Goal: Task Accomplishment & Management: Complete application form

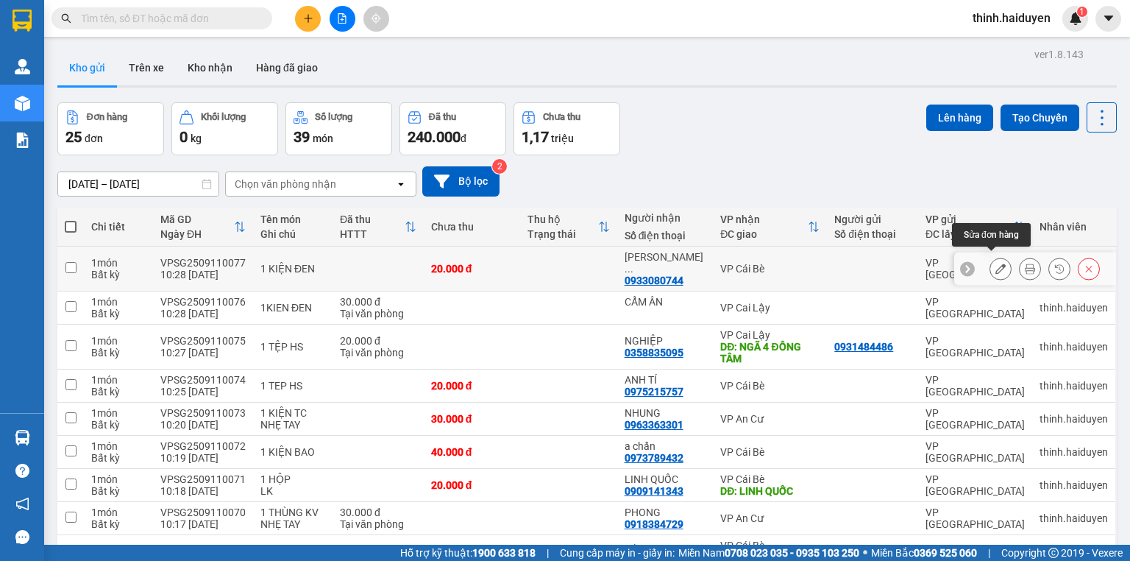
click at [995, 263] on icon at bounding box center [1000, 268] width 10 height 10
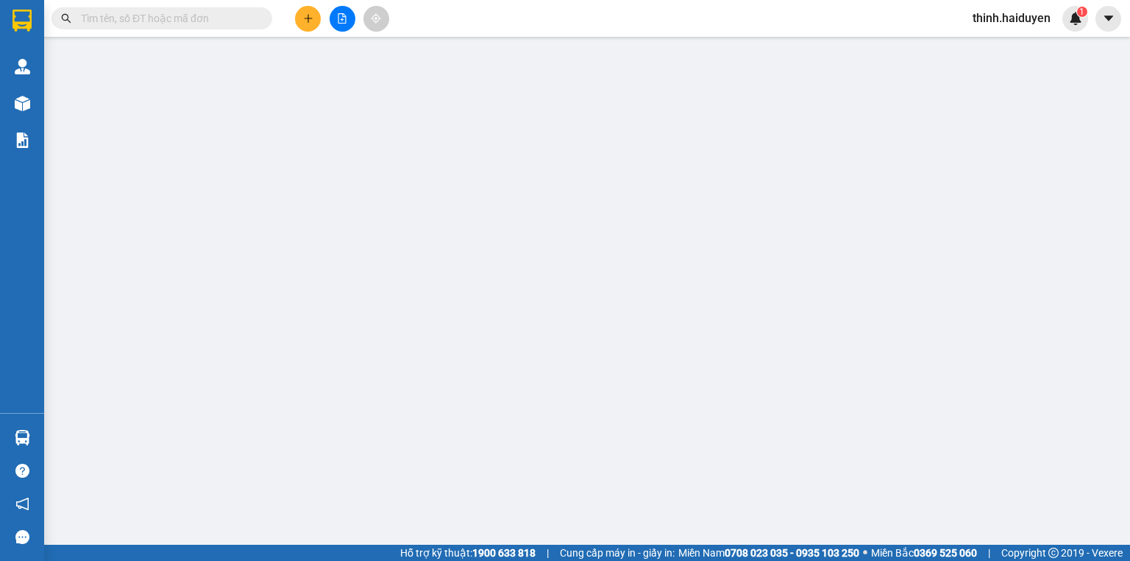
type input "0933080744"
type input "[PERSON_NAME]"
type input "20.000"
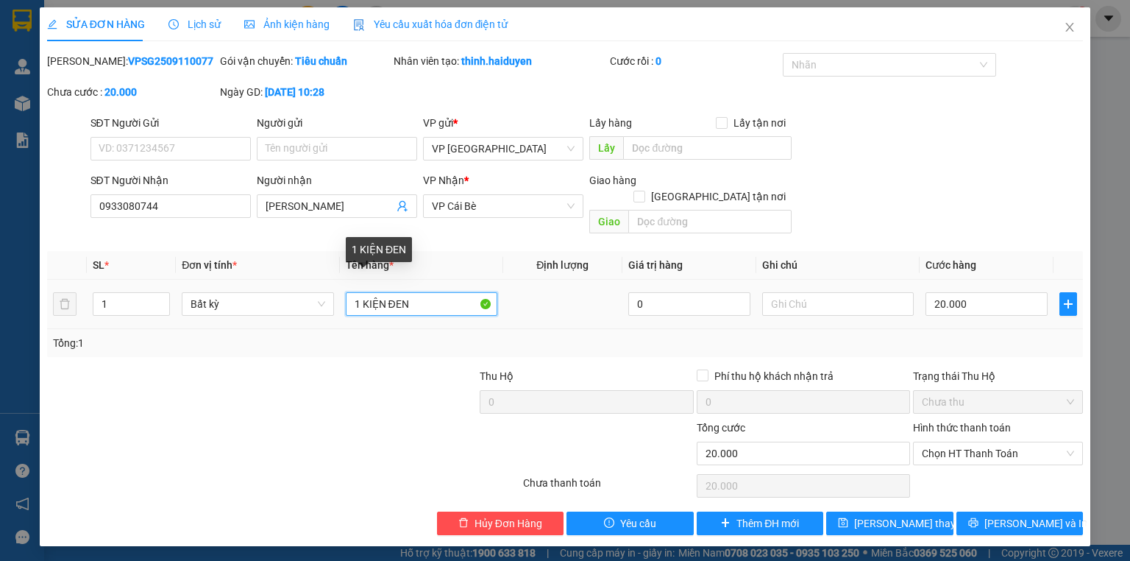
click at [423, 292] on input "1 KIỆN ĐEN" at bounding box center [422, 304] width 152 height 24
type input "1 KIỆN ĐEN NHỎ"
click at [391, 377] on div at bounding box center [370, 393] width 216 height 51
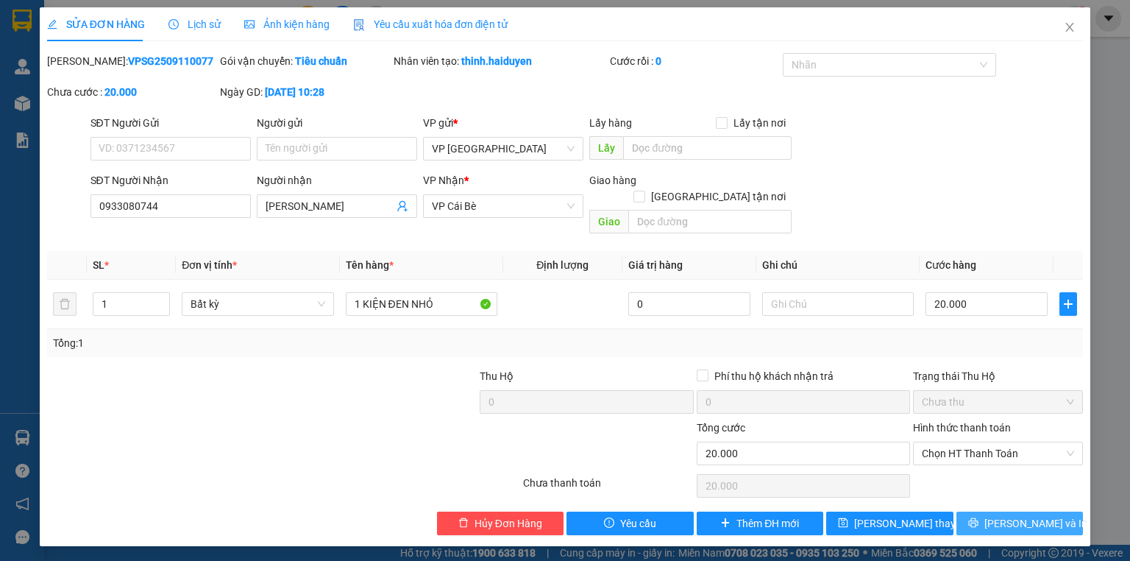
click at [973, 511] on button "[PERSON_NAME] và In" at bounding box center [1019, 523] width 127 height 24
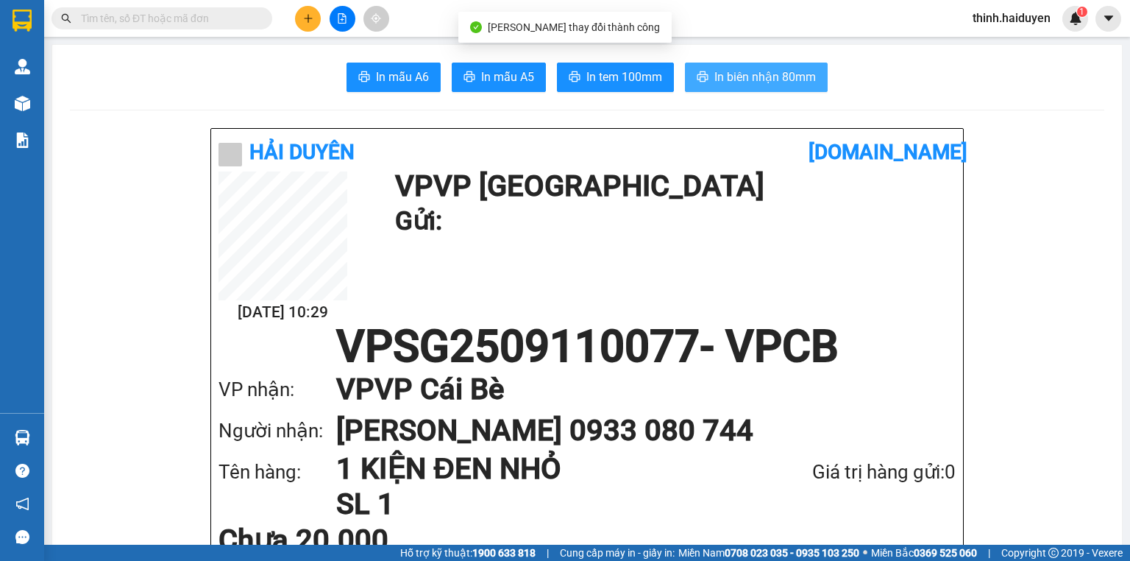
click at [719, 81] on span "In biên nhận 80mm" at bounding box center [765, 77] width 102 height 18
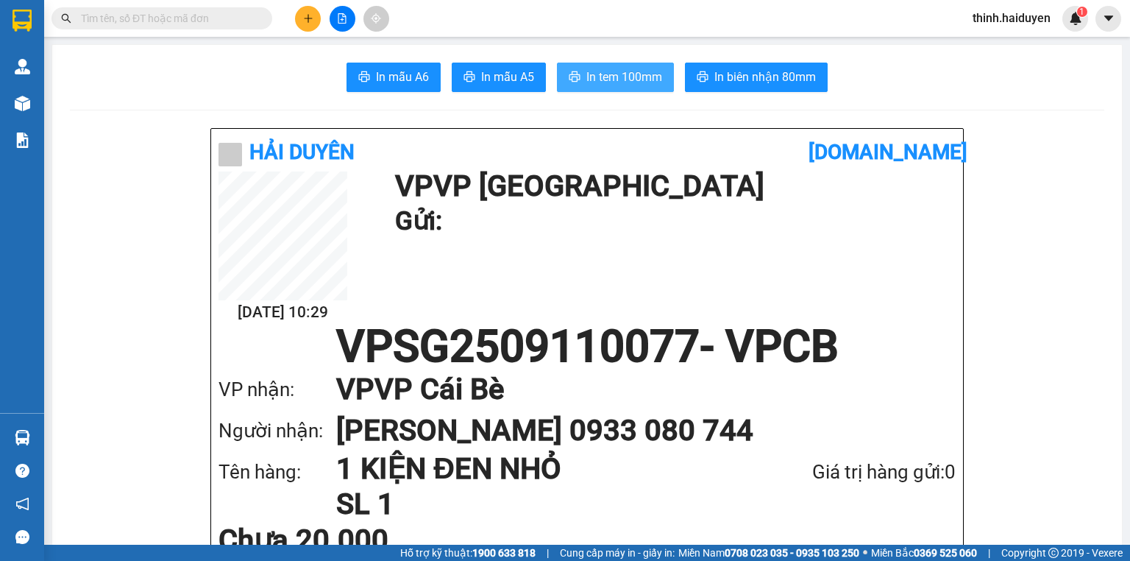
click at [586, 77] on span "In tem 100mm" at bounding box center [624, 77] width 76 height 18
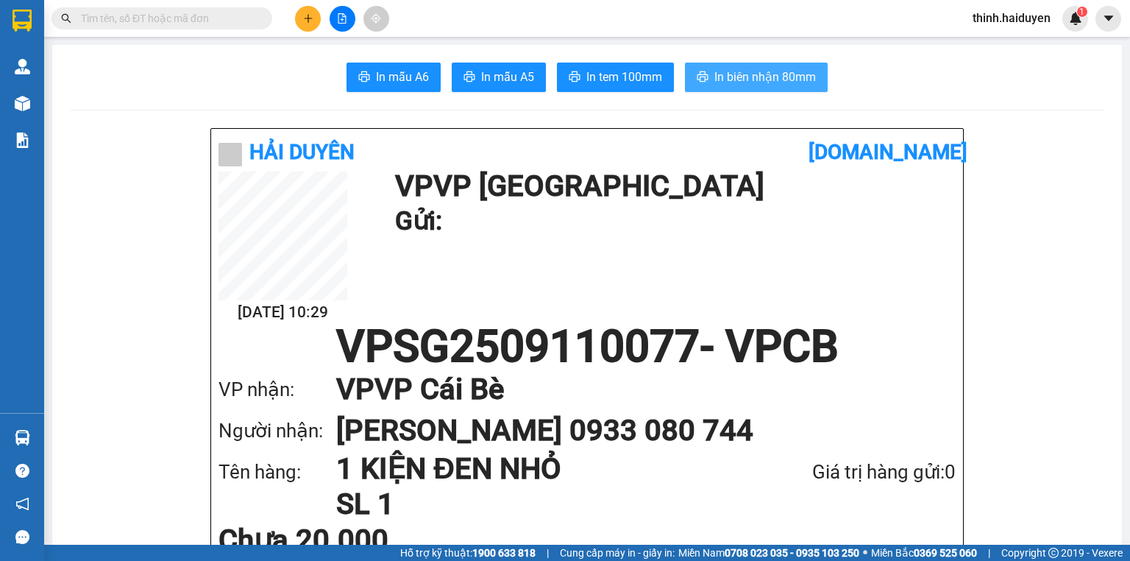
click at [743, 79] on span "In biên nhận 80mm" at bounding box center [765, 77] width 102 height 18
click at [307, 19] on icon "plus" at bounding box center [308, 18] width 10 height 10
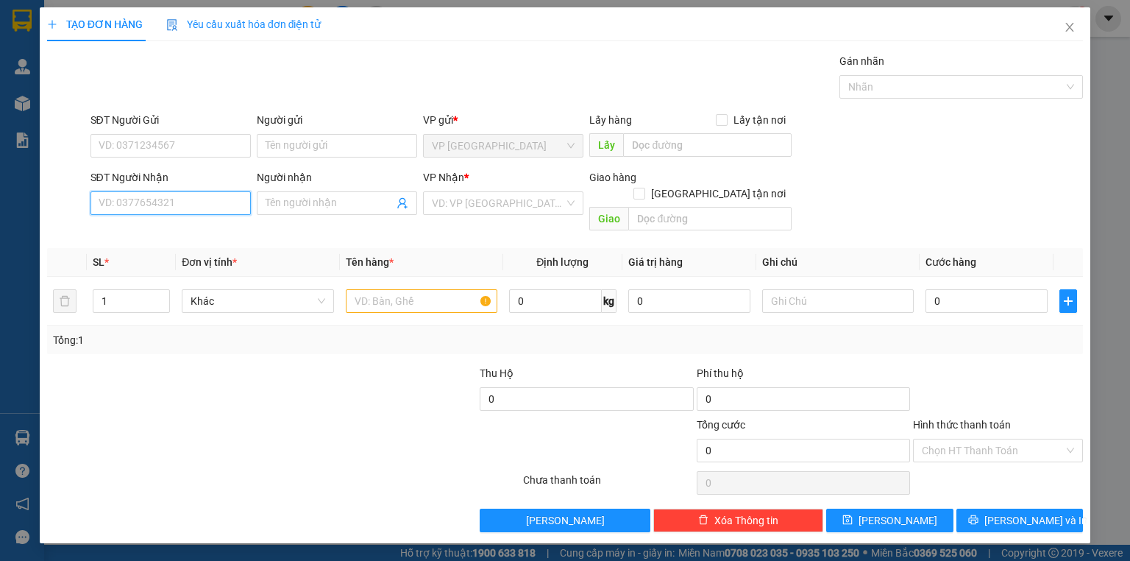
click at [191, 197] on input "SĐT Người Nhận" at bounding box center [170, 203] width 160 height 24
type input "0906946454"
click at [182, 238] on div "0906946454 - SƯ DUYÊN" at bounding box center [170, 232] width 143 height 16
type input "SƯ DUYÊN"
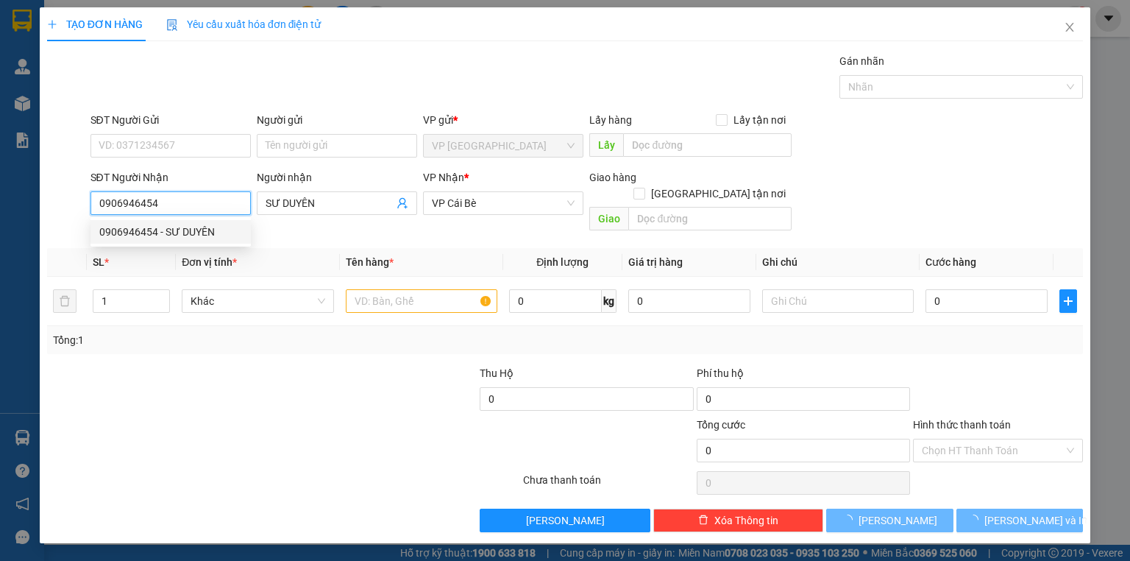
type input "30.000"
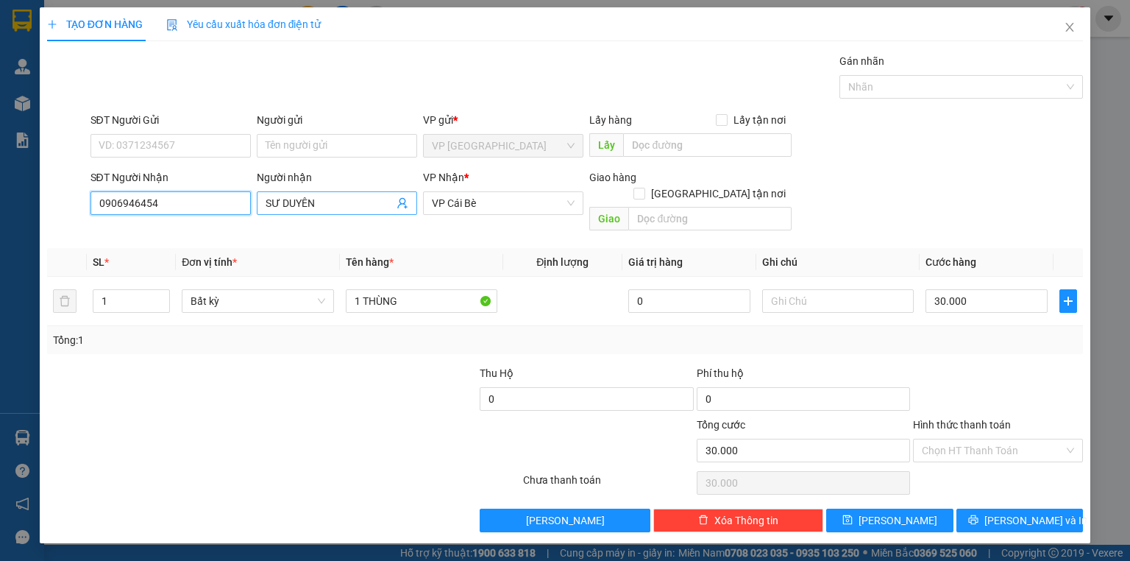
type input "0906946454"
click at [280, 205] on input "SƯ DUYÊN" at bounding box center [330, 203] width 128 height 16
type input "SƯ CÔ DUYÊN"
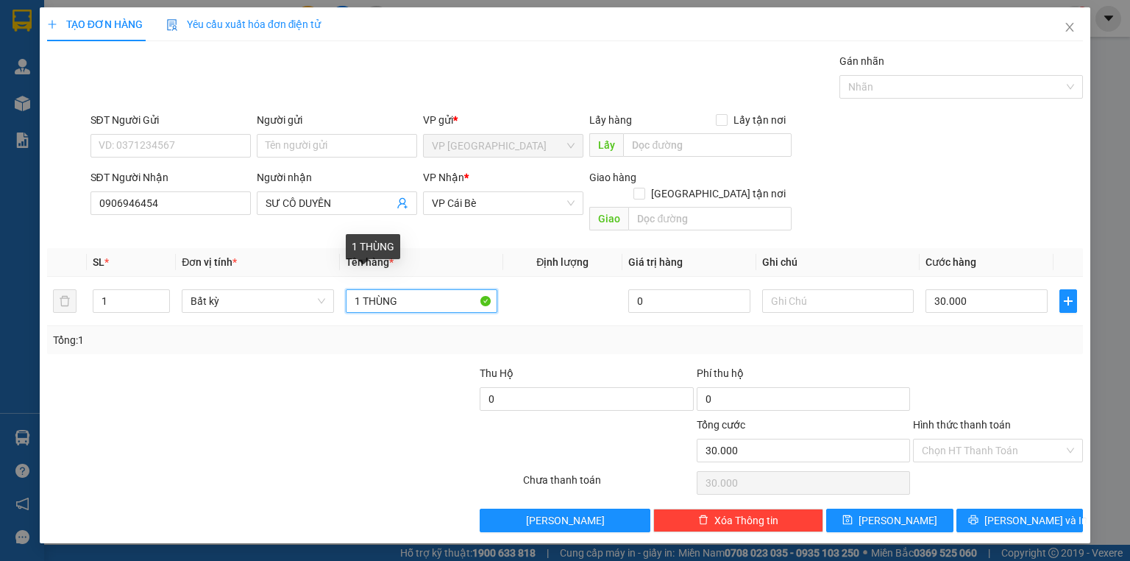
drag, startPoint x: 319, startPoint y: 319, endPoint x: 288, endPoint y: 324, distance: 31.2
click at [288, 324] on div "SL * Đơn vị tính * Tên hàng * Định lượng Giá trị hàng Ghi chú Cước hàng 1 Bất k…" at bounding box center [565, 301] width 1036 height 106
click at [161, 299] on span "Decrease Value" at bounding box center [161, 305] width 16 height 13
type input "10 CÂY BÁNH + 2 THÙNG"
click at [166, 293] on span "up" at bounding box center [161, 297] width 9 height 9
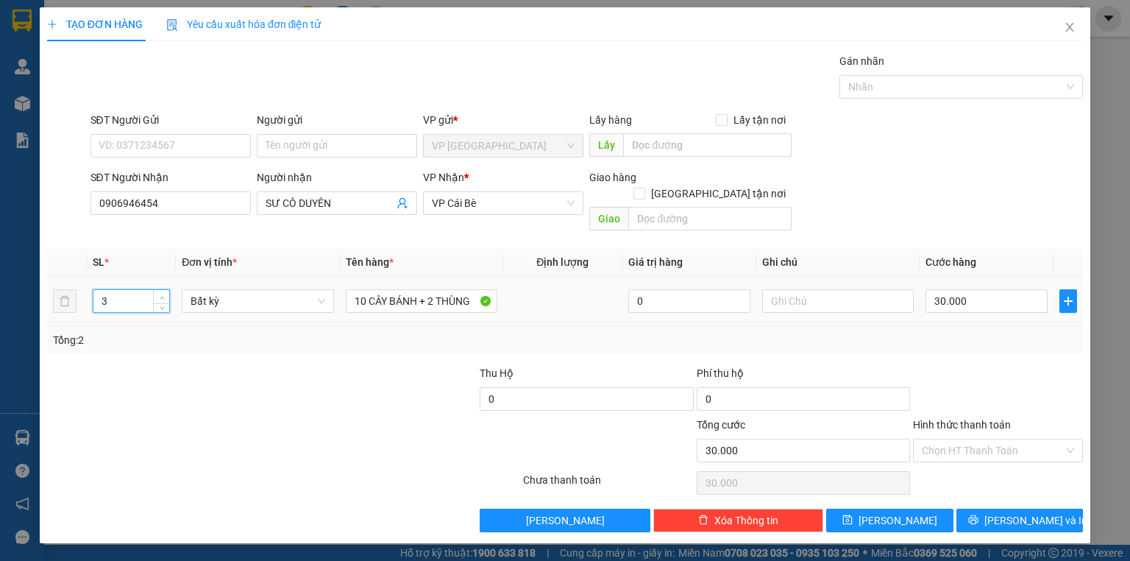
click at [166, 293] on span "up" at bounding box center [161, 297] width 9 height 9
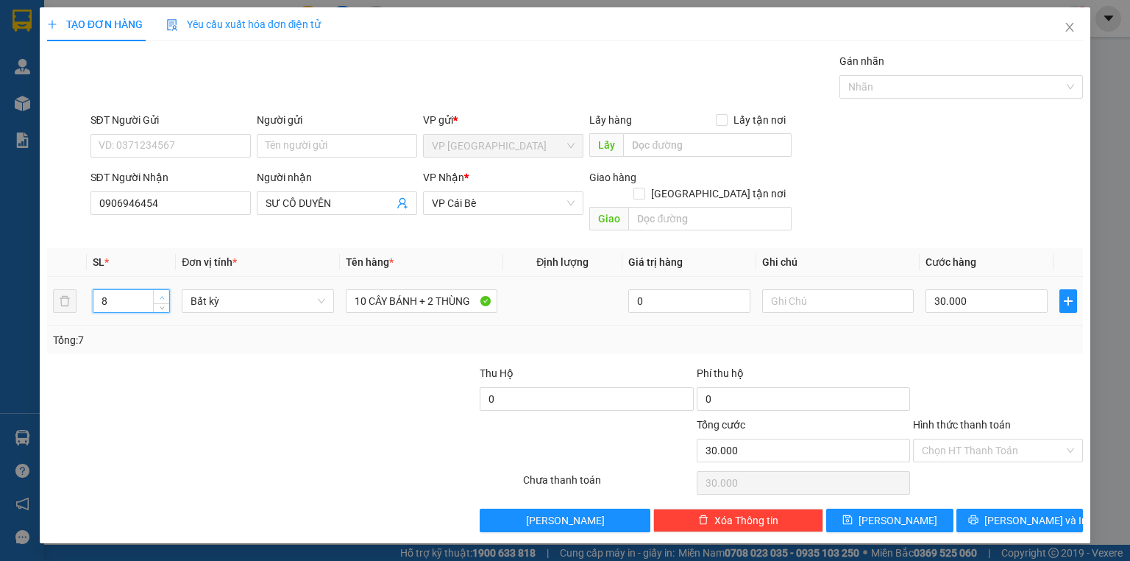
click at [166, 293] on span "up" at bounding box center [161, 297] width 9 height 9
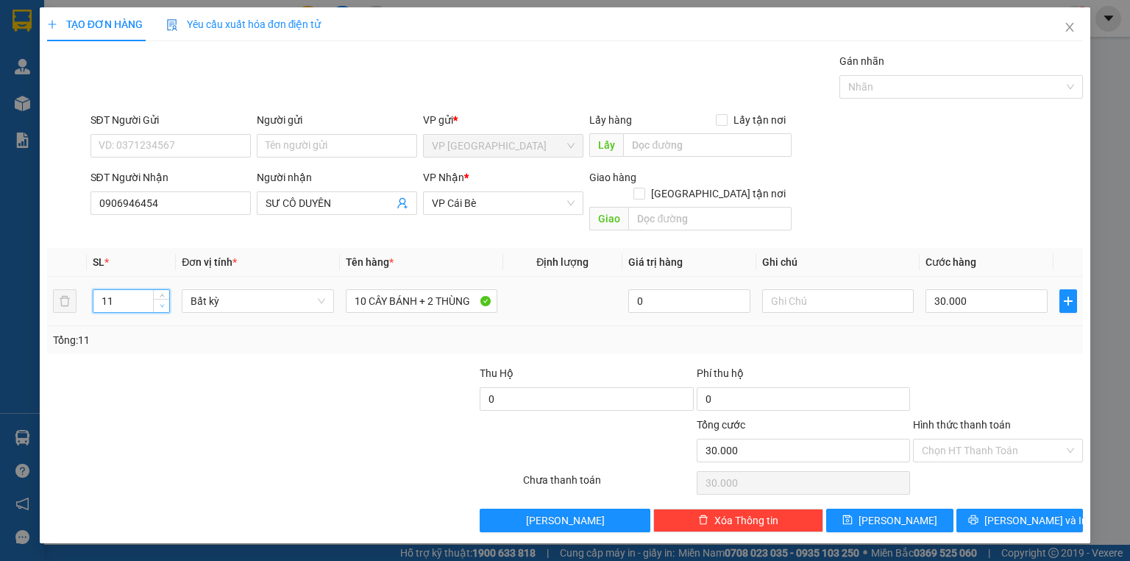
click at [165, 302] on span "down" at bounding box center [161, 306] width 9 height 9
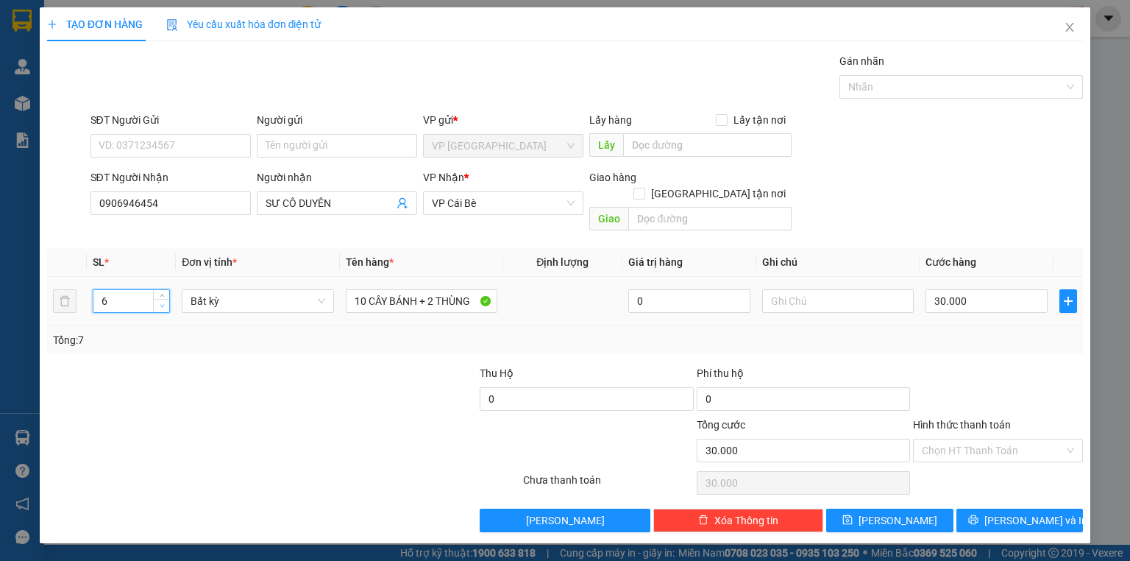
click at [166, 302] on span "down" at bounding box center [161, 306] width 9 height 9
type input "3"
click at [166, 302] on span "down" at bounding box center [161, 306] width 9 height 9
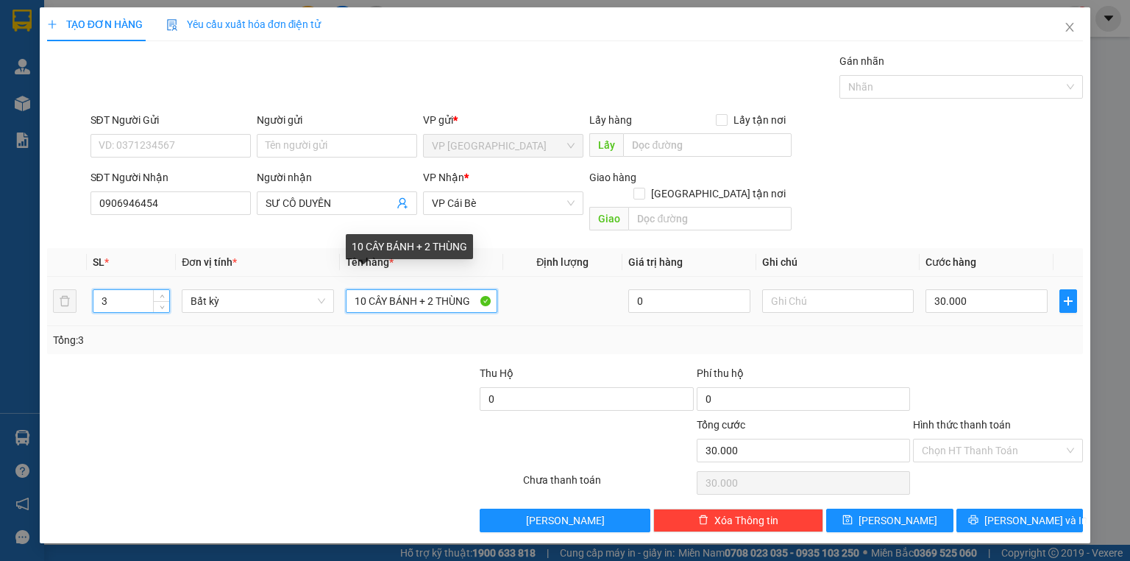
click at [416, 289] on input "10 CÂY BÁNH + 2 THÙNG" at bounding box center [422, 301] width 152 height 24
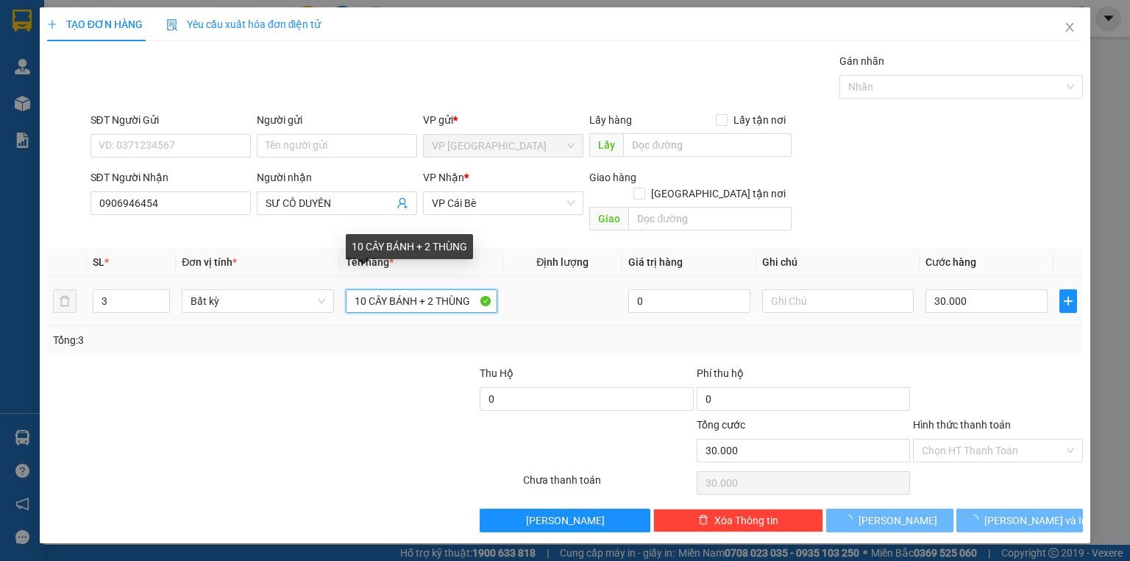
type input "10 CÂY BÁNH + 2 THÙNG"
type input "0"
type input "10 CÂY BÁNH O + 2 THÙNG"
type input "0"
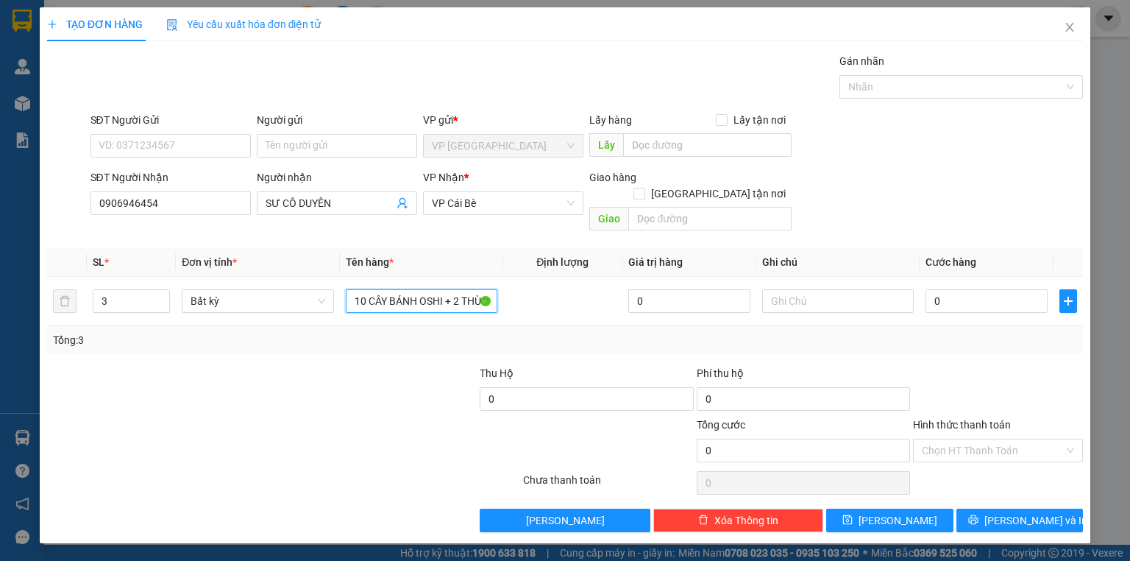
type input "10 CÂY BÁNH OSHI + 2 THÙNG"
drag, startPoint x: 396, startPoint y: 430, endPoint x: 391, endPoint y: 403, distance: 26.8
click at [394, 429] on div at bounding box center [435, 441] width 173 height 51
click at [957, 289] on input "0" at bounding box center [986, 301] width 122 height 24
type input "3"
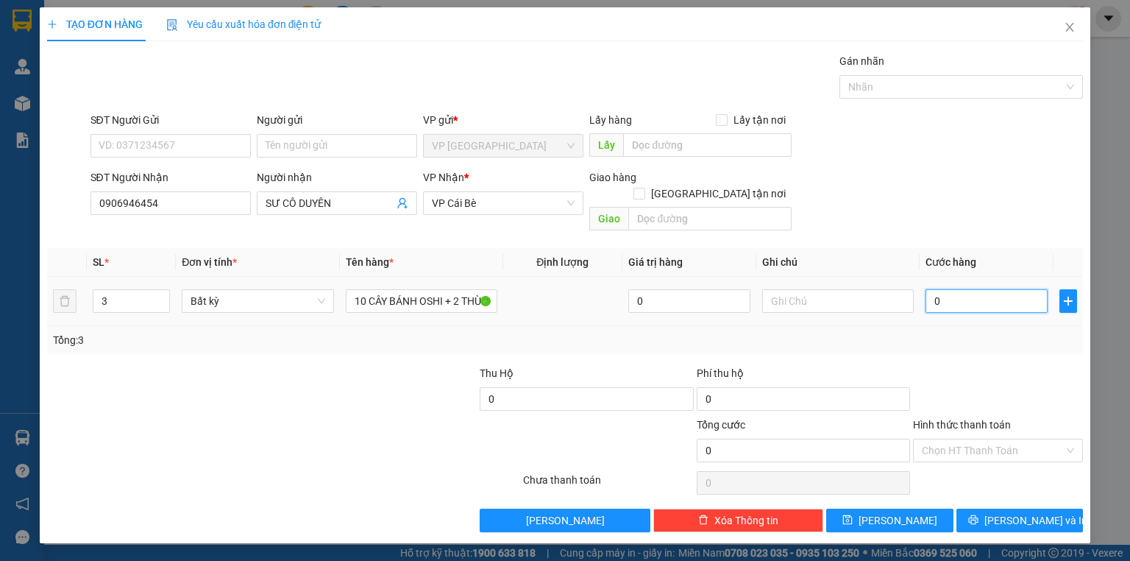
type input "3"
type input "34"
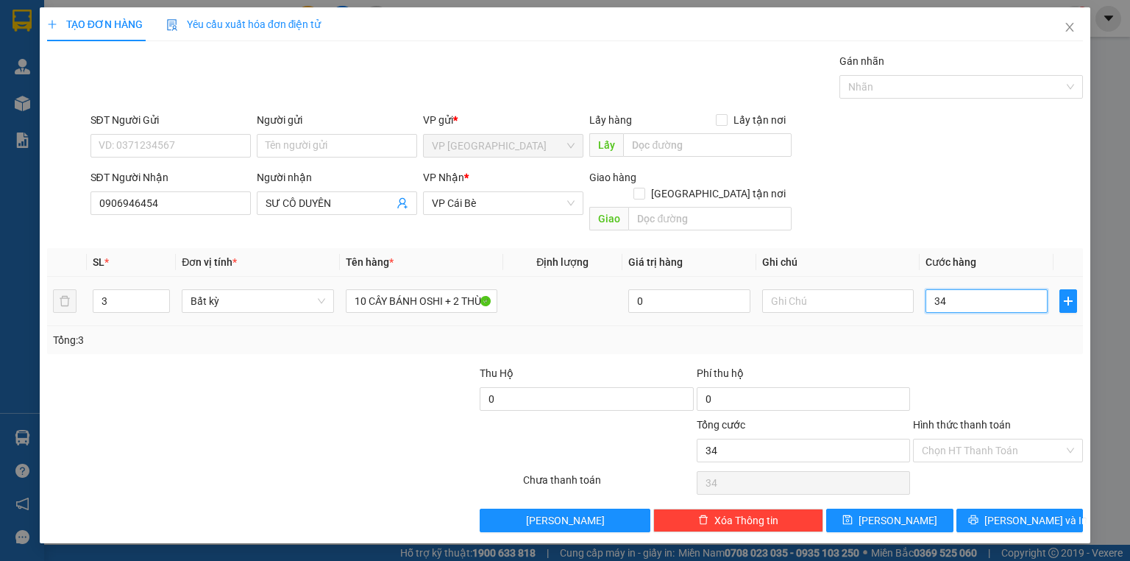
type input "340"
type input "340.000"
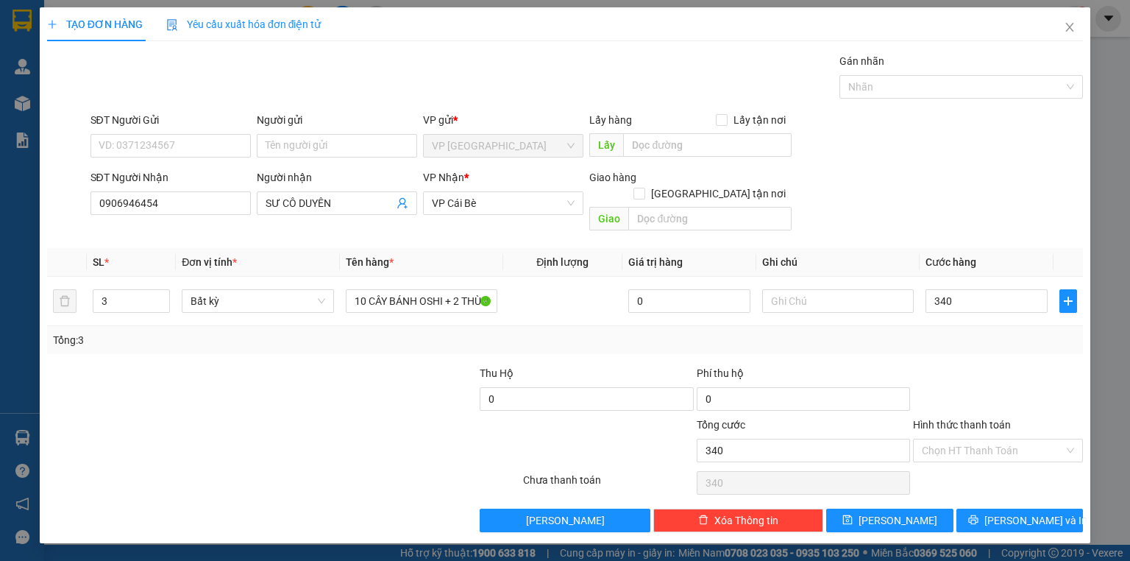
type input "340.000"
click at [990, 374] on div at bounding box center [997, 390] width 173 height 51
click at [1003, 508] on button "[PERSON_NAME] và In" at bounding box center [1019, 520] width 127 height 24
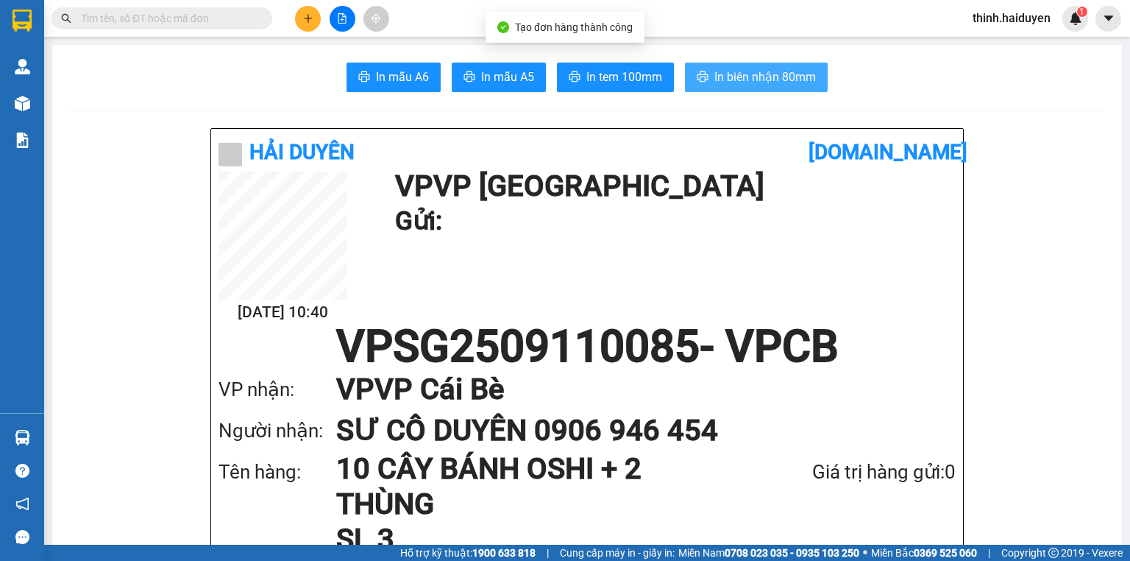
click at [708, 74] on button "In biên nhận 80mm" at bounding box center [756, 77] width 143 height 29
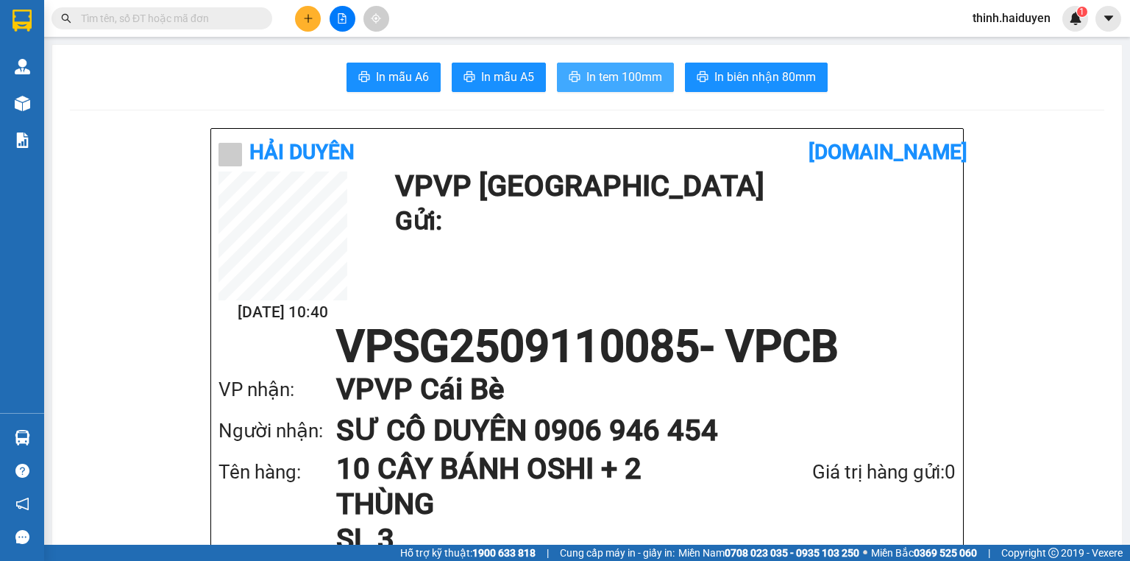
click at [608, 77] on span "In tem 100mm" at bounding box center [624, 77] width 76 height 18
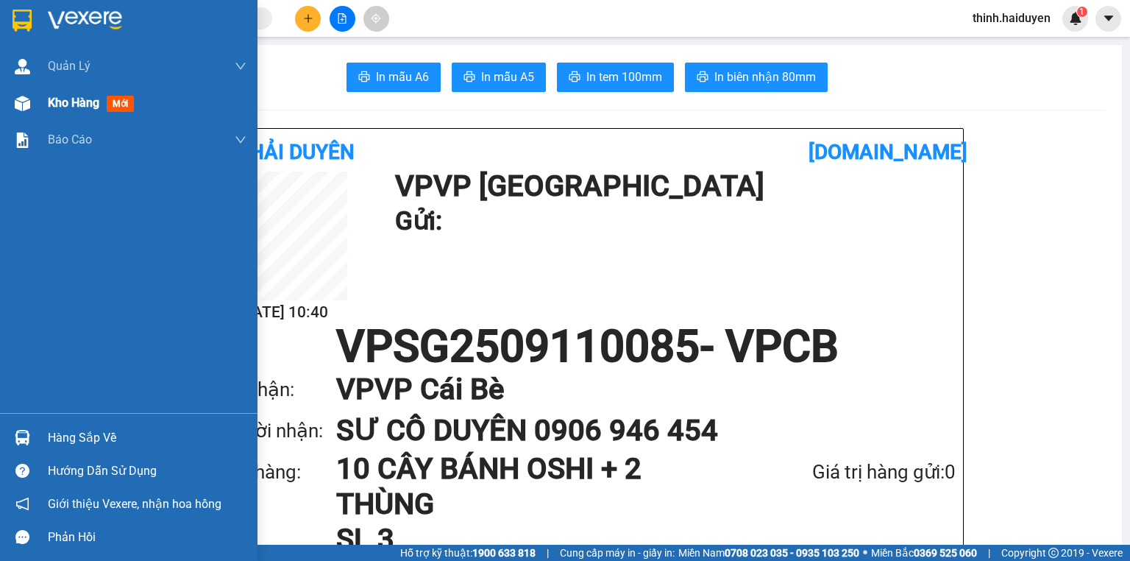
click at [63, 104] on span "Kho hàng" at bounding box center [73, 103] width 51 height 14
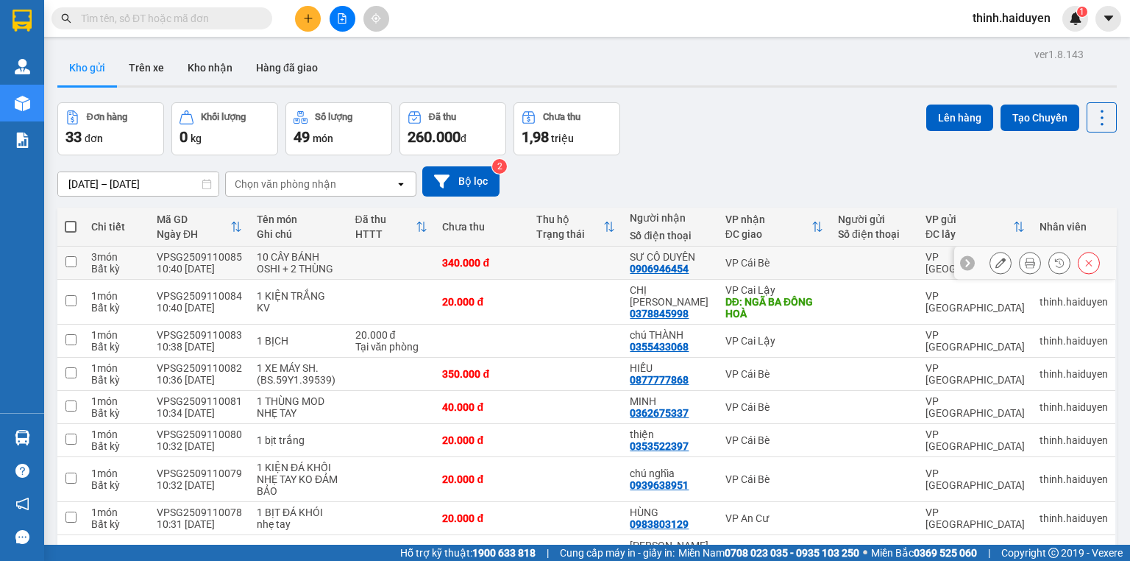
click at [990, 268] on button at bounding box center [1000, 263] width 21 height 26
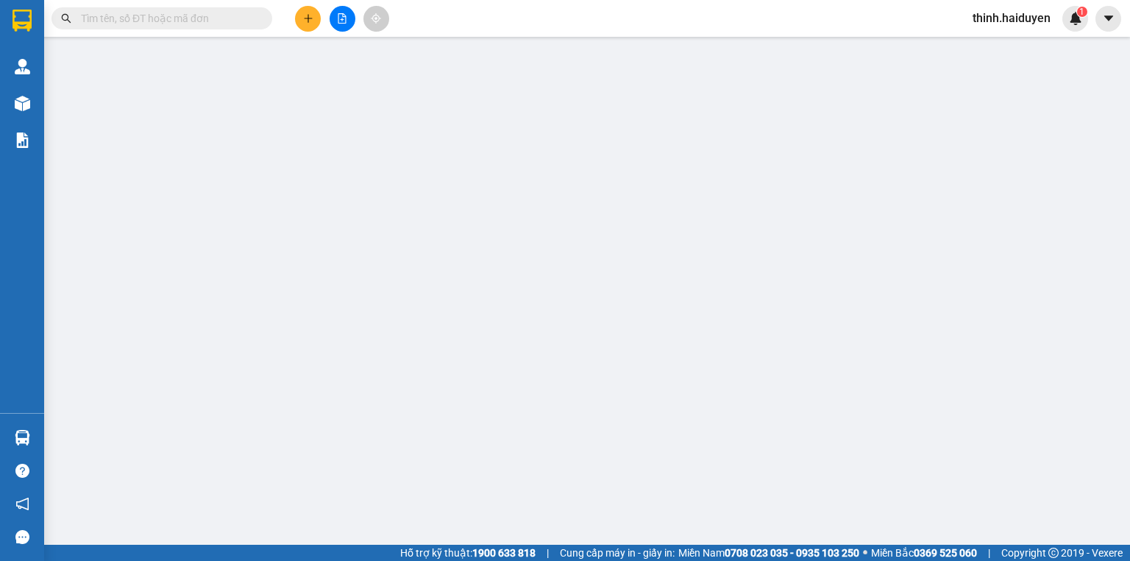
type input "0906946454"
type input "SƯ CÔ DUYÊN"
type input "340.000"
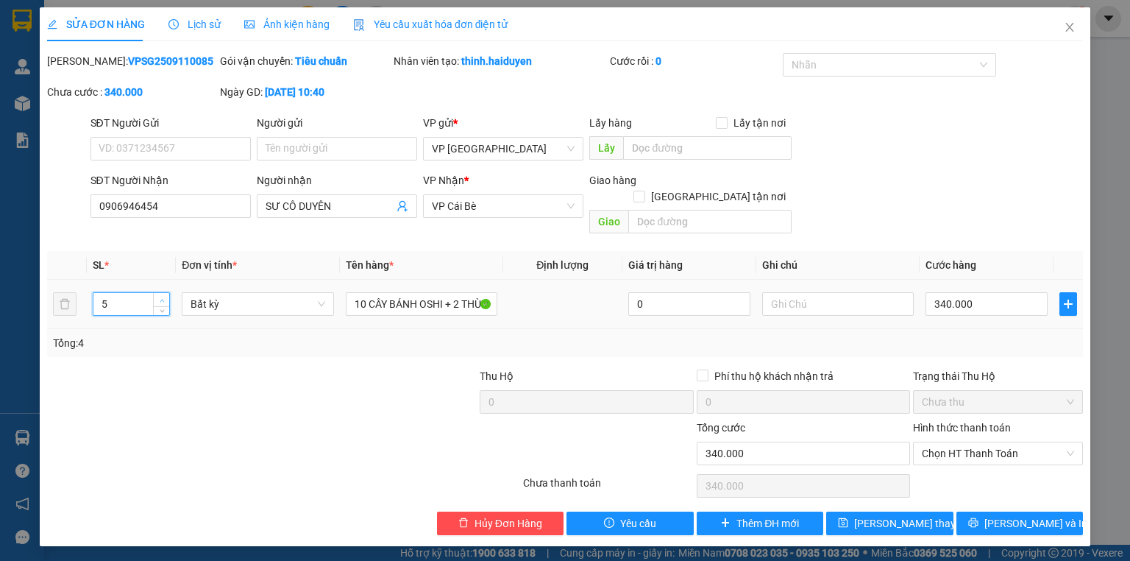
click at [164, 296] on span "up" at bounding box center [161, 300] width 9 height 9
click at [163, 298] on icon "up" at bounding box center [162, 300] width 5 height 5
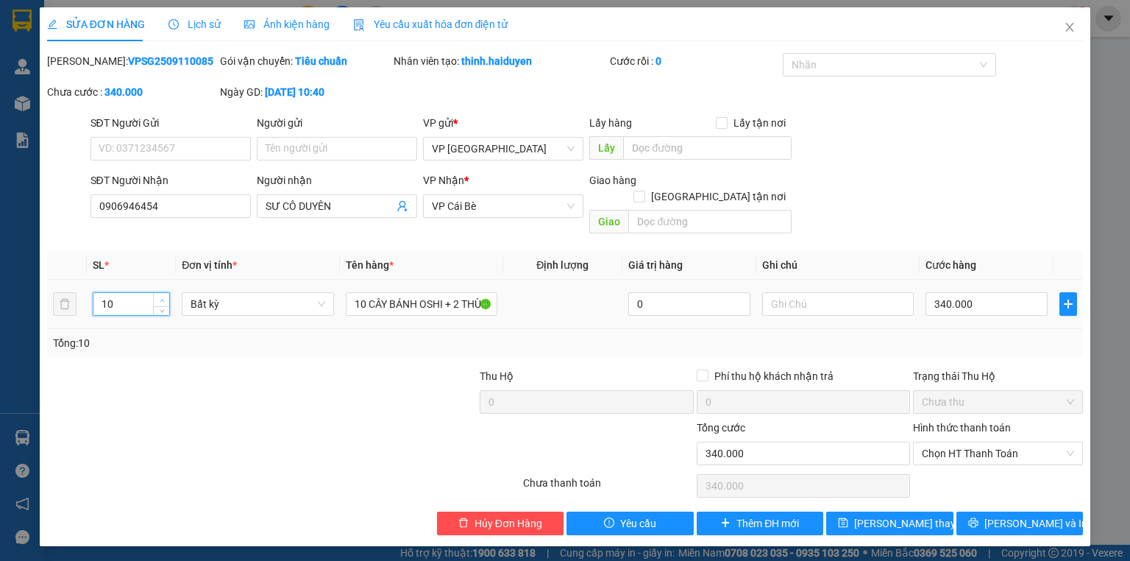
click at [163, 298] on icon "up" at bounding box center [162, 300] width 5 height 5
type input "12"
click at [163, 298] on icon "up" at bounding box center [162, 300] width 5 height 5
click at [1009, 515] on span "[PERSON_NAME] và In" at bounding box center [1035, 523] width 103 height 16
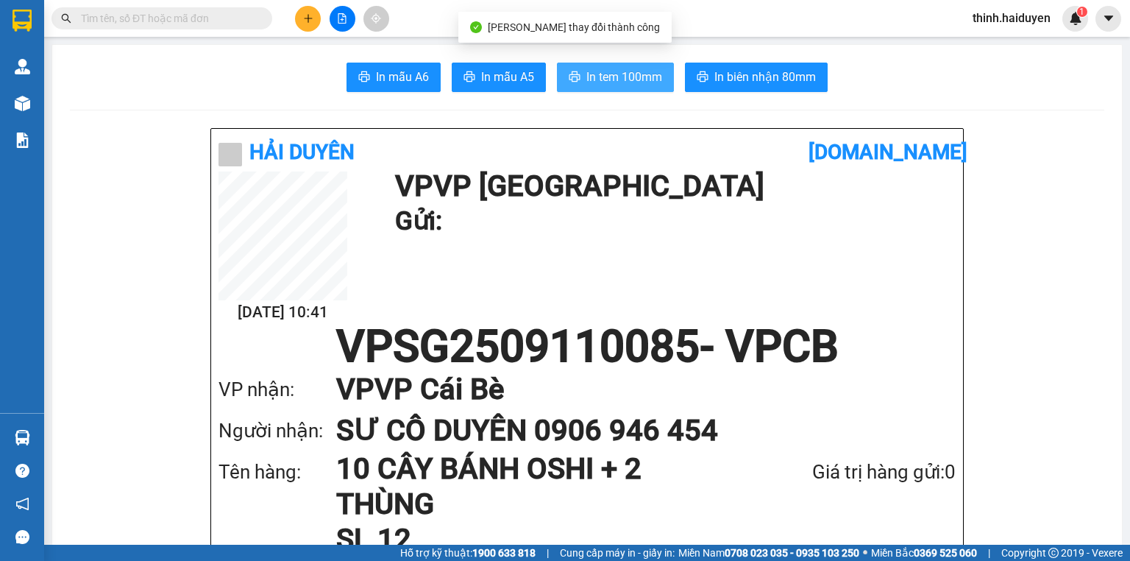
click at [641, 72] on span "In tem 100mm" at bounding box center [624, 77] width 76 height 18
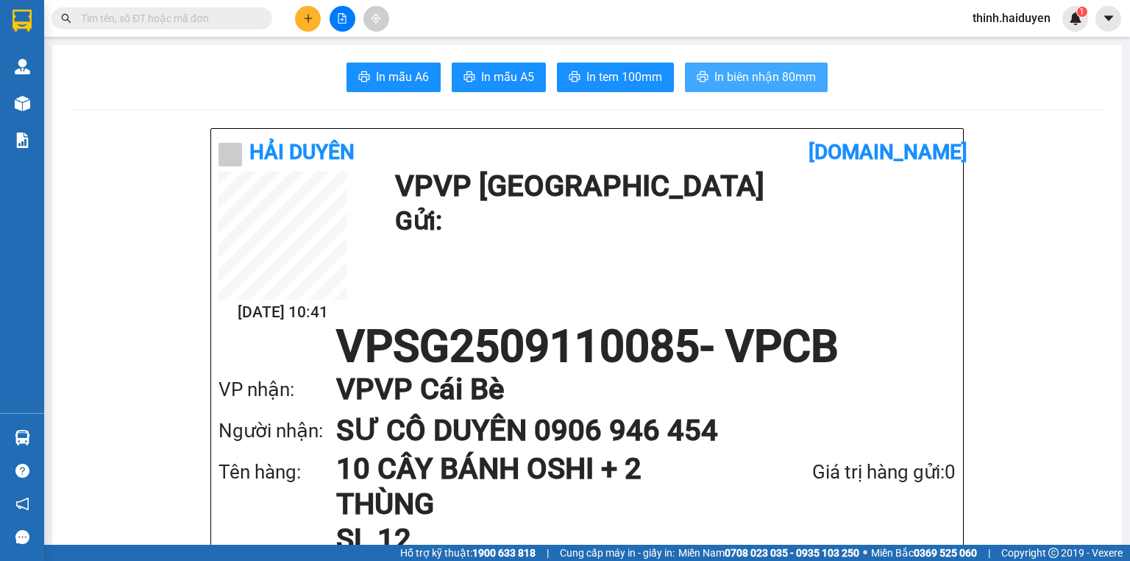
click at [736, 74] on span "In biên nhận 80mm" at bounding box center [765, 77] width 102 height 18
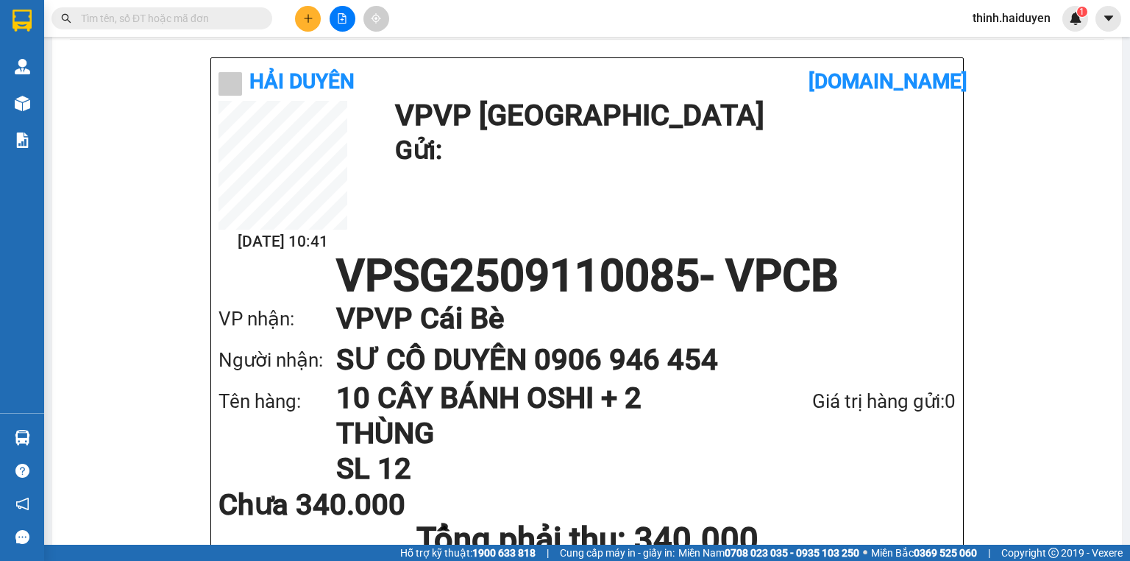
scroll to position [118, 0]
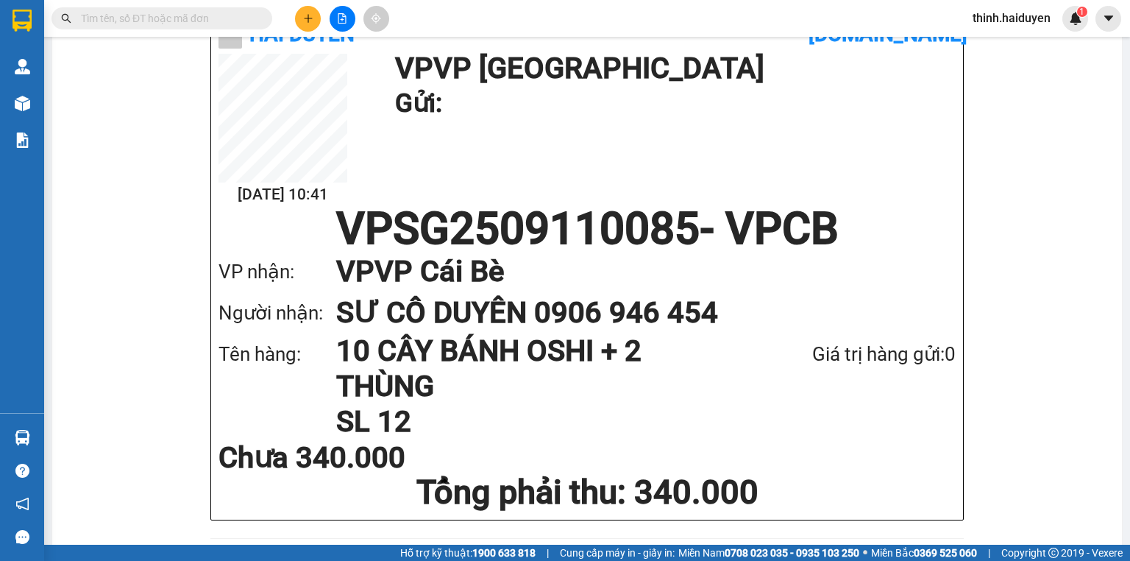
click at [222, 21] on input "text" at bounding box center [168, 18] width 174 height 16
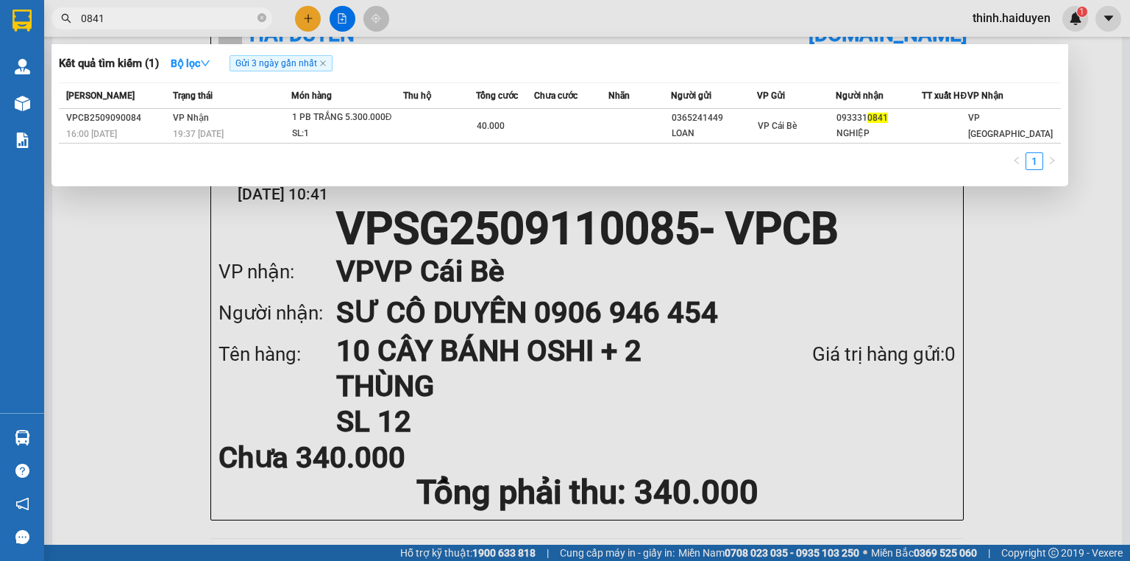
type input "0841"
click at [344, 17] on div at bounding box center [565, 280] width 1130 height 561
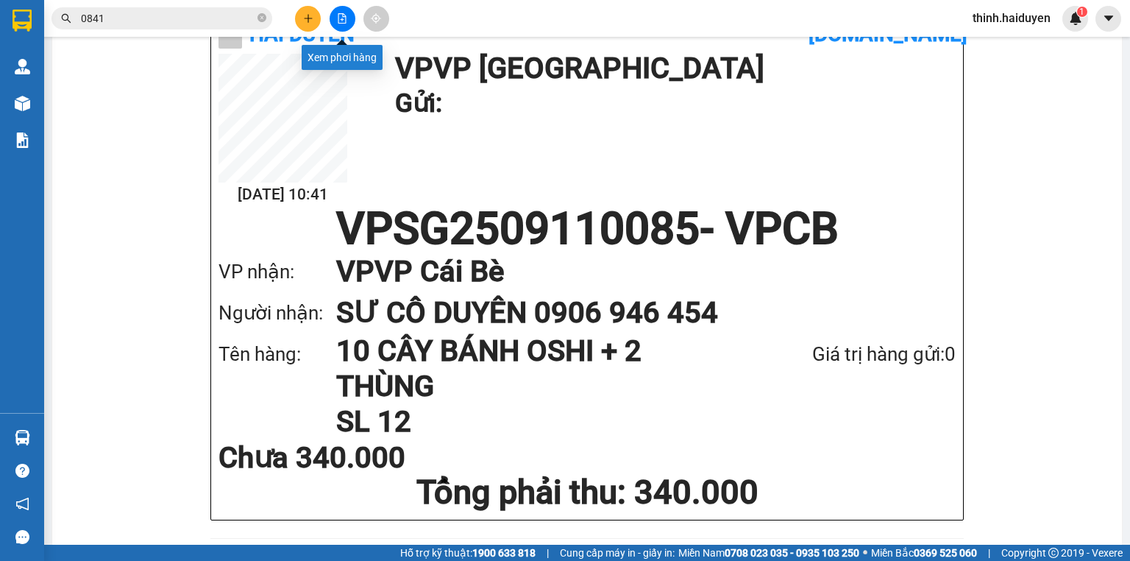
drag, startPoint x: 344, startPoint y: 17, endPoint x: 337, endPoint y: 42, distance: 25.9
click at [343, 17] on icon "file-add" at bounding box center [342, 18] width 10 height 10
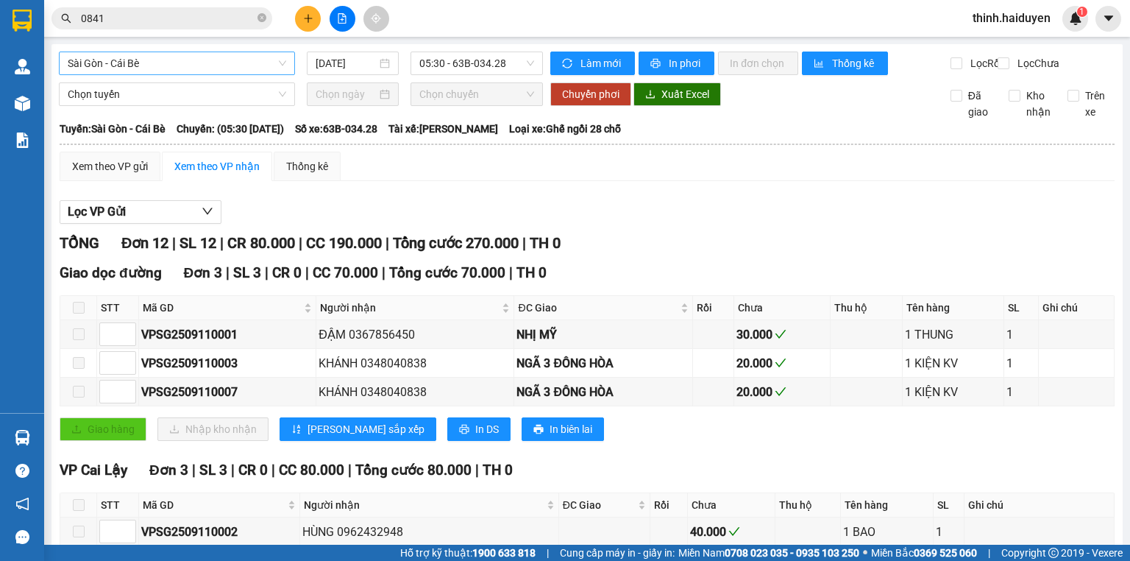
click at [158, 65] on span "Sài Gòn - Cái Bè" at bounding box center [177, 63] width 218 height 22
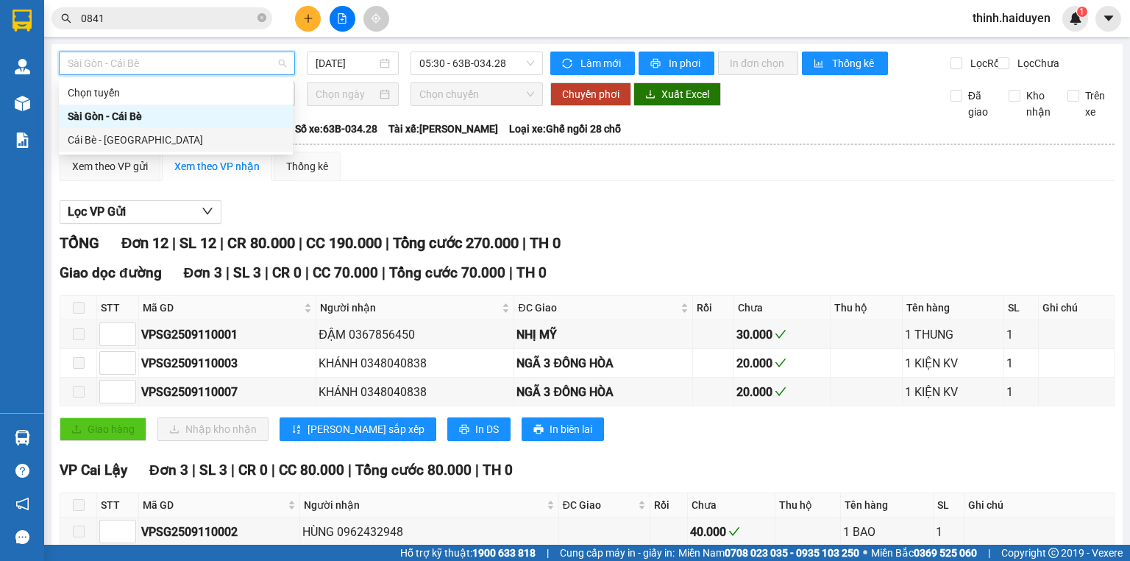
click at [150, 149] on div "Cái Bè - [GEOGRAPHIC_DATA]" at bounding box center [176, 140] width 234 height 24
type input "[DATE]"
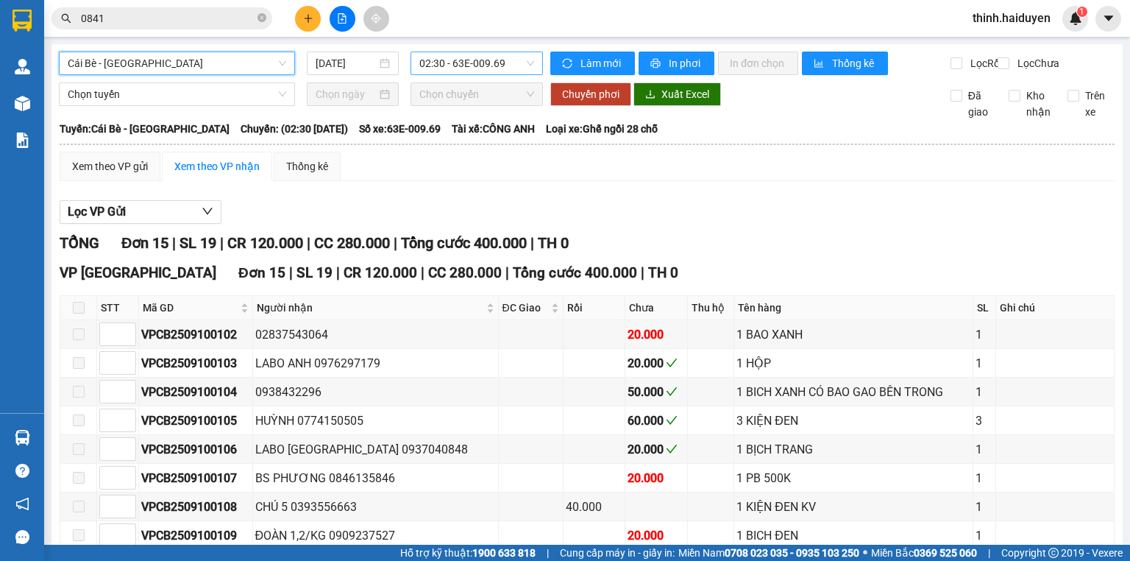
click at [462, 62] on span "02:30 - 63E-009.69" at bounding box center [476, 63] width 115 height 22
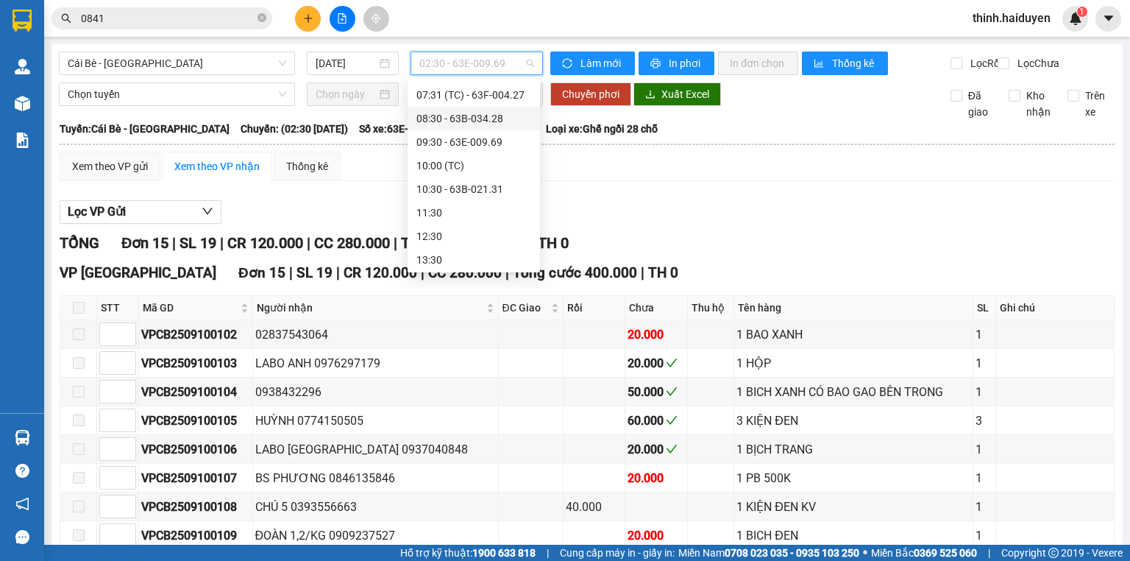
scroll to position [118, 0]
click at [462, 185] on div "07:30" at bounding box center [473, 187] width 115 height 16
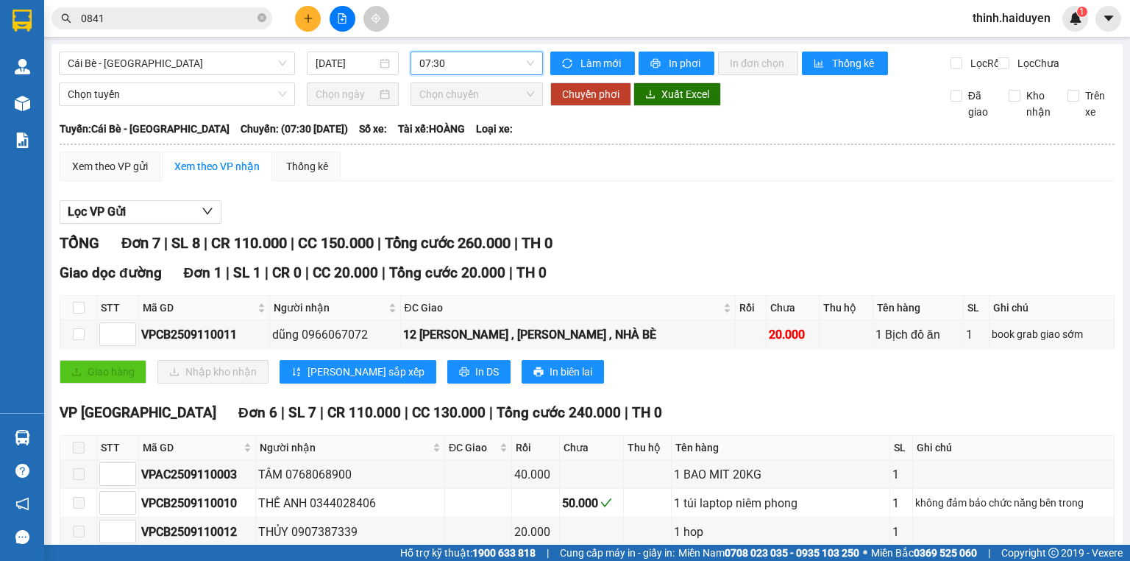
click at [459, 68] on span "07:30" at bounding box center [476, 63] width 115 height 22
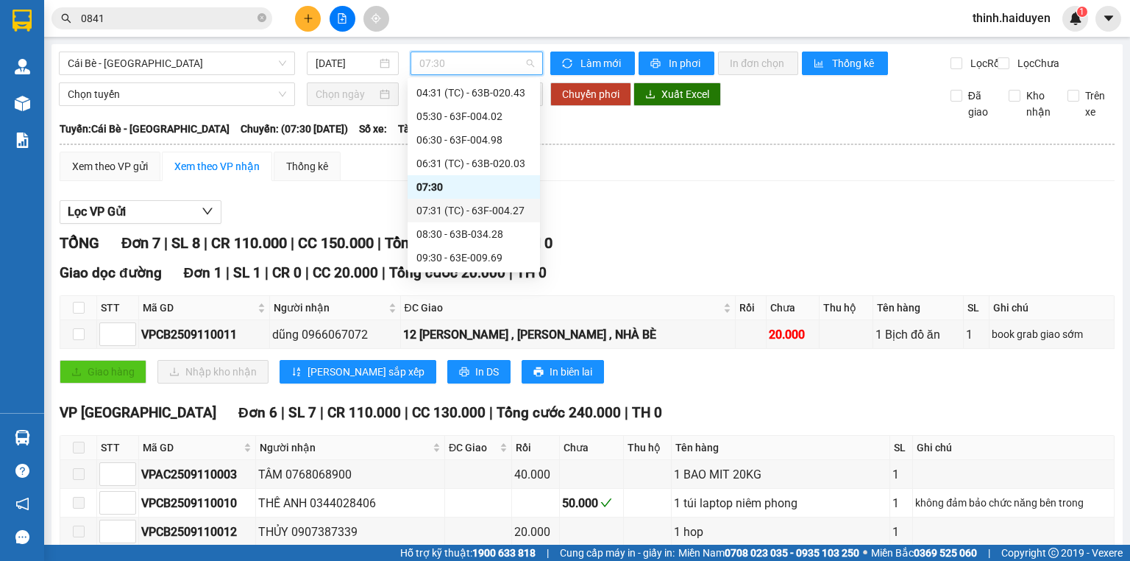
click at [446, 216] on div "07:31 (TC) - 63F-004.27" at bounding box center [473, 210] width 115 height 16
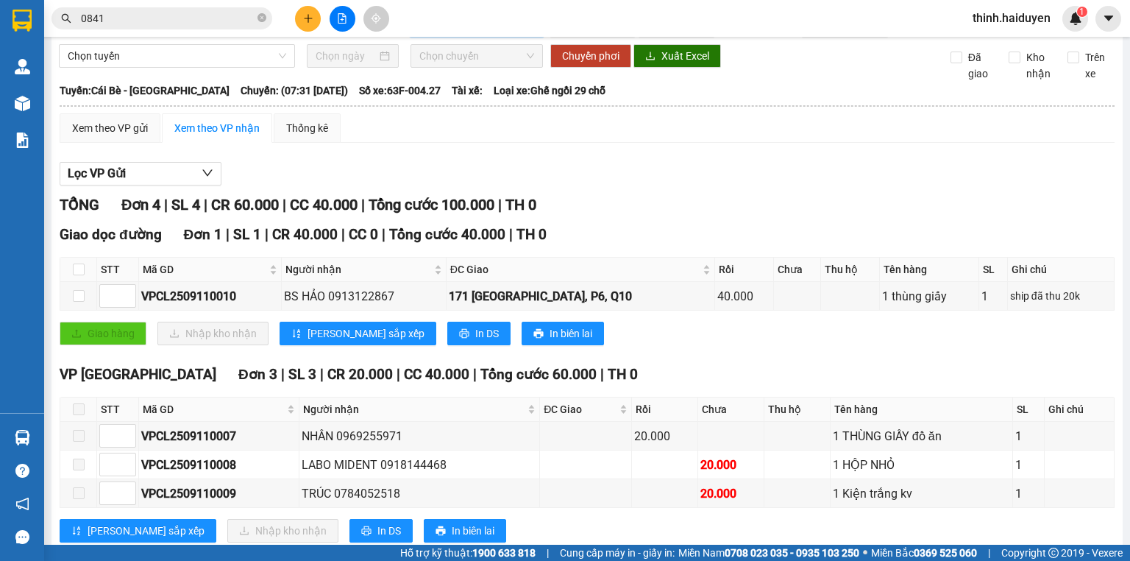
scroll to position [86, 0]
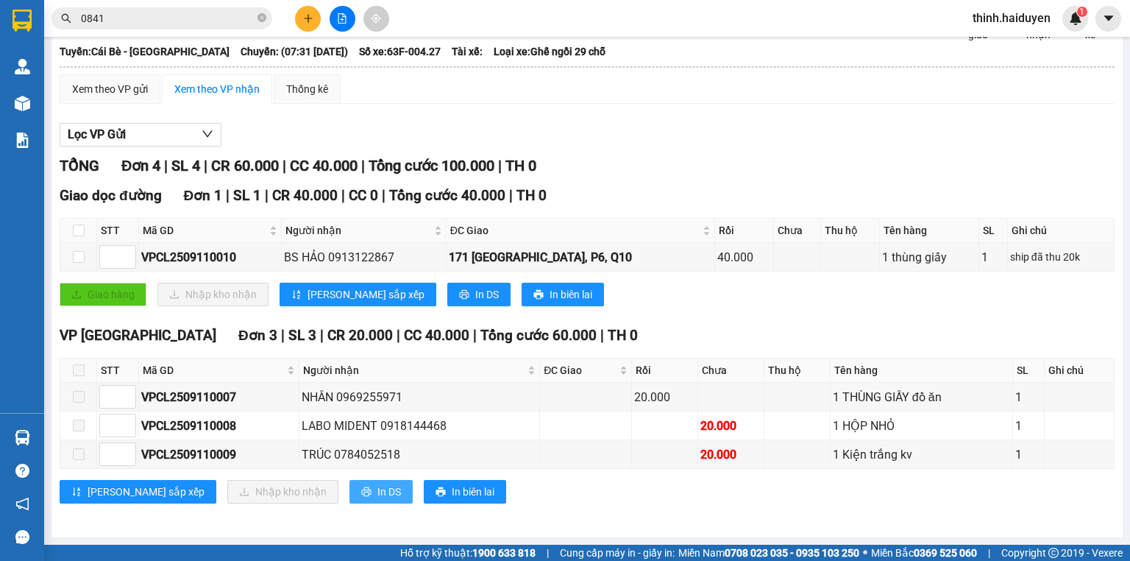
drag, startPoint x: 320, startPoint y: 486, endPoint x: 332, endPoint y: 482, distance: 12.3
click at [377, 486] on span "In DS" at bounding box center [389, 491] width 24 height 16
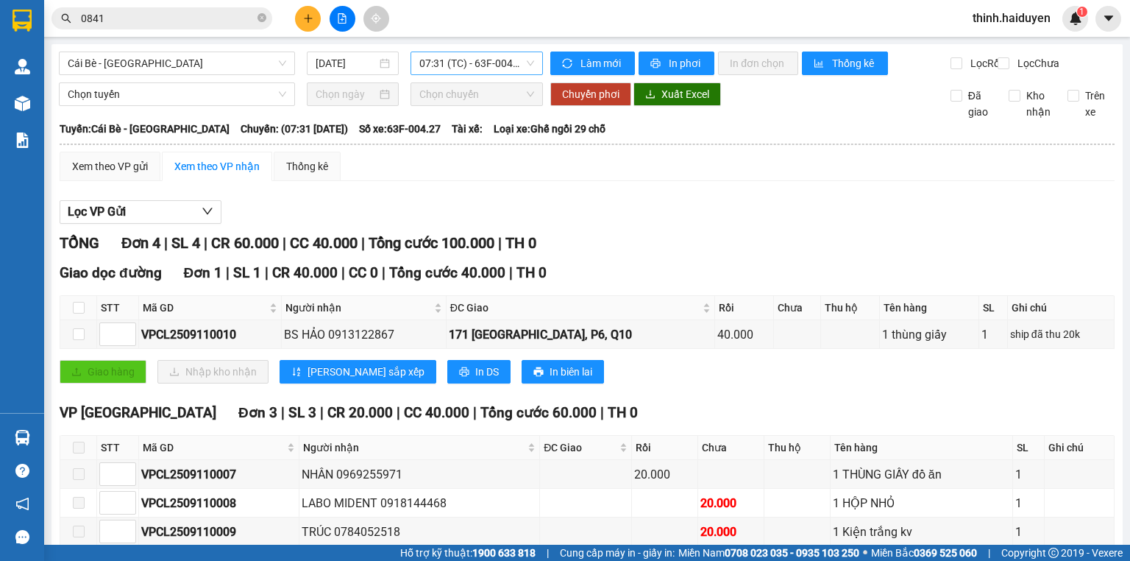
click at [452, 56] on span "07:31 (TC) - 63F-004.27" at bounding box center [476, 63] width 115 height 22
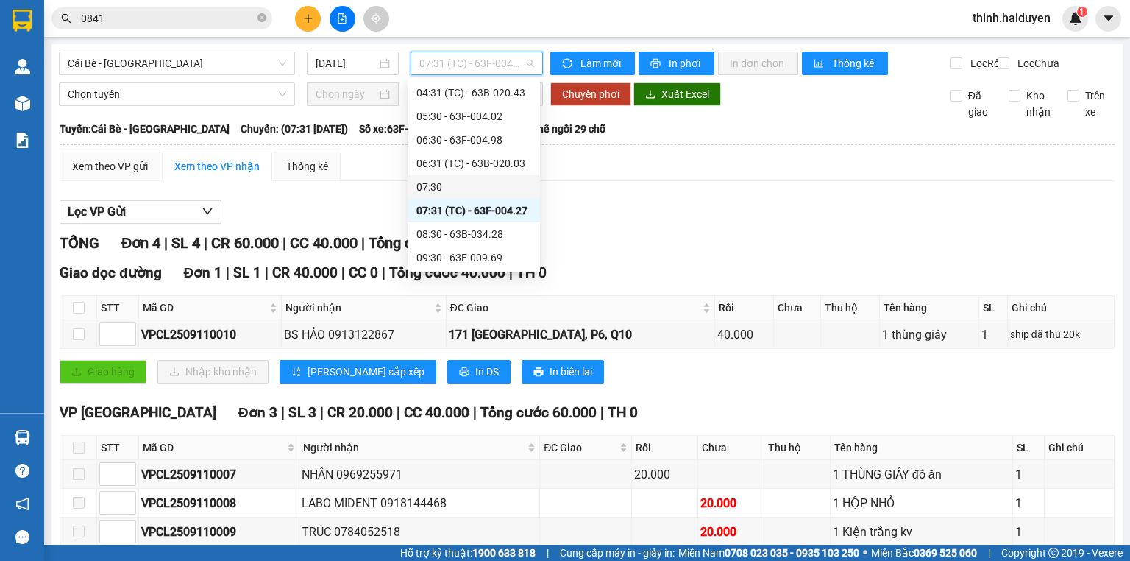
click at [450, 185] on div "07:30" at bounding box center [473, 187] width 115 height 16
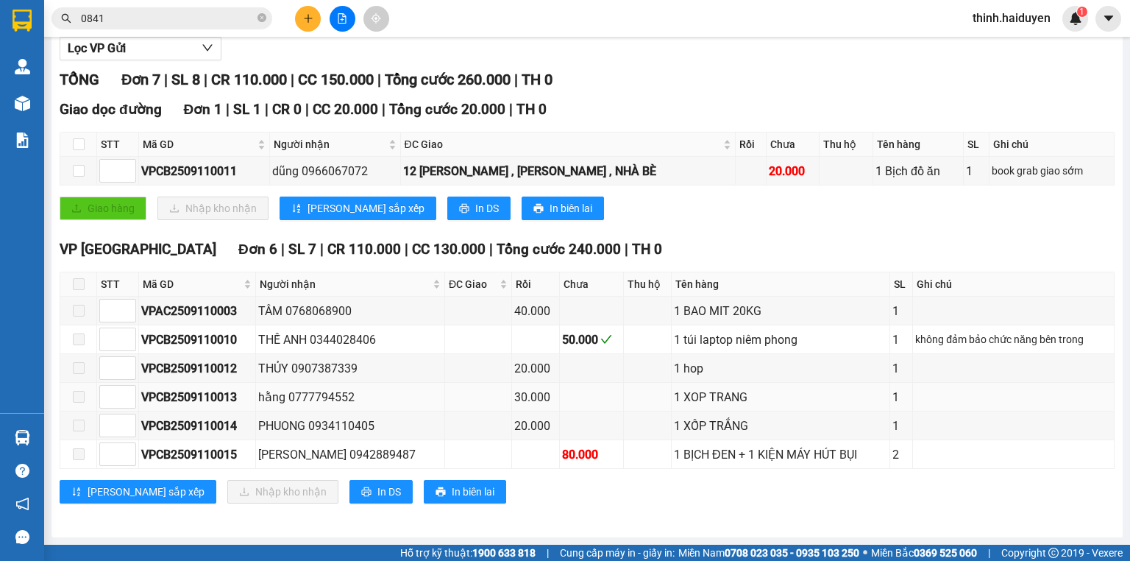
scroll to position [171, 0]
click at [377, 488] on span "In DS" at bounding box center [389, 491] width 24 height 16
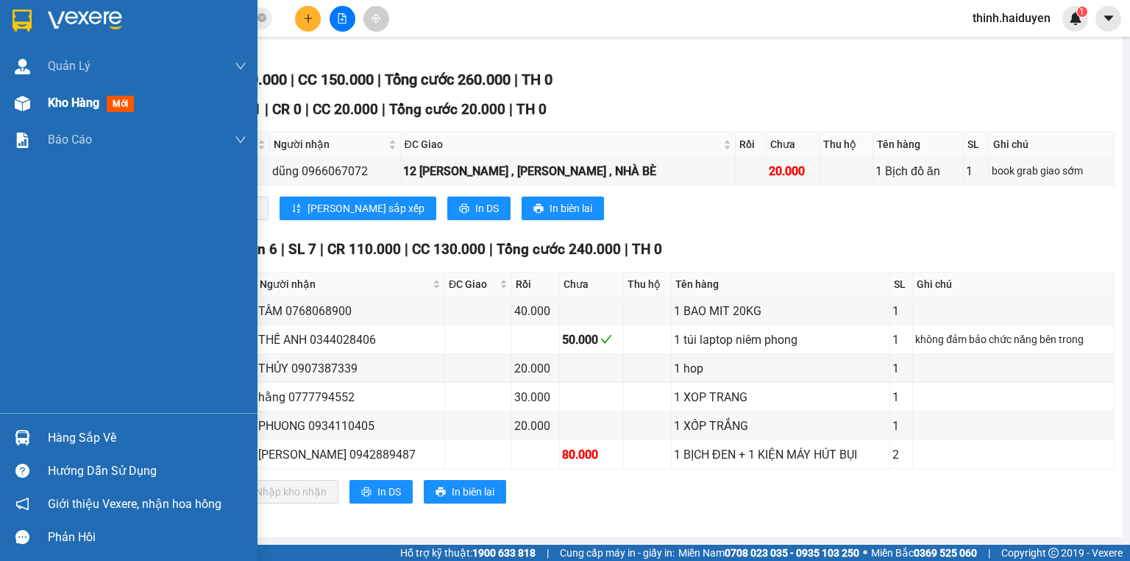
click at [43, 110] on div "Kho hàng mới" at bounding box center [128, 103] width 257 height 37
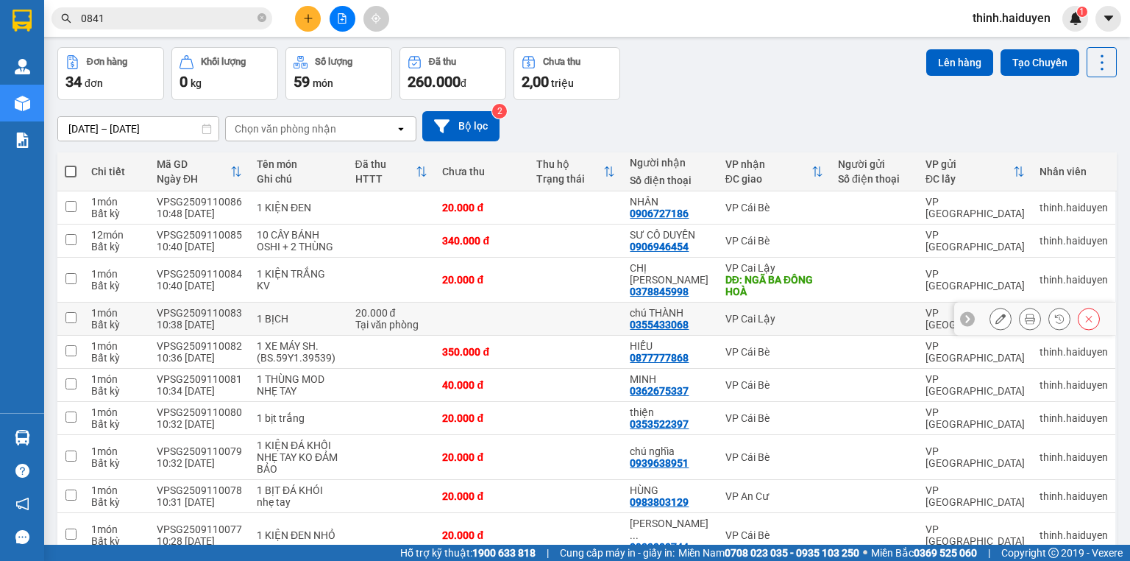
scroll to position [114, 0]
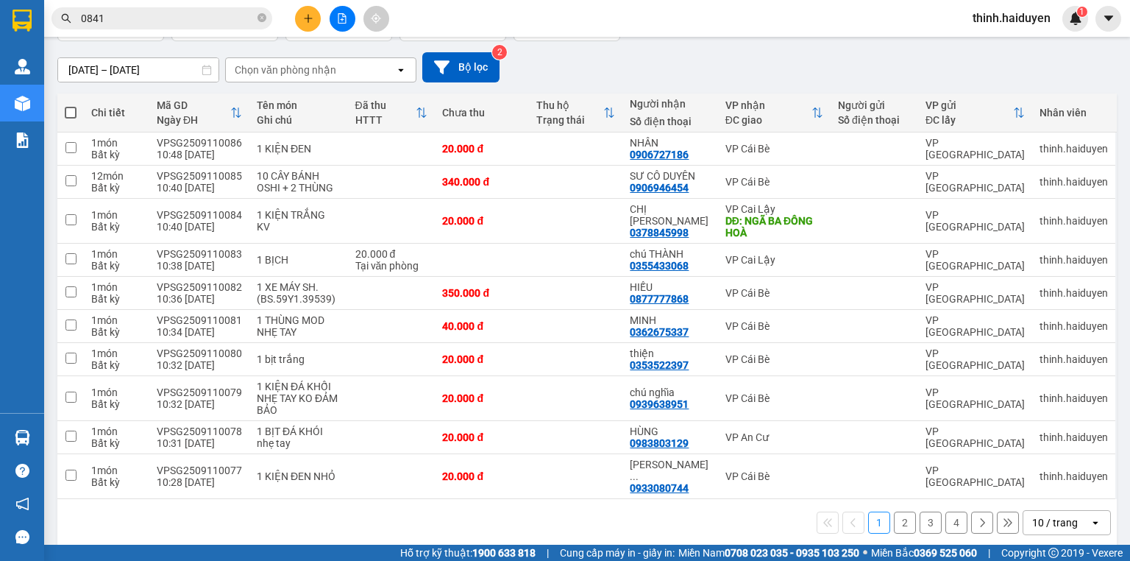
click at [1051, 515] on div "10 / trang" at bounding box center [1055, 522] width 46 height 15
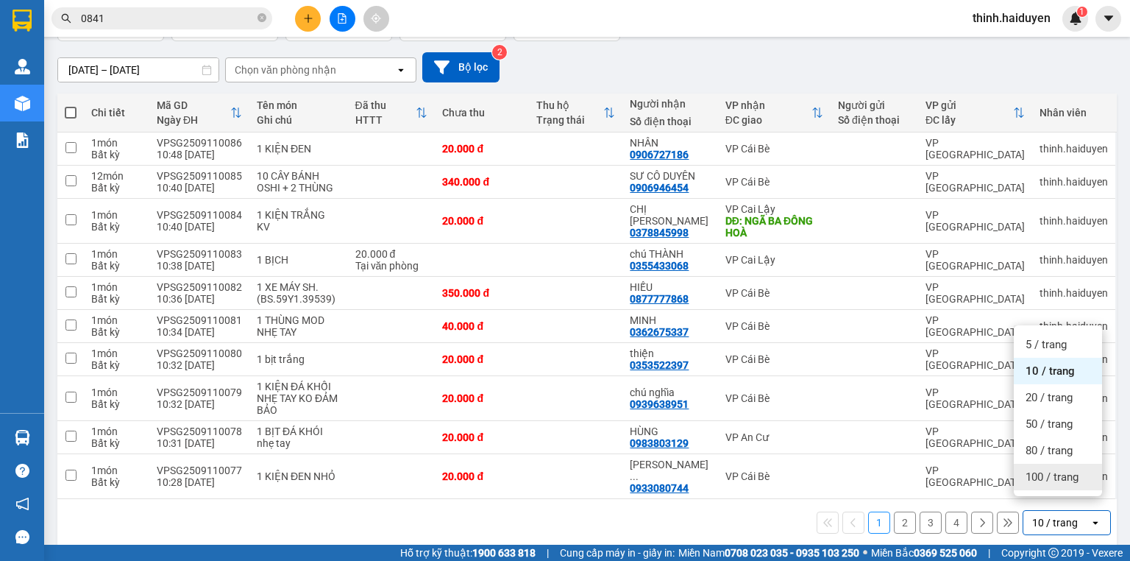
click at [1052, 474] on span "100 / trang" at bounding box center [1052, 476] width 53 height 15
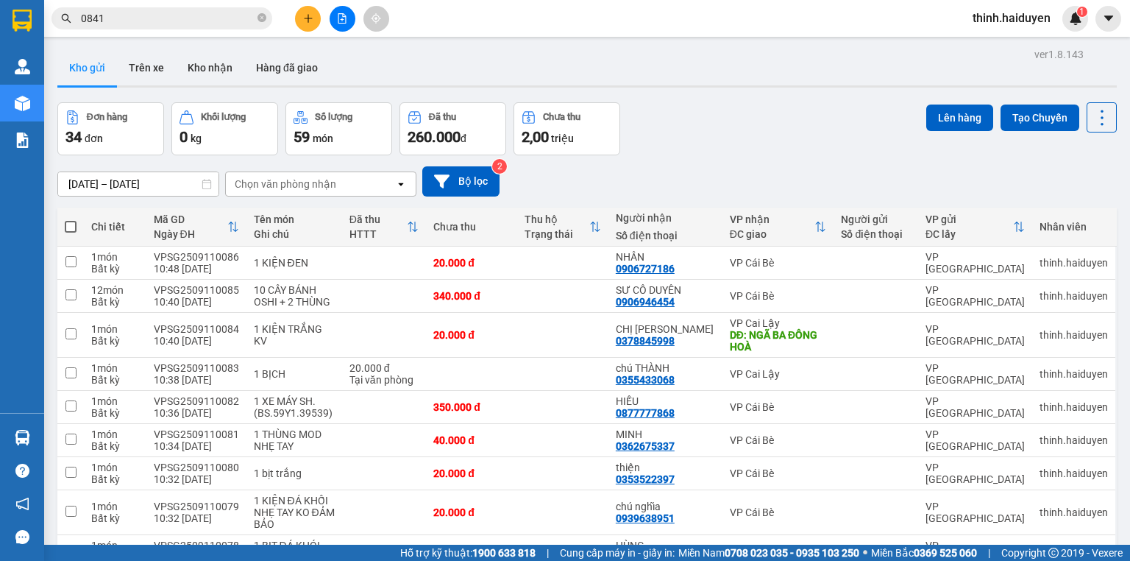
scroll to position [0, 0]
click at [74, 222] on span at bounding box center [71, 227] width 12 height 12
click at [71, 219] on input "checkbox" at bounding box center [71, 219] width 0 height 0
checkbox input "true"
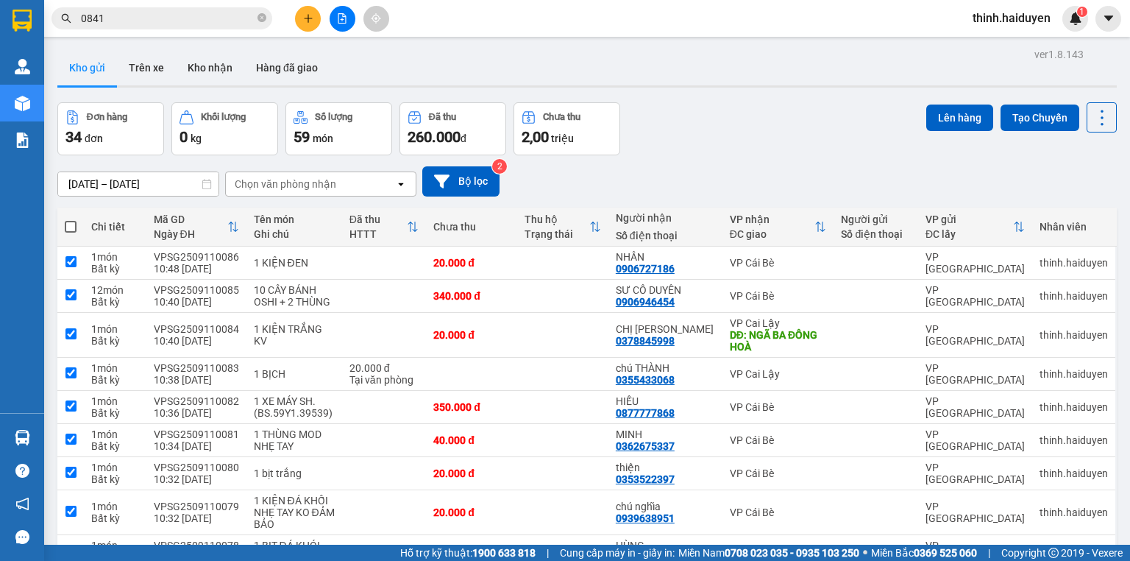
checkbox input "true"
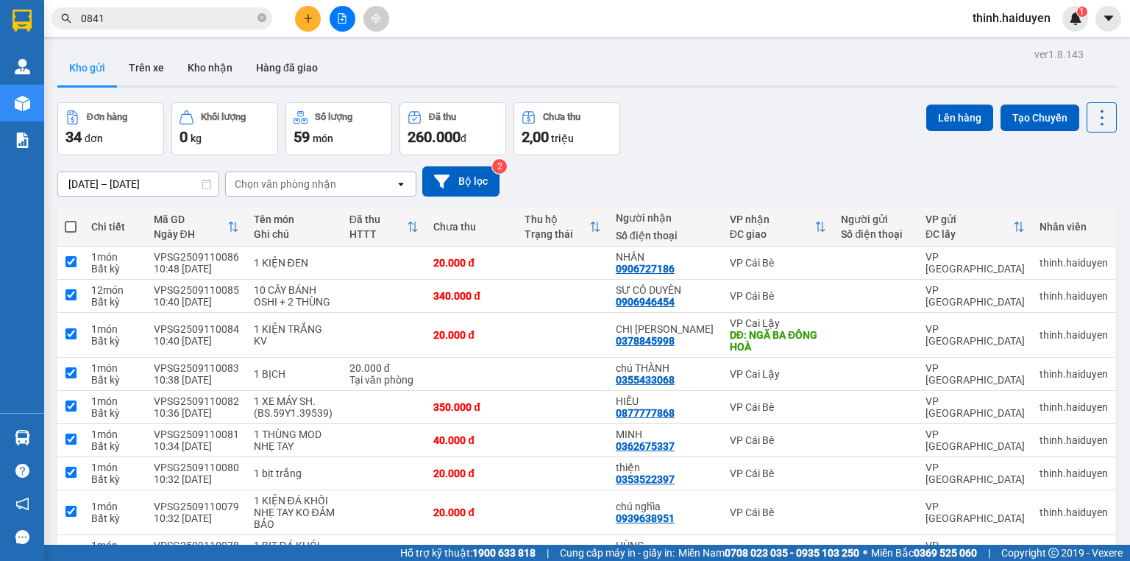
checkbox input "true"
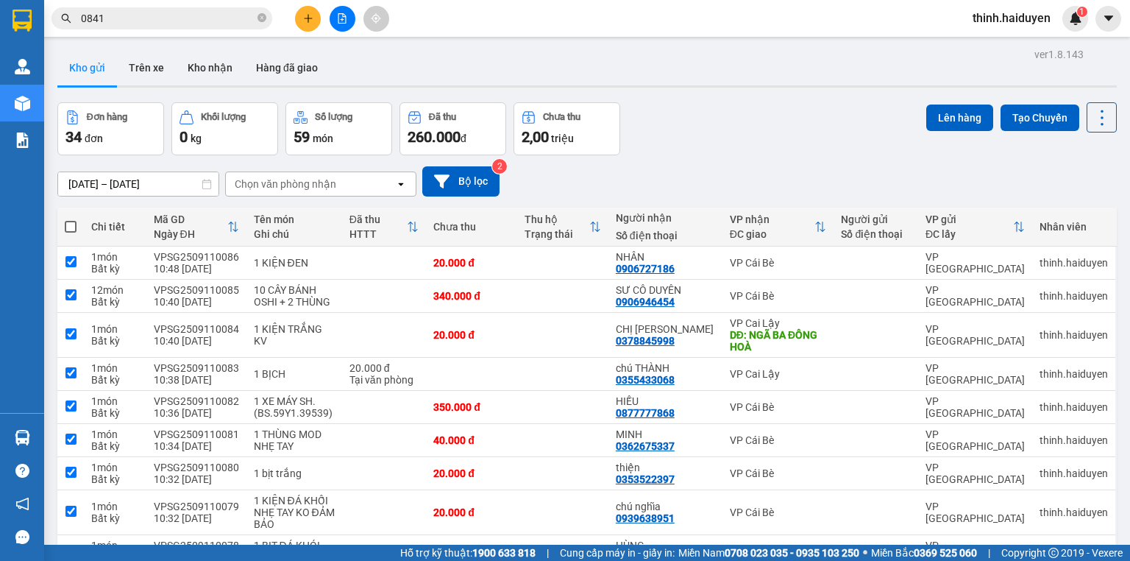
checkbox input "true"
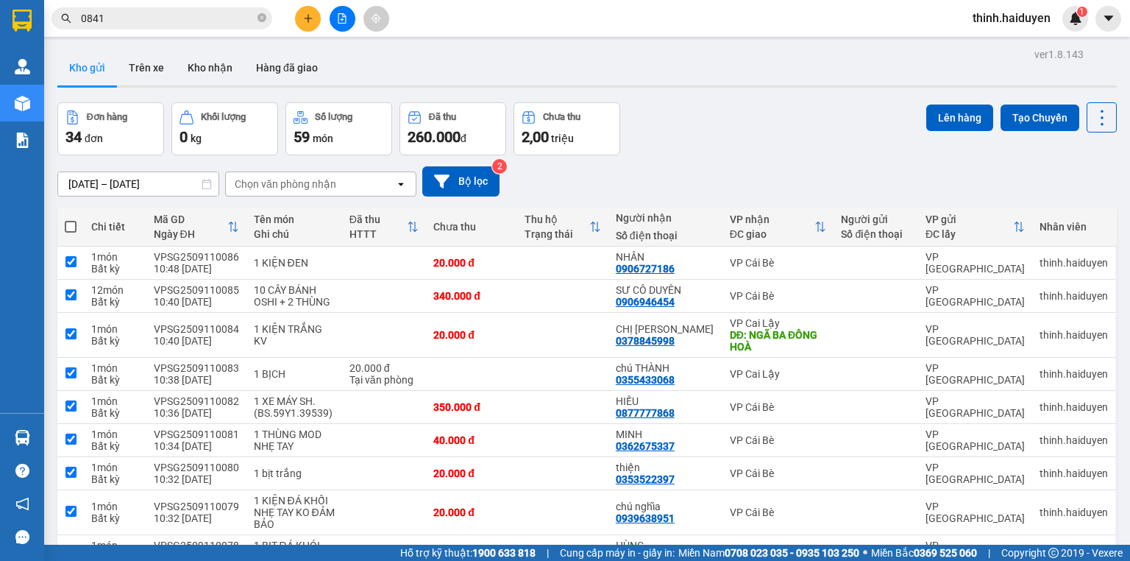
checkbox input "true"
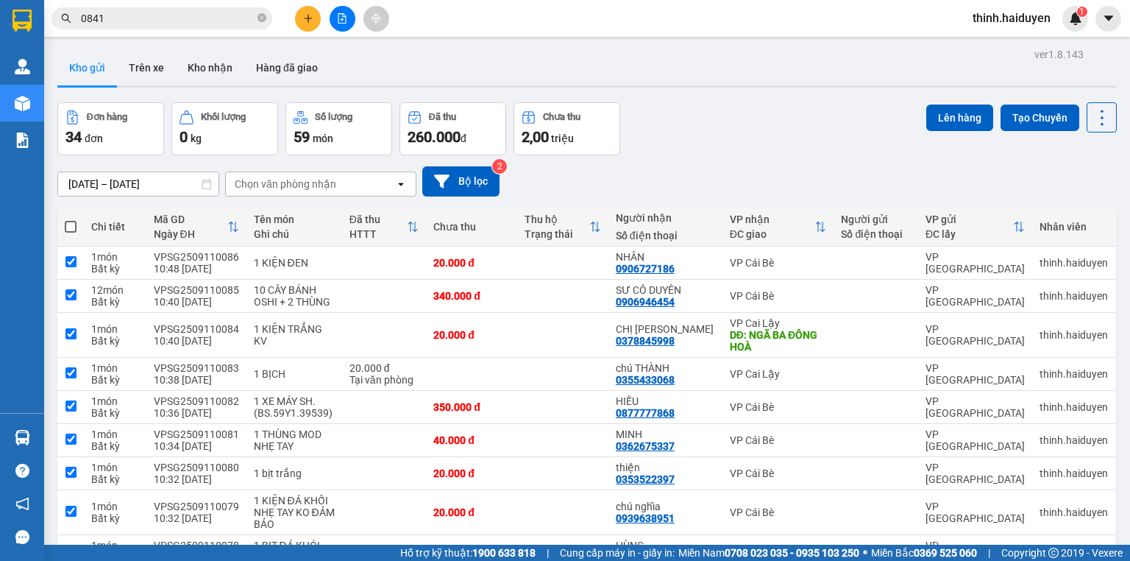
checkbox input "true"
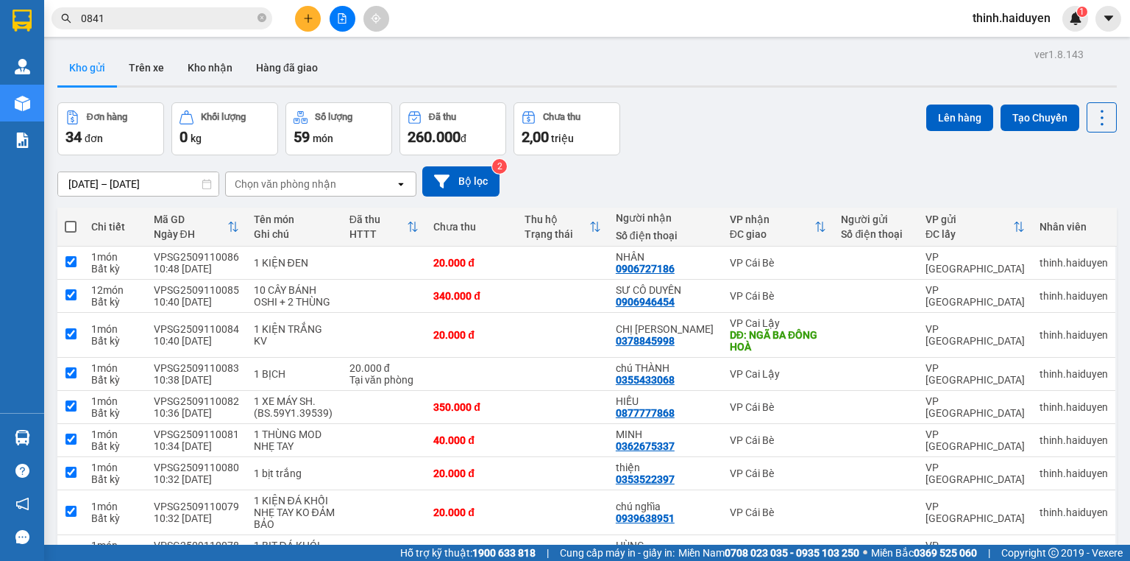
checkbox input "true"
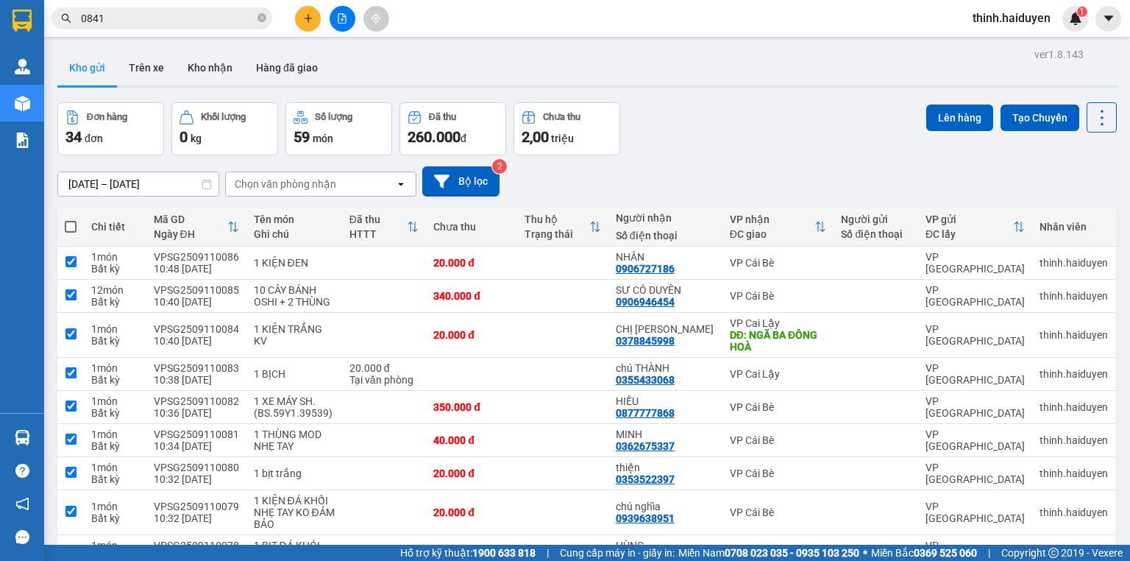
checkbox input "true"
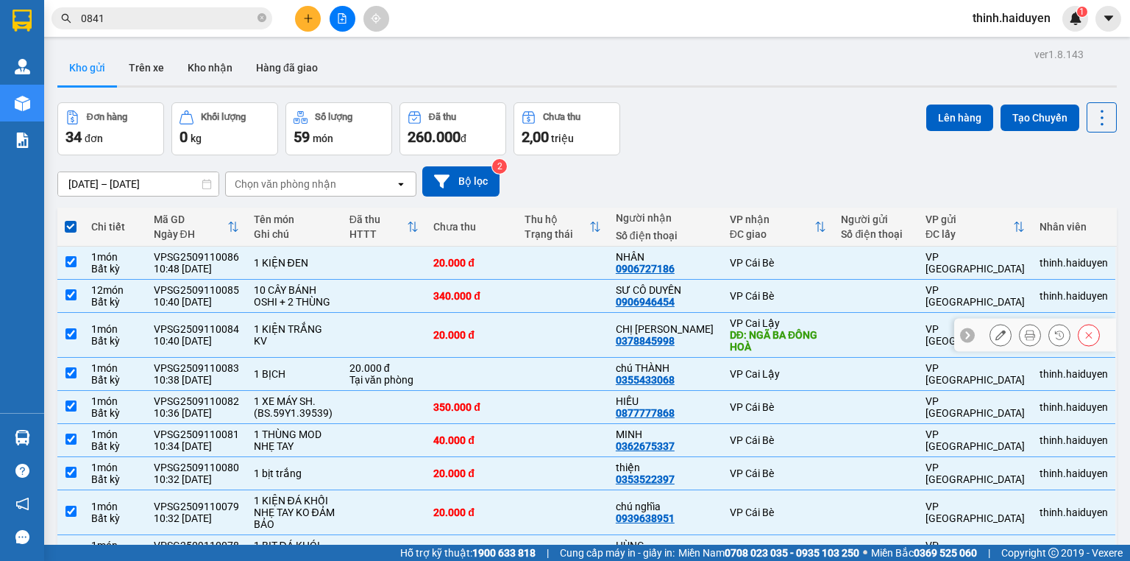
click at [730, 327] on div "VP Cai Lậy" at bounding box center [778, 323] width 97 height 12
checkbox input "false"
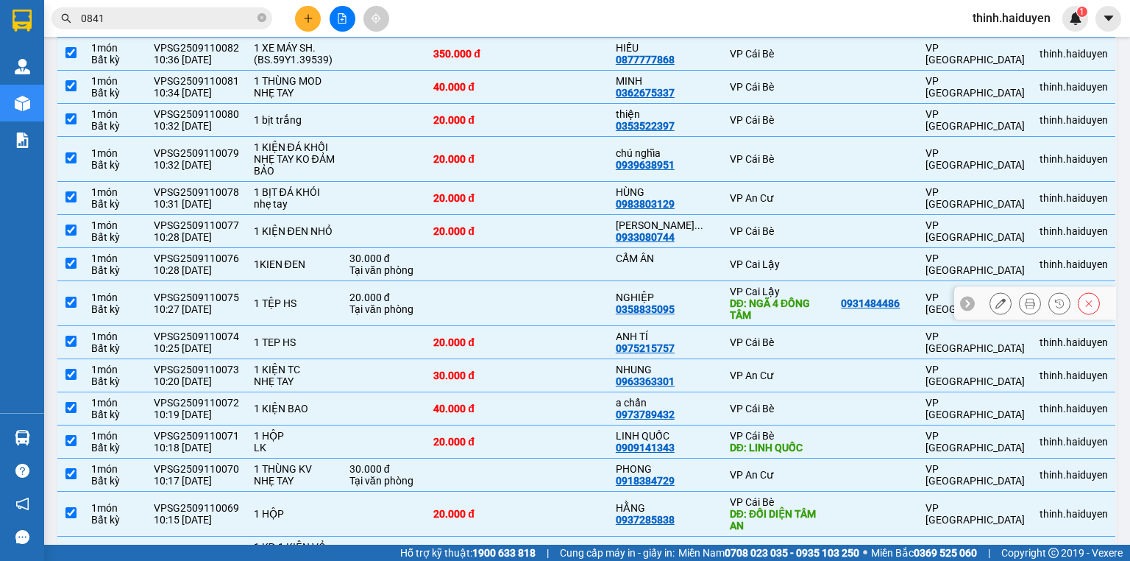
click at [708, 294] on td "NGHIỆP 0358835095" at bounding box center [665, 303] width 114 height 45
checkbox input "false"
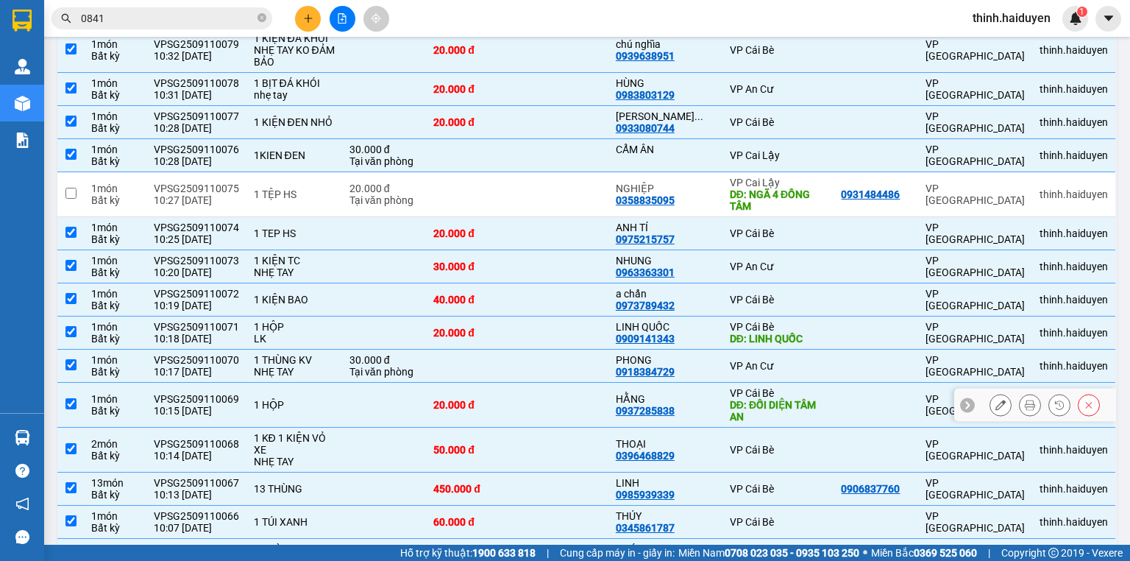
scroll to position [471, 0]
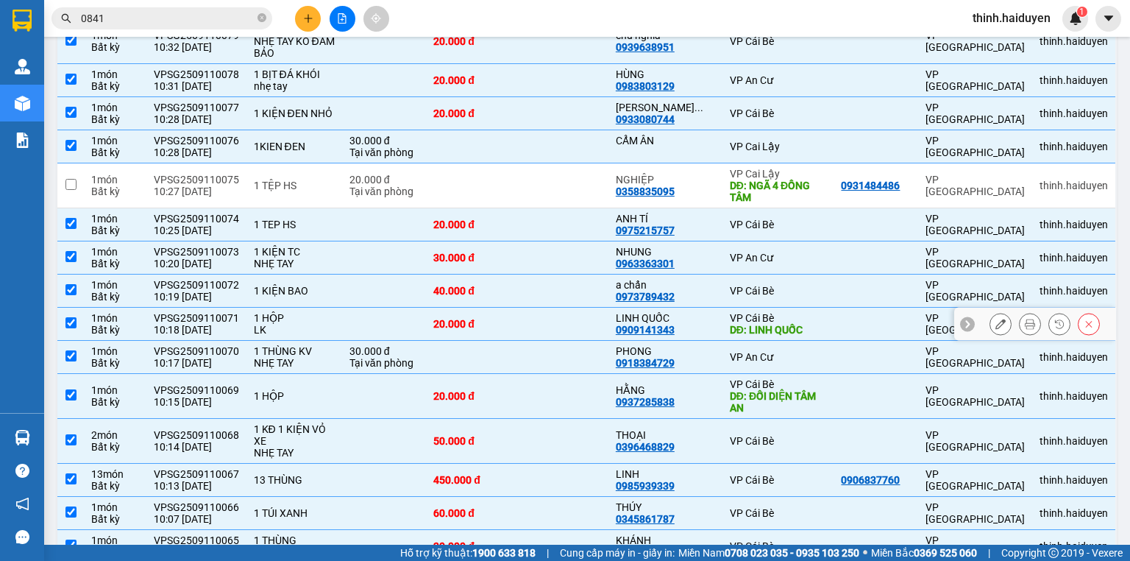
click at [722, 324] on td "VP Cái Bè DĐ: LINH QUỐC" at bounding box center [778, 324] width 112 height 33
checkbox input "false"
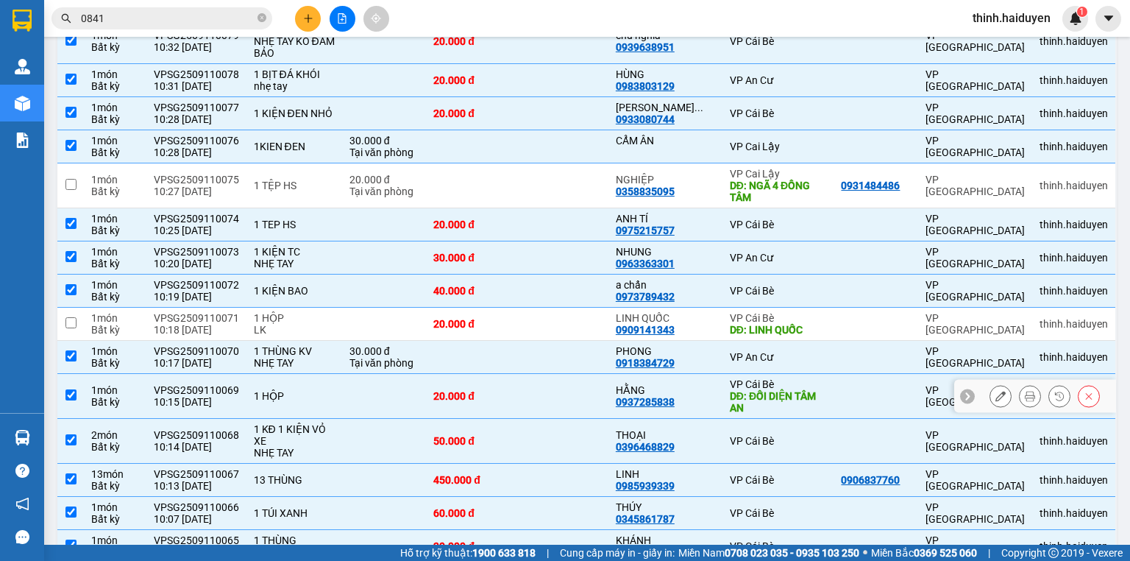
click at [693, 397] on div "HẰNG 0937285838" at bounding box center [665, 396] width 99 height 24
checkbox input "false"
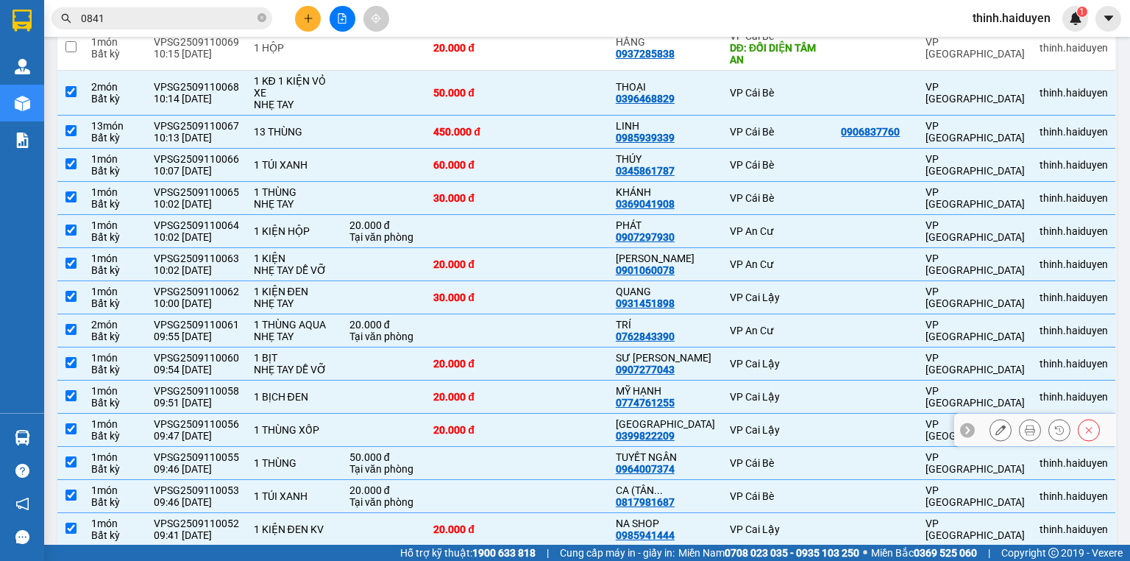
scroll to position [940, 0]
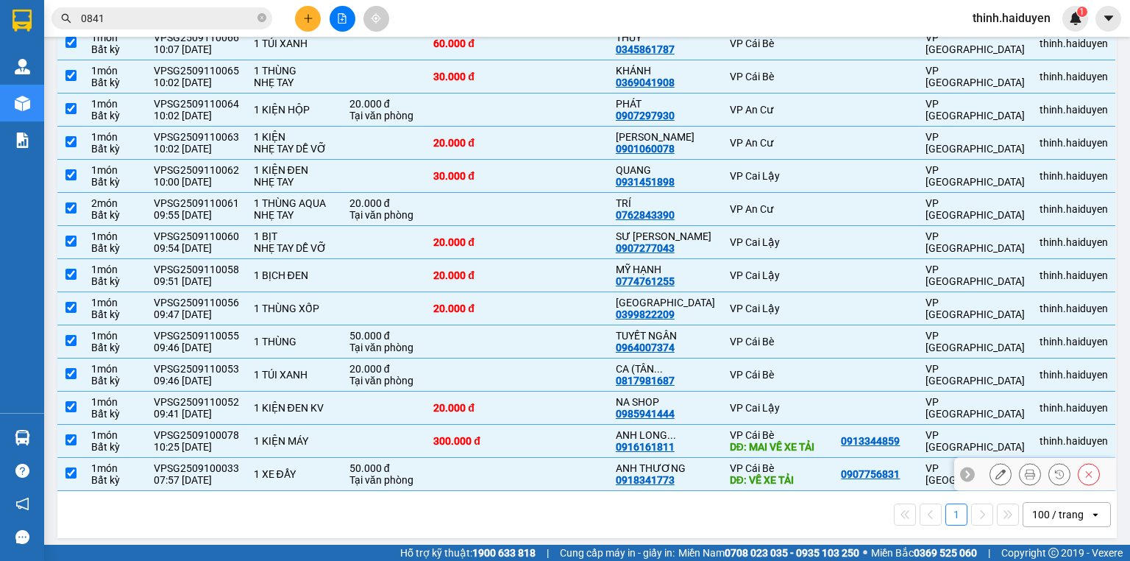
click at [722, 469] on td "VP Cái Bè DĐ: VỀ XE TẢI" at bounding box center [778, 474] width 112 height 33
checkbox input "false"
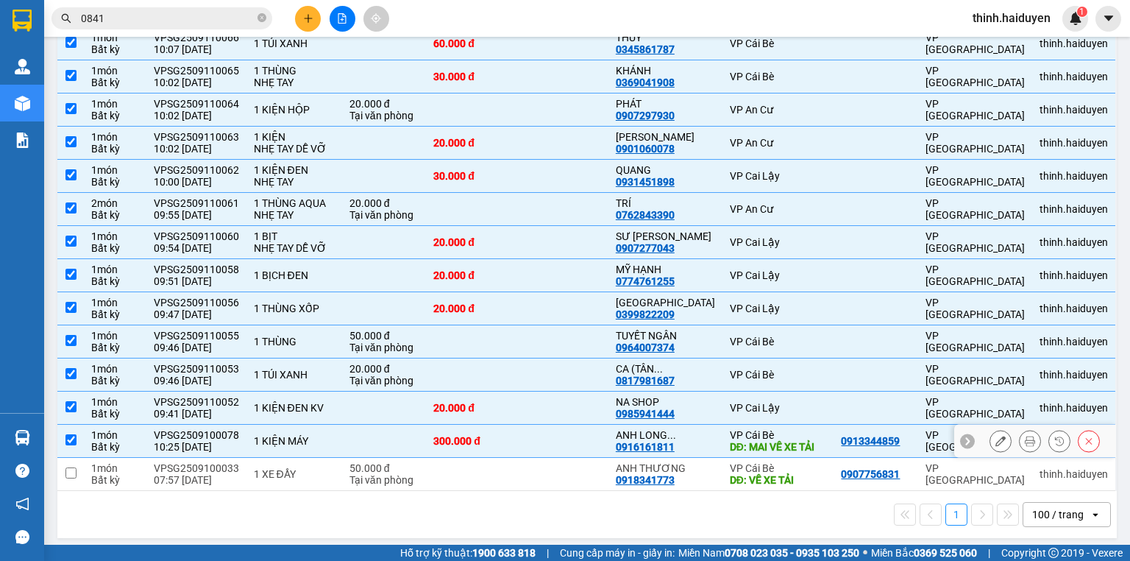
click at [722, 440] on td "VP Cái Bè DĐ: MAI VỀ XE TẢI" at bounding box center [778, 440] width 112 height 33
checkbox input "false"
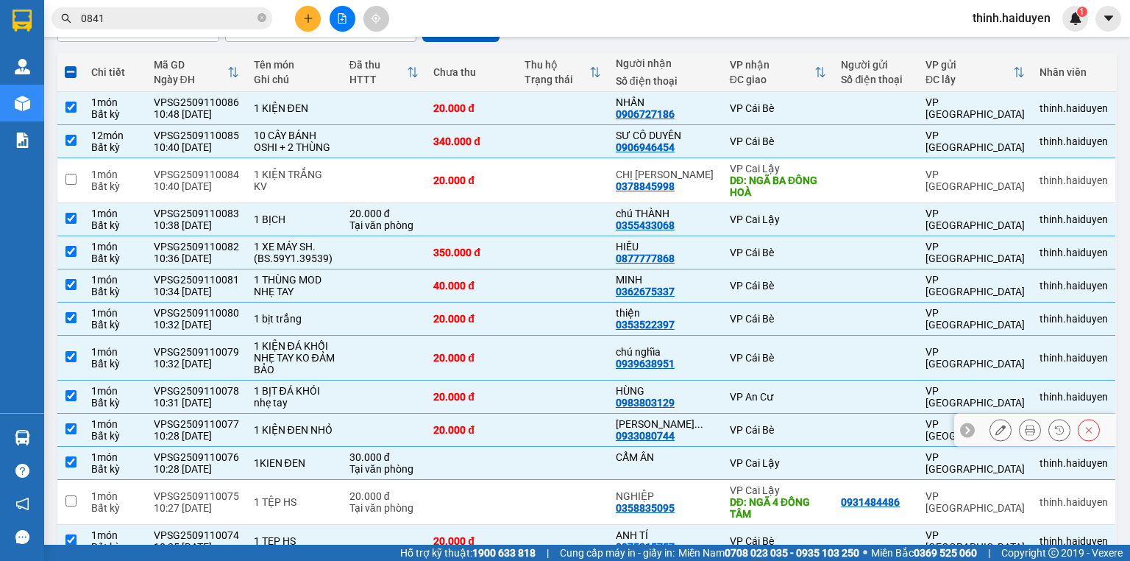
scroll to position [0, 0]
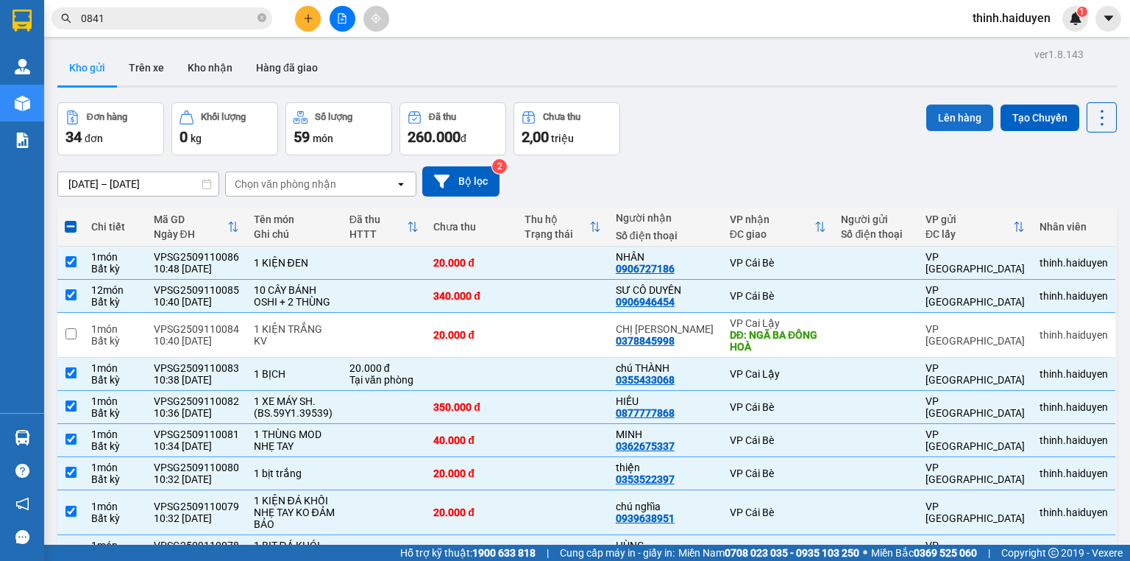
click at [946, 109] on button "Lên hàng" at bounding box center [959, 117] width 67 height 26
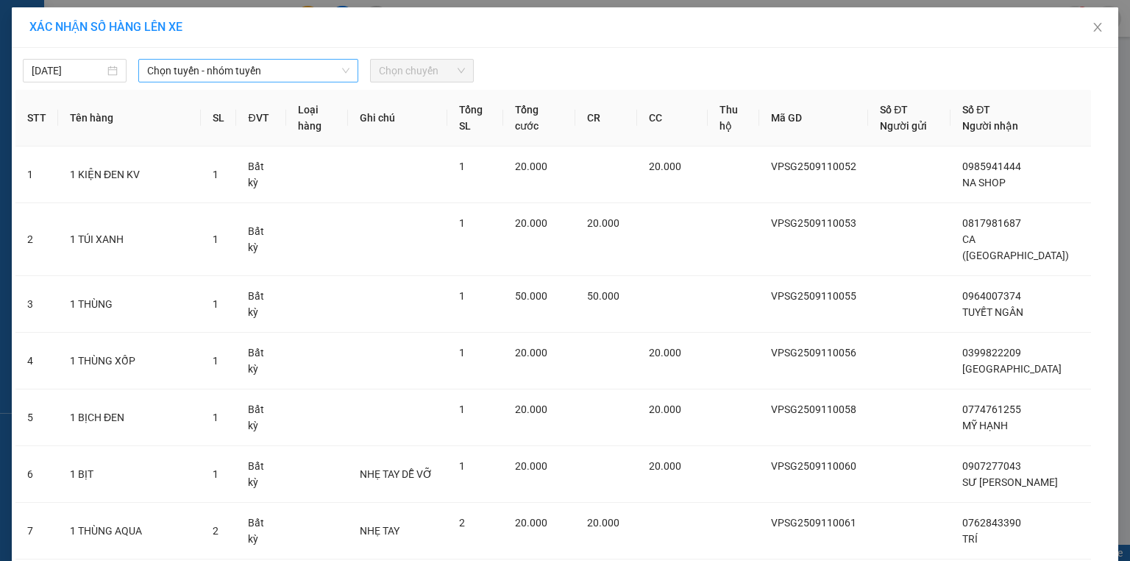
click at [257, 71] on span "Chọn tuyến - nhóm tuyến" at bounding box center [248, 71] width 202 height 22
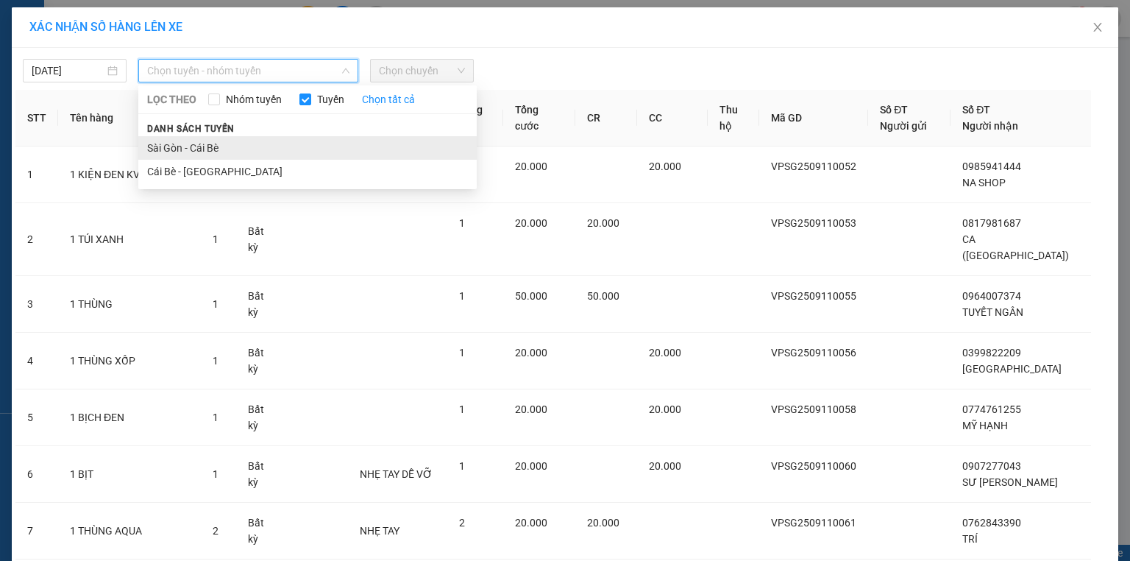
click at [230, 146] on li "Sài Gòn - Cái Bè" at bounding box center [307, 148] width 338 height 24
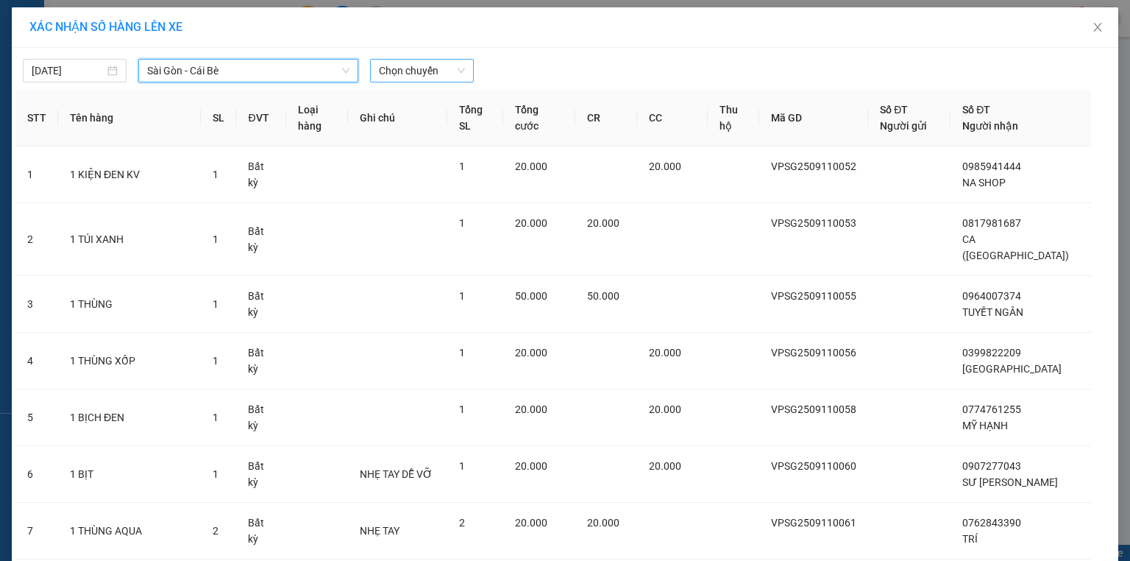
click at [392, 73] on span "Chọn chuyến" at bounding box center [422, 71] width 86 height 22
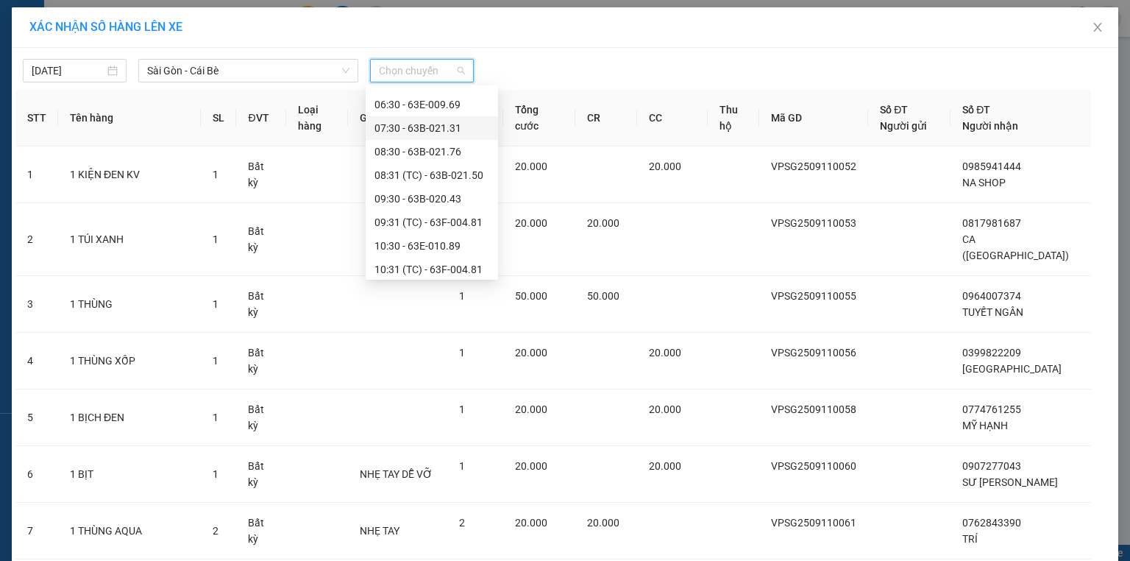
scroll to position [118, 0]
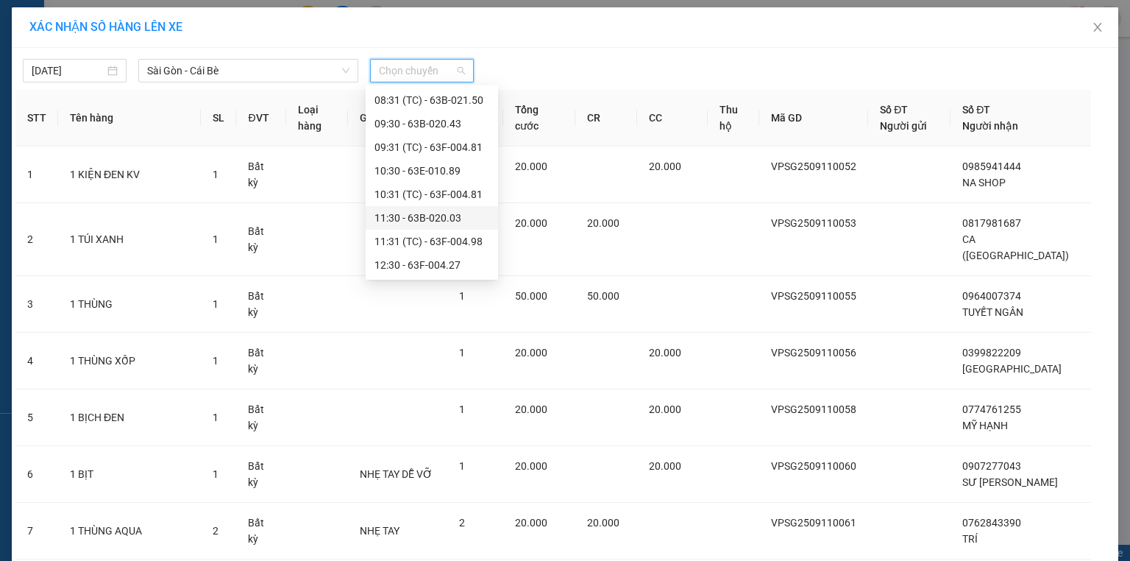
click at [396, 215] on div "11:30 - 63B-020.03" at bounding box center [431, 218] width 115 height 16
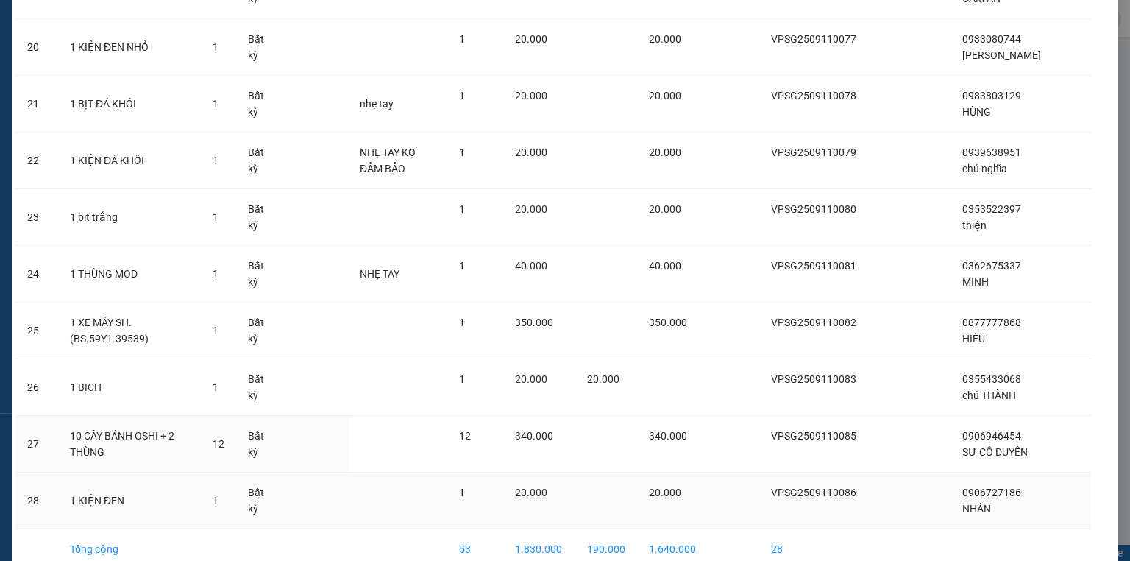
scroll to position [1299, 0]
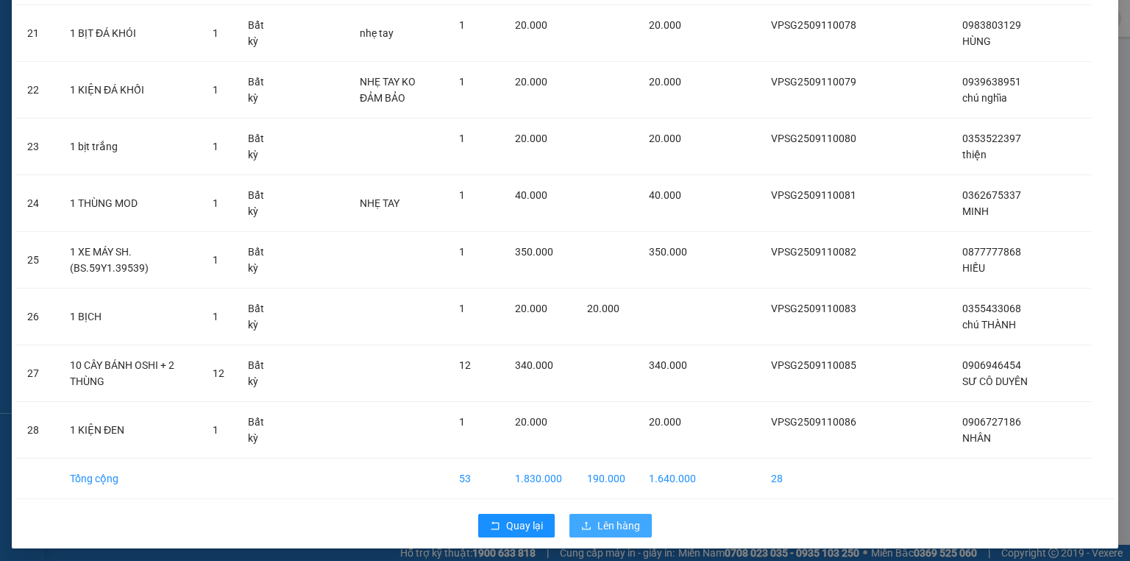
click at [612, 517] on span "Lên hàng" at bounding box center [618, 525] width 43 height 16
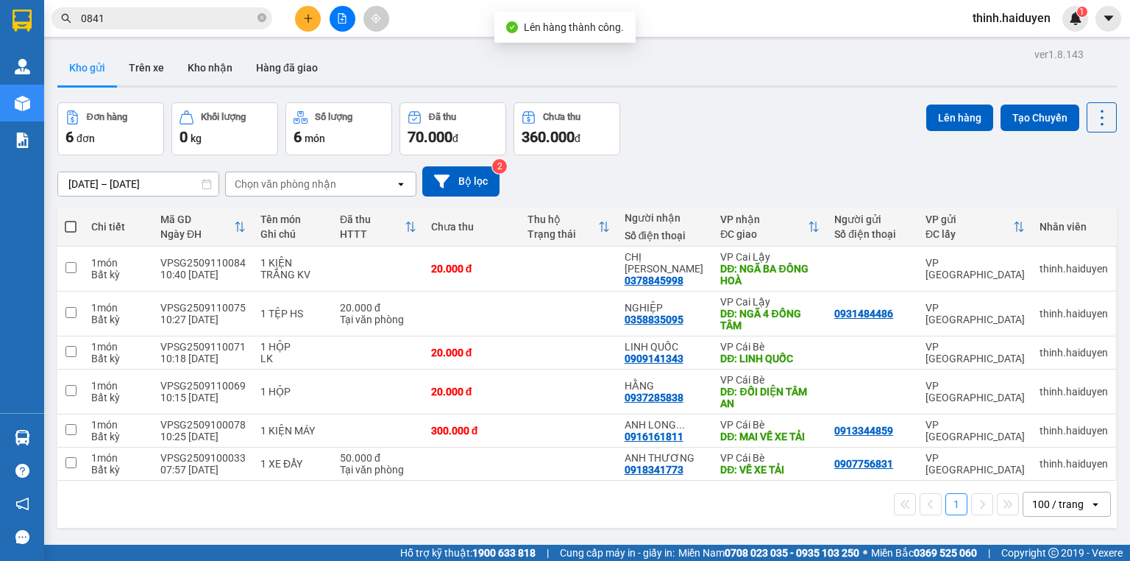
click at [341, 17] on icon "file-add" at bounding box center [342, 18] width 10 height 10
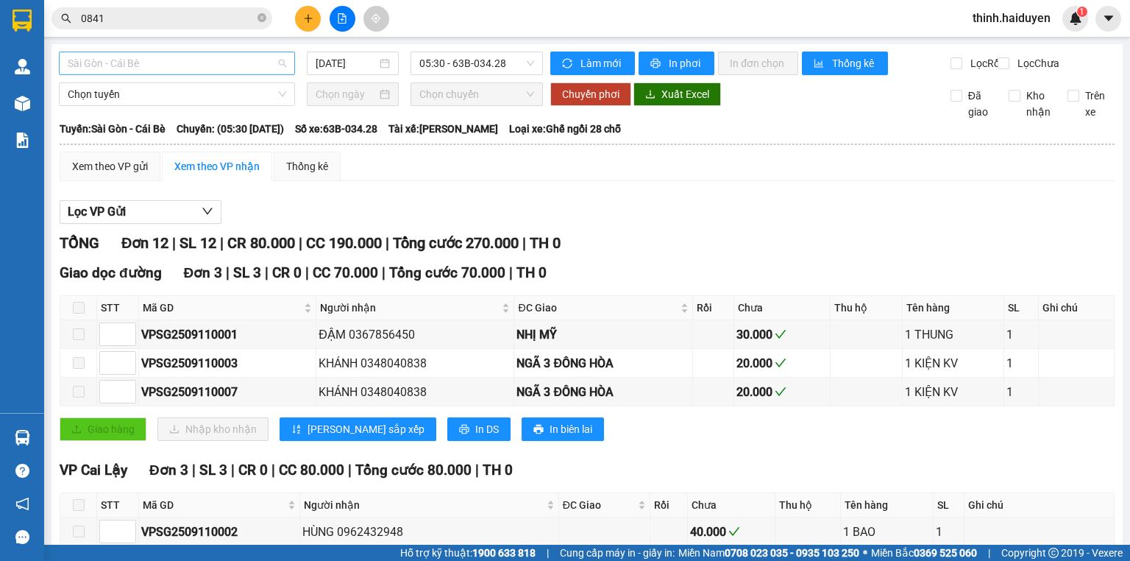
click at [200, 69] on span "Sài Gòn - Cái Bè" at bounding box center [177, 63] width 218 height 22
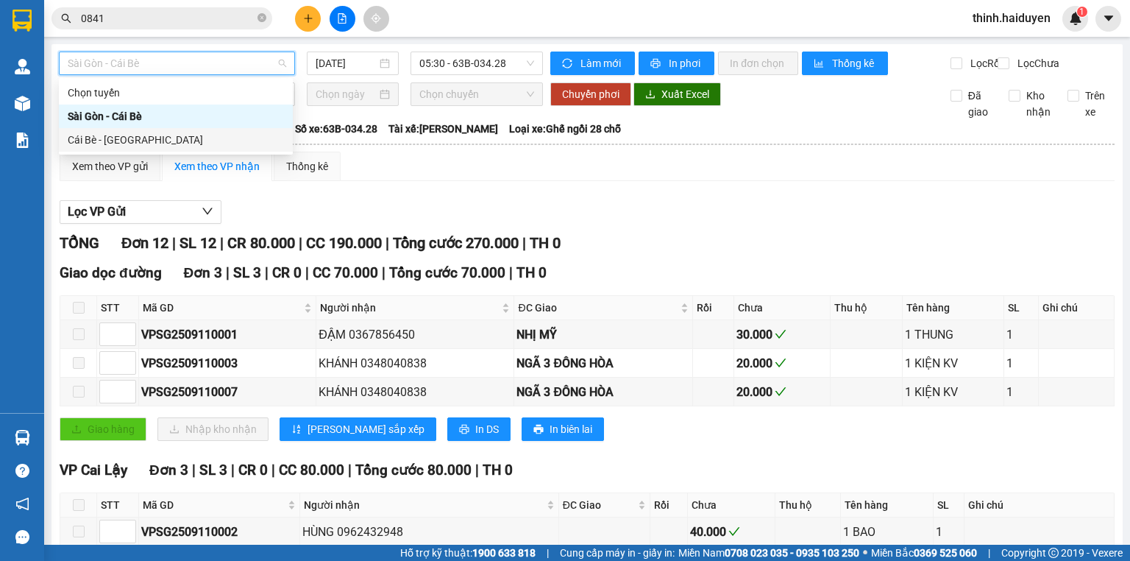
click at [152, 135] on div "Cái Bè - [GEOGRAPHIC_DATA]" at bounding box center [176, 140] width 216 height 16
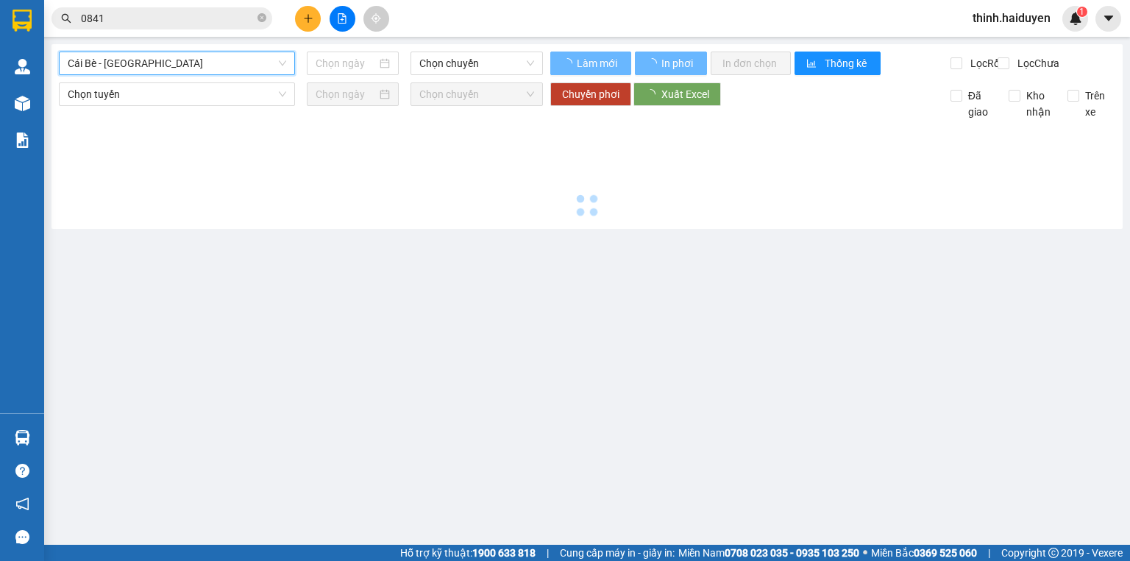
type input "[DATE]"
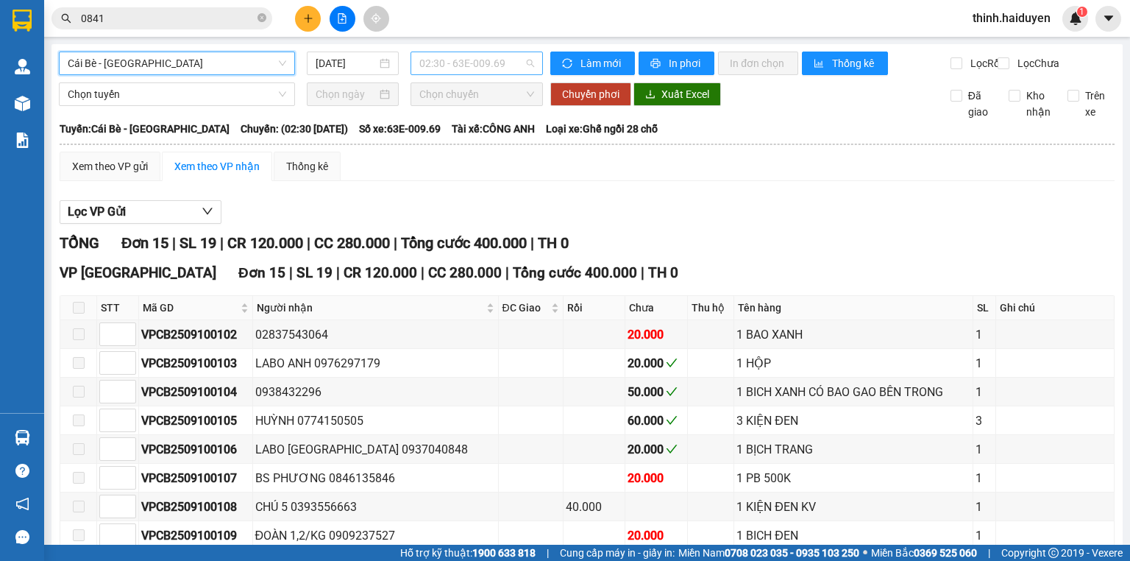
drag, startPoint x: 408, startPoint y: 60, endPoint x: 445, endPoint y: 69, distance: 37.8
click at [410, 60] on div "02:30 - 63E-009.69" at bounding box center [476, 63] width 133 height 24
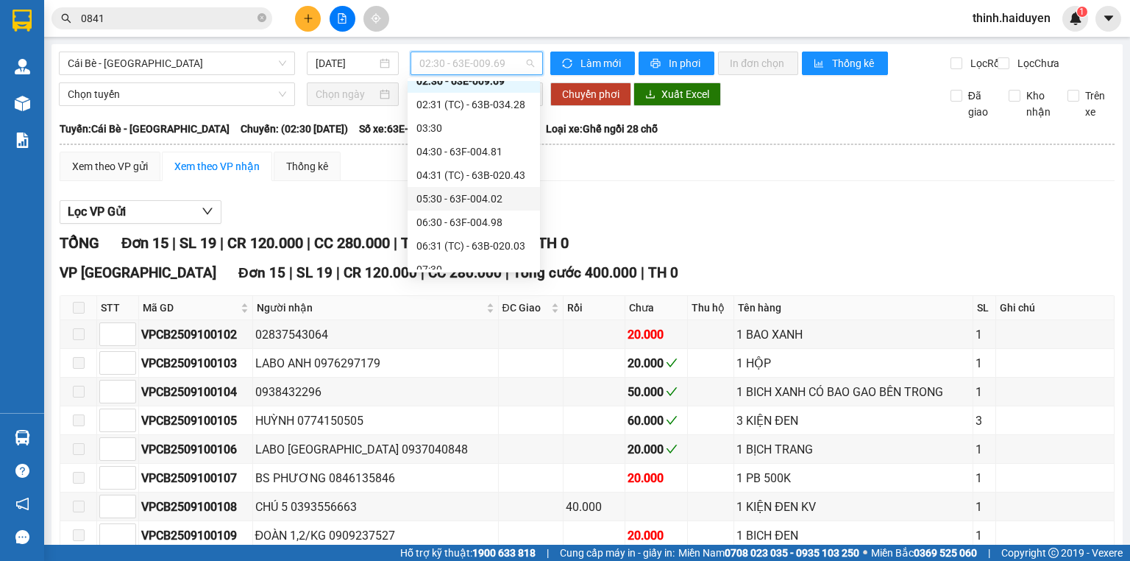
scroll to position [59, 0]
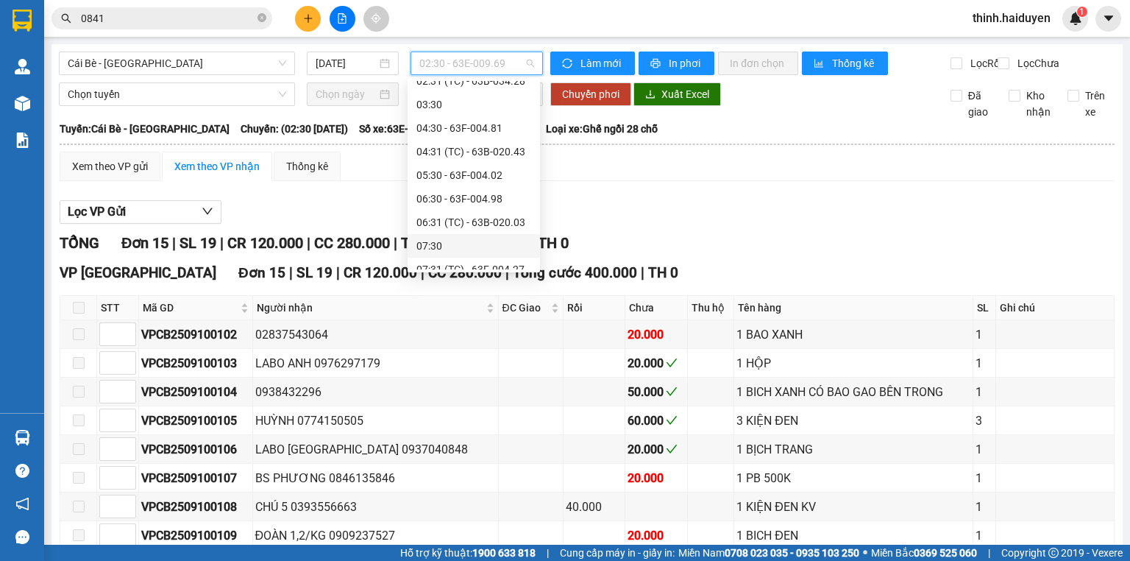
click at [441, 245] on div "07:30" at bounding box center [473, 246] width 115 height 16
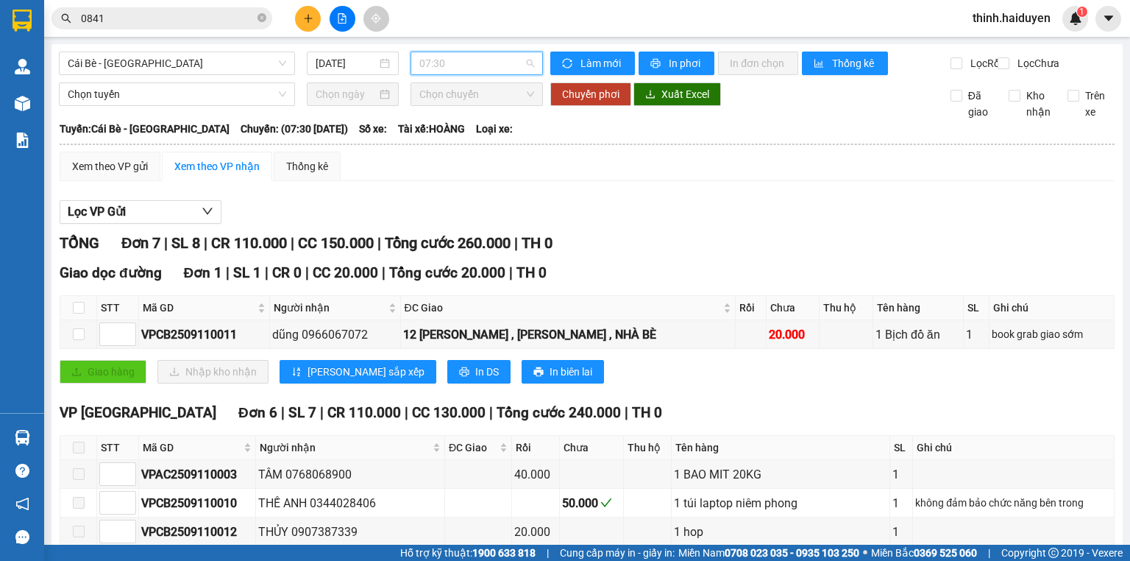
click at [452, 52] on span "07:30" at bounding box center [476, 63] width 115 height 22
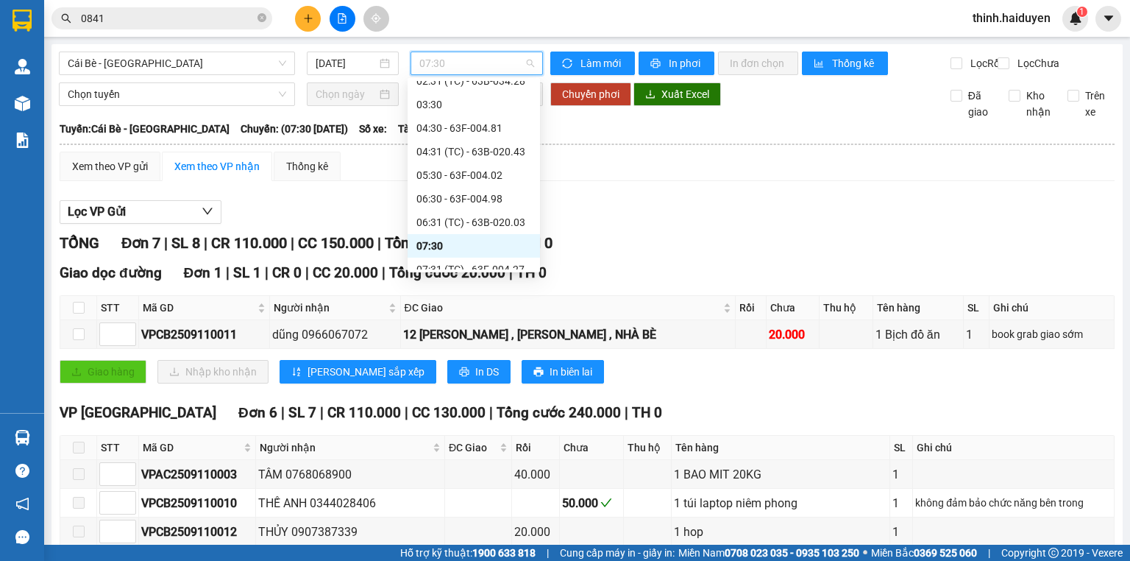
scroll to position [118, 0]
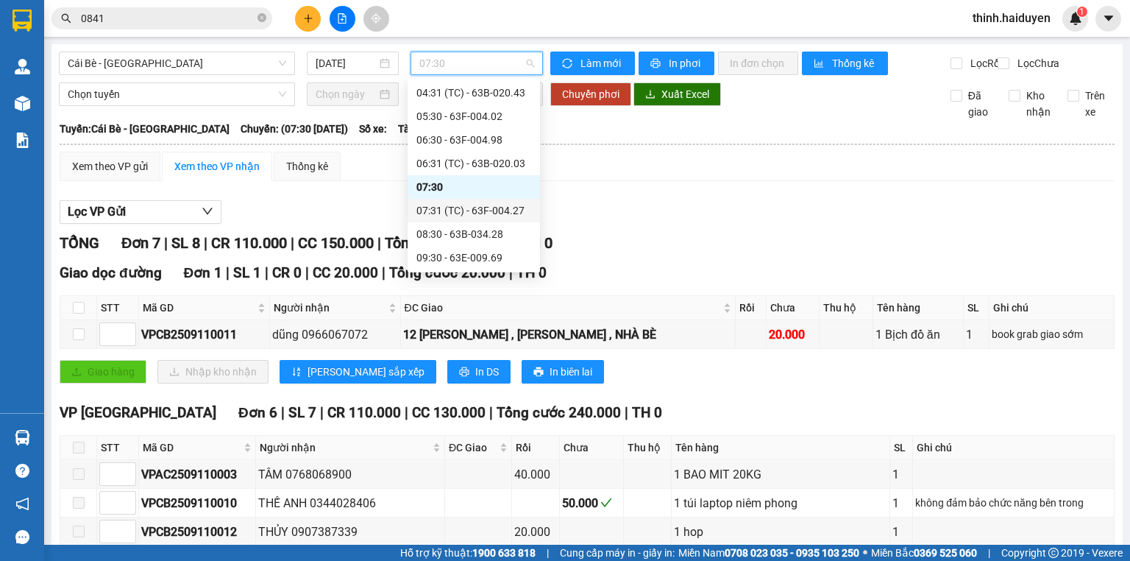
click at [447, 206] on div "07:31 (TC) - 63F-004.27" at bounding box center [473, 210] width 115 height 16
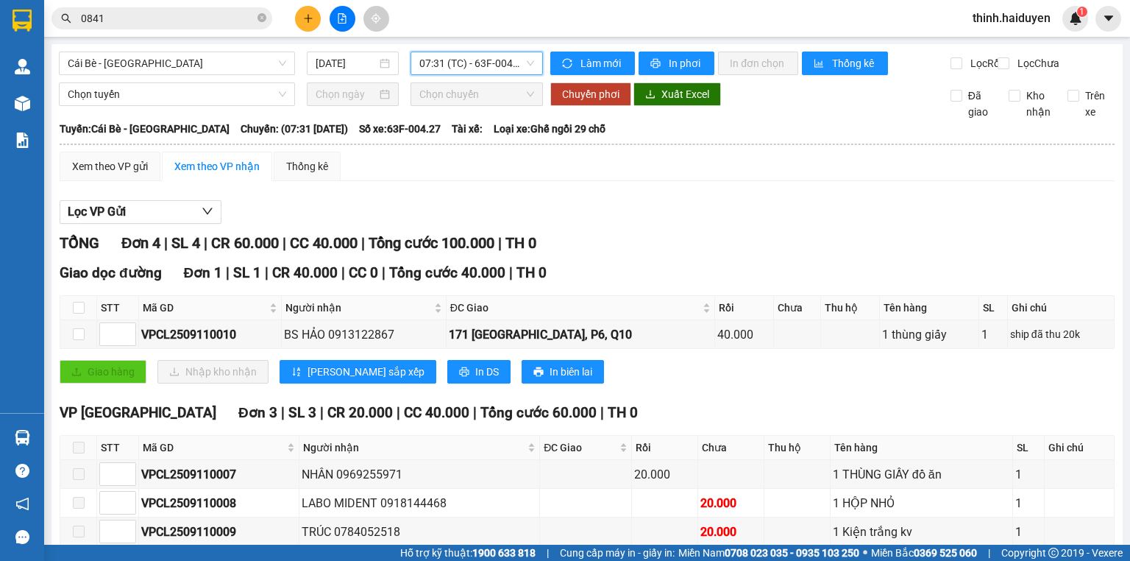
click at [457, 68] on span "07:31 (TC) - 63F-004.27" at bounding box center [476, 63] width 115 height 22
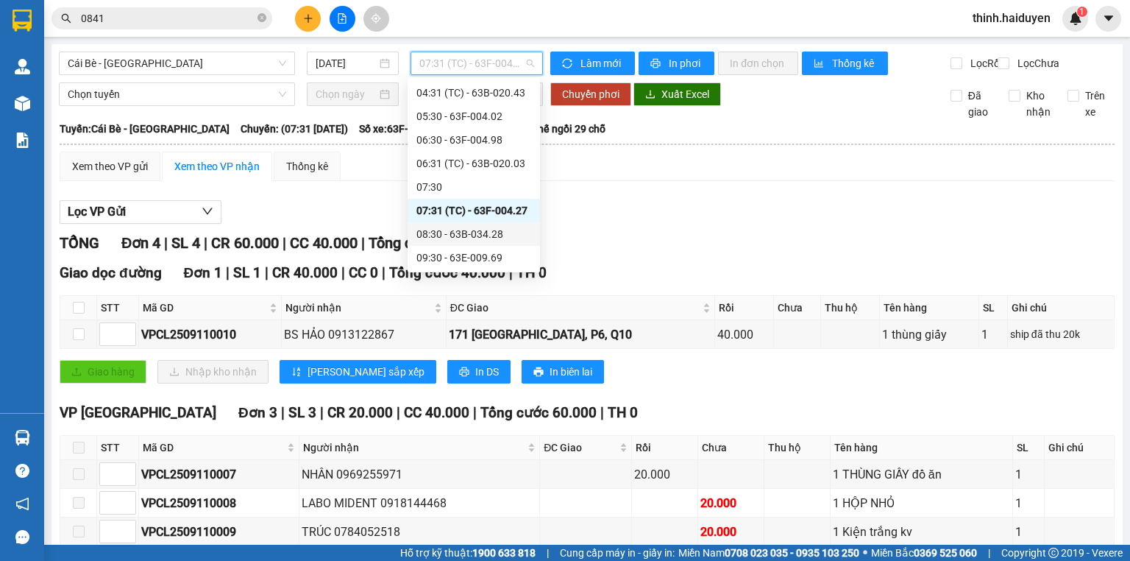
click at [463, 232] on div "08:30 - 63B-034.28" at bounding box center [473, 234] width 115 height 16
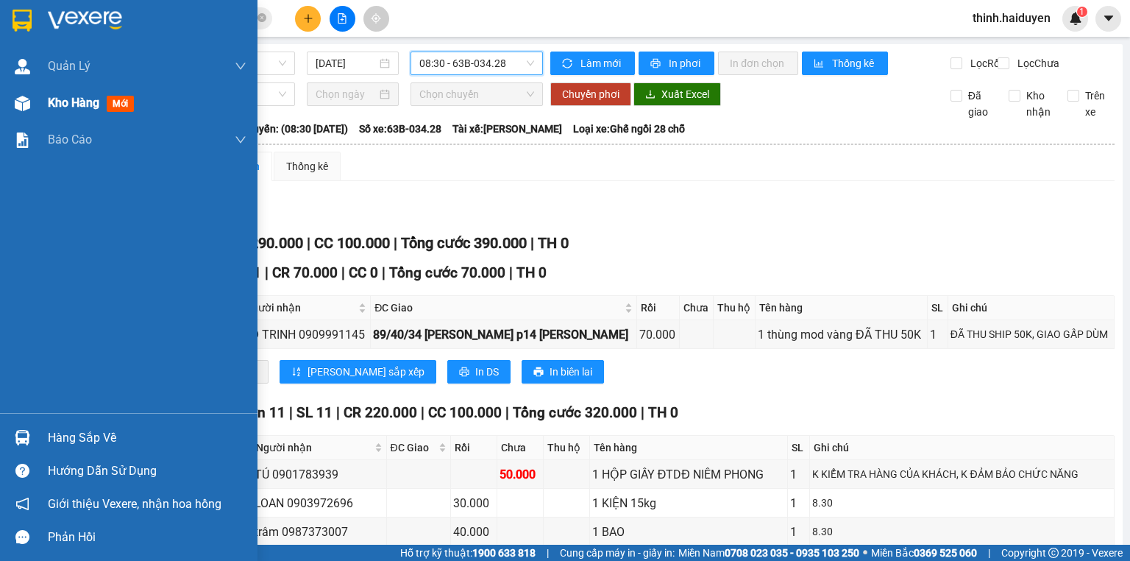
click at [75, 104] on span "Kho hàng" at bounding box center [73, 103] width 51 height 14
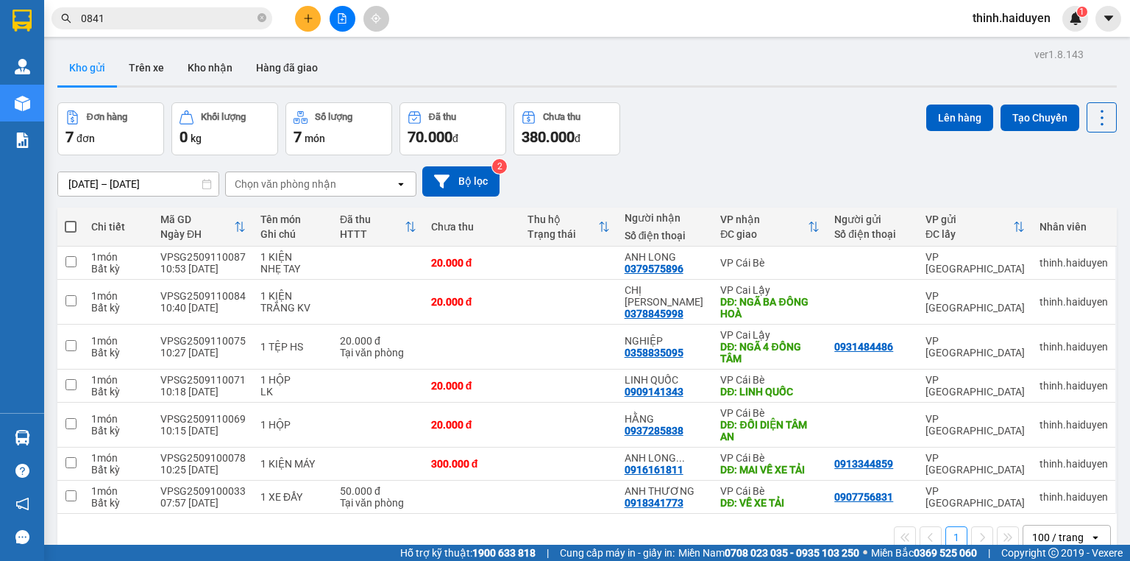
click at [715, 129] on div "Đơn hàng 7 đơn Khối lượng 0 kg Số lượng 7 món Đã thu 70.000 đ Chưa thu 380.000 …" at bounding box center [586, 128] width 1059 height 53
click at [341, 26] on button at bounding box center [343, 19] width 26 height 26
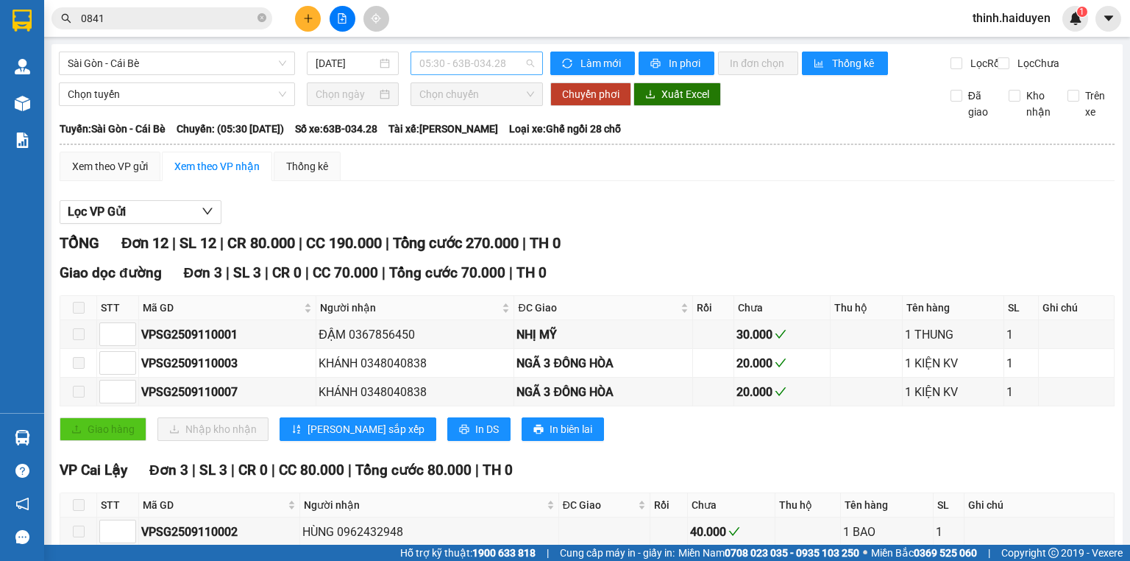
click at [451, 64] on span "05:30 - 63B-034.28" at bounding box center [476, 63] width 115 height 22
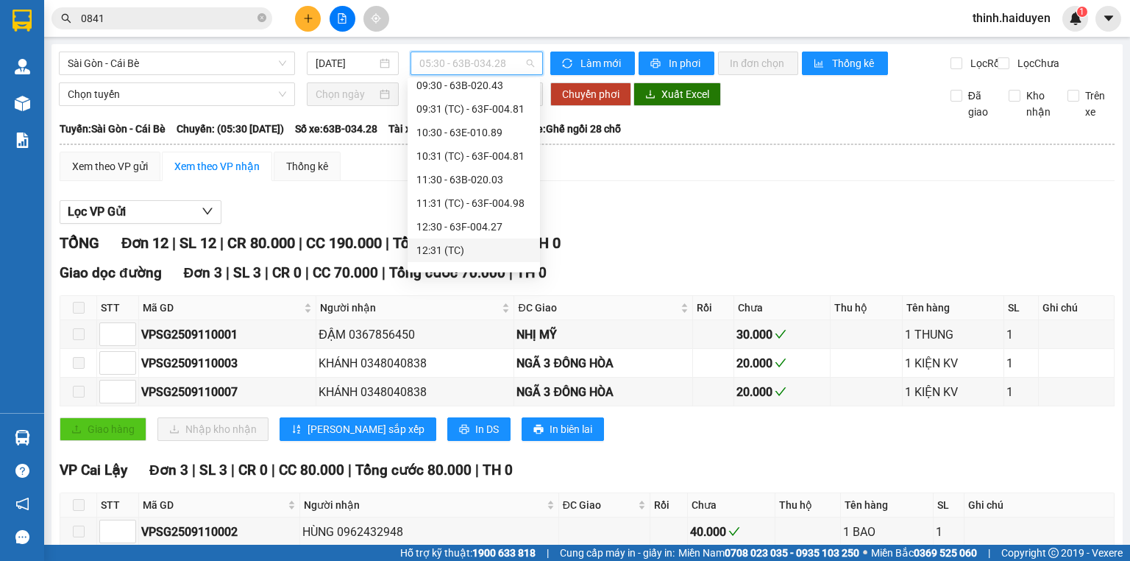
scroll to position [118, 0]
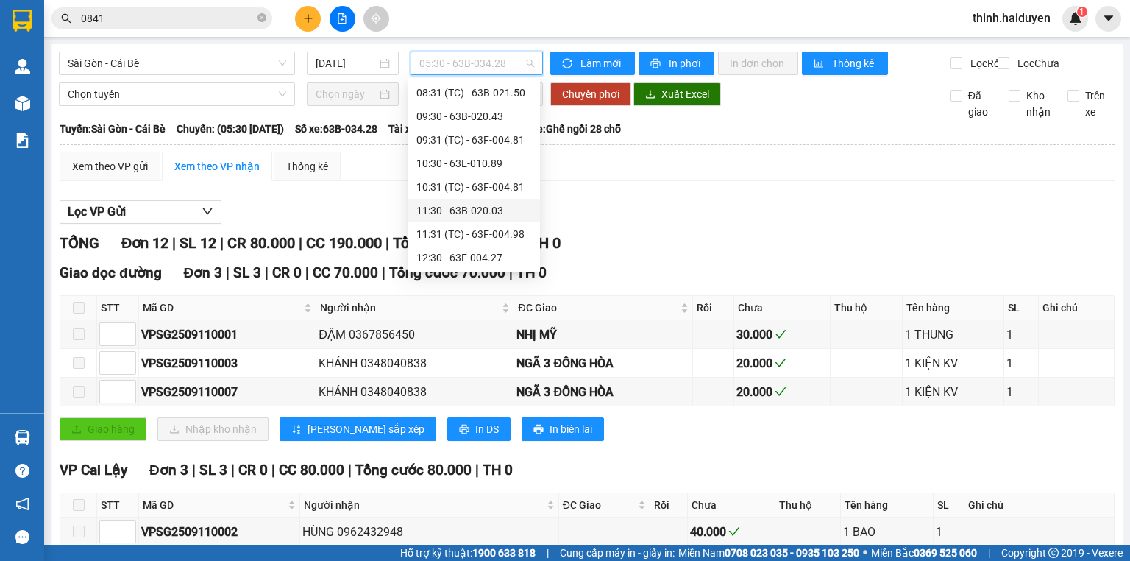
click at [444, 207] on div "11:30 - 63B-020.03" at bounding box center [473, 210] width 115 height 16
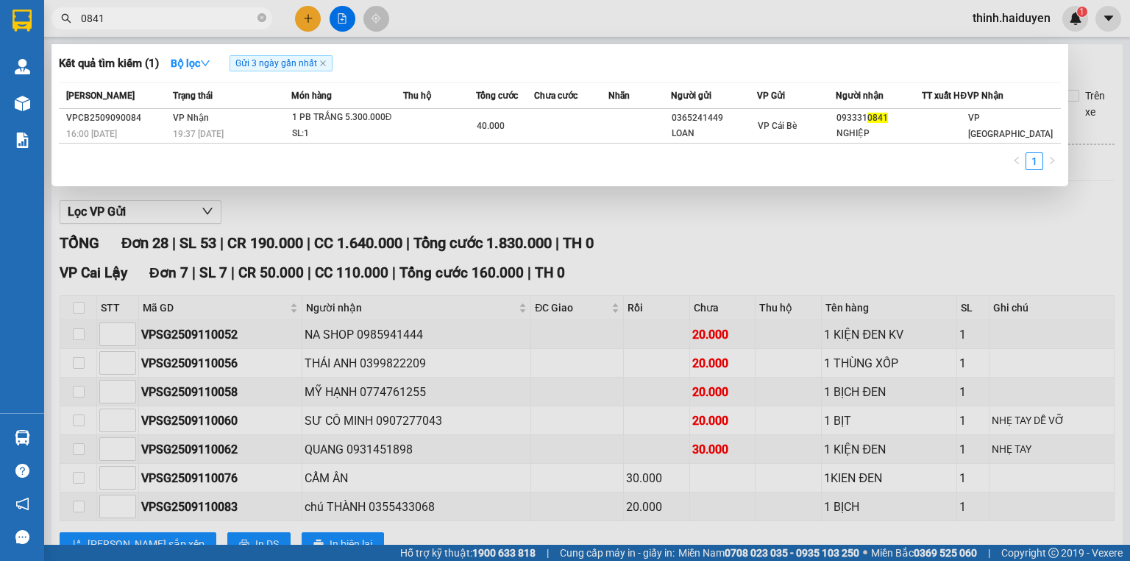
click at [237, 13] on input "0841" at bounding box center [168, 18] width 174 height 16
click at [238, 13] on input "0841" at bounding box center [168, 18] width 174 height 16
click at [223, 14] on input "8878" at bounding box center [168, 18] width 174 height 16
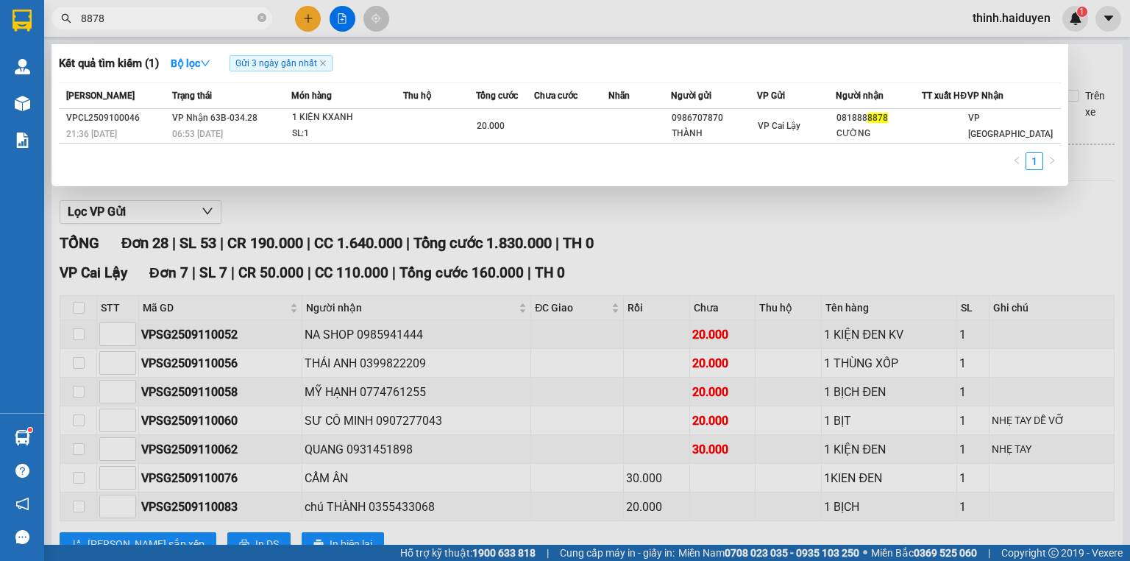
click at [223, 14] on input "8878" at bounding box center [168, 18] width 174 height 16
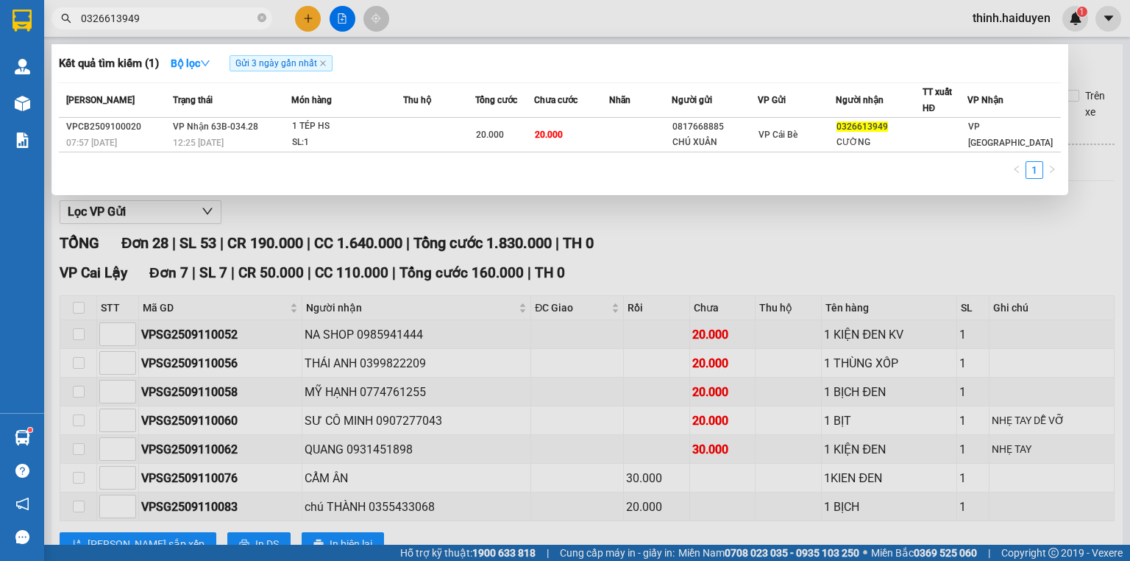
type input "0326613949"
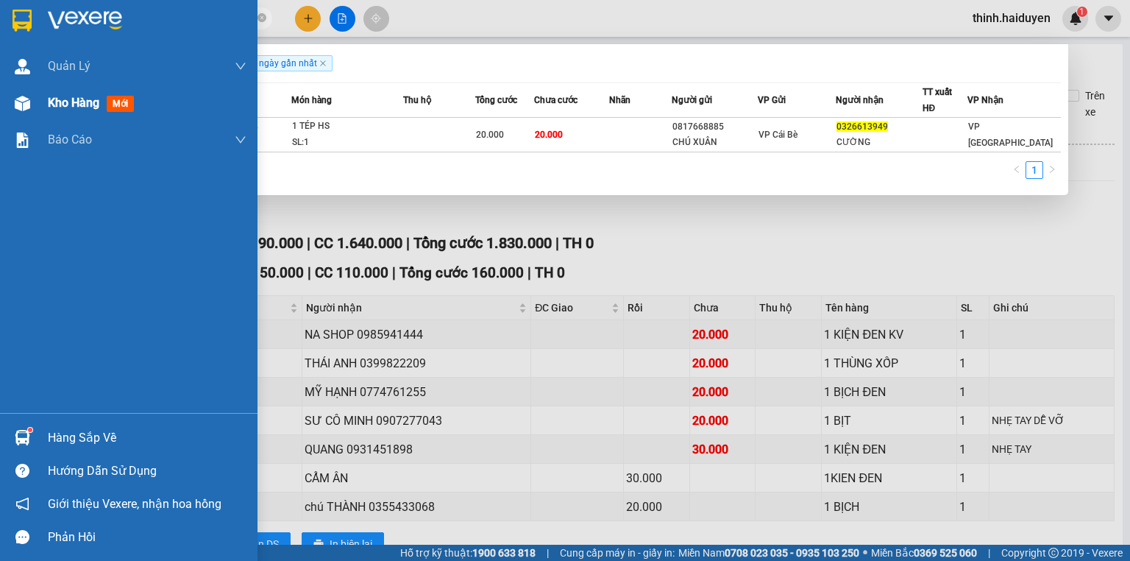
click at [53, 107] on span "Kho hàng" at bounding box center [73, 103] width 51 height 14
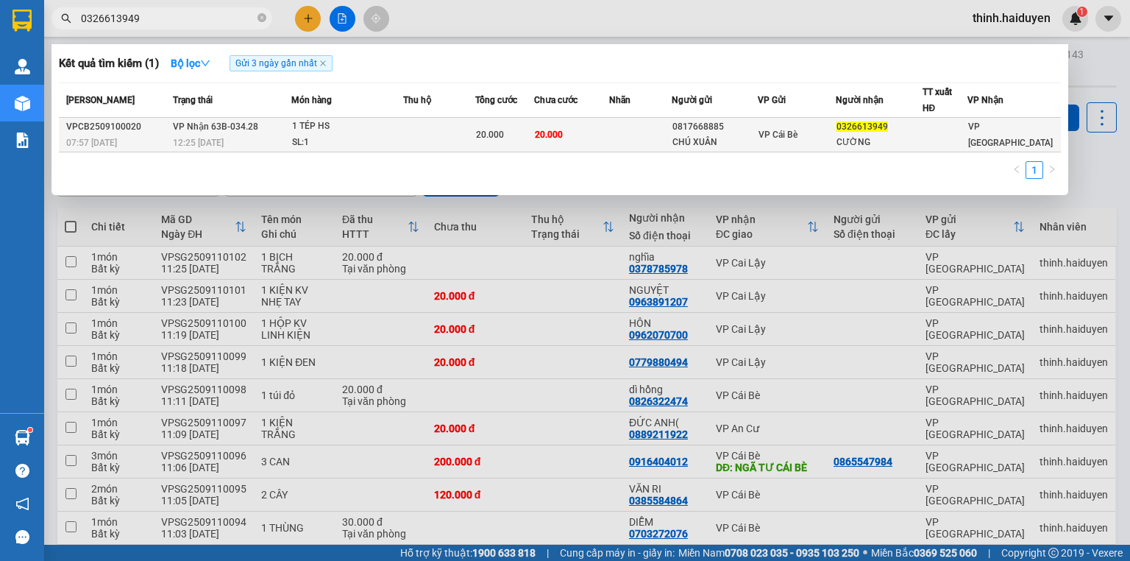
click at [452, 133] on td at bounding box center [439, 135] width 73 height 35
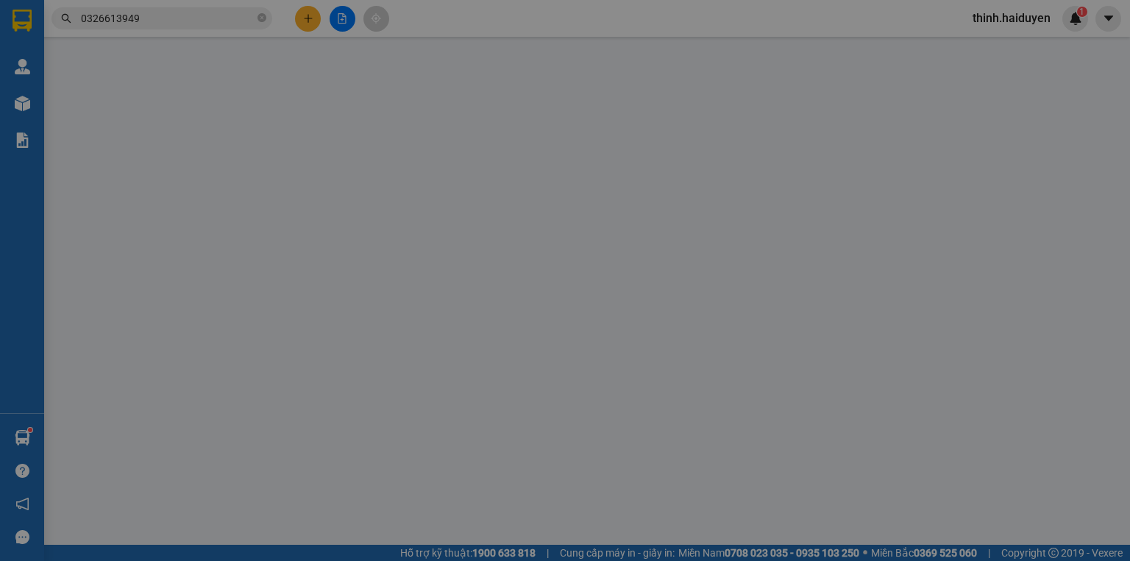
type input "0817668885"
type input "CHÚ XUÂN"
type input "0326613949"
type input "CƯỜNG"
type input "20.000"
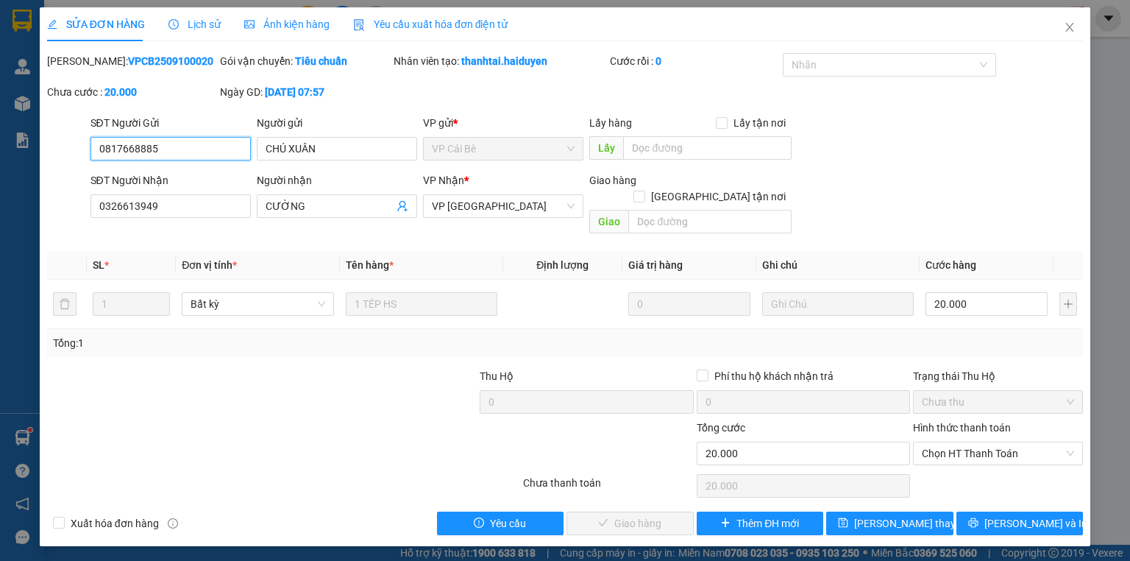
drag, startPoint x: 959, startPoint y: 436, endPoint x: 956, endPoint y: 449, distance: 14.3
click at [961, 442] on span "Chọn HT Thanh Toán" at bounding box center [998, 453] width 152 height 22
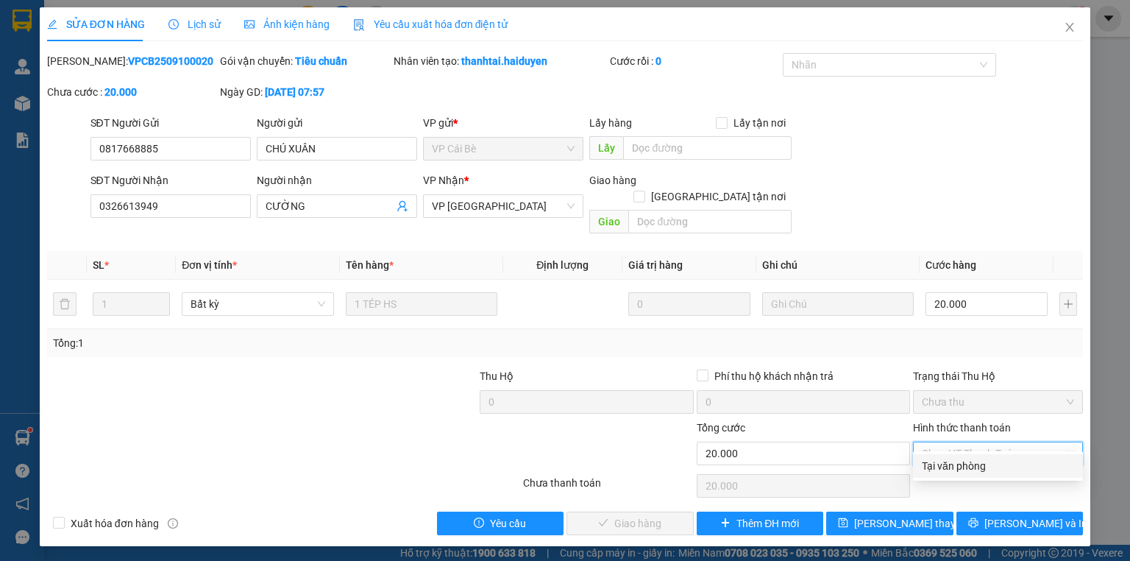
click at [948, 468] on div "Tại văn phòng" at bounding box center [998, 466] width 152 height 16
type input "0"
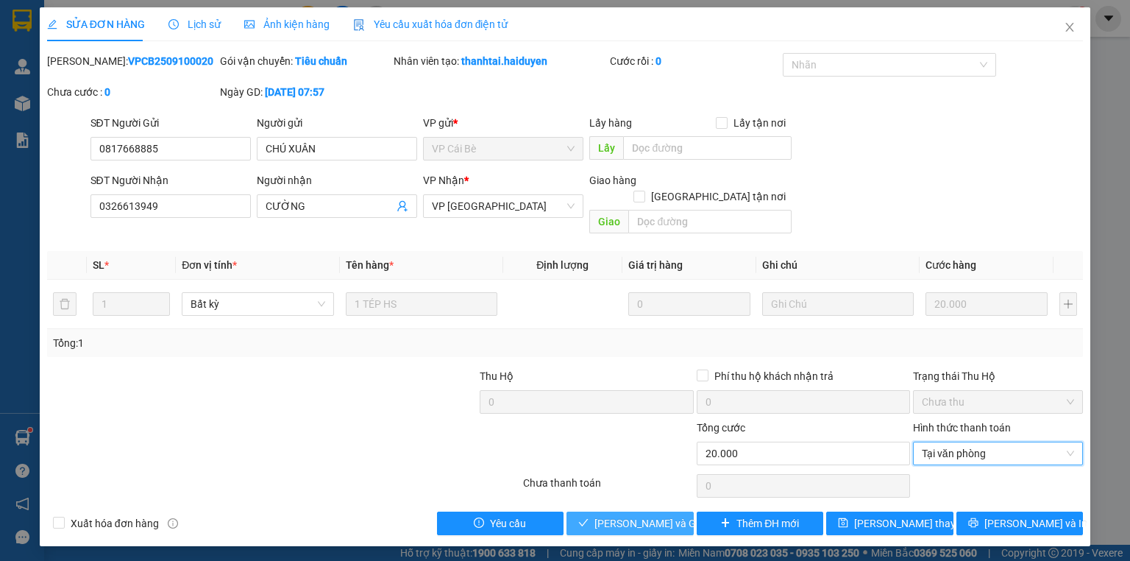
click at [627, 515] on span "[PERSON_NAME] và Giao hàng" at bounding box center [664, 523] width 141 height 16
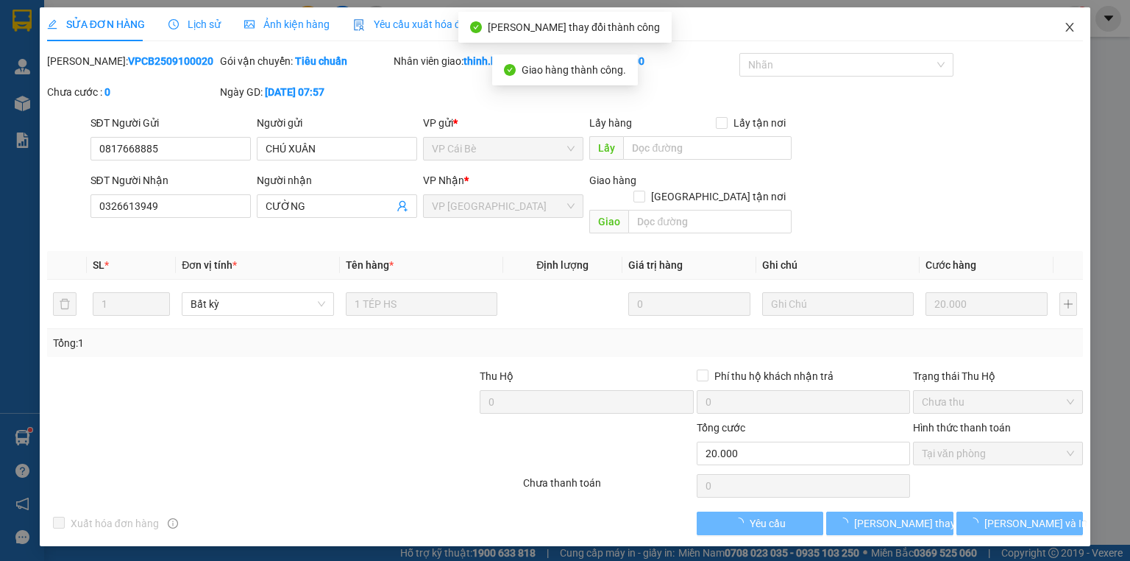
click at [1065, 28] on icon "close" at bounding box center [1070, 27] width 12 height 12
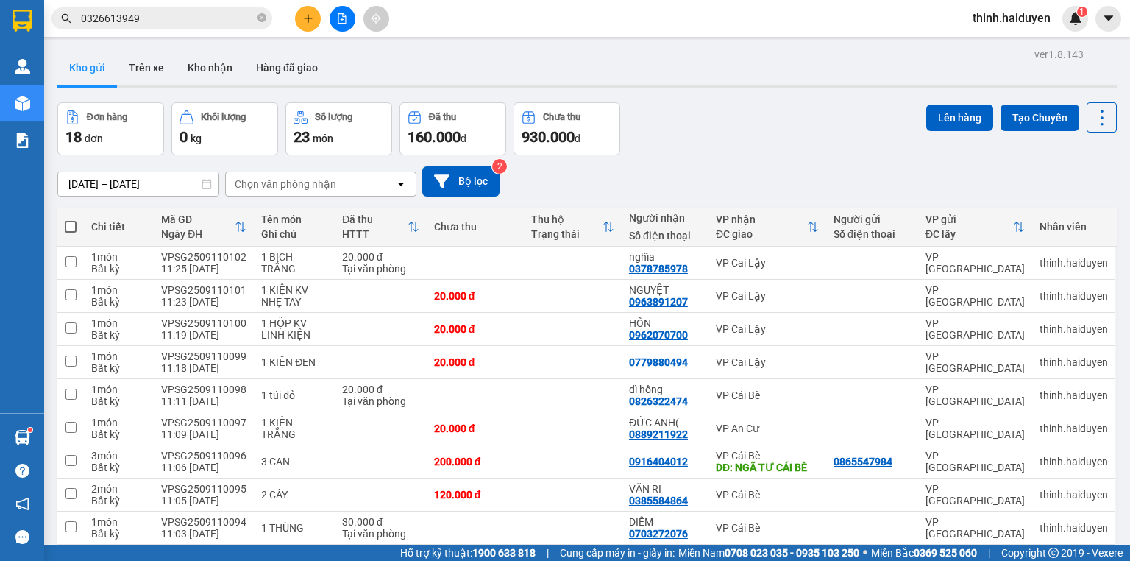
click at [338, 21] on icon "file-add" at bounding box center [342, 18] width 10 height 10
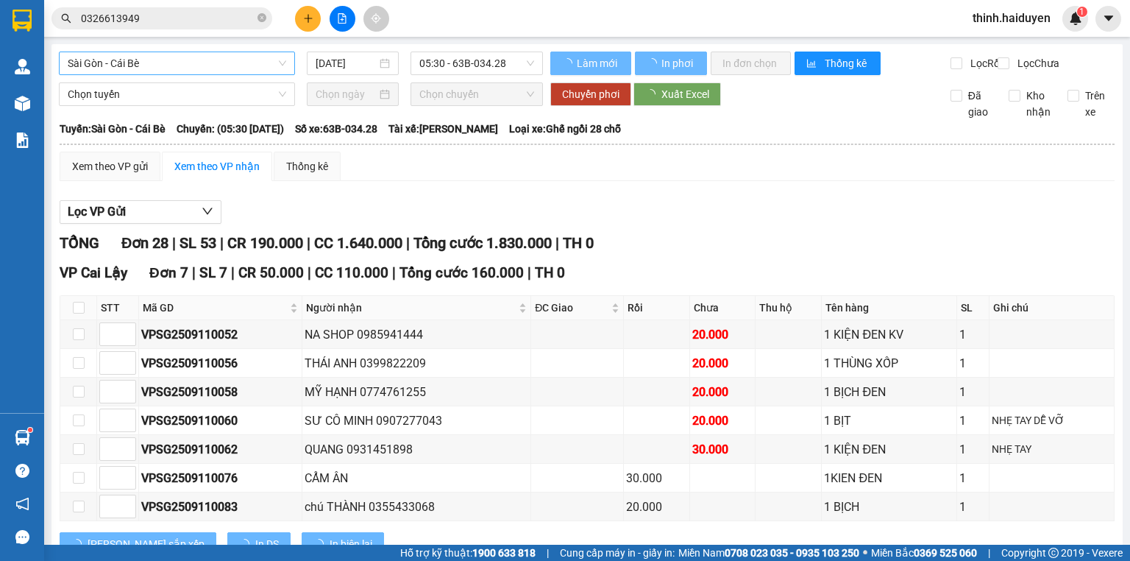
click at [108, 60] on span "Sài Gòn - Cái Bè" at bounding box center [177, 63] width 218 height 22
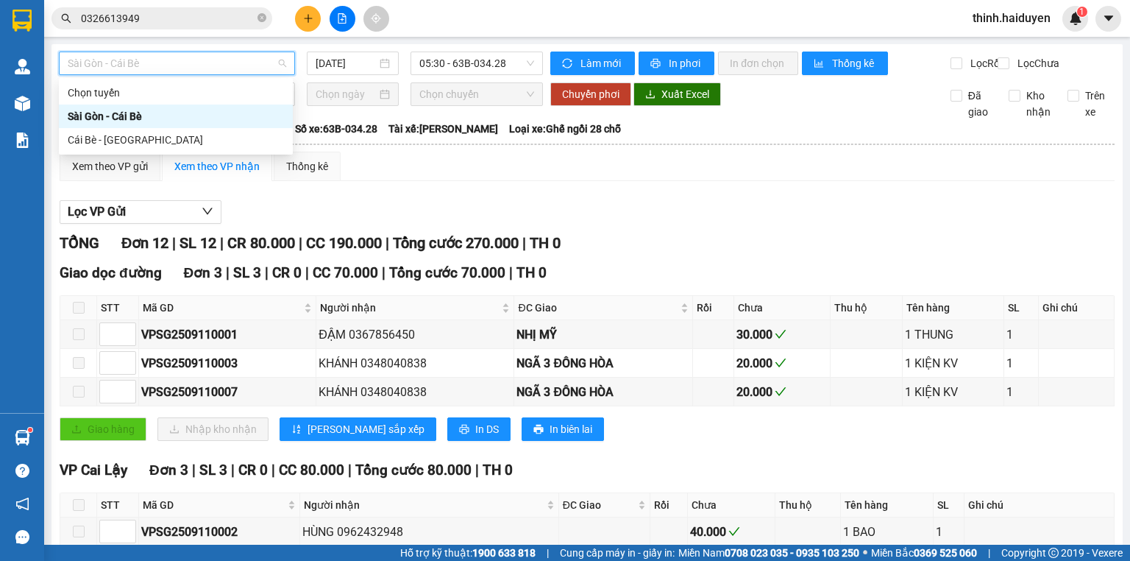
drag, startPoint x: 125, startPoint y: 110, endPoint x: 122, endPoint y: 132, distance: 23.0
click at [124, 132] on div "Chọn tuyến [GEOGRAPHIC_DATA] - [GEOGRAPHIC_DATA] Bè Cái Bè - [GEOGRAPHIC_DATA]" at bounding box center [176, 116] width 234 height 71
click at [122, 132] on div "Cái Bè - [GEOGRAPHIC_DATA]" at bounding box center [176, 140] width 216 height 16
type input "[DATE]"
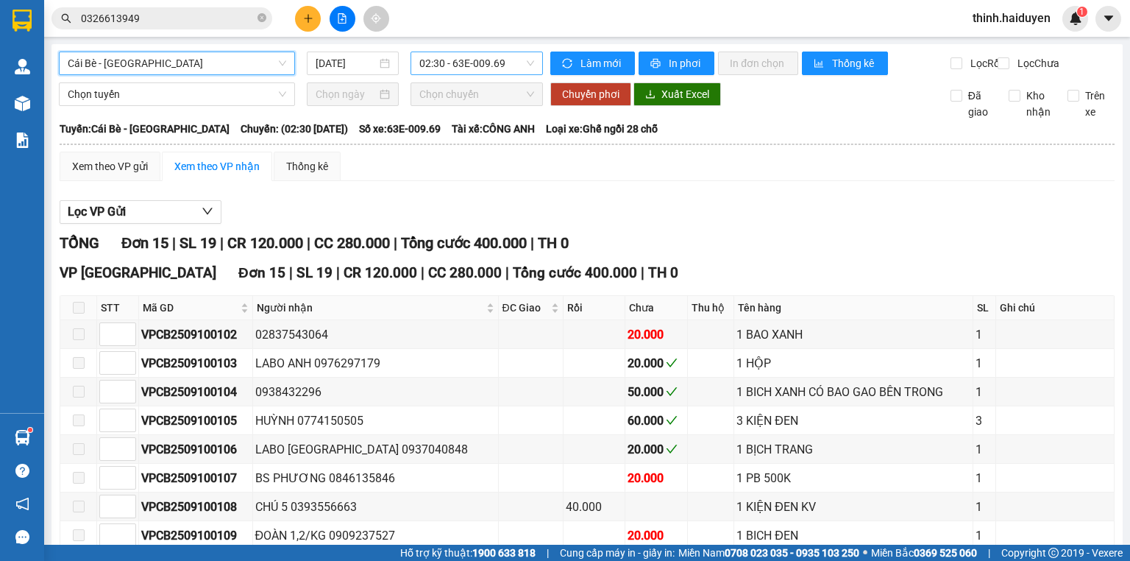
click at [474, 53] on span "02:30 - 63E-009.69" at bounding box center [476, 63] width 115 height 22
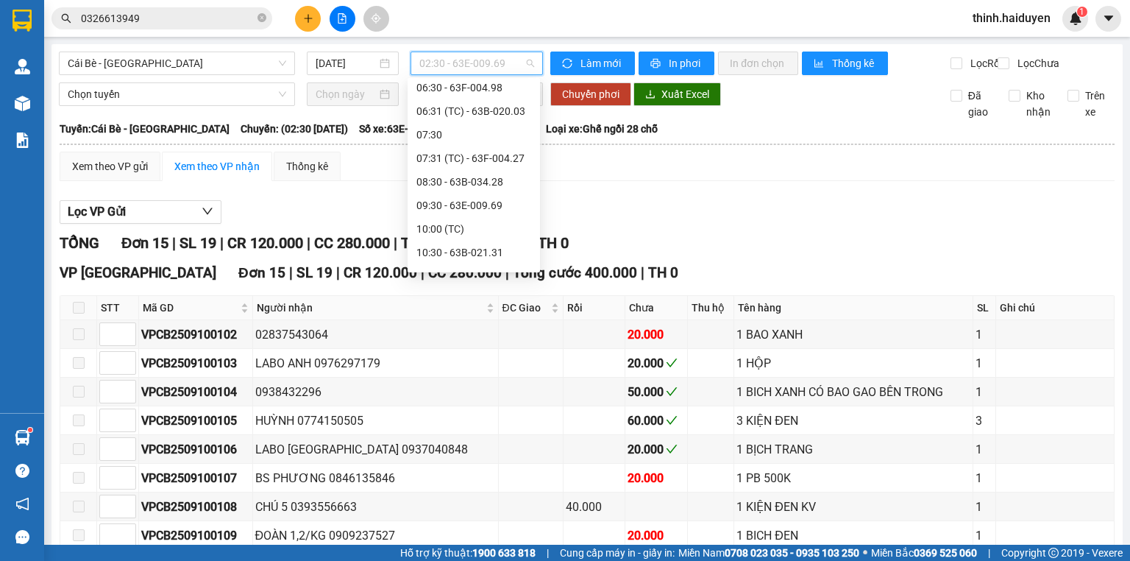
scroll to position [177, 0]
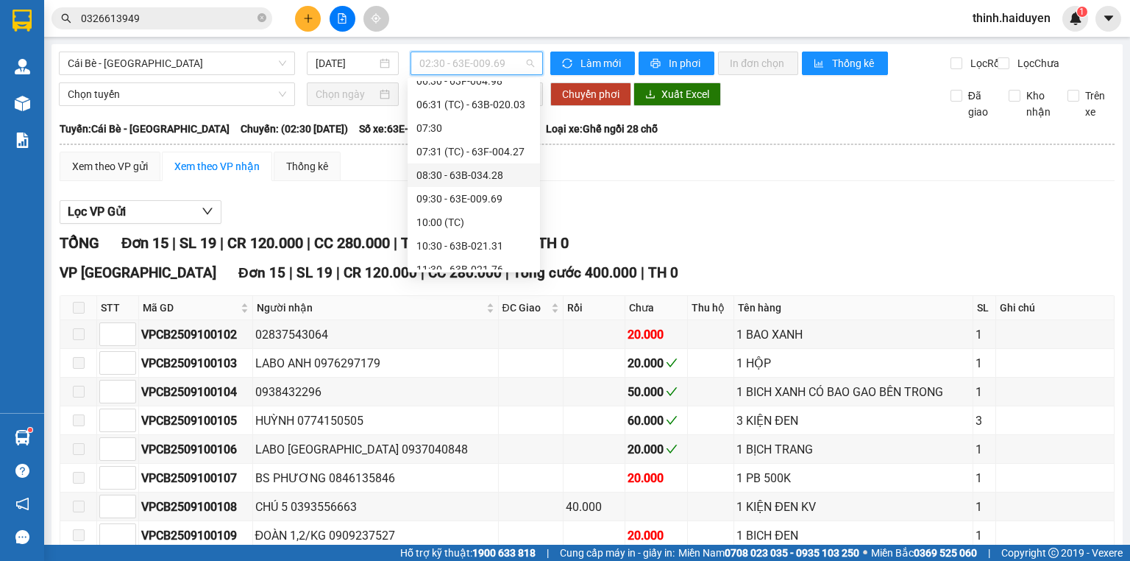
click at [447, 177] on div "08:30 - 63B-034.28" at bounding box center [473, 175] width 115 height 16
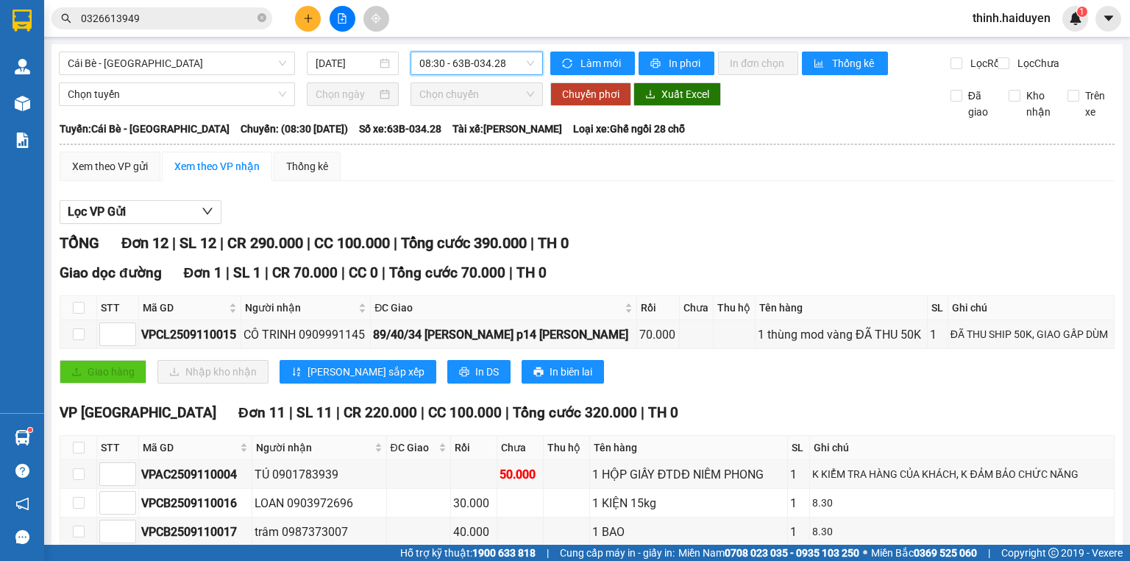
scroll to position [312, 0]
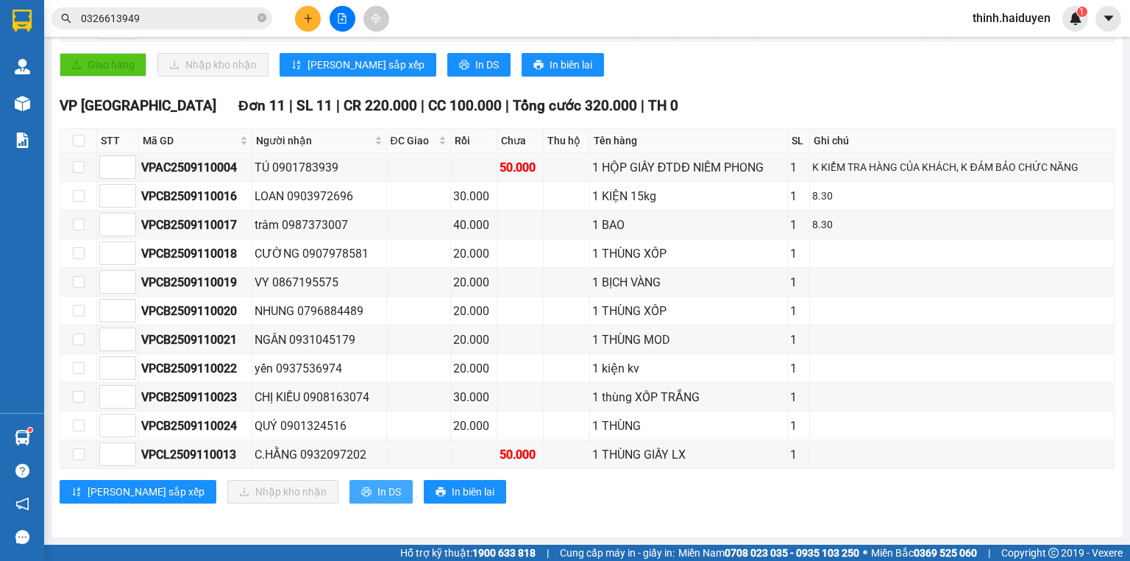
click at [377, 495] on span "In DS" at bounding box center [389, 491] width 24 height 16
click at [210, 29] on span "0326613949" at bounding box center [161, 18] width 221 height 22
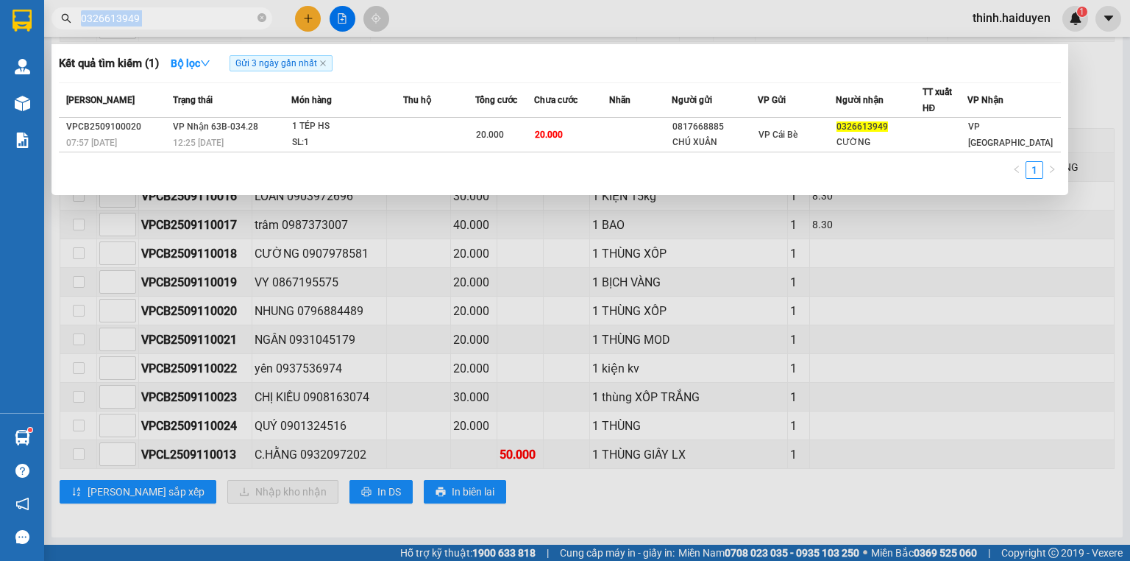
click at [210, 29] on span "0326613949" at bounding box center [161, 18] width 221 height 22
drag, startPoint x: 263, startPoint y: 18, endPoint x: 248, endPoint y: 17, distance: 15.5
click at [263, 18] on icon "close-circle" at bounding box center [261, 17] width 9 height 9
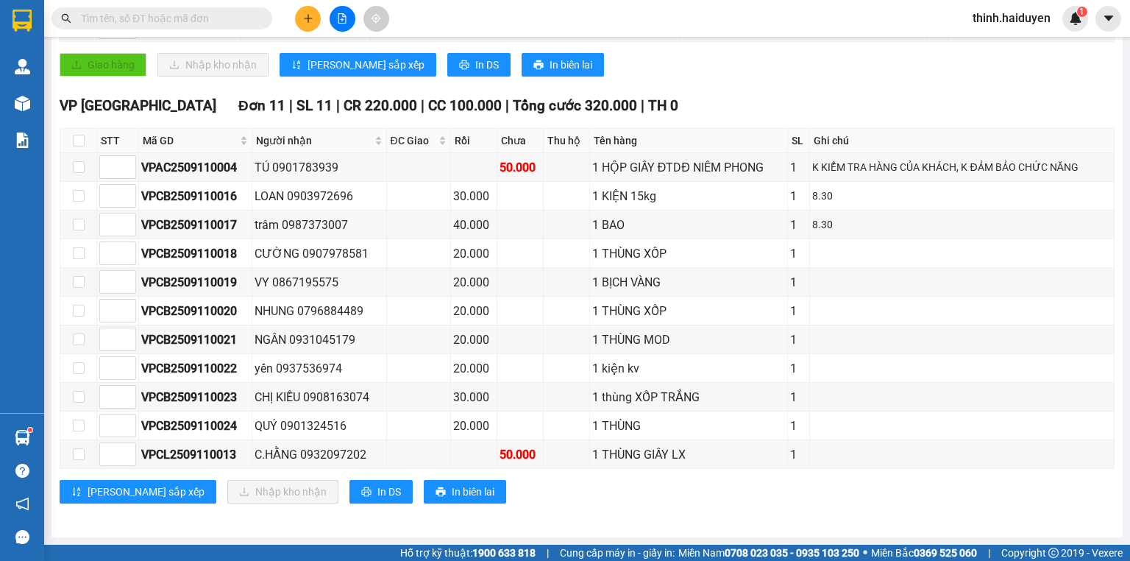
click at [246, 18] on input "text" at bounding box center [168, 18] width 174 height 16
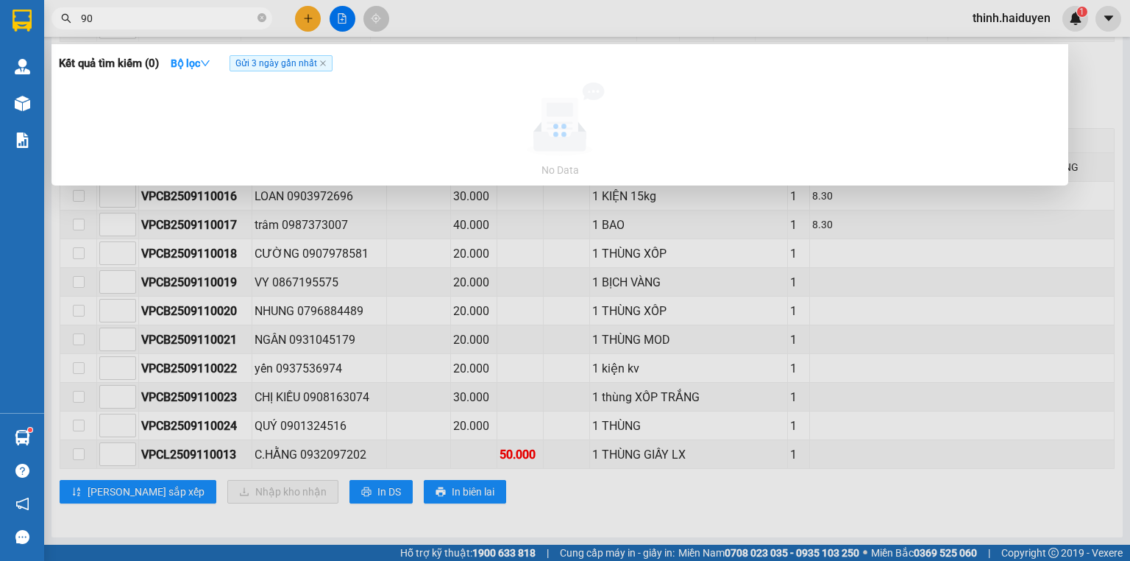
type input "9"
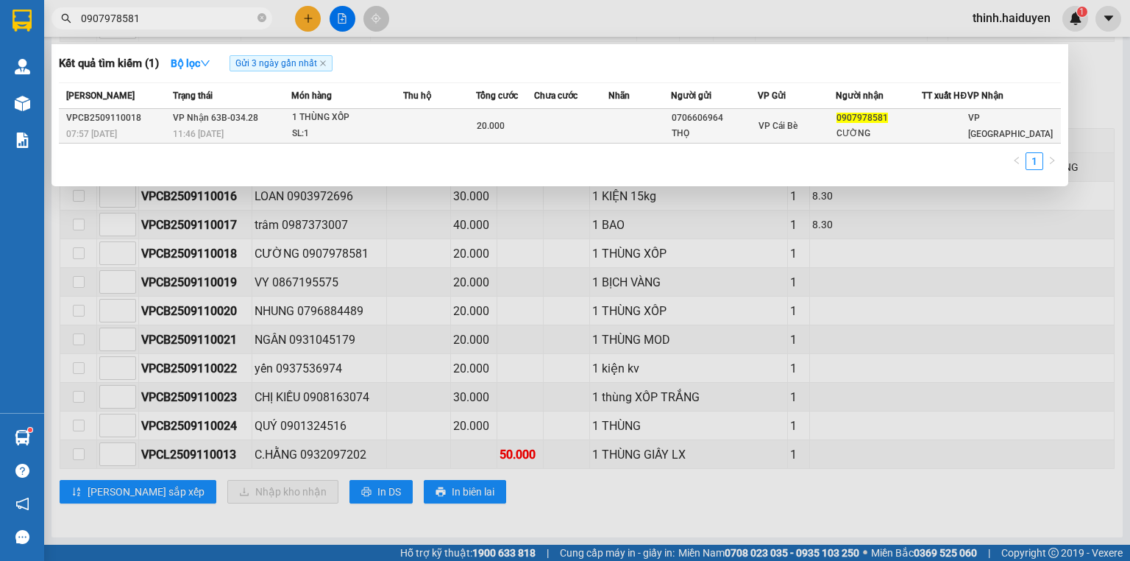
type input "0907978581"
click at [271, 135] on div "11:46 [DATE]" at bounding box center [232, 134] width 118 height 16
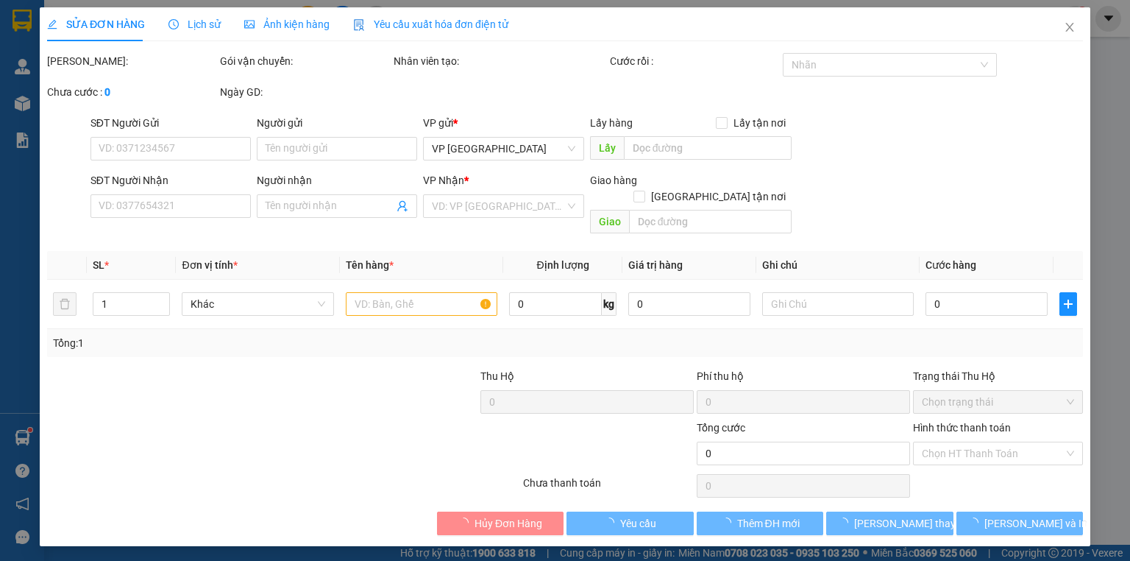
type input "0706606964"
type input "THỌ"
type input "0907978581"
type input "CƯỜNG"
type input "20.000"
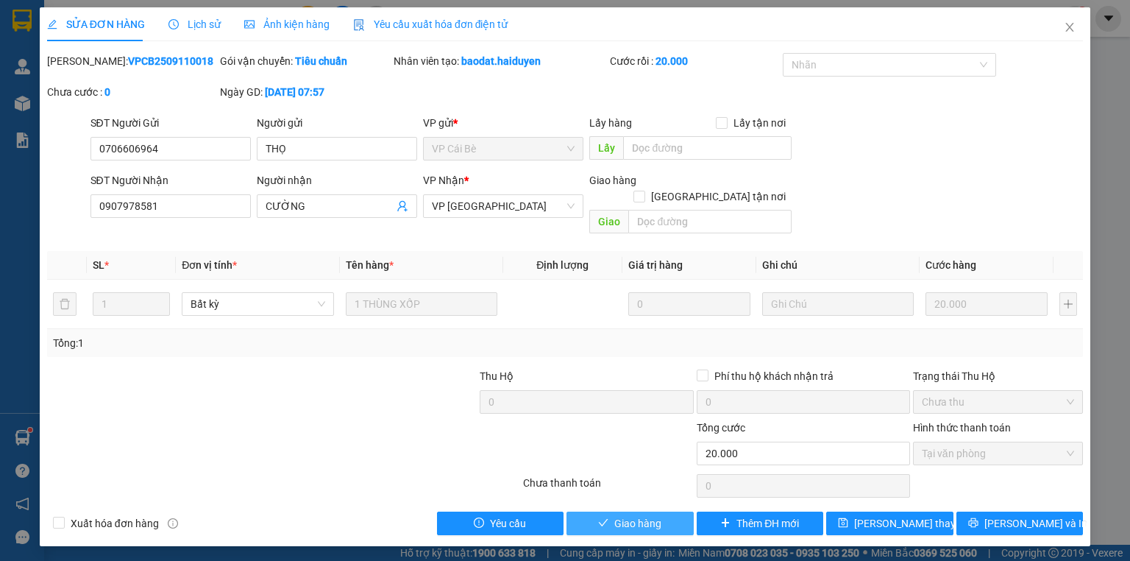
click at [631, 515] on span "Giao hàng" at bounding box center [637, 523] width 47 height 16
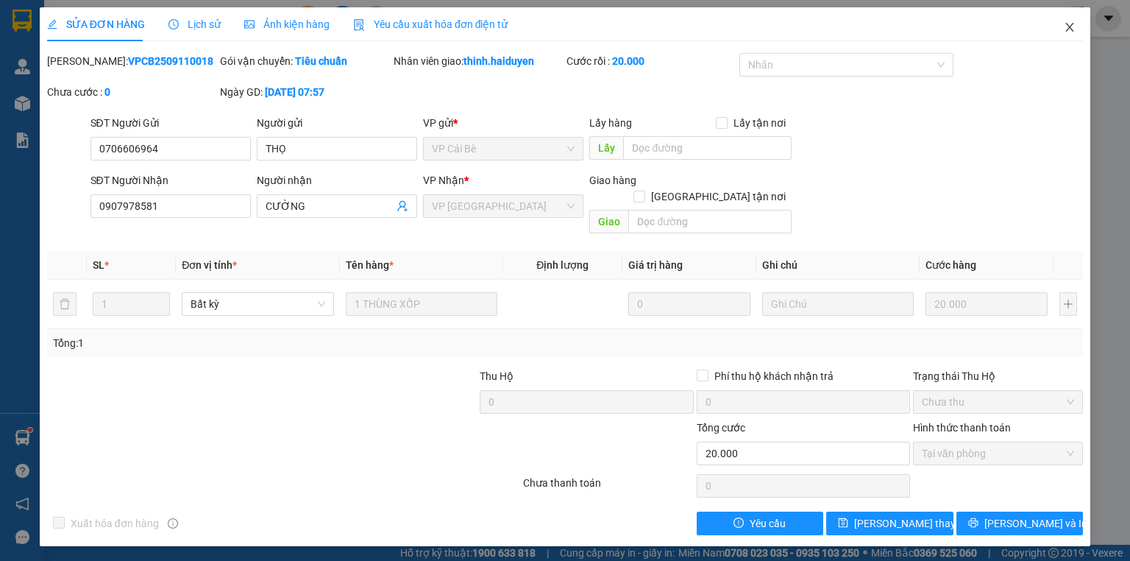
click at [1066, 24] on icon "close" at bounding box center [1070, 27] width 8 height 9
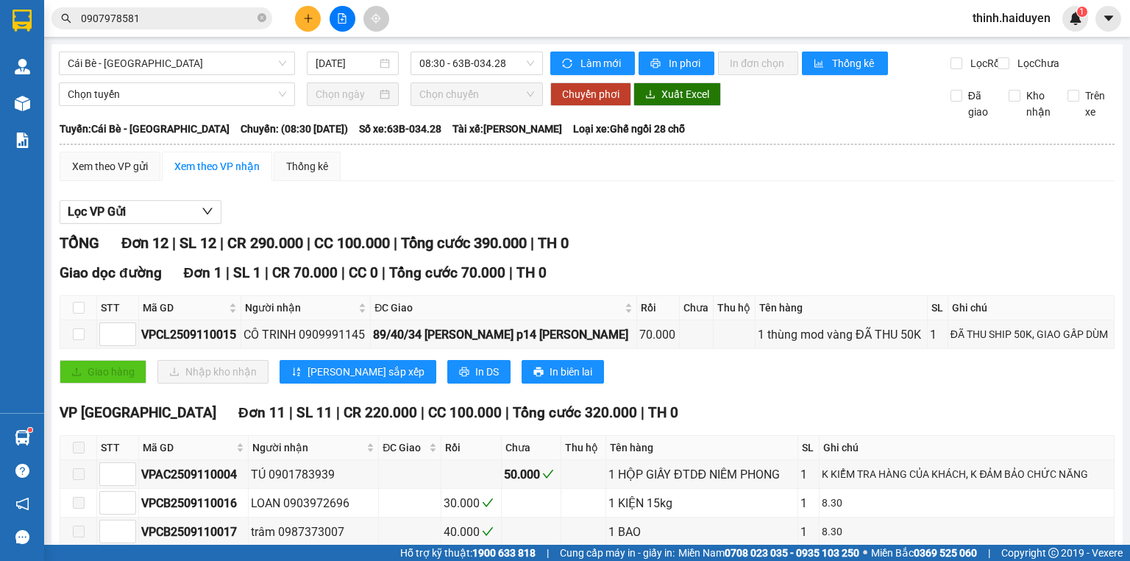
click at [310, 16] on icon "plus" at bounding box center [308, 18] width 10 height 10
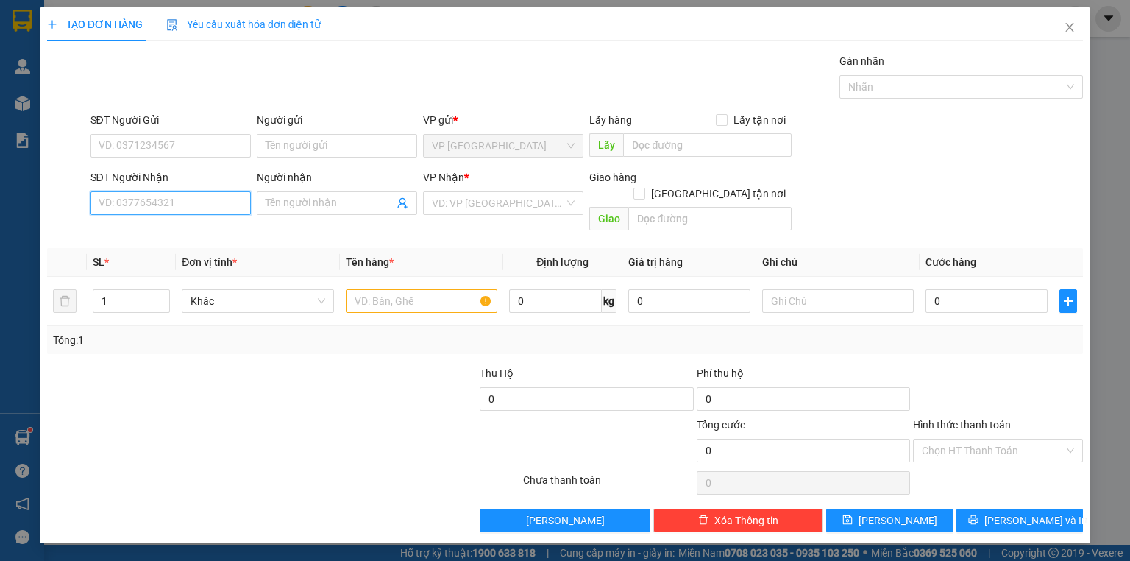
drag, startPoint x: 191, startPoint y: 199, endPoint x: 232, endPoint y: 191, distance: 41.8
click at [191, 199] on input "SĐT Người Nhận" at bounding box center [170, 203] width 160 height 24
click at [185, 229] on div "0947513527 - [PERSON_NAME]" at bounding box center [171, 232] width 145 height 16
type input "0947513527"
type input "[PERSON_NAME]"
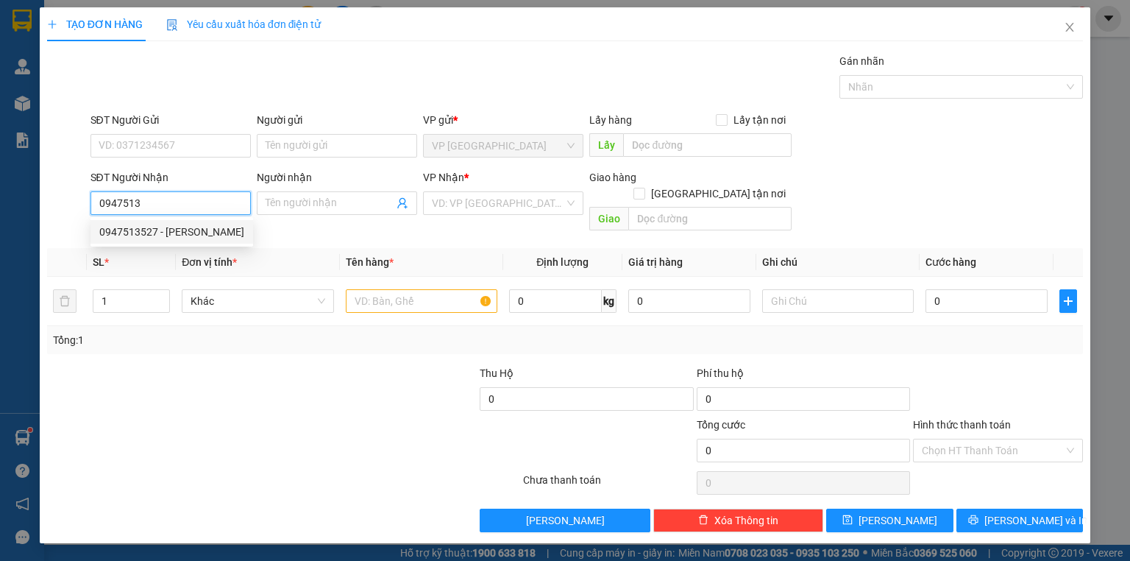
type input "GẦN UYÊN LINH"
type input "20.000"
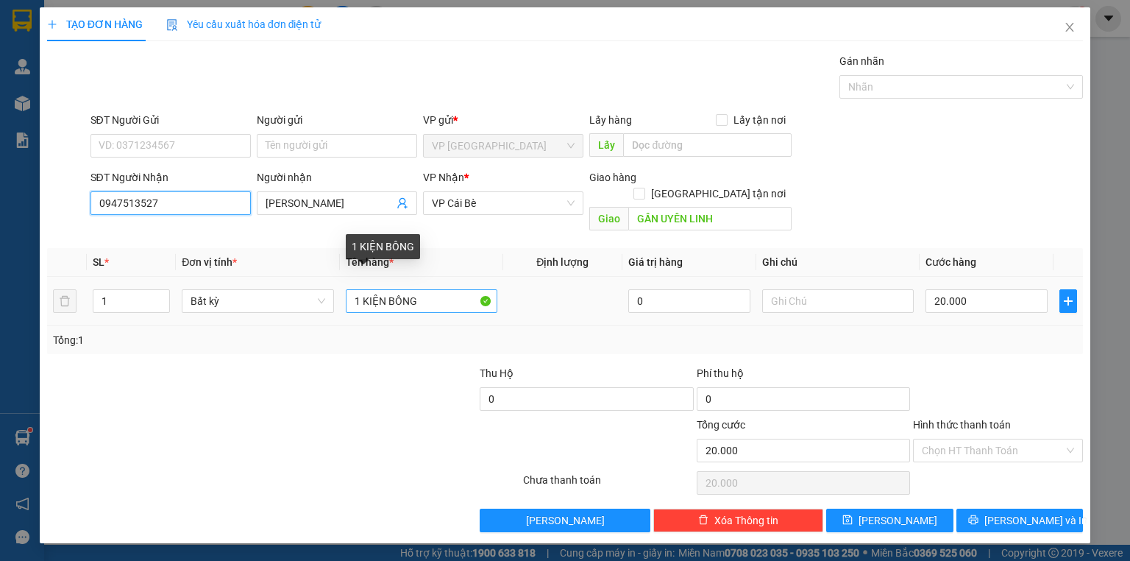
type input "0947513527"
drag, startPoint x: 421, startPoint y: 281, endPoint x: 324, endPoint y: 309, distance: 100.3
click at [324, 309] on div "SL * Đơn vị tính * Tên hàng * Định lượng Giá trị hàng Ghi chú Cước hàng 1 Bất k…" at bounding box center [565, 301] width 1036 height 106
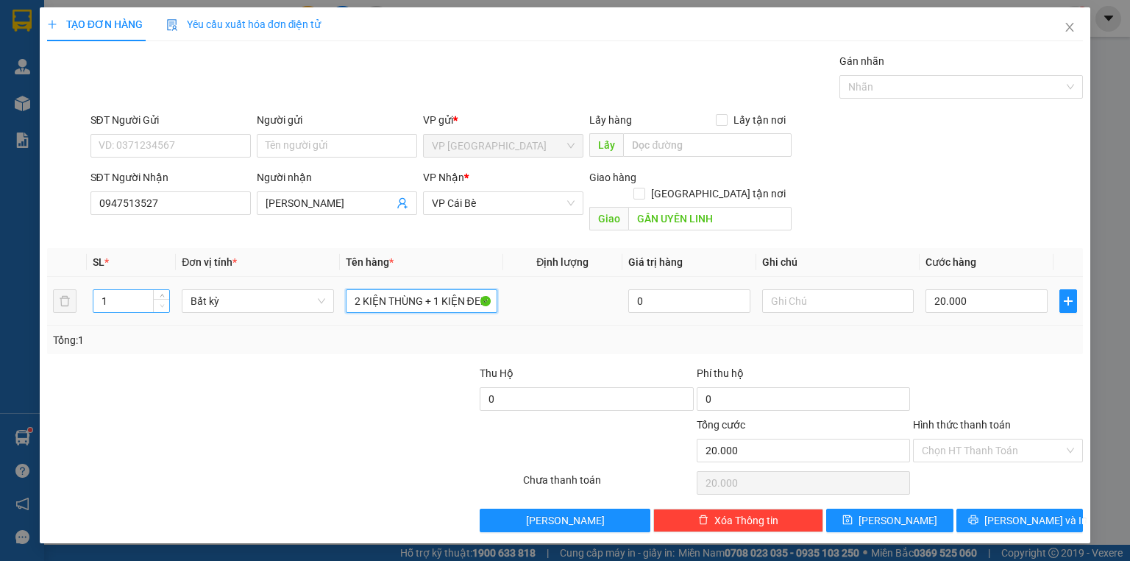
click at [163, 299] on span "Decrease Value" at bounding box center [161, 305] width 16 height 13
type input "2 KIỆN THÙNG + 1 KIỆN ĐEN"
click at [163, 295] on icon "up" at bounding box center [162, 297] width 5 height 5
type input "3"
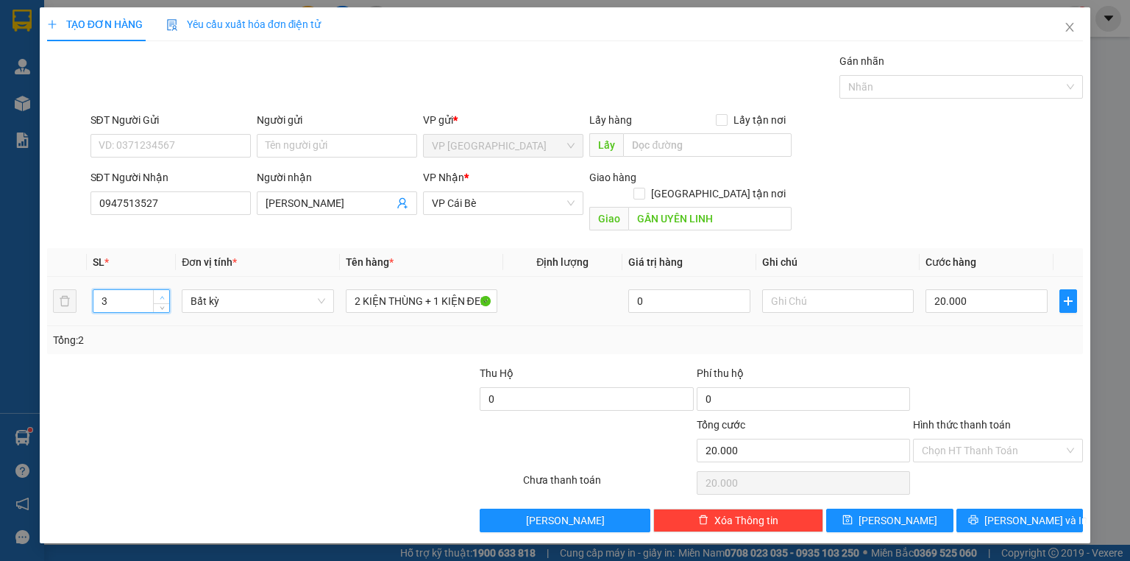
click at [163, 295] on icon "up" at bounding box center [162, 297] width 5 height 5
drag, startPoint x: 185, startPoint y: 366, endPoint x: 174, endPoint y: 359, distance: 13.5
click at [185, 366] on div at bounding box center [154, 390] width 216 height 51
type input "0"
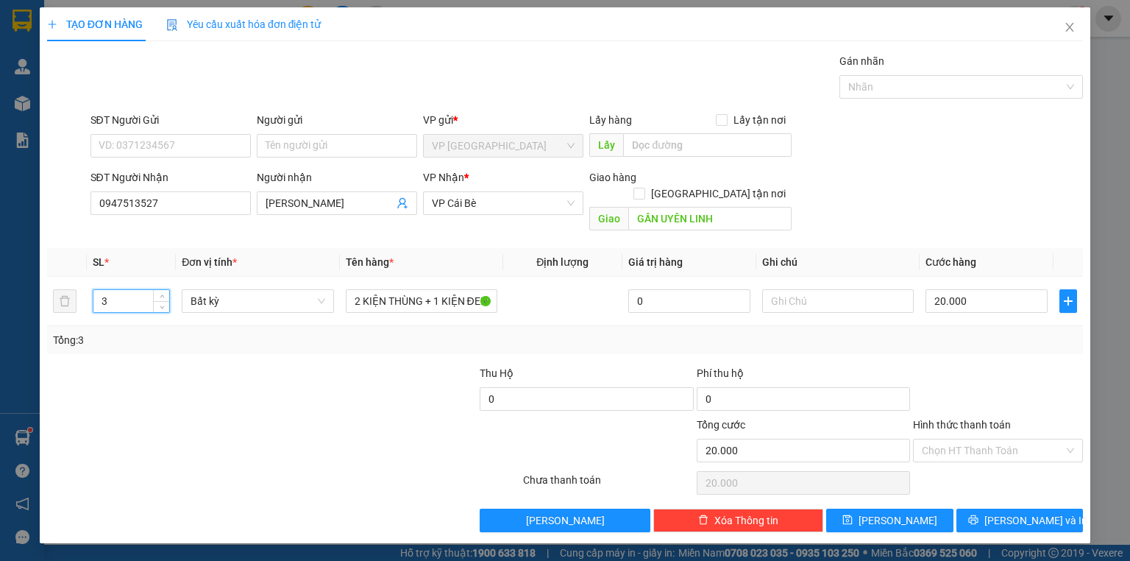
type input "0"
click at [962, 289] on input "0" at bounding box center [986, 301] width 122 height 24
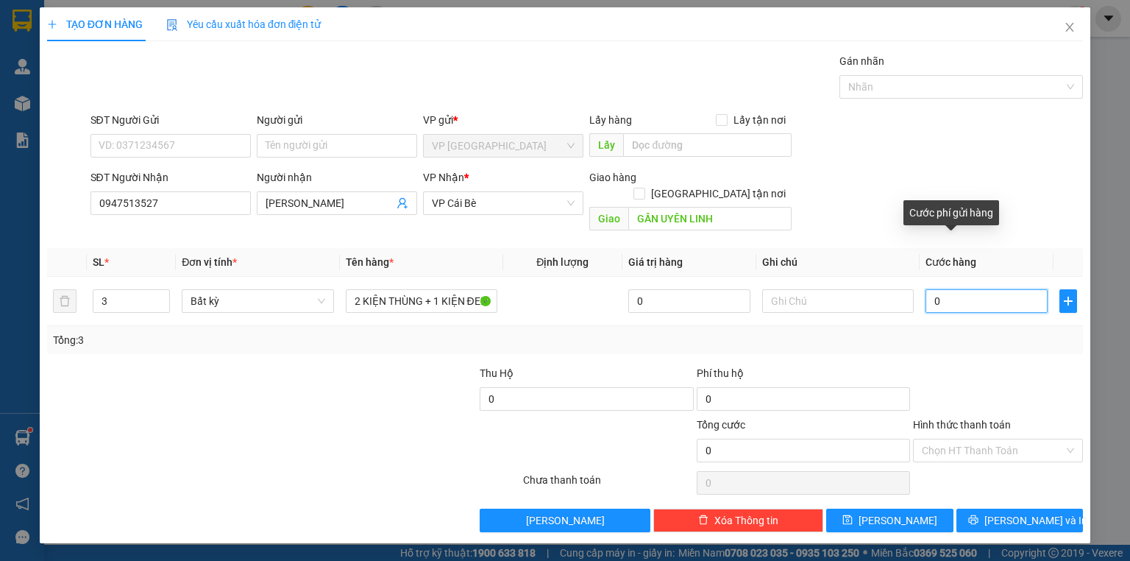
type input "1"
type input "10"
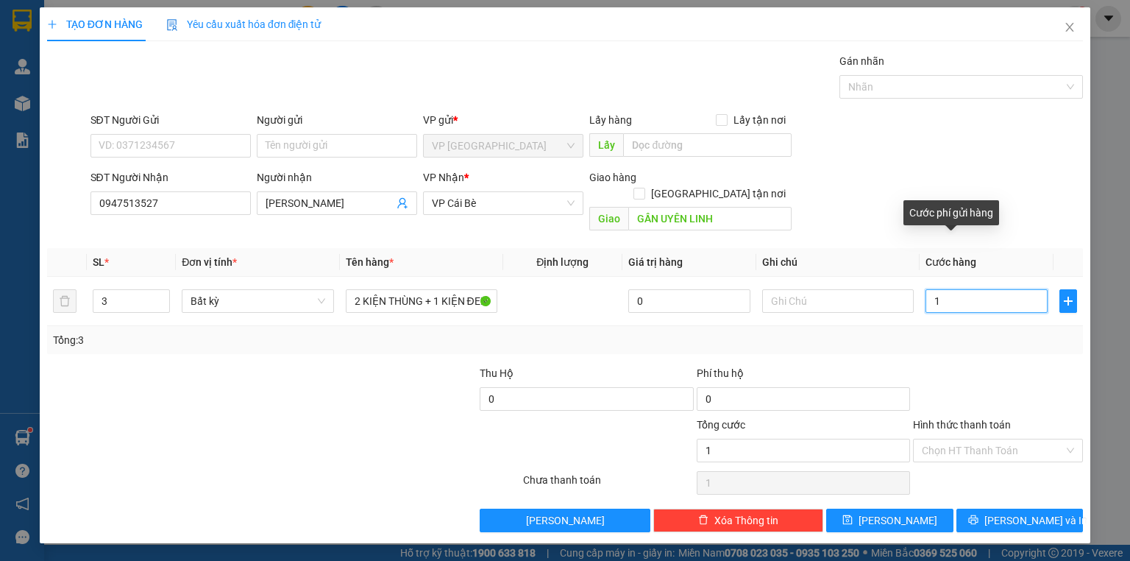
type input "10"
type input "100"
type input "100.000"
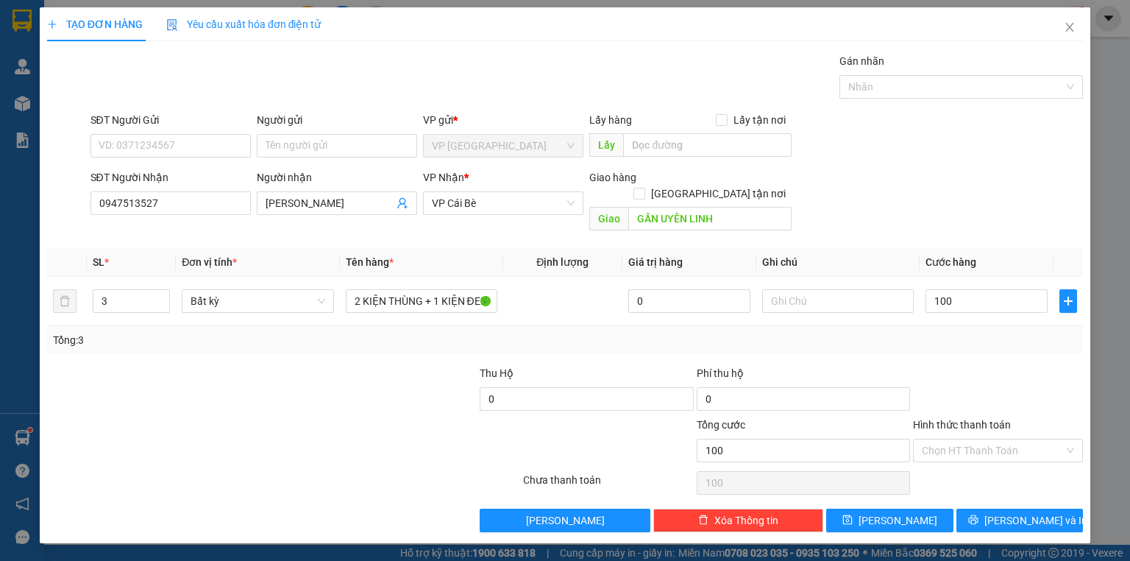
type input "100.000"
click at [984, 365] on div at bounding box center [997, 390] width 173 height 51
click at [987, 508] on button "[PERSON_NAME] và In" at bounding box center [1019, 520] width 127 height 24
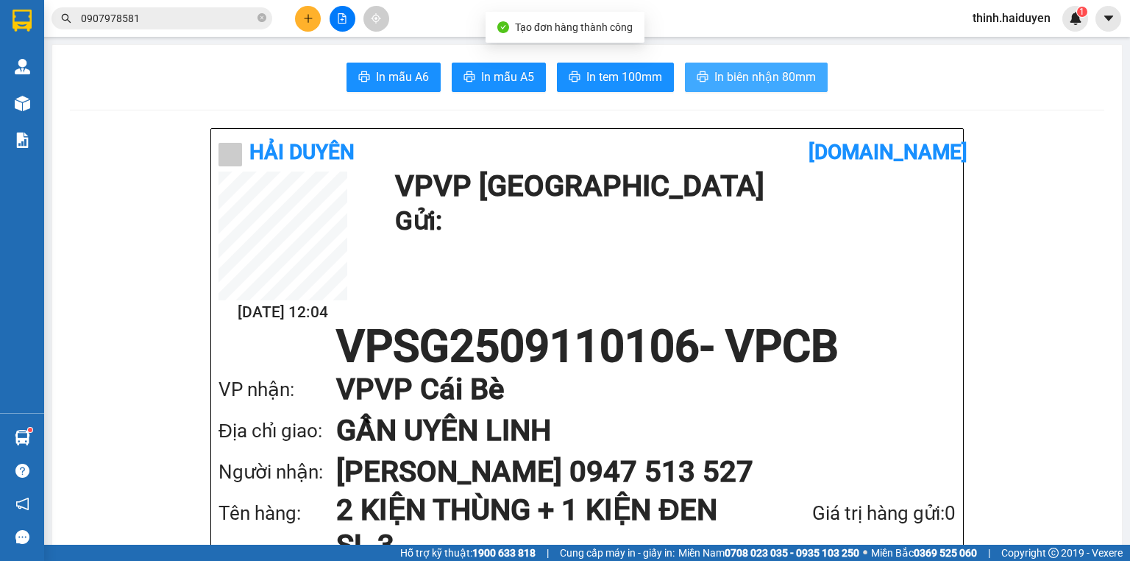
click at [728, 84] on span "In biên nhận 80mm" at bounding box center [765, 77] width 102 height 18
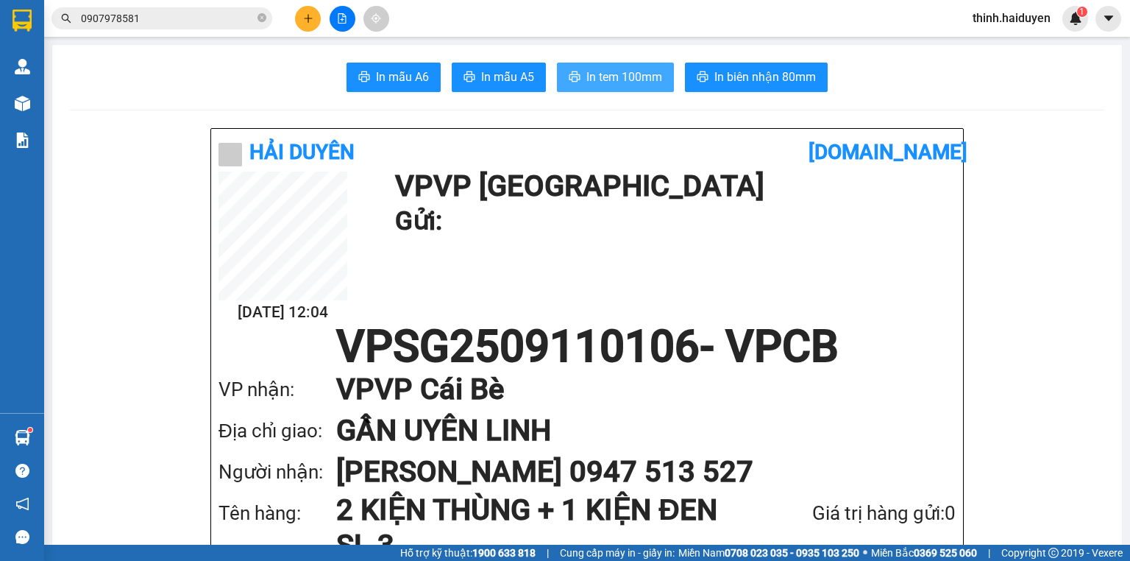
click at [629, 82] on span "In tem 100mm" at bounding box center [624, 77] width 76 height 18
click at [260, 18] on icon "close-circle" at bounding box center [261, 17] width 9 height 9
click at [250, 18] on input "text" at bounding box center [168, 18] width 174 height 16
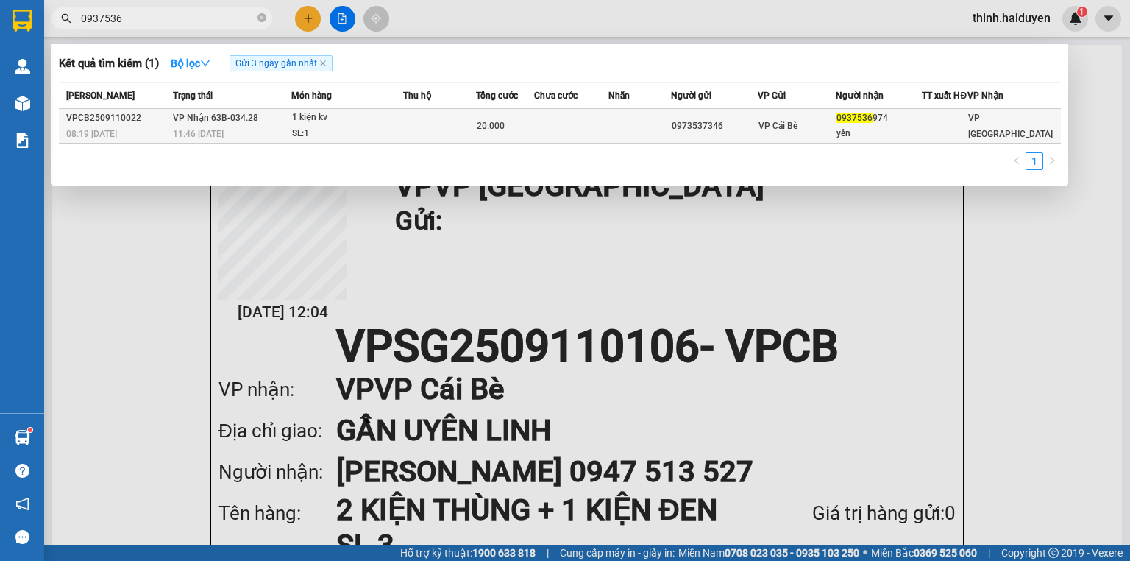
type input "0937536"
click at [344, 122] on div "1 kiện kv" at bounding box center [347, 118] width 110 height 16
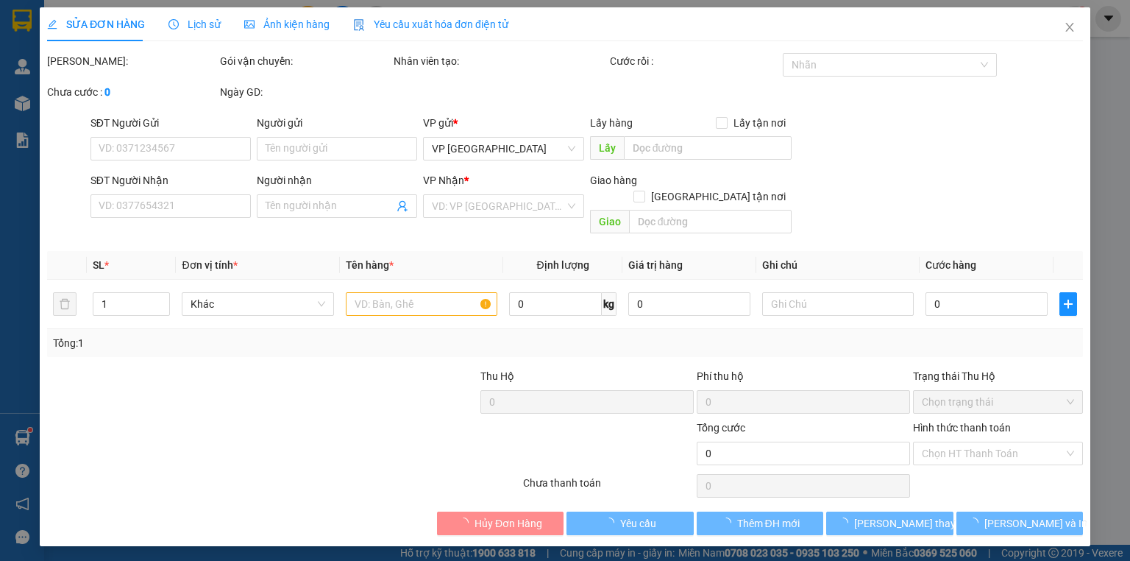
type input "0973537346"
type input "0937536974"
type input "yến"
type input "20.000"
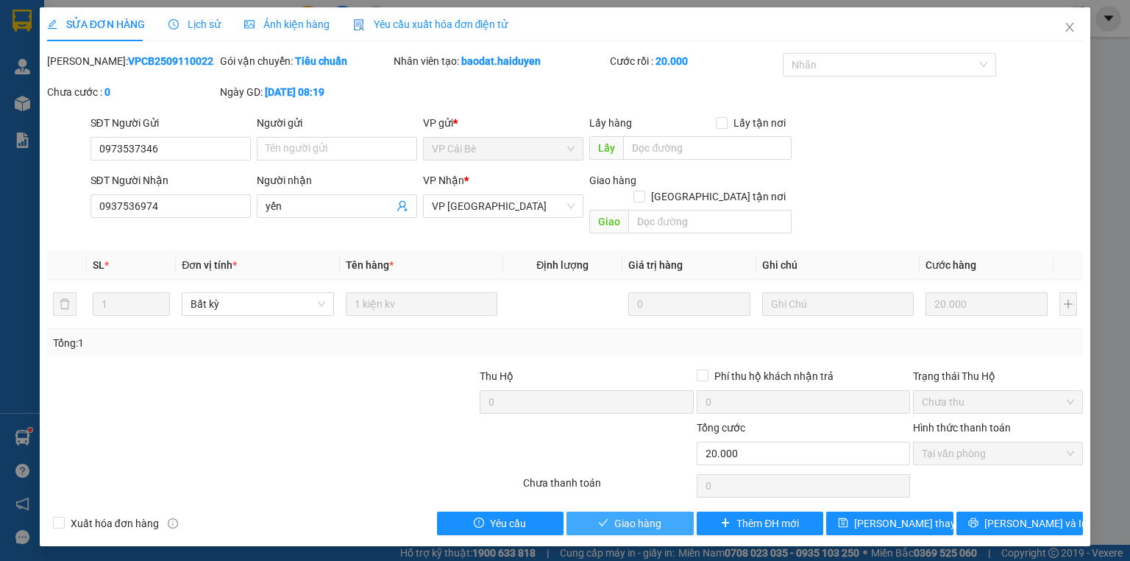
click at [630, 515] on span "Giao hàng" at bounding box center [637, 523] width 47 height 16
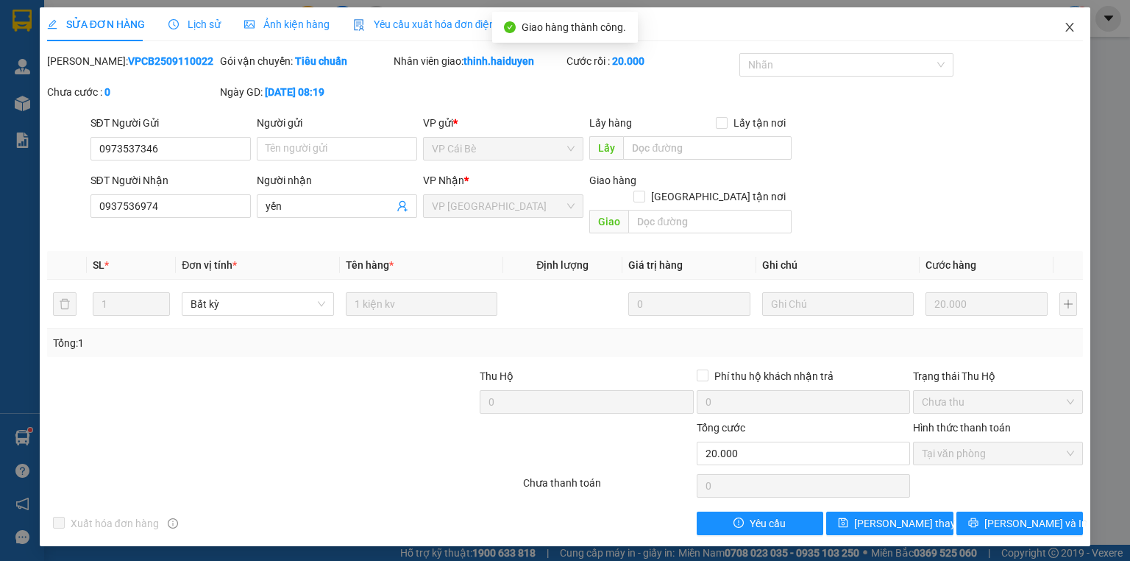
click at [1068, 27] on icon "close" at bounding box center [1070, 27] width 12 height 12
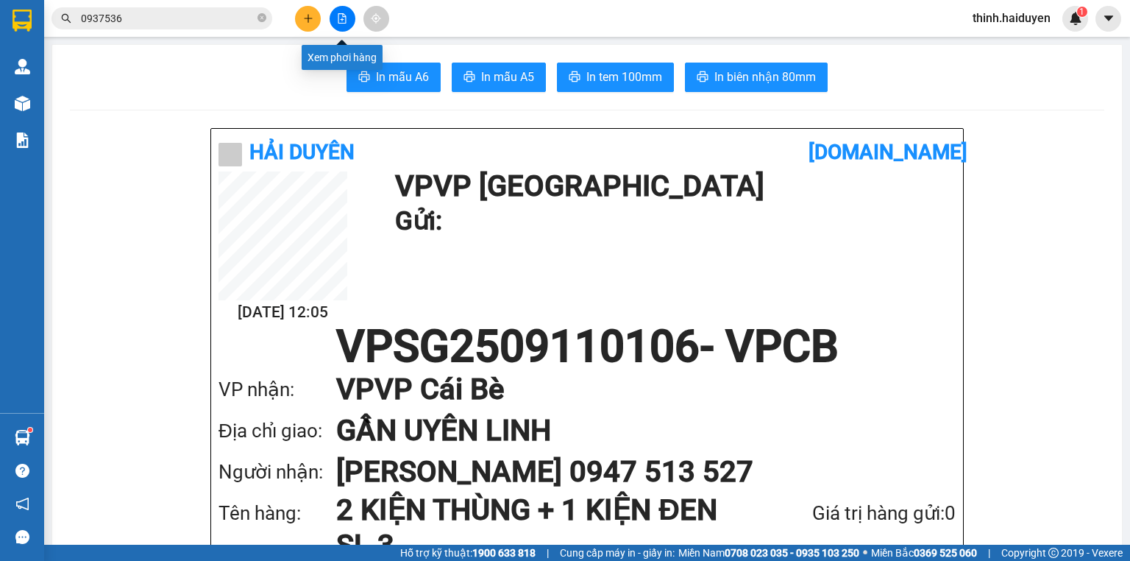
click at [330, 15] on button at bounding box center [343, 19] width 26 height 26
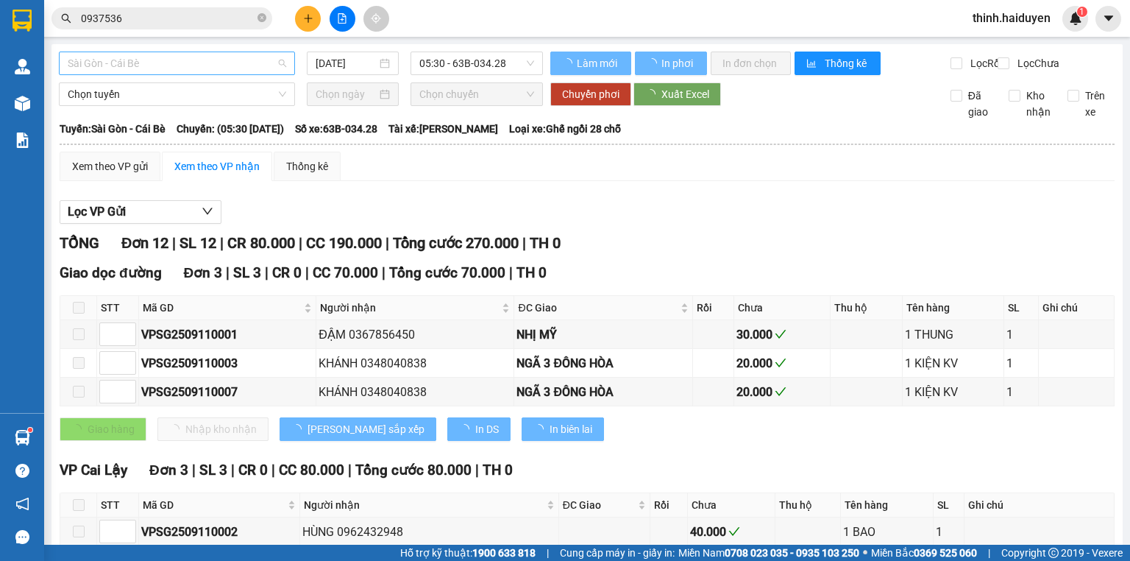
click at [226, 69] on span "Sài Gòn - Cái Bè" at bounding box center [177, 63] width 218 height 22
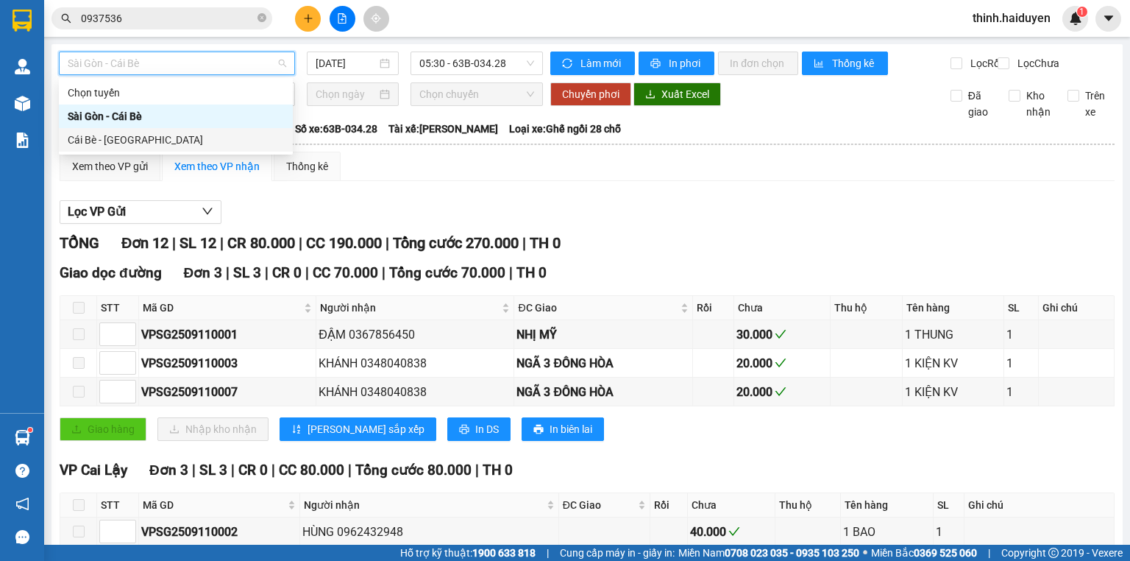
click at [147, 141] on div "Cái Bè - [GEOGRAPHIC_DATA]" at bounding box center [176, 140] width 216 height 16
type input "[DATE]"
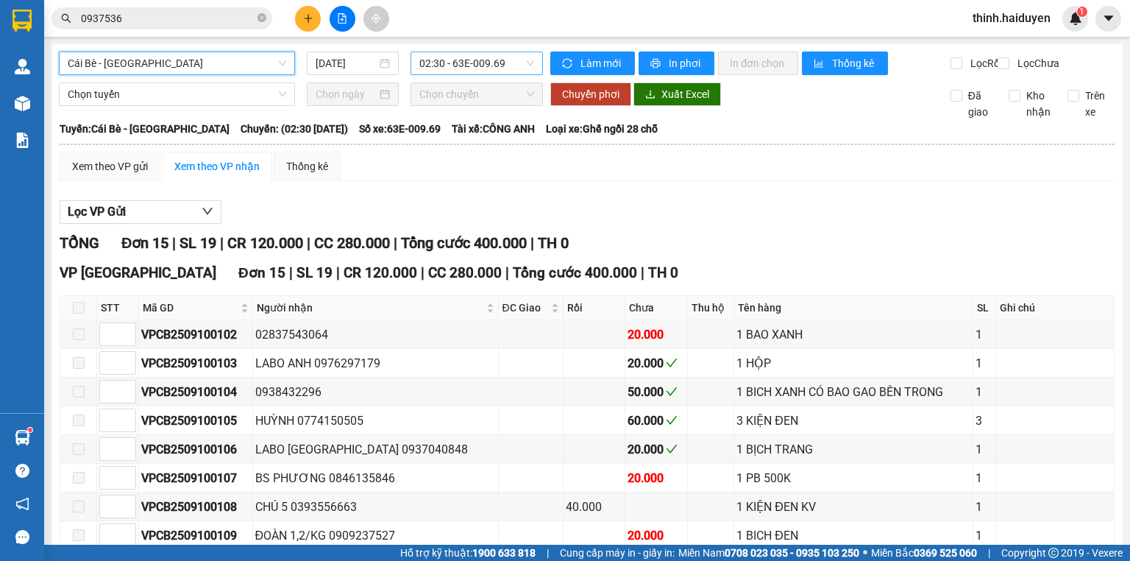
click at [461, 72] on span "02:30 - 63E-009.69" at bounding box center [476, 63] width 115 height 22
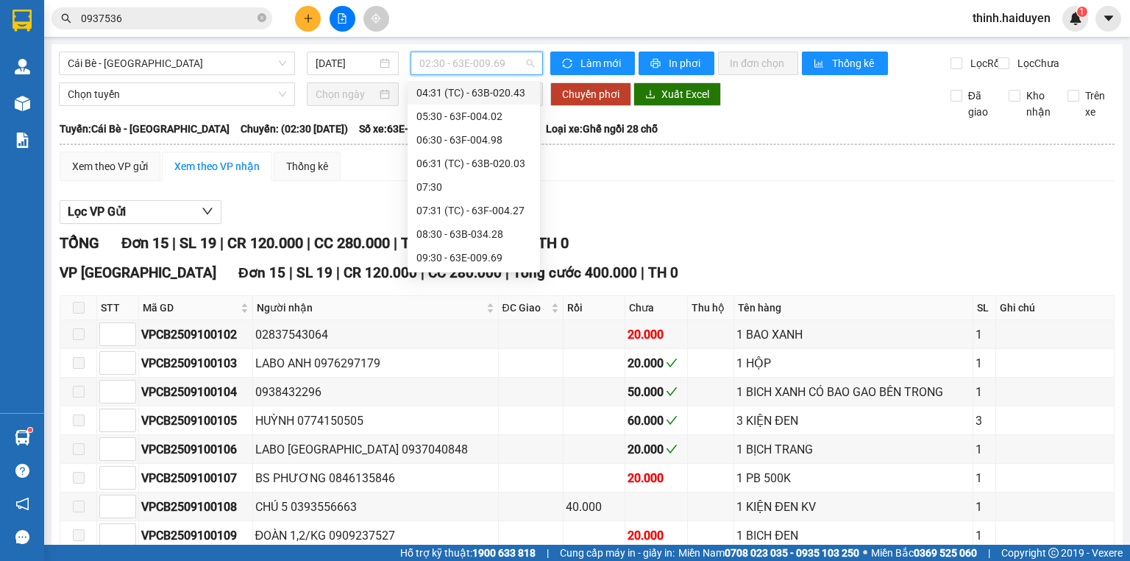
scroll to position [177, 0]
click at [455, 180] on div "08:30 - 63B-034.28" at bounding box center [473, 175] width 115 height 16
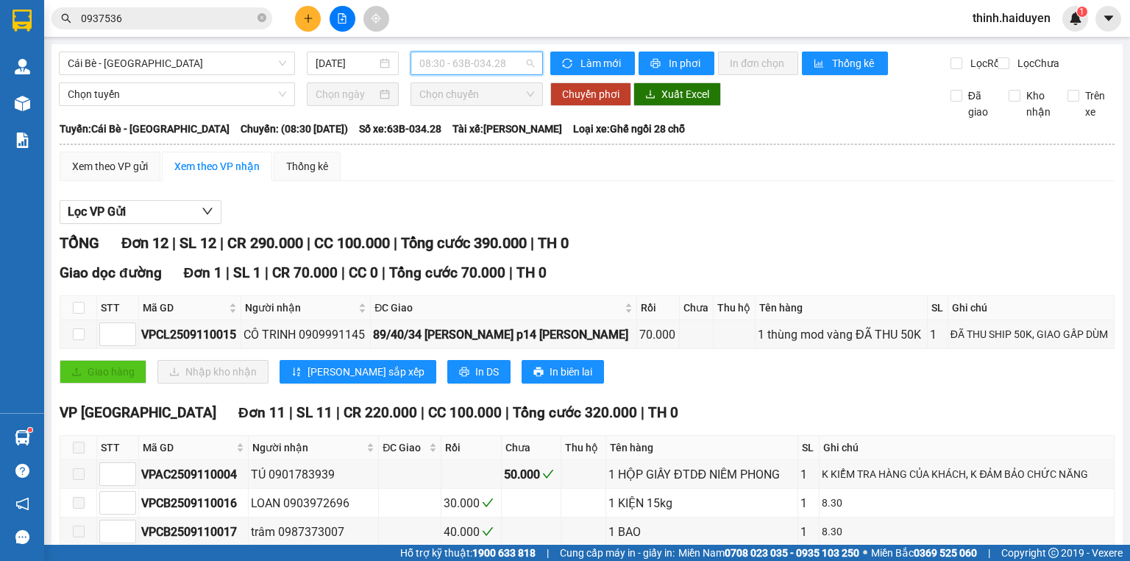
click at [433, 65] on span "08:30 - 63B-034.28" at bounding box center [476, 63] width 115 height 22
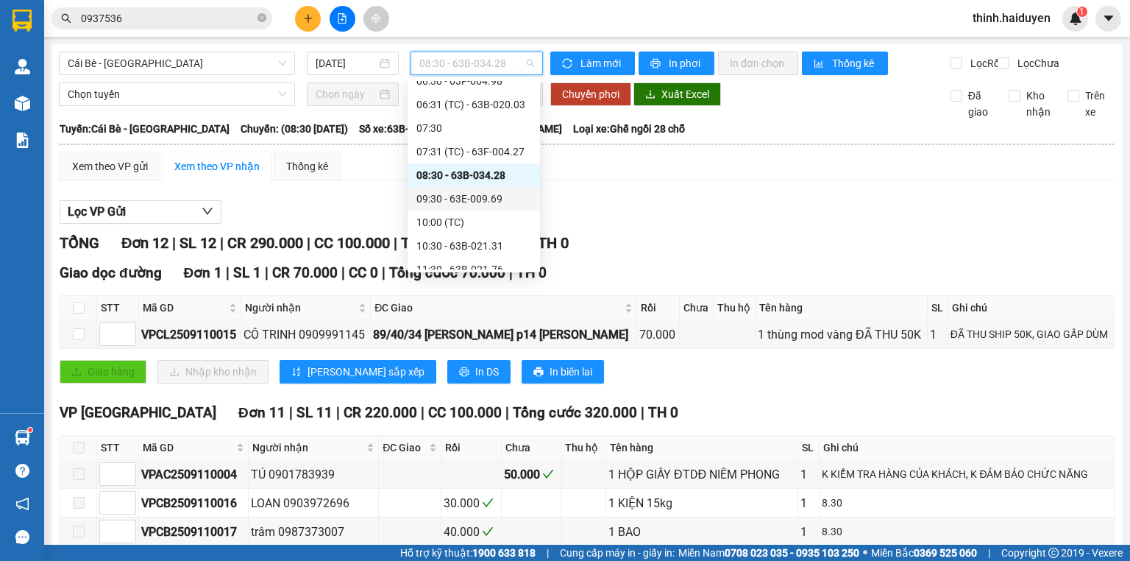
click at [451, 205] on div "09:30 - 63E-009.69" at bounding box center [473, 199] width 115 height 16
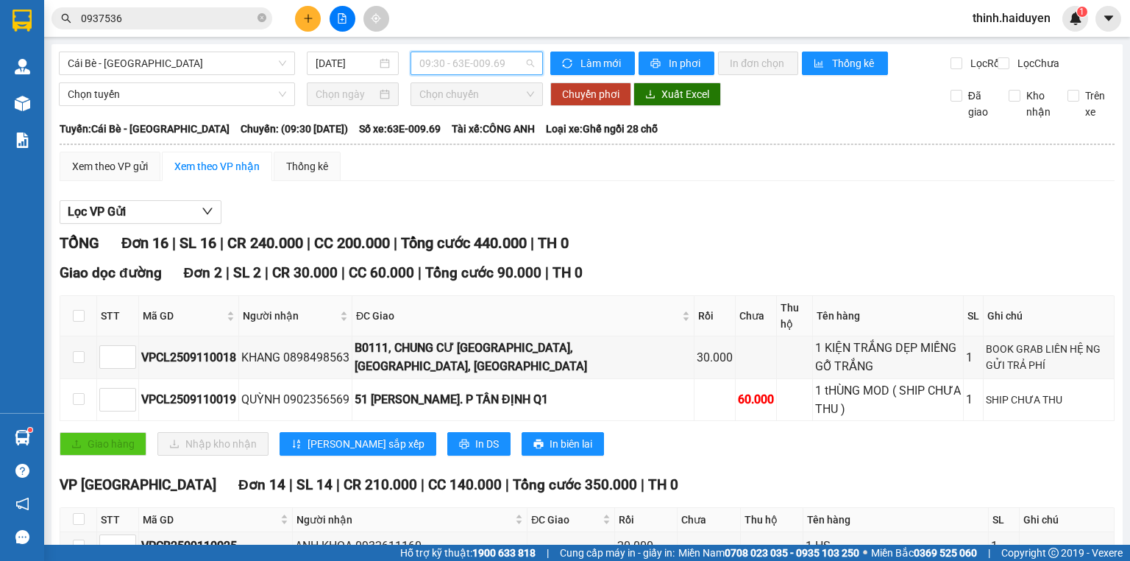
click at [444, 63] on span "09:30 - 63E-009.69" at bounding box center [476, 63] width 115 height 22
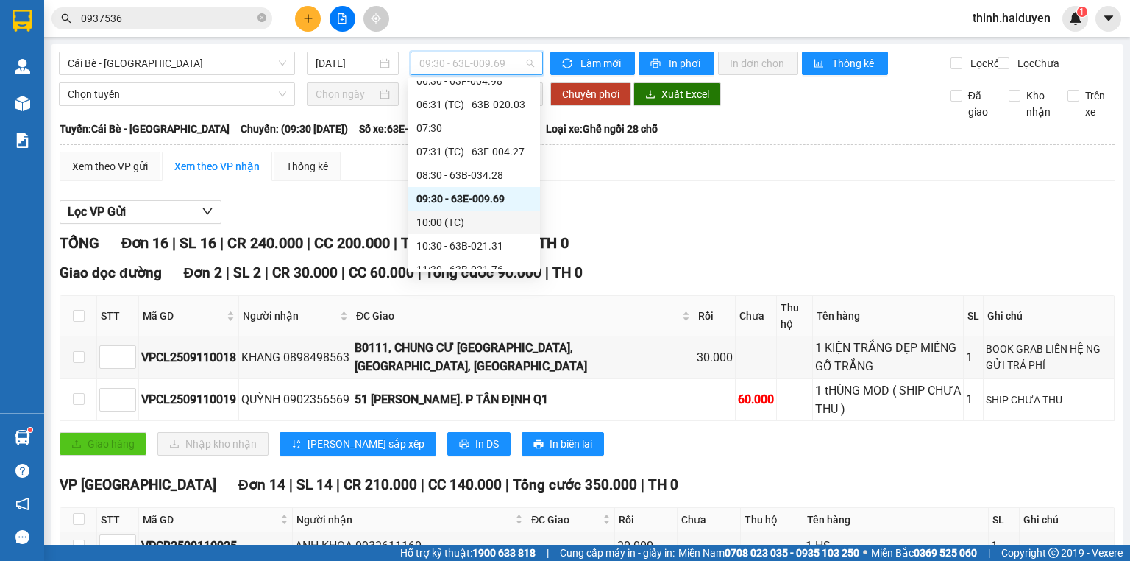
click at [453, 221] on div "10:00 (TC)" at bounding box center [473, 222] width 115 height 16
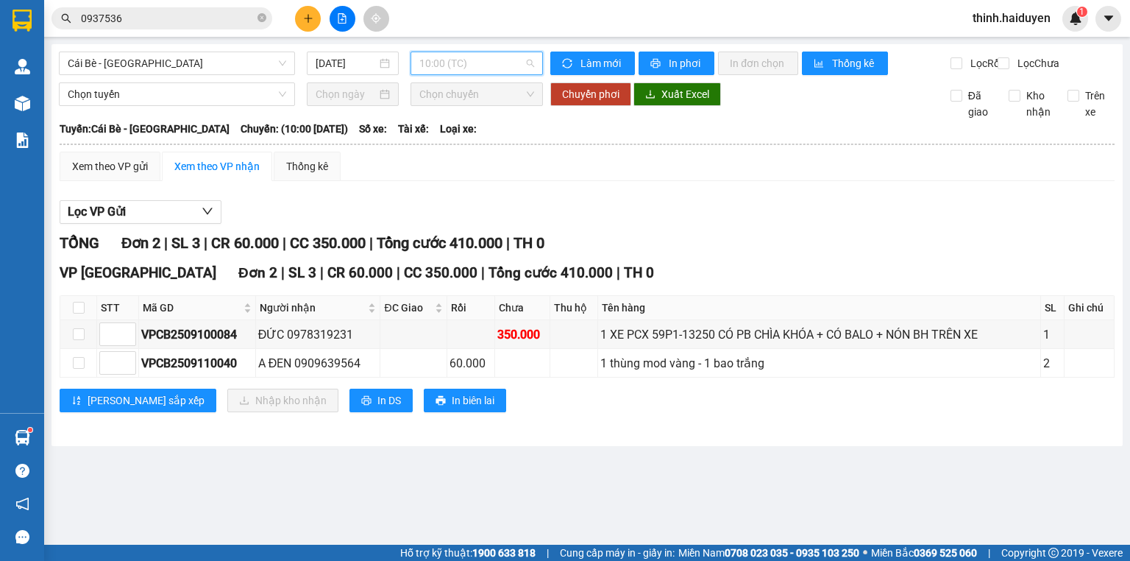
click at [450, 66] on span "10:00 (TC)" at bounding box center [476, 63] width 115 height 22
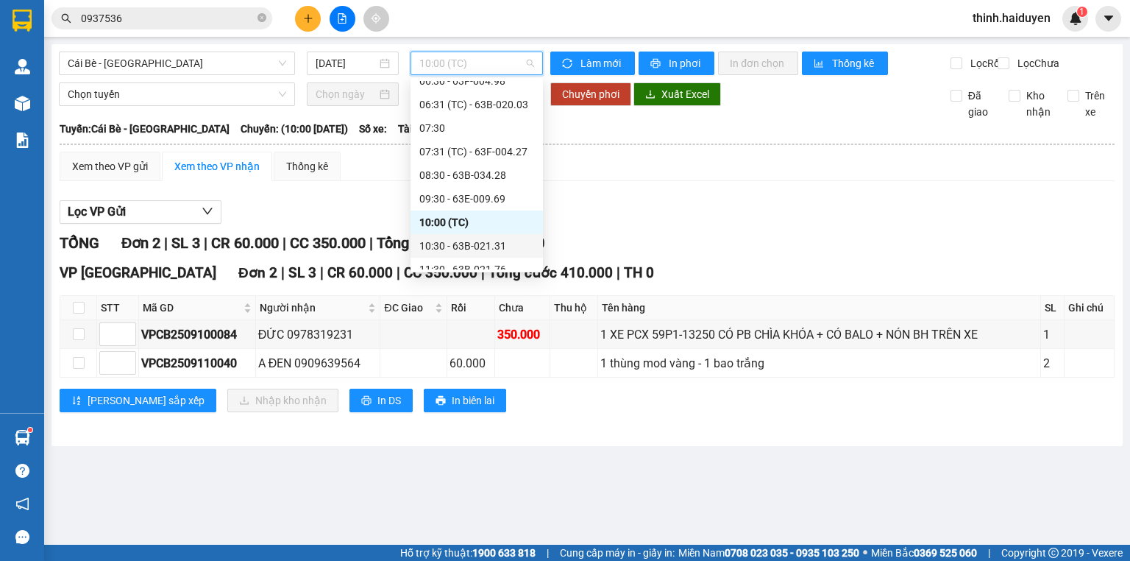
click at [448, 243] on div "10:30 - 63B-021.31" at bounding box center [476, 246] width 115 height 16
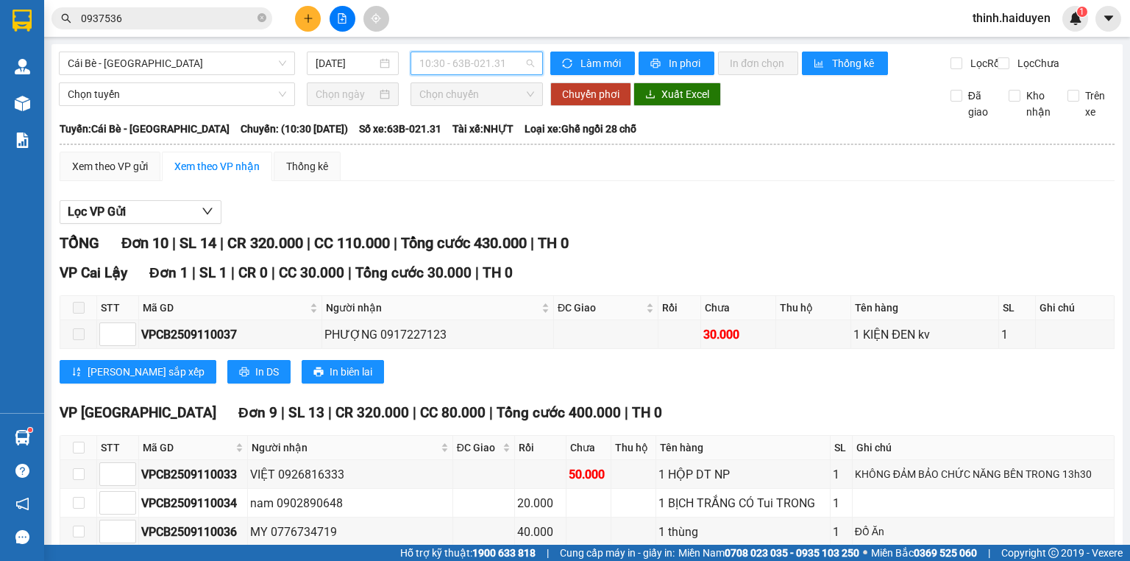
drag, startPoint x: 460, startPoint y: 60, endPoint x: 459, endPoint y: 122, distance: 62.5
click at [461, 61] on span "10:30 - 63B-021.31" at bounding box center [476, 63] width 115 height 22
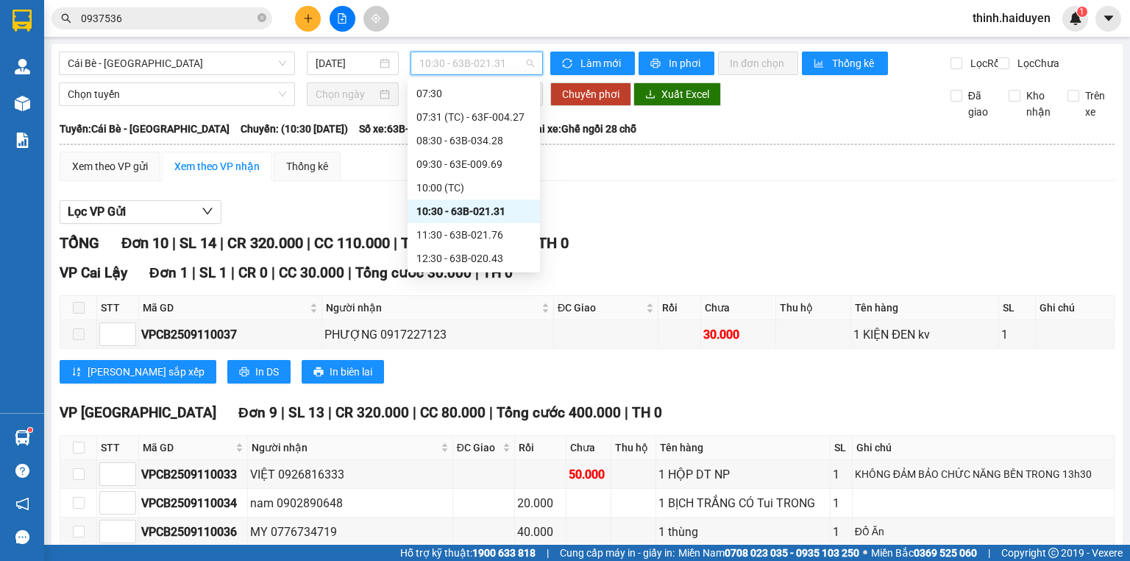
scroll to position [235, 0]
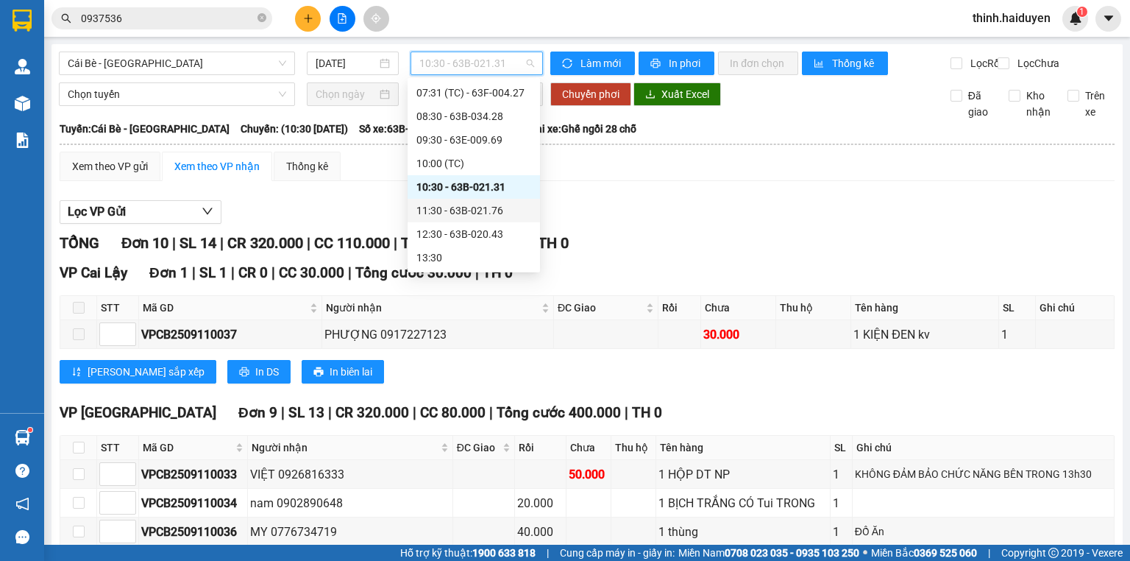
click at [446, 210] on div "11:30 - 63B-021.76" at bounding box center [473, 210] width 115 height 16
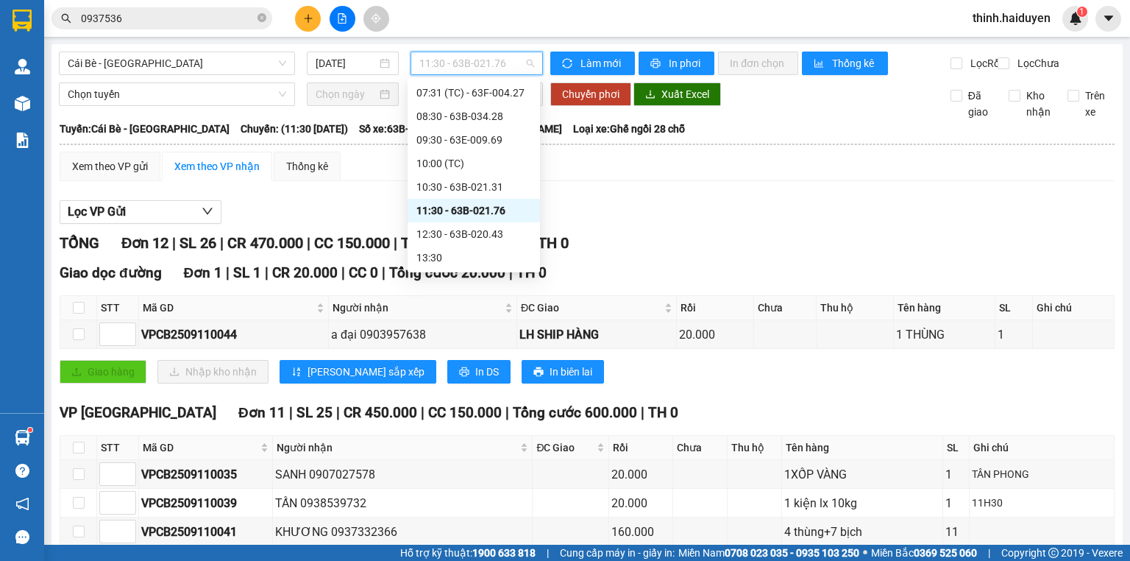
click at [452, 58] on span "11:30 - 63B-021.76" at bounding box center [476, 63] width 115 height 22
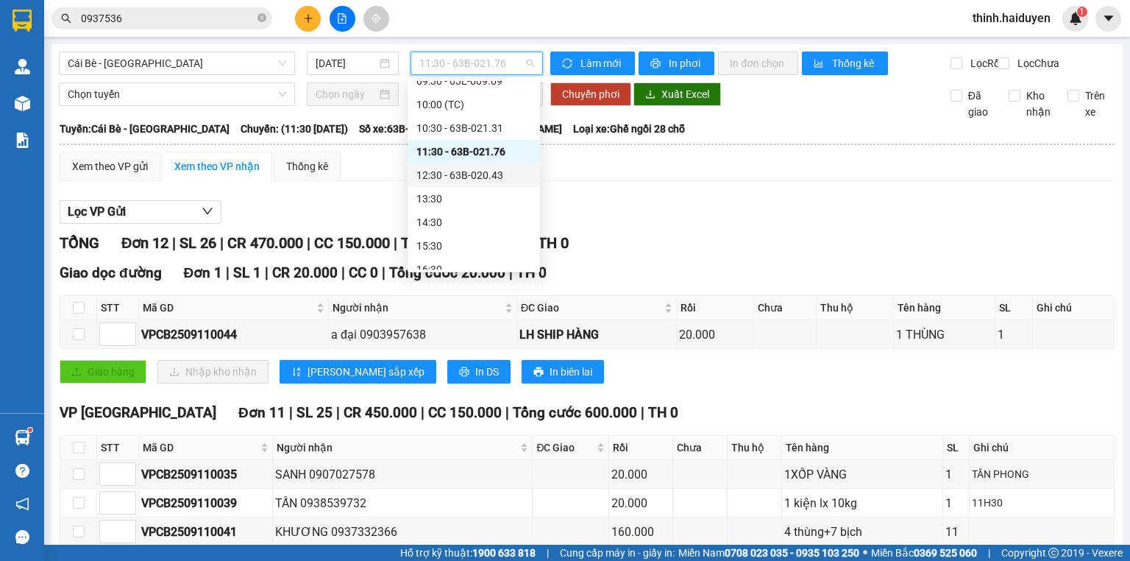
click at [466, 177] on div "12:30 - 63B-020.43" at bounding box center [473, 175] width 115 height 16
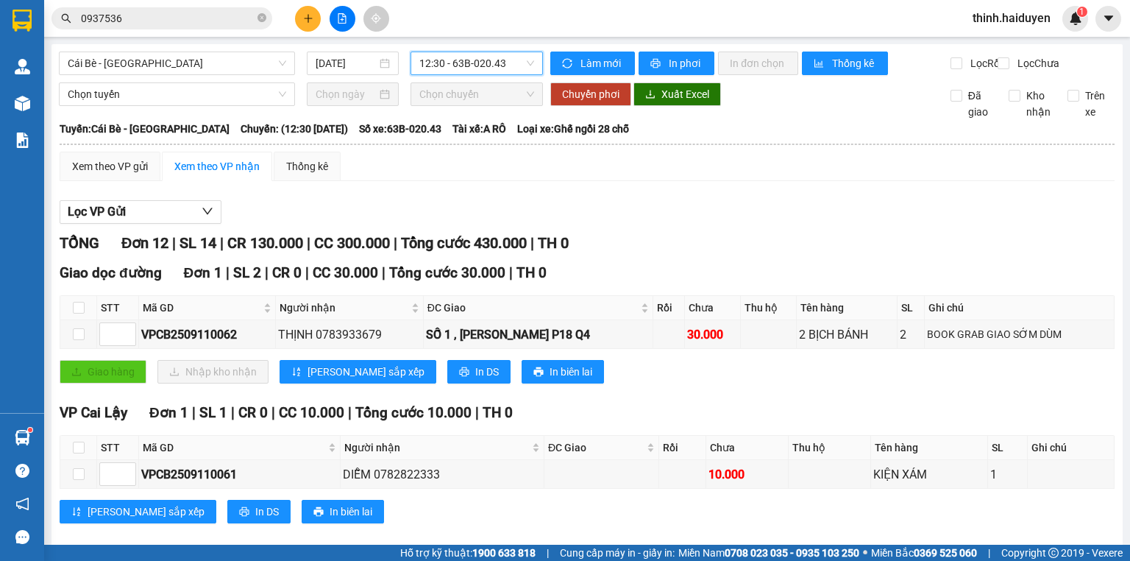
click at [438, 62] on span "12:30 - 63B-020.43" at bounding box center [476, 63] width 115 height 22
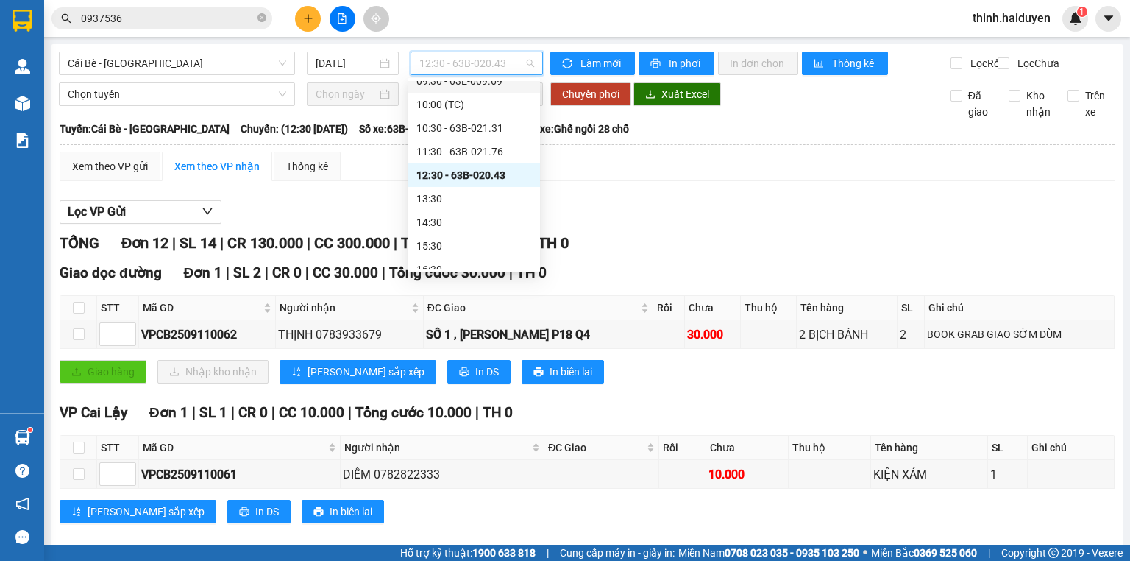
click at [439, 87] on div "09:30 - 63E-009.69" at bounding box center [473, 81] width 115 height 16
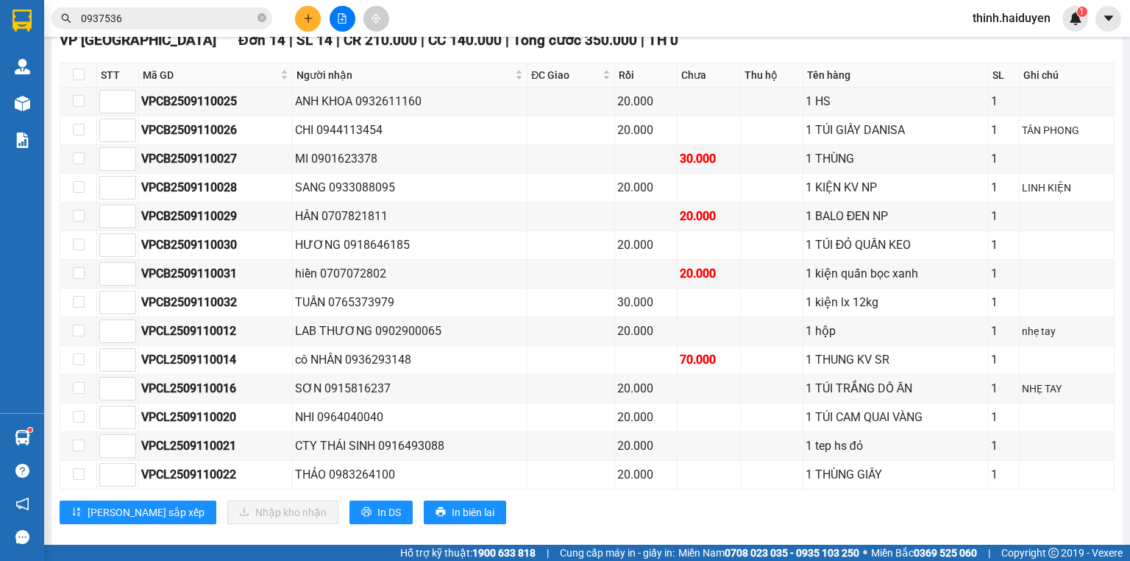
scroll to position [469, 0]
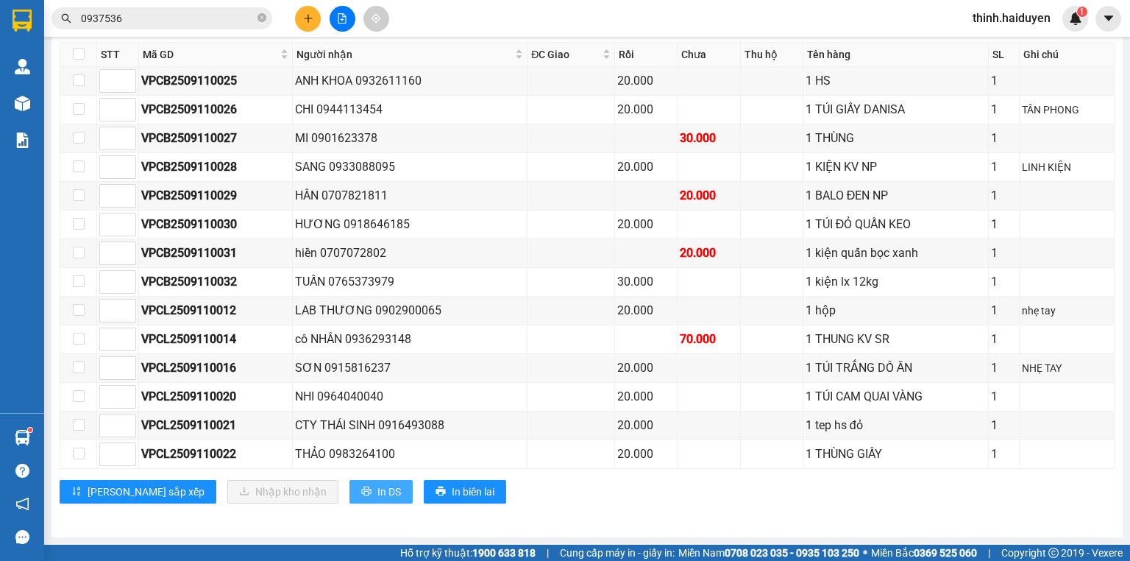
click at [377, 490] on span "In DS" at bounding box center [389, 491] width 24 height 16
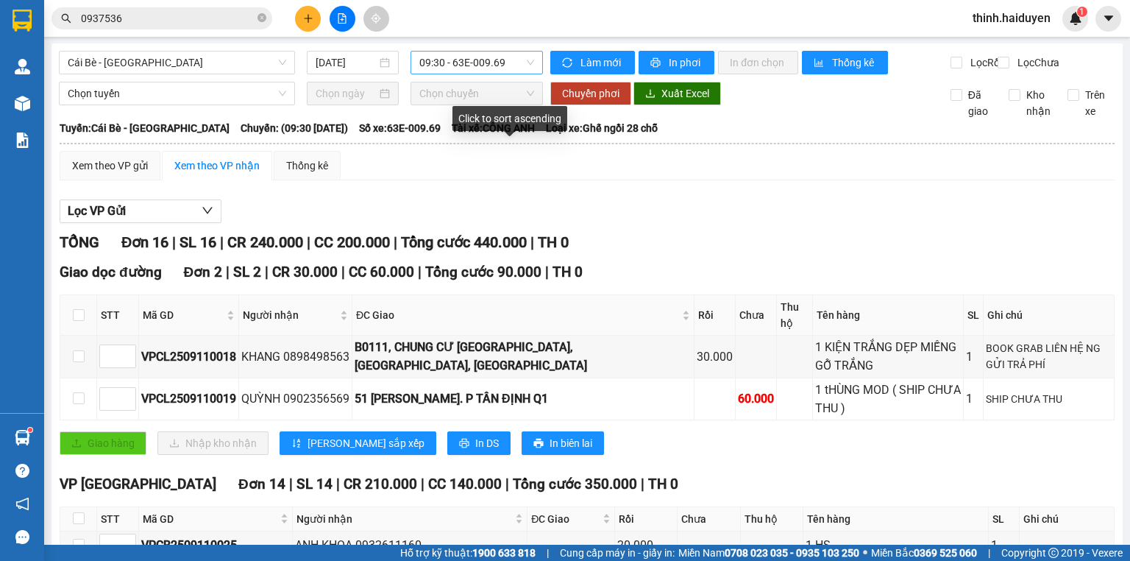
scroll to position [0, 0]
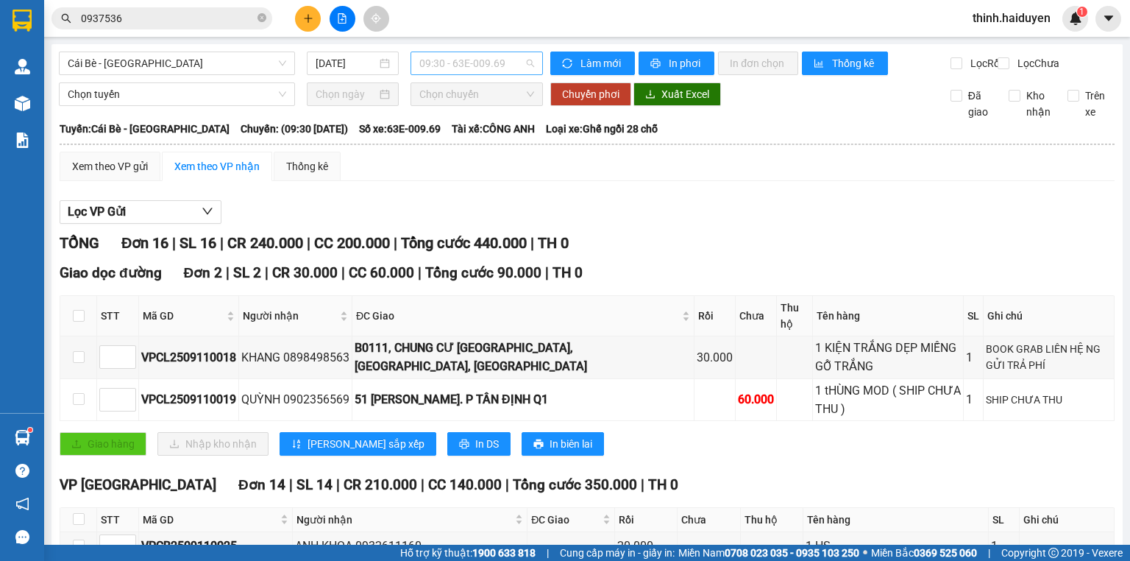
click at [483, 63] on span "09:30 - 63E-009.69" at bounding box center [476, 63] width 115 height 22
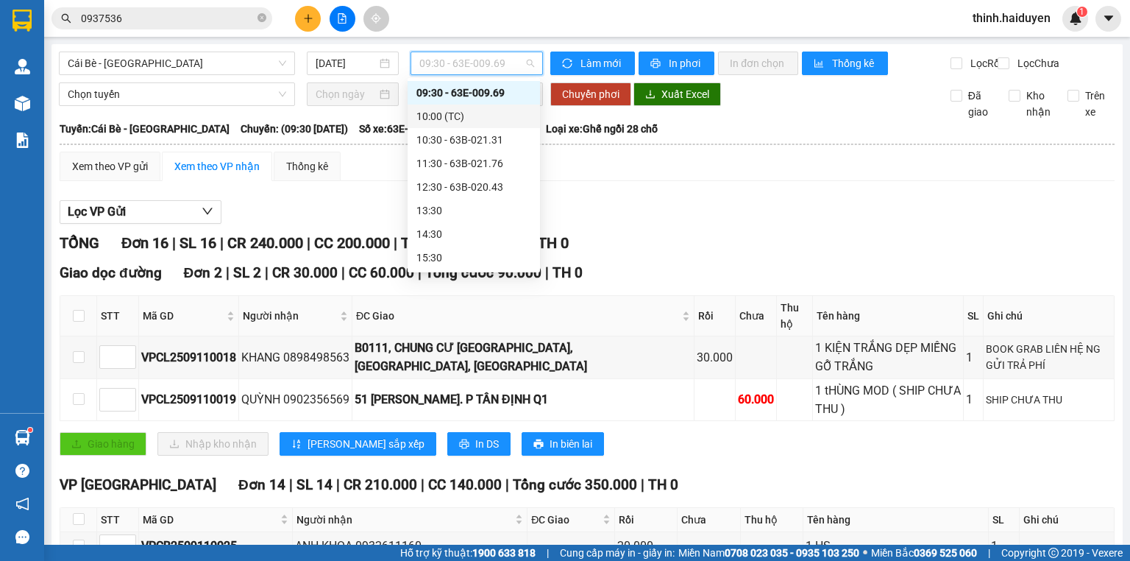
click at [452, 113] on div "10:00 (TC)" at bounding box center [473, 116] width 115 height 16
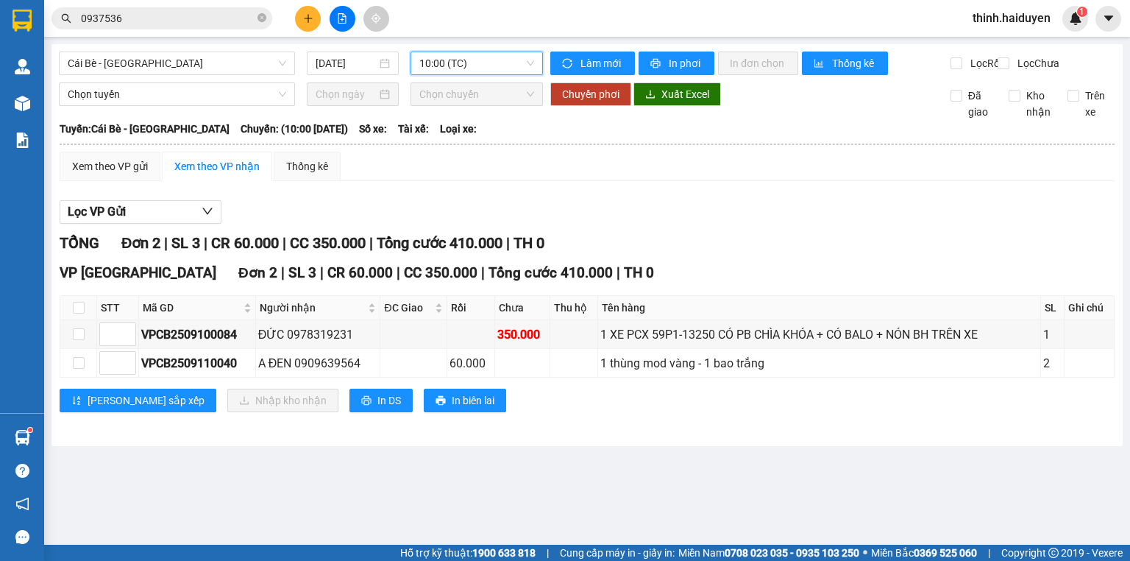
click at [461, 54] on span "10:00 (TC)" at bounding box center [476, 63] width 115 height 22
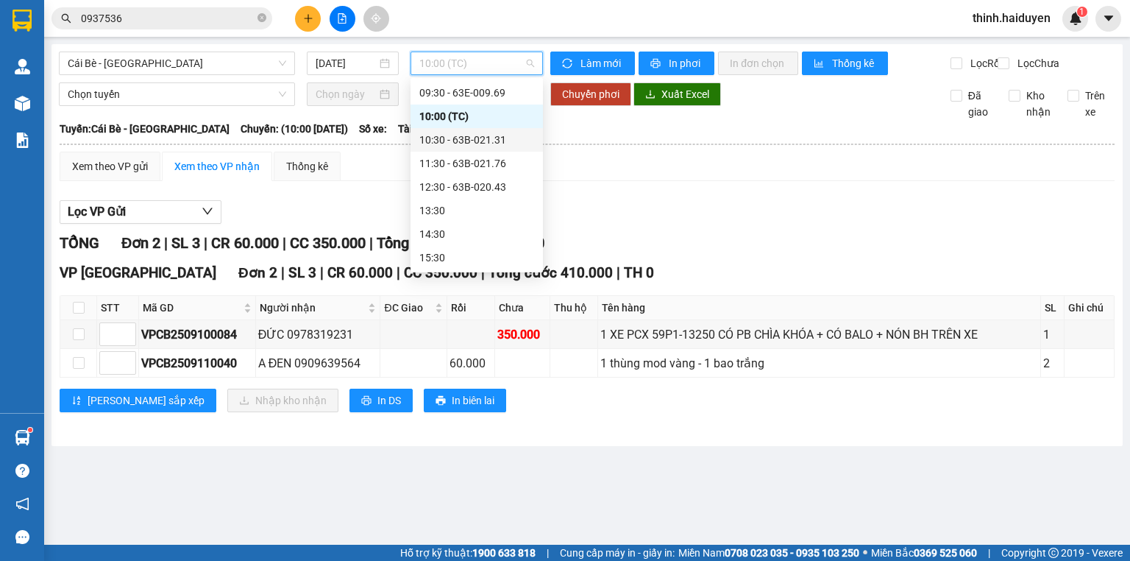
click at [455, 142] on div "10:30 - 63B-021.31" at bounding box center [476, 140] width 115 height 16
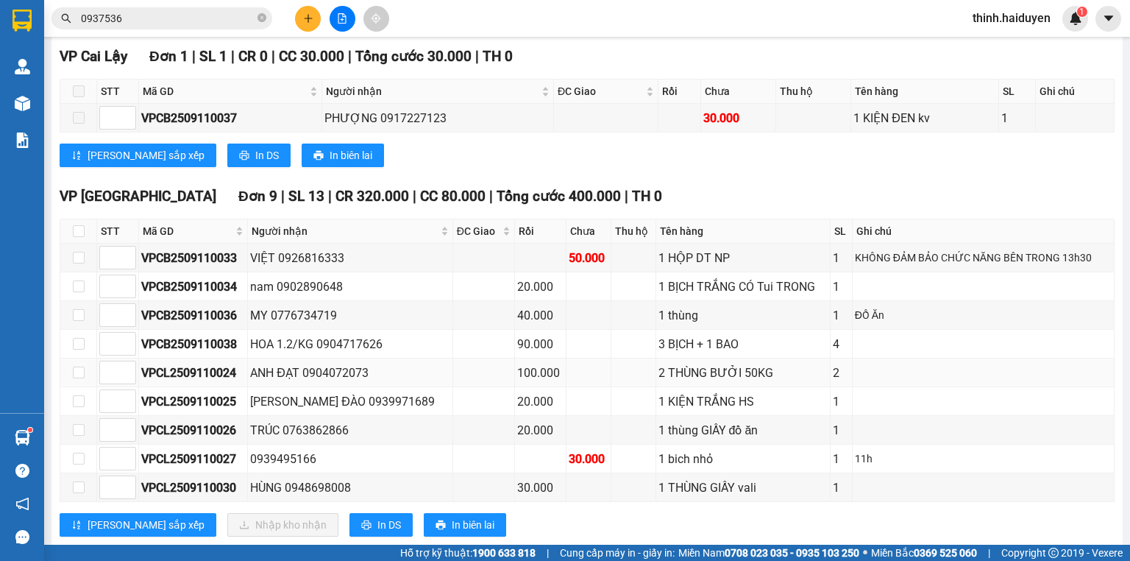
scroll to position [256, 0]
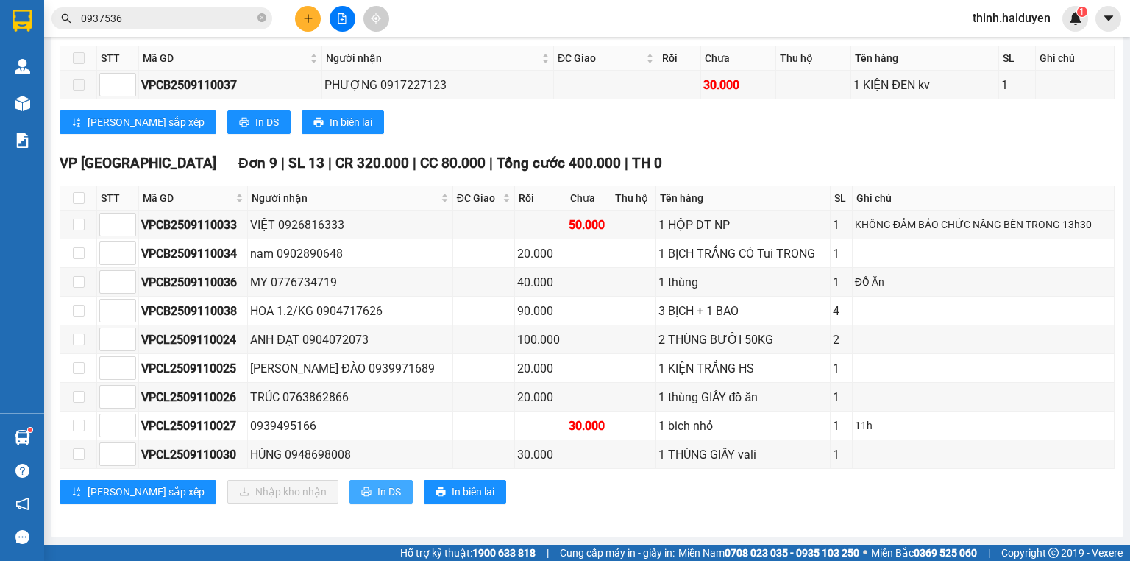
click at [377, 494] on span "In DS" at bounding box center [389, 491] width 24 height 16
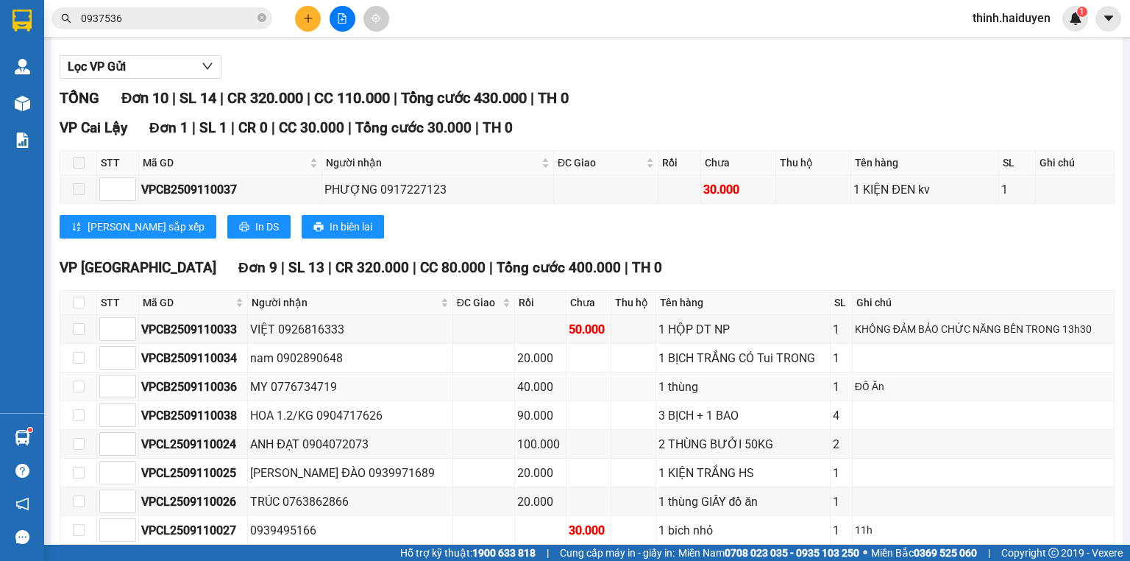
scroll to position [0, 0]
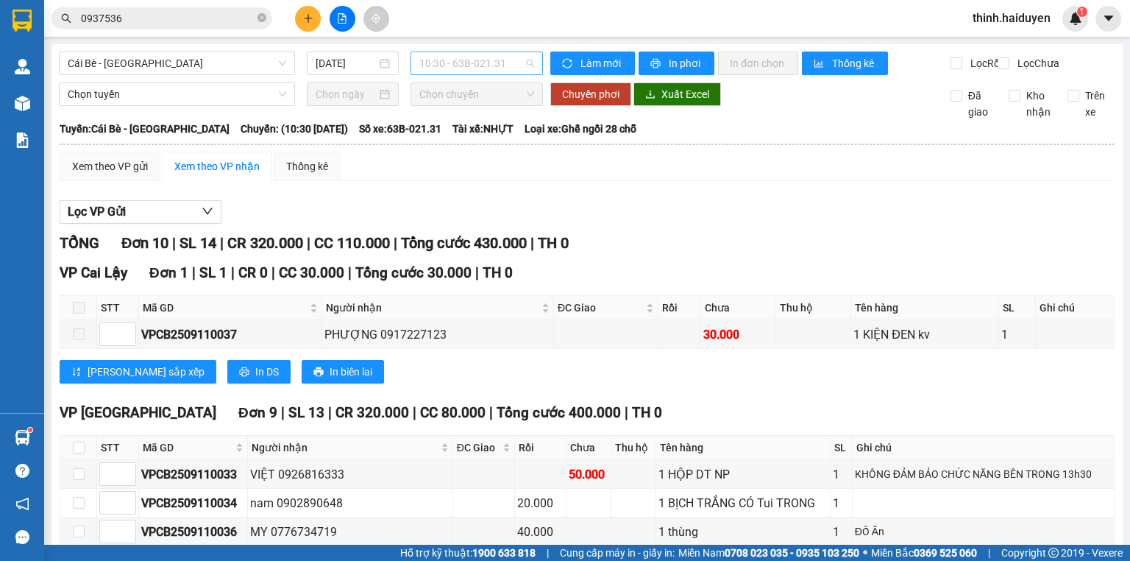
click at [443, 66] on span "10:30 - 63B-021.31" at bounding box center [476, 63] width 115 height 22
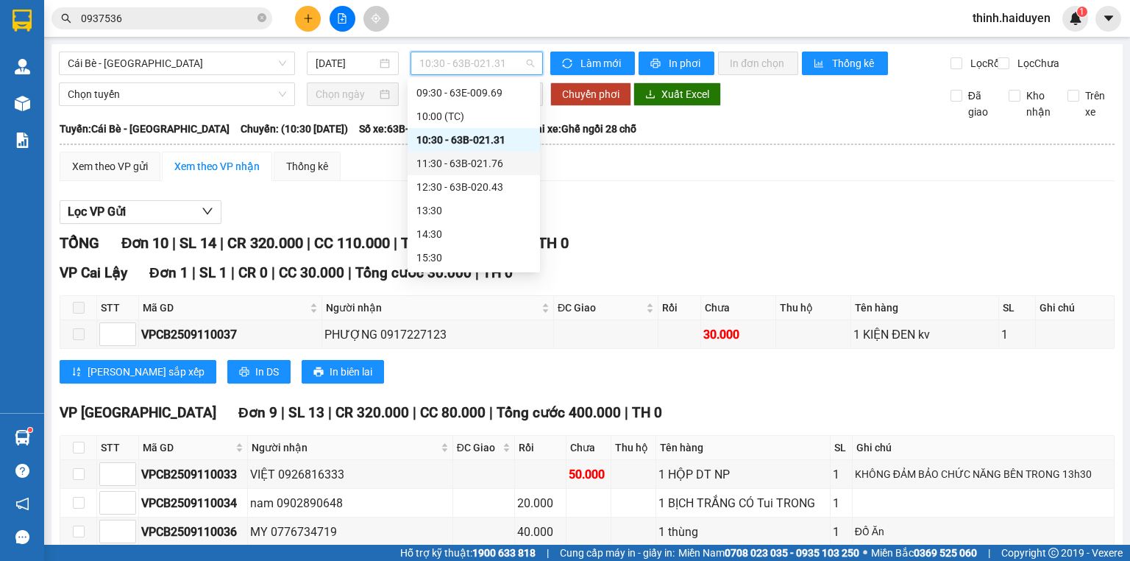
click at [446, 161] on div "11:30 - 63B-021.76" at bounding box center [473, 163] width 115 height 16
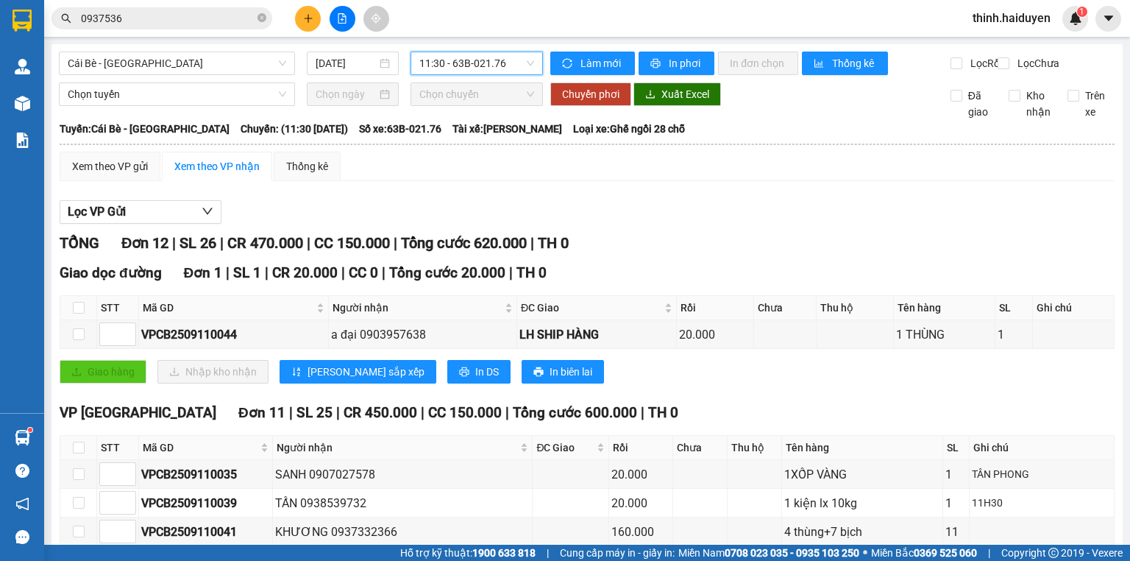
drag, startPoint x: 436, startPoint y: 74, endPoint x: 447, endPoint y: 75, distance: 11.1
click at [436, 74] on div "11:30 - 63B-021.76" at bounding box center [476, 63] width 133 height 24
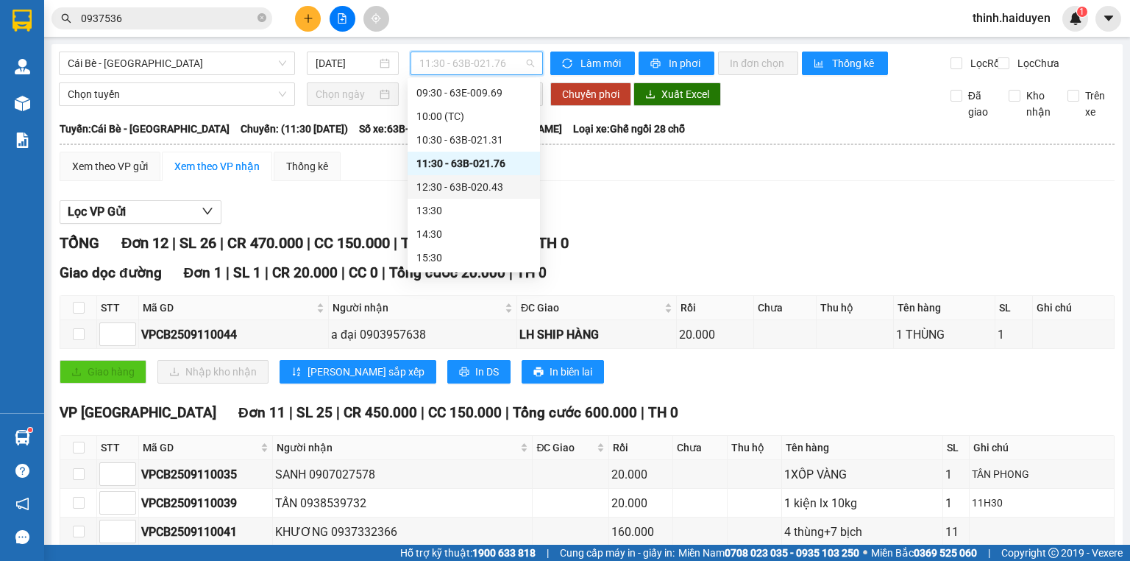
click at [457, 188] on div "12:30 - 63B-020.43" at bounding box center [473, 187] width 115 height 16
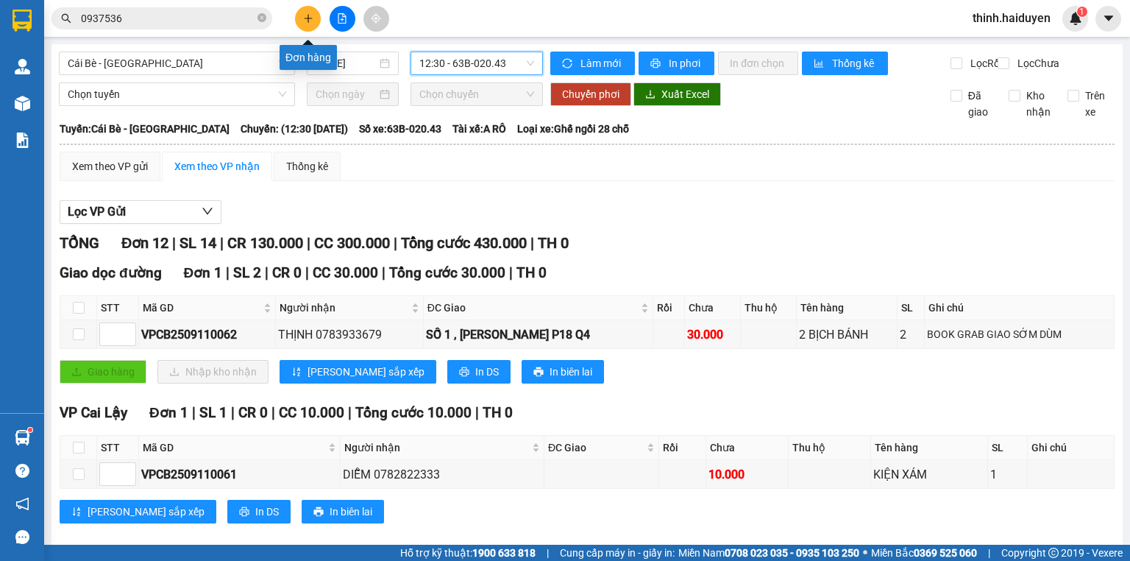
click at [310, 21] on icon "plus" at bounding box center [308, 18] width 10 height 10
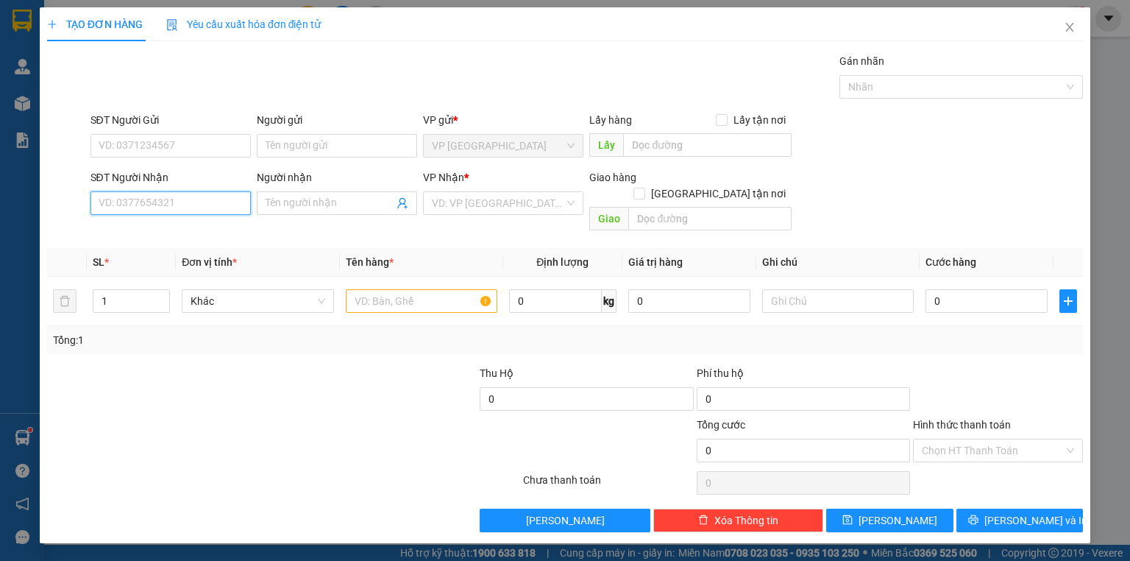
click at [227, 206] on input "SĐT Người Nhận" at bounding box center [170, 203] width 160 height 24
click at [182, 230] on div "0937202149 - PHỤNG" at bounding box center [170, 232] width 143 height 16
type input "0937202149"
type input "PHỤNG"
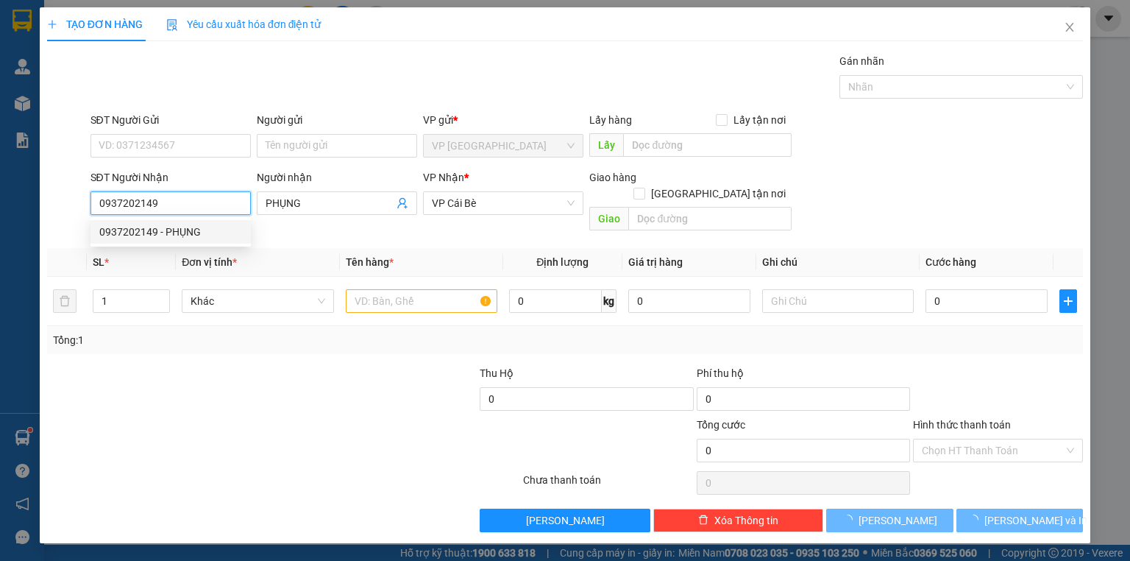
type input "20.000"
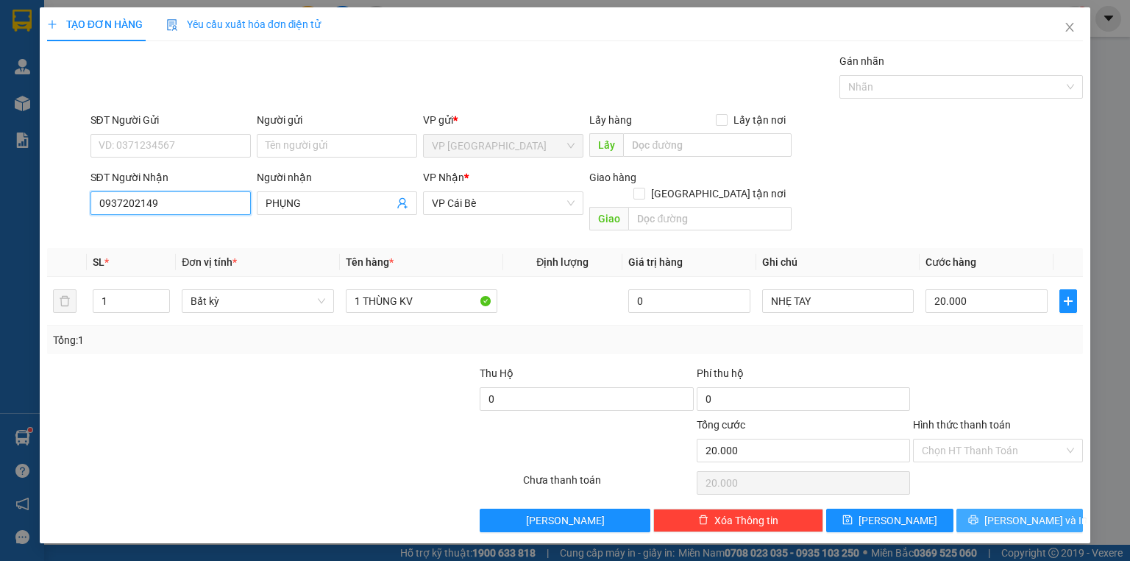
type input "0937202149"
click at [1030, 512] on span "[PERSON_NAME] và In" at bounding box center [1035, 520] width 103 height 16
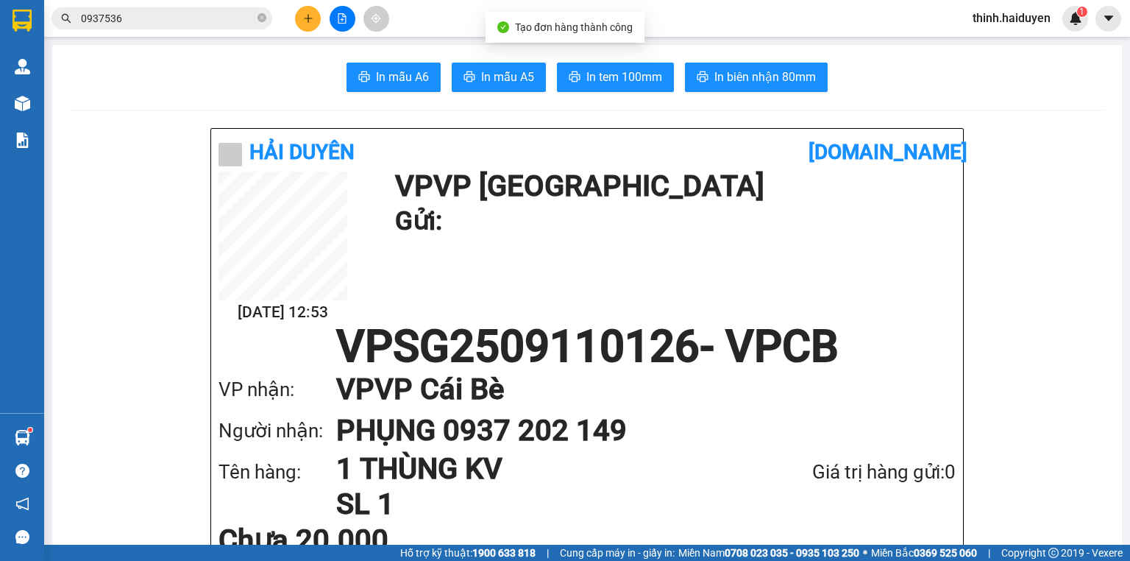
click at [600, 74] on span "In tem 100mm" at bounding box center [624, 77] width 76 height 18
click at [159, 23] on input "0937536" at bounding box center [168, 18] width 174 height 16
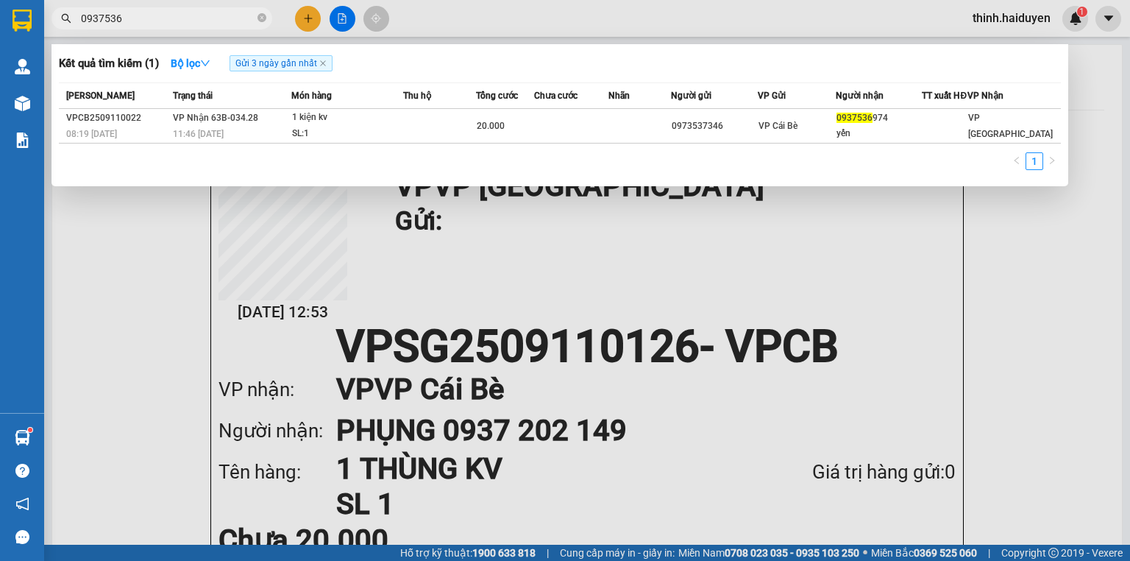
click at [159, 23] on input "0937536" at bounding box center [168, 18] width 174 height 16
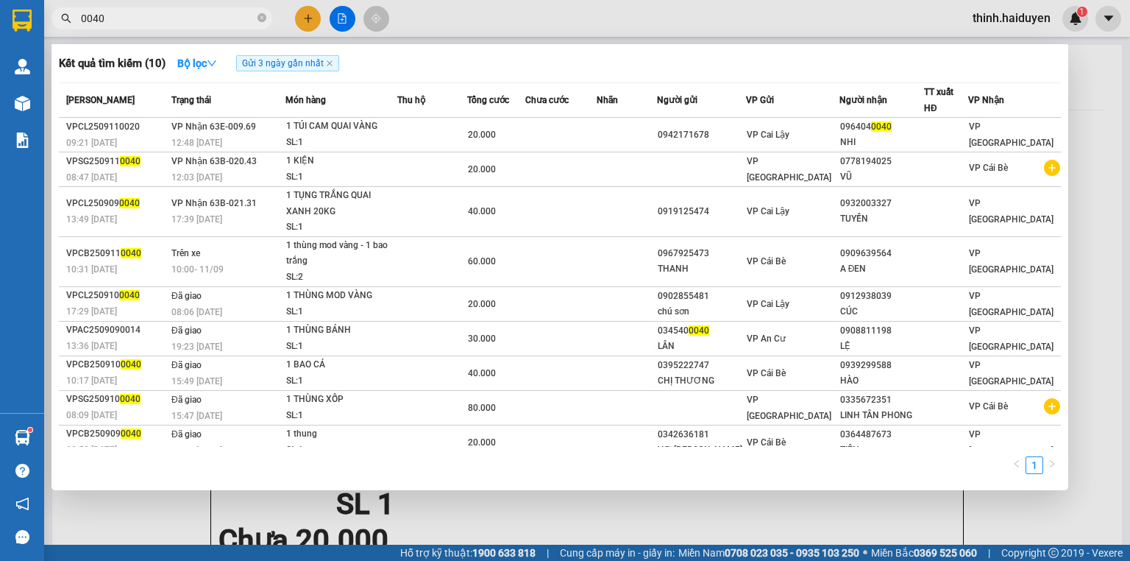
type input "0040"
click at [321, 20] on div at bounding box center [565, 280] width 1130 height 561
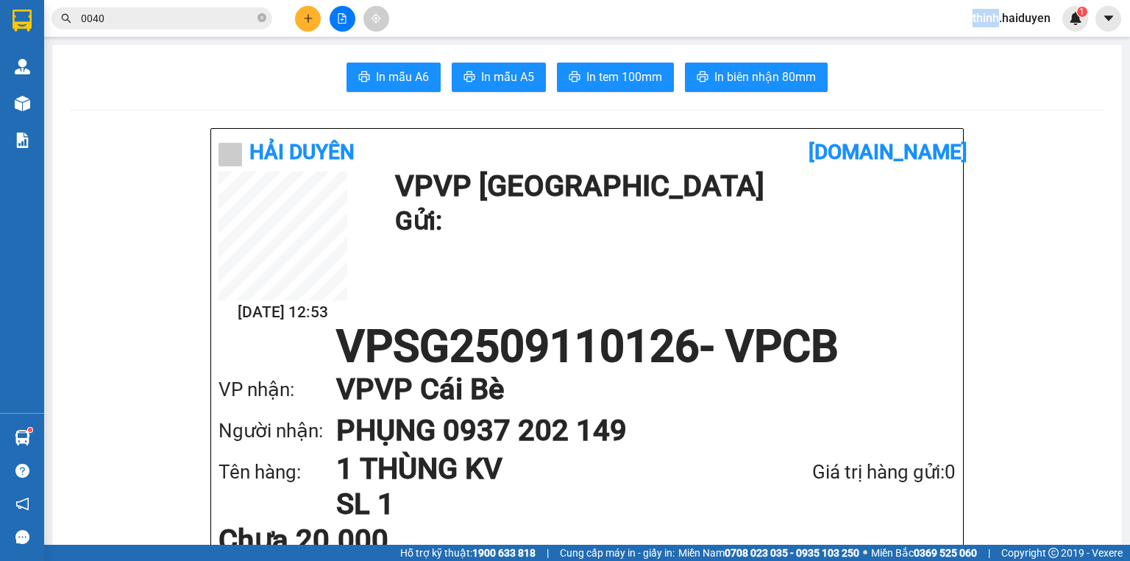
click at [321, 20] on div at bounding box center [342, 19] width 110 height 26
click at [306, 18] on icon "plus" at bounding box center [308, 18] width 10 height 10
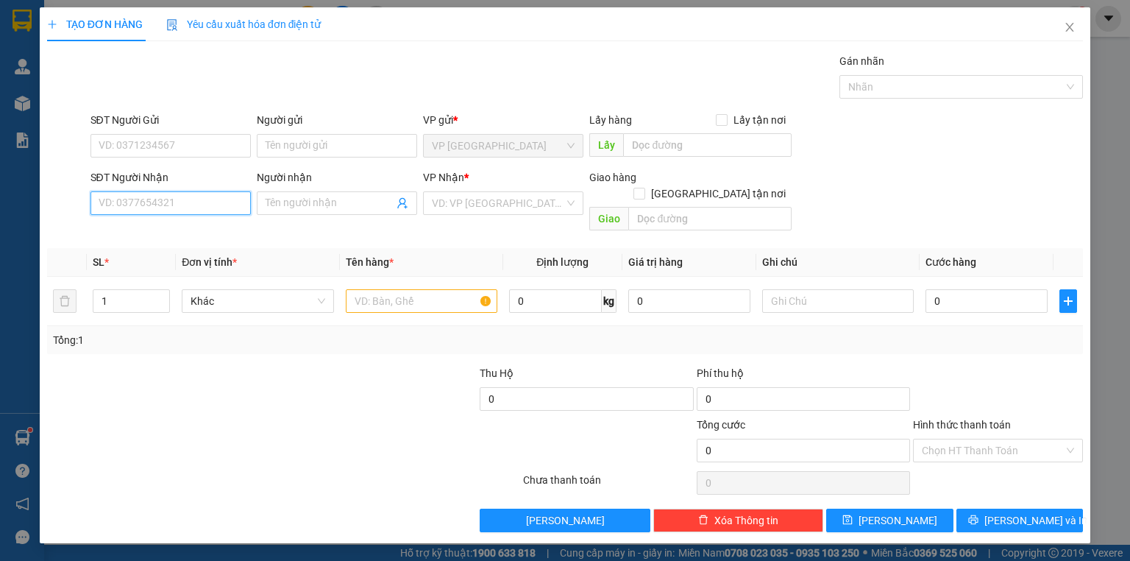
click at [152, 206] on input "SĐT Người Nhận" at bounding box center [170, 203] width 160 height 24
click at [167, 228] on div "0778048864 - NA" at bounding box center [170, 232] width 143 height 16
type input "0778048864"
type input "NA"
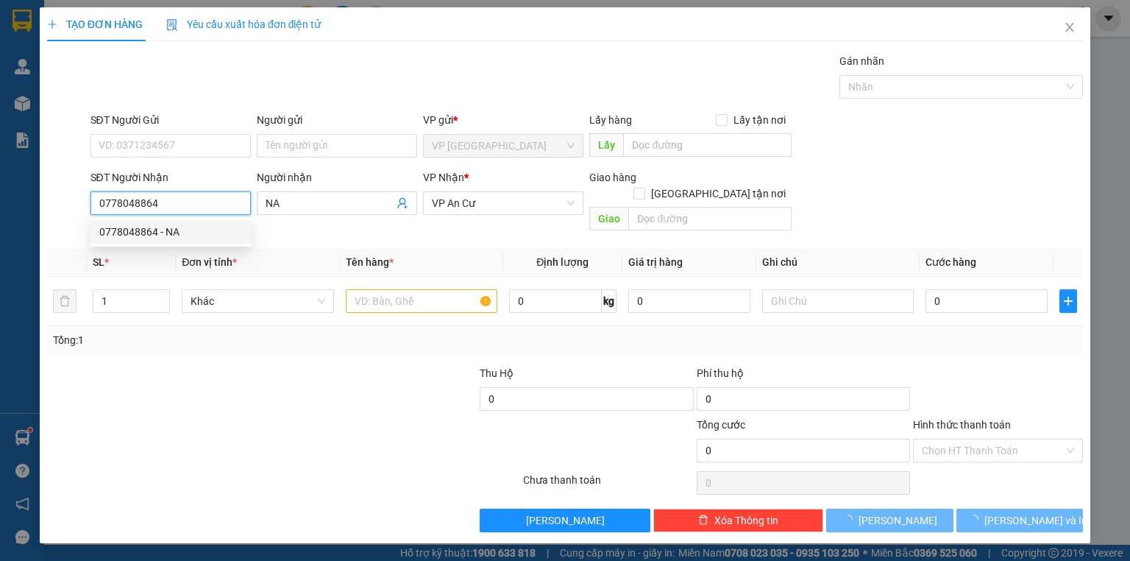
type input "130.000"
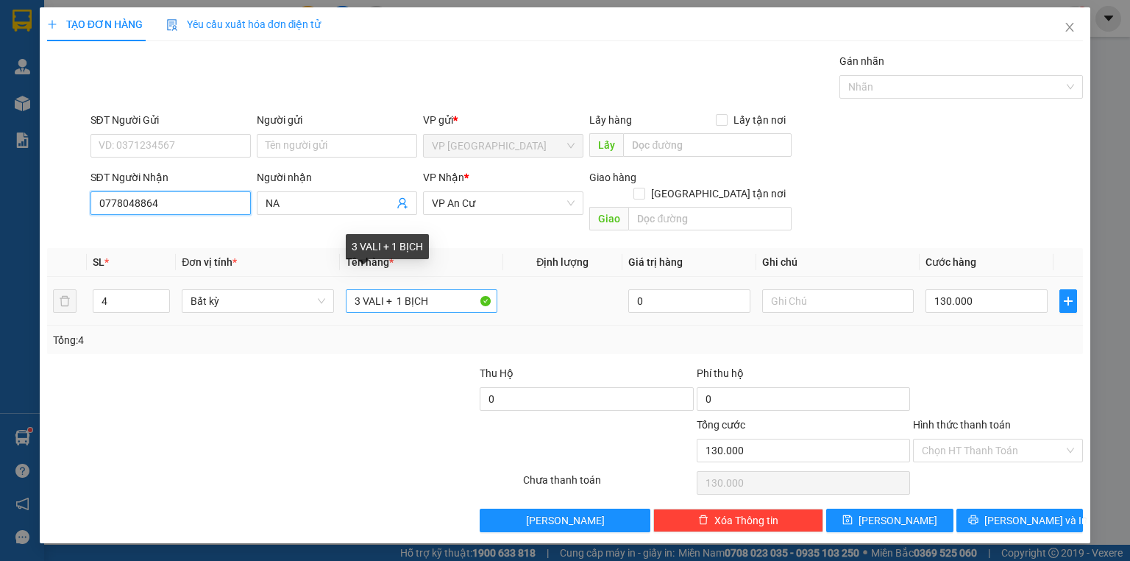
type input "0778048864"
drag, startPoint x: 450, startPoint y: 282, endPoint x: 321, endPoint y: 282, distance: 129.5
click at [324, 282] on tr "4 Bất kỳ 3 VALI + 1 BỊCH 0 130.000" at bounding box center [565, 301] width 1036 height 49
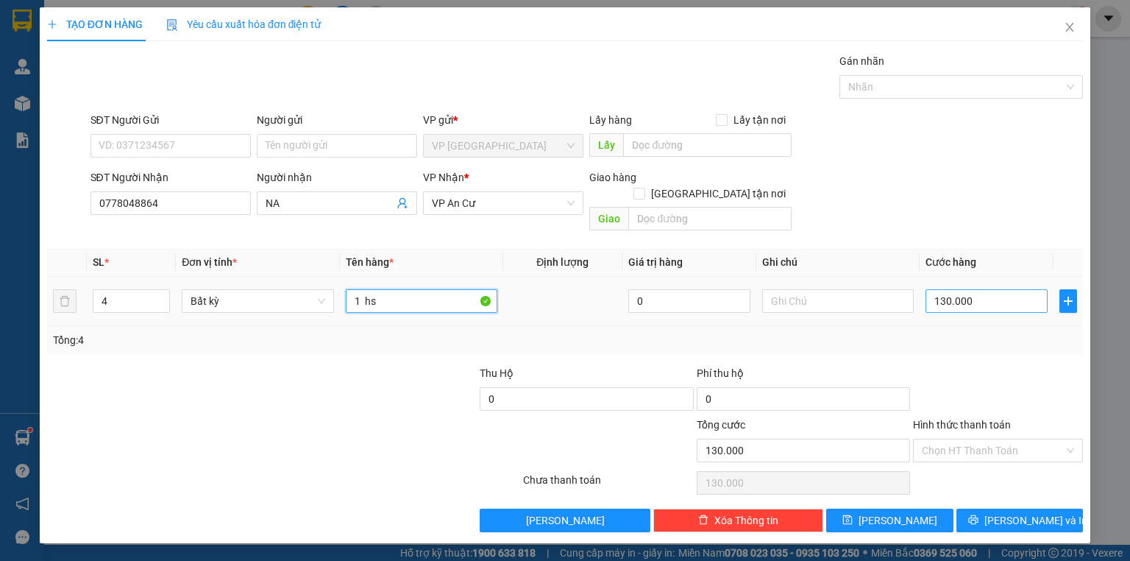
type input "1 hs"
click at [986, 289] on input "130.000" at bounding box center [986, 301] width 122 height 24
type input "2"
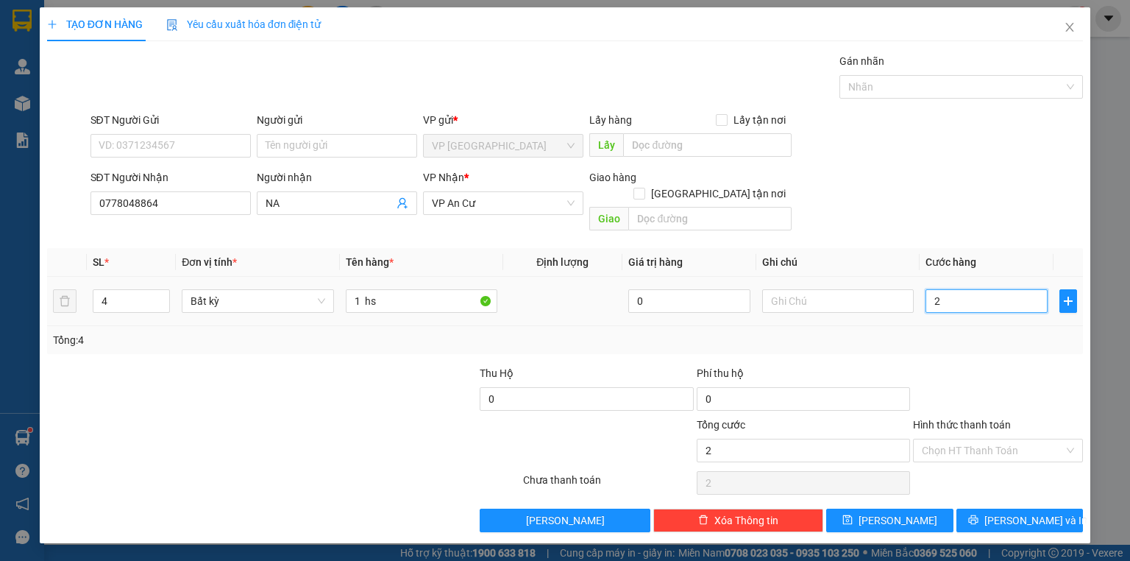
type input "20"
type input "20.000"
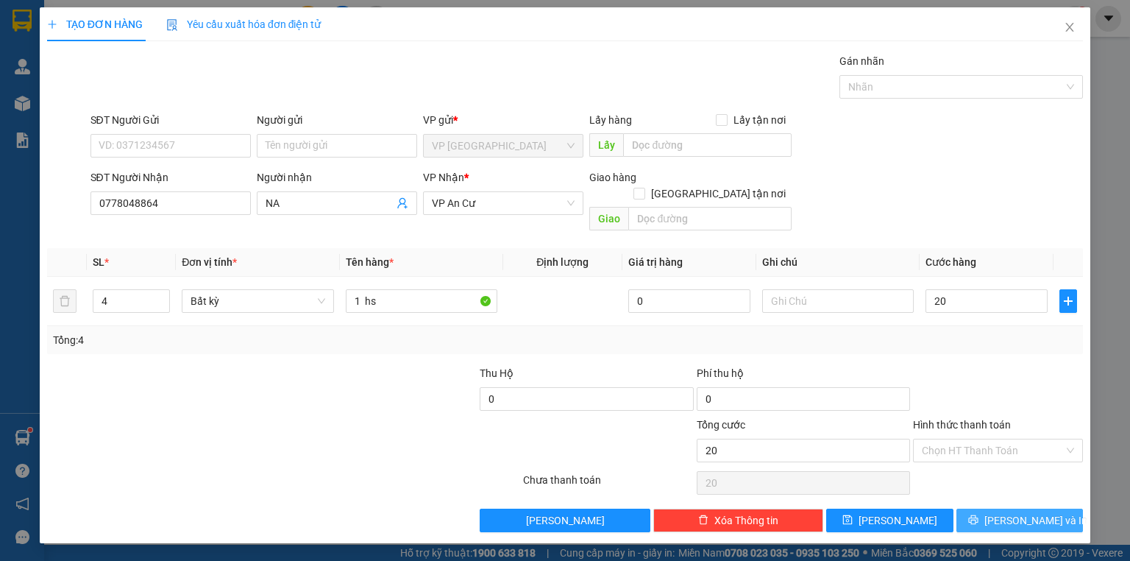
type input "20.000"
click at [1012, 512] on span "[PERSON_NAME] và In" at bounding box center [1035, 520] width 103 height 16
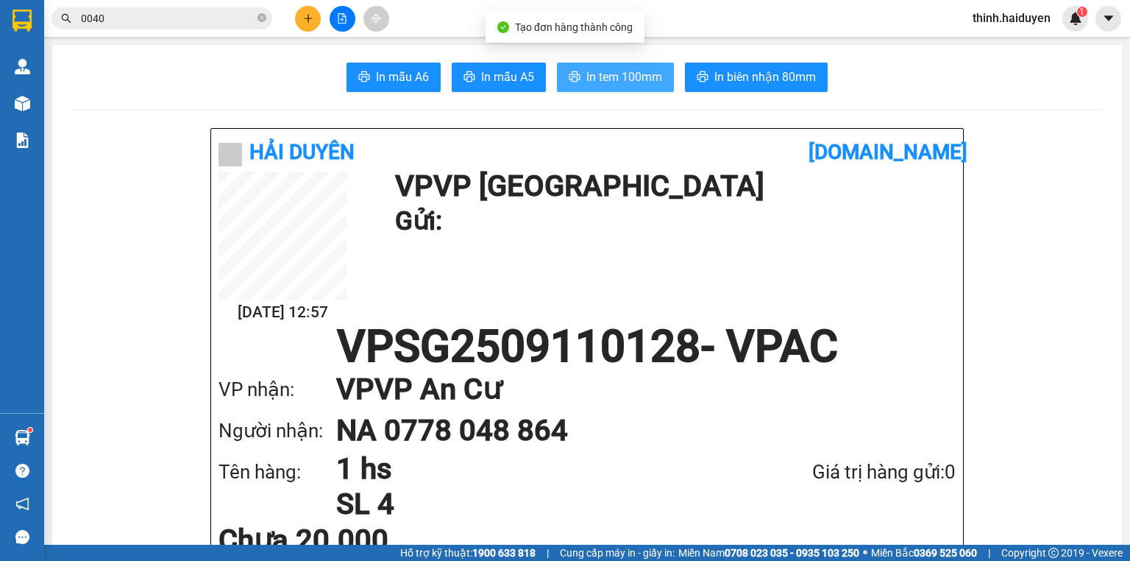
click at [629, 75] on span "In tem 100mm" at bounding box center [624, 77] width 76 height 18
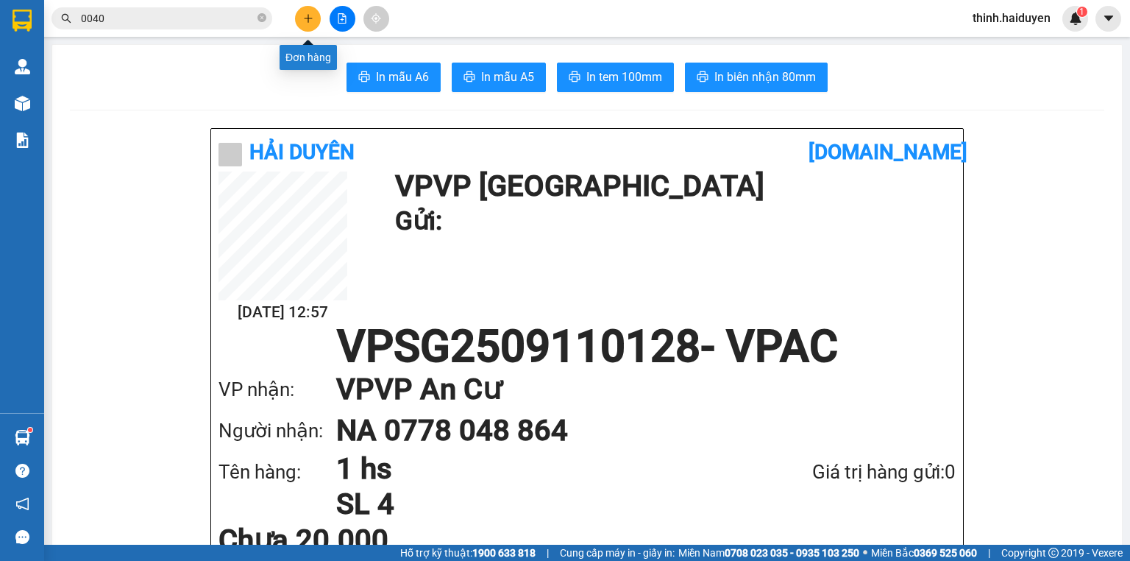
click at [300, 15] on button at bounding box center [308, 19] width 26 height 26
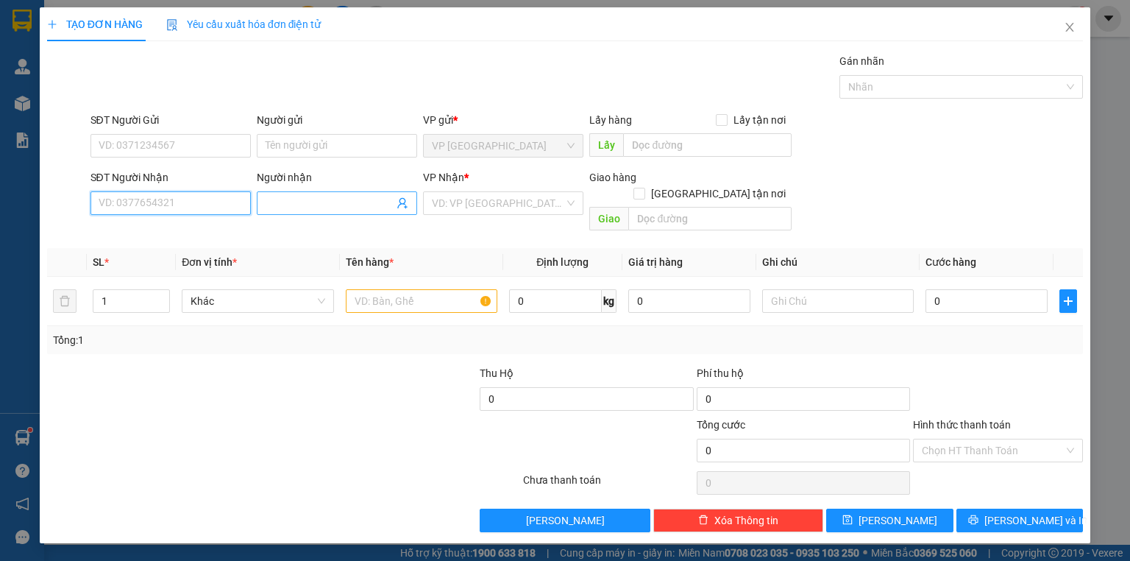
drag, startPoint x: 216, startPoint y: 195, endPoint x: 385, endPoint y: 203, distance: 168.7
click at [218, 197] on input "SĐT Người Nhận" at bounding box center [170, 203] width 160 height 24
click at [185, 232] on div "0918221166 - ANH HỒNG" at bounding box center [170, 232] width 143 height 16
type input "0918221166"
type input "ANH HỒNG"
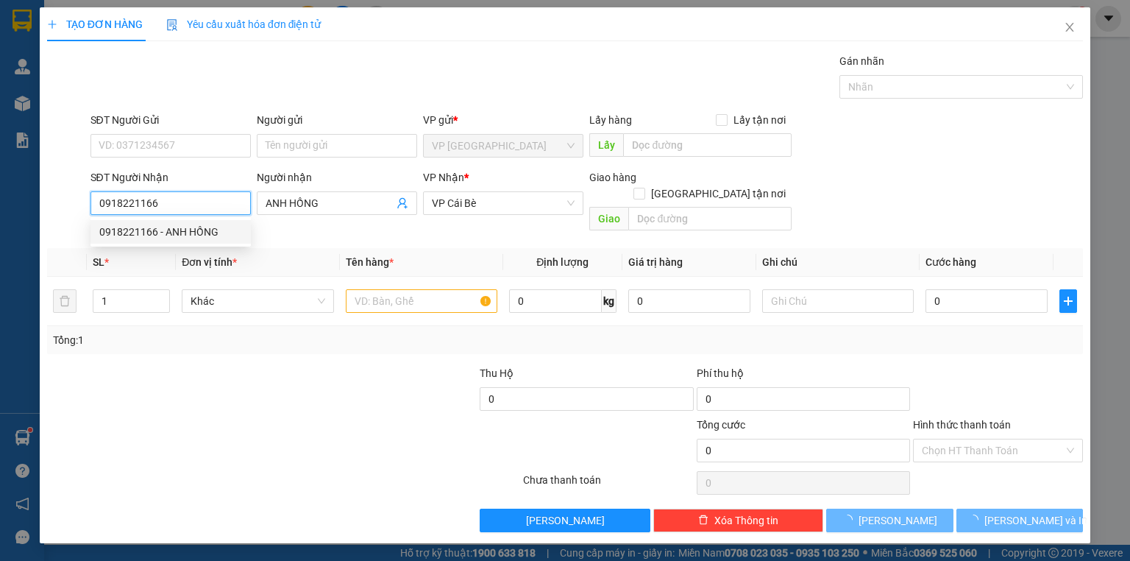
type input "150.000"
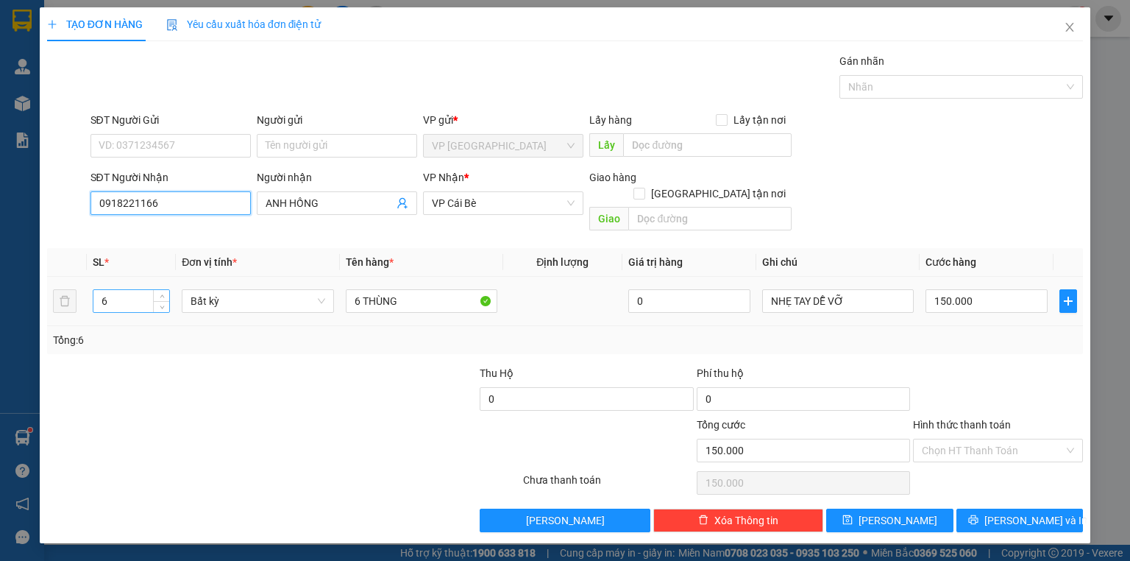
type input "0918221166"
drag, startPoint x: 135, startPoint y: 281, endPoint x: 62, endPoint y: 308, distance: 77.8
click at [62, 308] on tr "6 Bất kỳ 6 THÙNG 0 NHẸ TAY DỄ VỠ 150.000" at bounding box center [565, 301] width 1036 height 49
type input "1"
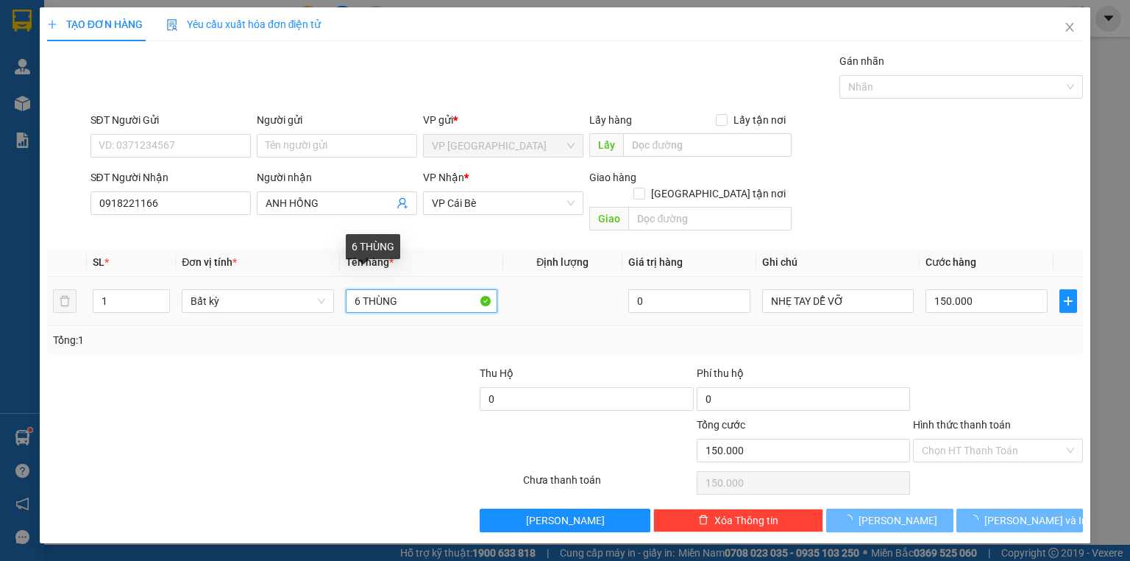
type input "1THÙNG"
drag, startPoint x: 364, startPoint y: 279, endPoint x: 280, endPoint y: 306, distance: 88.9
click at [297, 305] on tr "1 Bất kỳ 1THÙNG 0 NHẸ TAY DỄ VỠ 150.000" at bounding box center [565, 301] width 1036 height 49
type input "0"
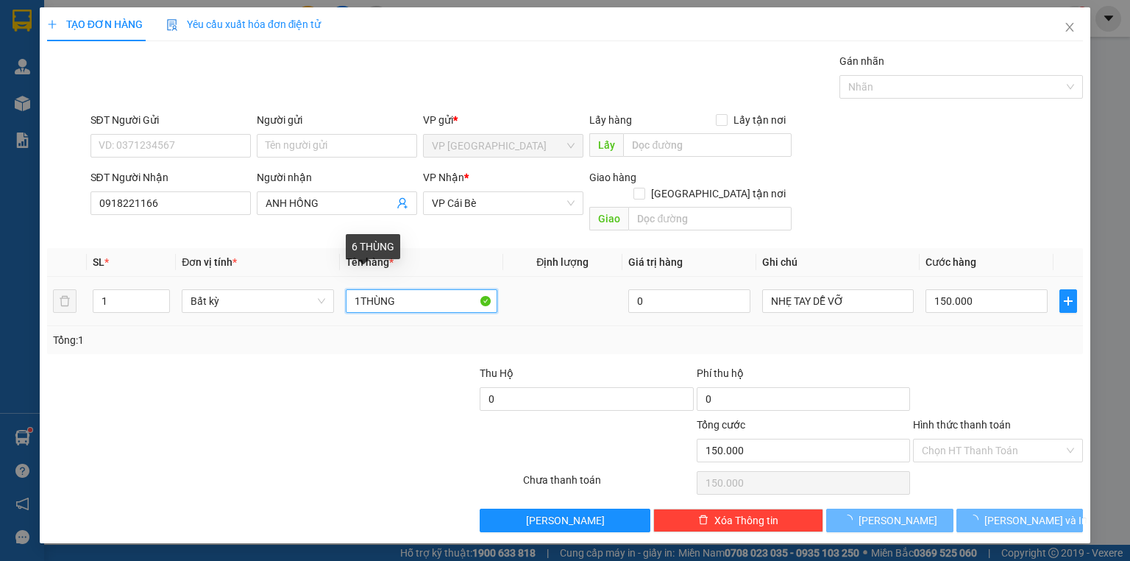
type input "0"
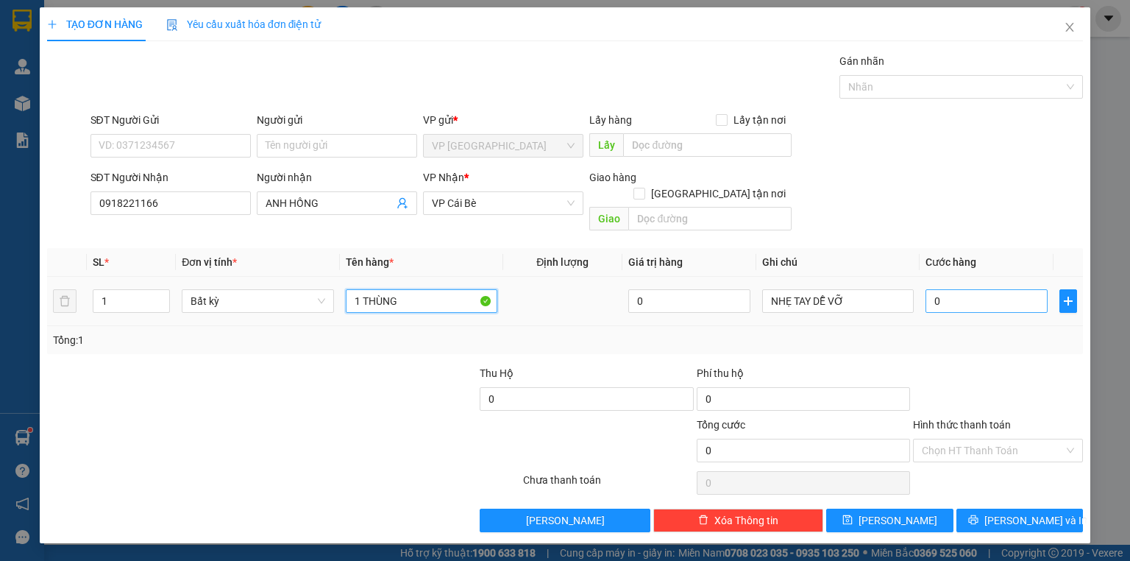
type input "1 THÙNG"
type input "2"
type input "20"
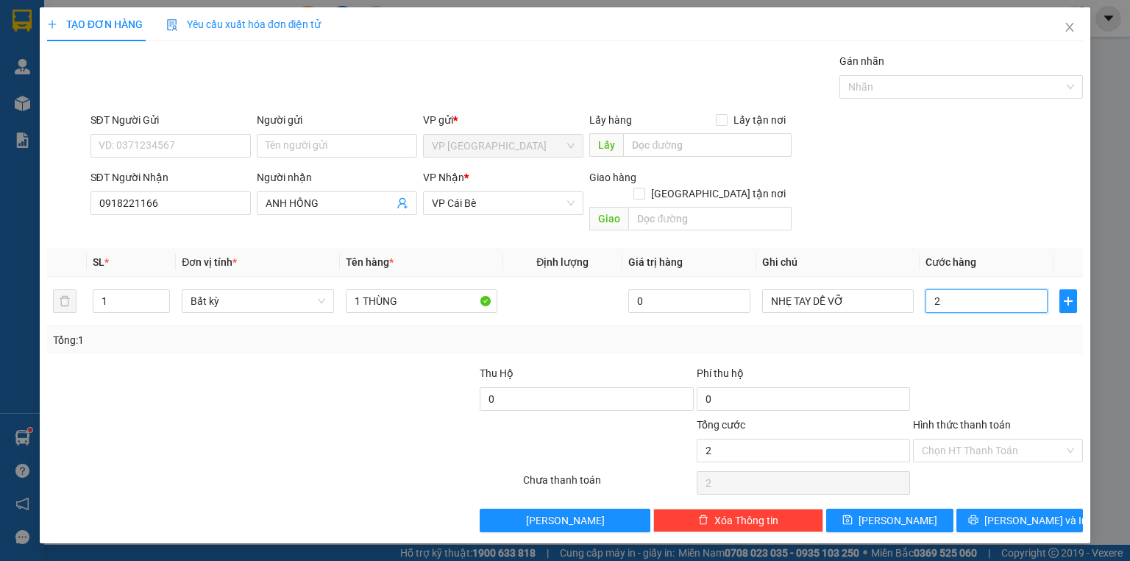
type input "20"
type input "20.000"
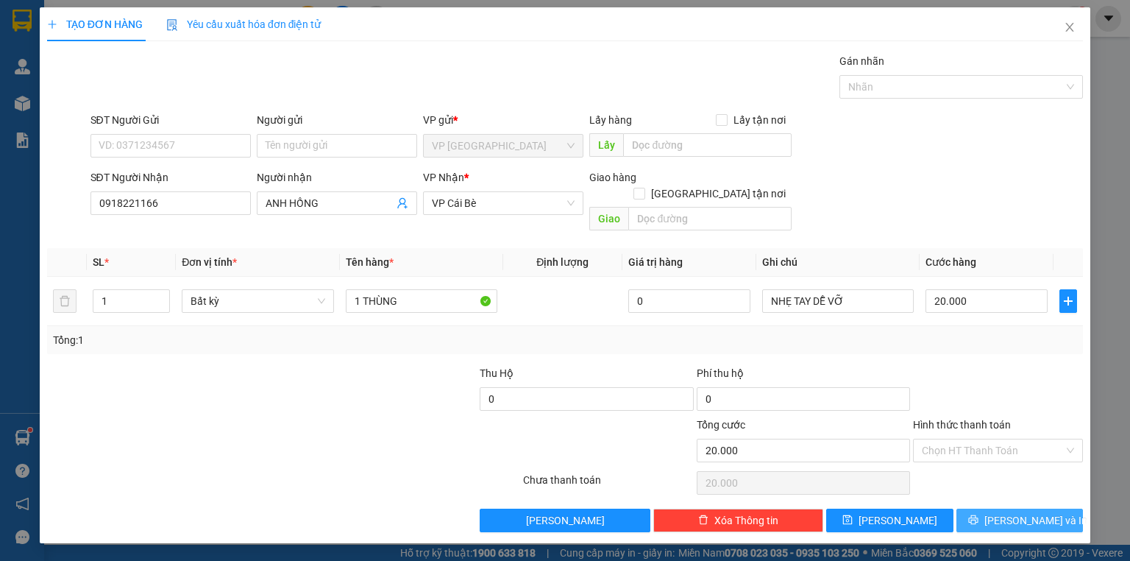
click at [1016, 512] on span "[PERSON_NAME] và In" at bounding box center [1035, 520] width 103 height 16
drag, startPoint x: 1016, startPoint y: 500, endPoint x: 642, endPoint y: 253, distance: 447.7
click at [986, 486] on div "Transit Pickup Surcharge Ids Transit Deliver Surcharge Ids Transit Deliver Surc…" at bounding box center [565, 292] width 1036 height 479
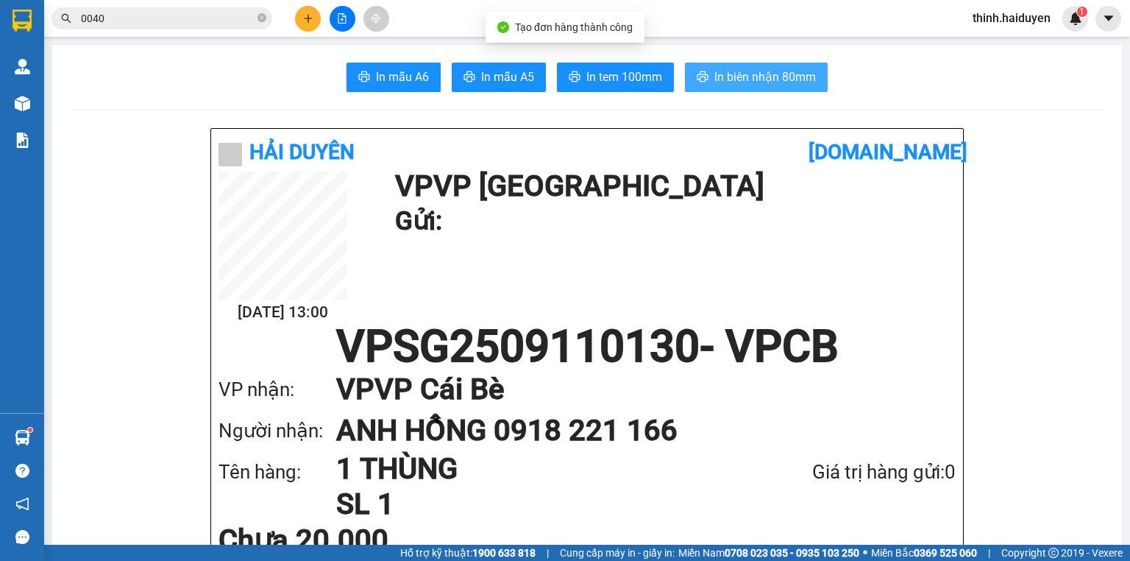
click at [734, 63] on button "In biên nhận 80mm" at bounding box center [756, 77] width 143 height 29
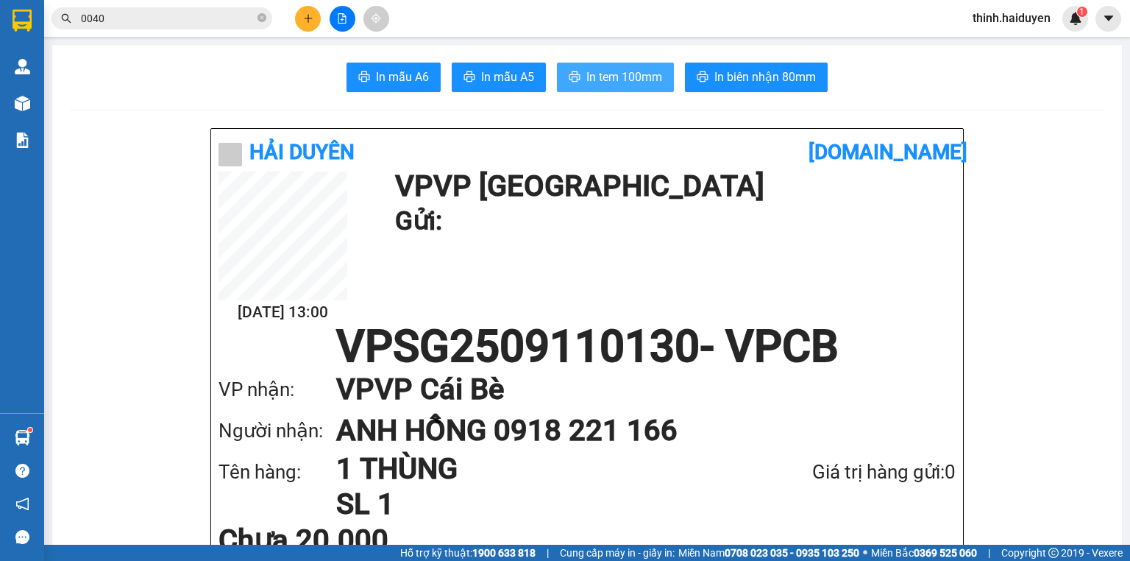
drag, startPoint x: 591, startPoint y: 86, endPoint x: 609, endPoint y: 71, distance: 23.5
click at [595, 85] on button "In tem 100mm" at bounding box center [615, 77] width 117 height 29
click at [215, 26] on span "0040" at bounding box center [161, 18] width 221 height 22
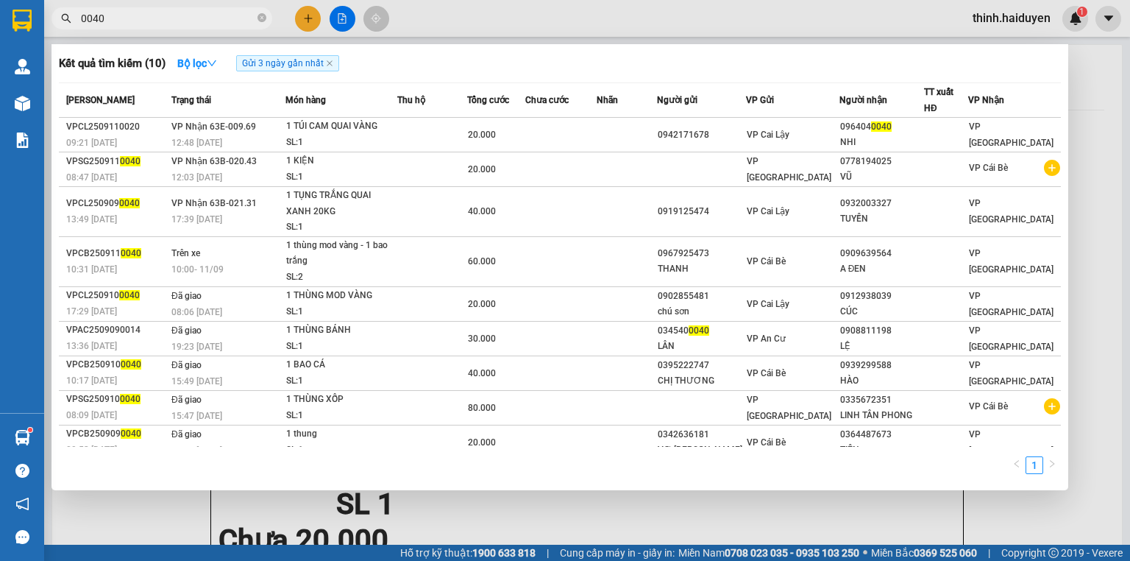
click at [219, 21] on input "0040" at bounding box center [168, 18] width 174 height 16
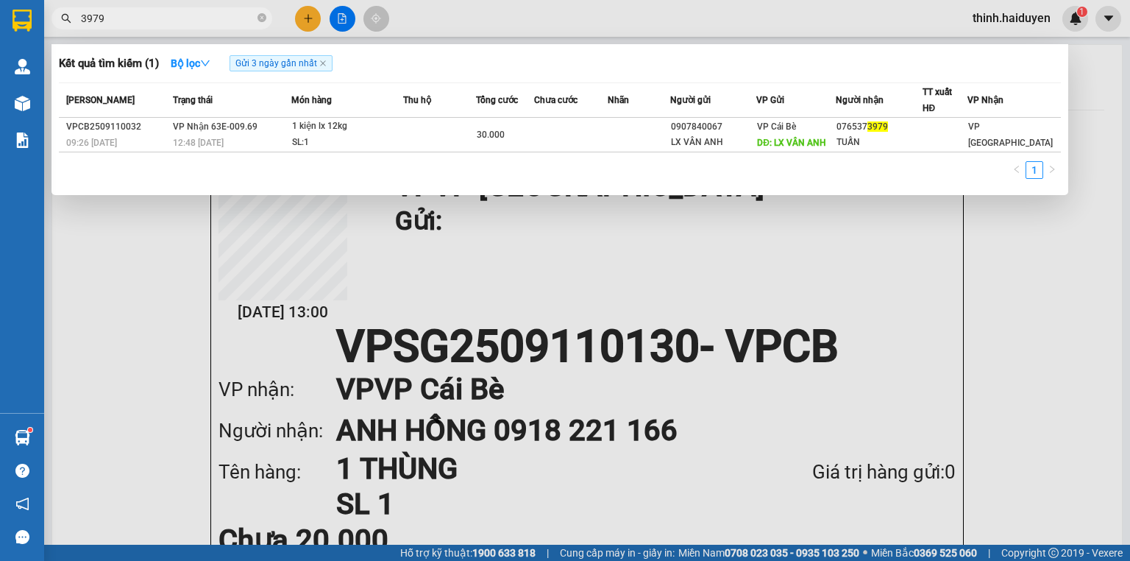
click at [162, 24] on input "3979" at bounding box center [168, 18] width 174 height 16
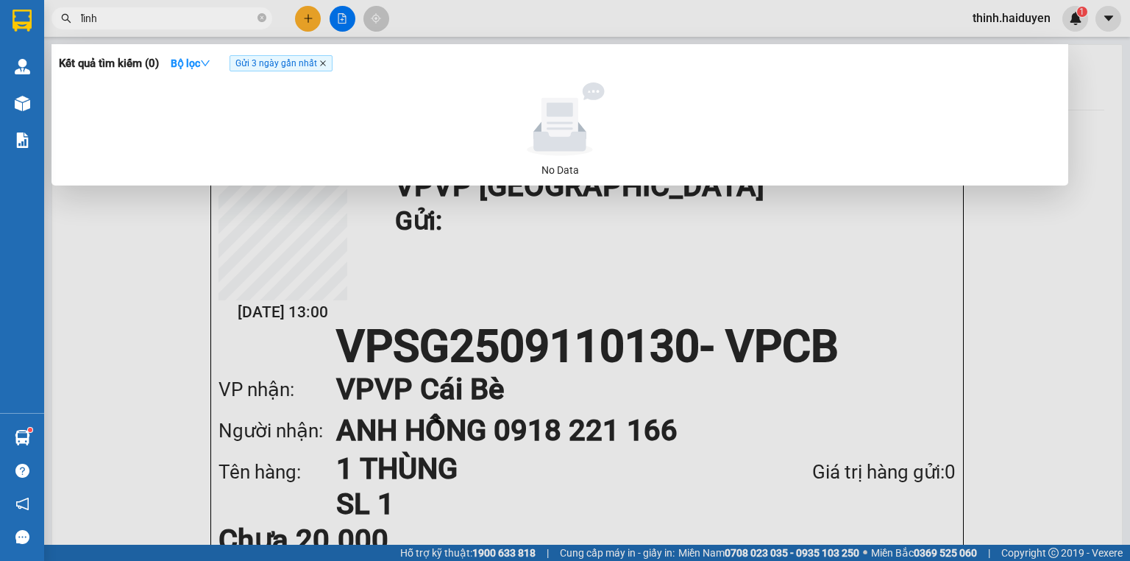
type input "lĩnh"
click at [325, 65] on icon "close" at bounding box center [323, 63] width 6 height 6
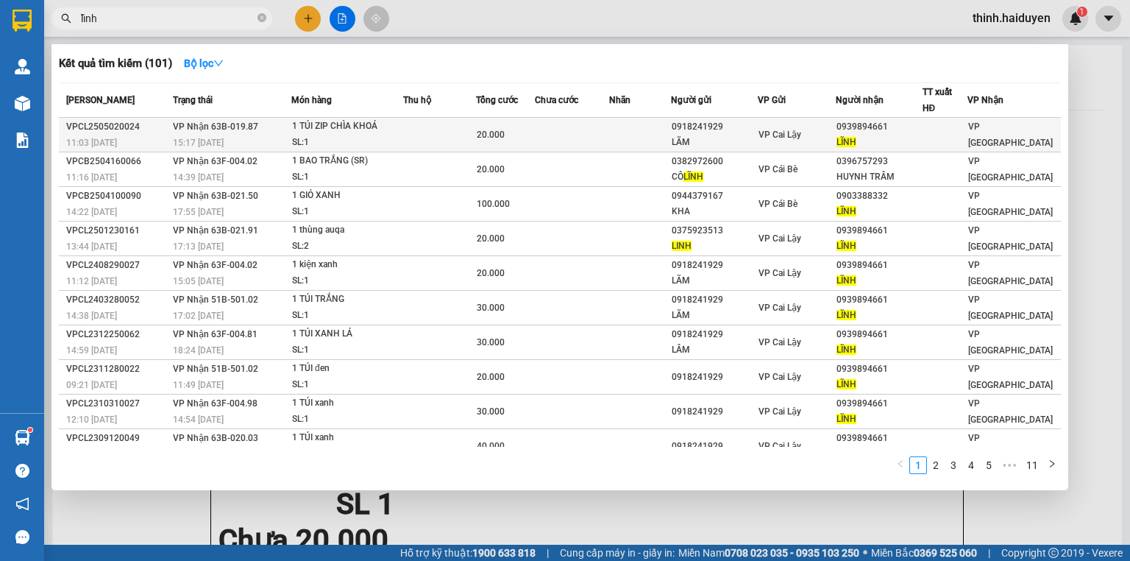
click at [595, 127] on td at bounding box center [572, 135] width 74 height 35
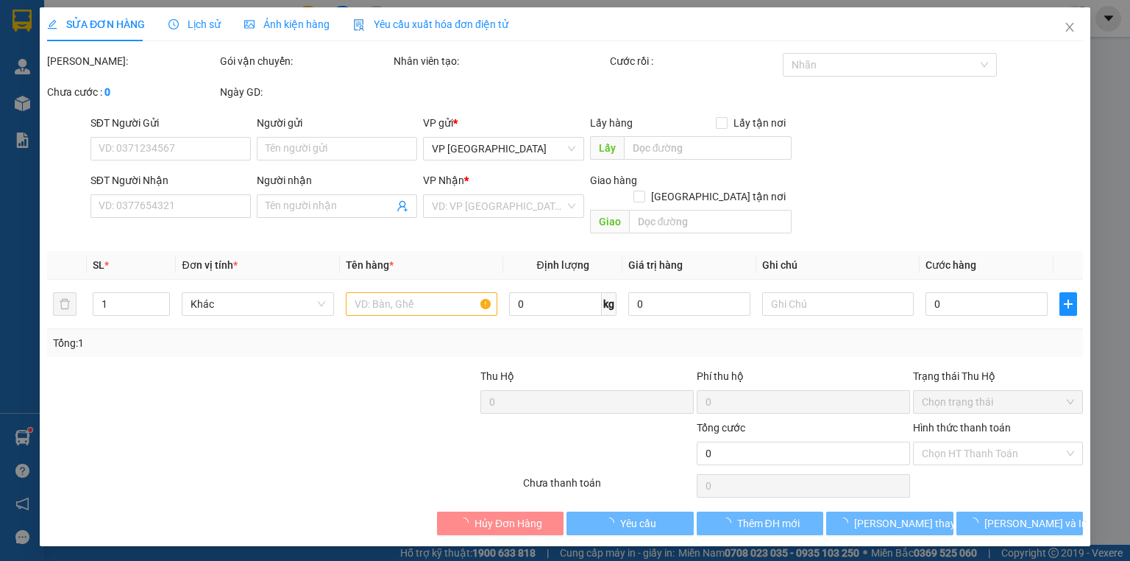
type input "0918241929"
type input "LÃM"
type input "0939894661"
type input "LĨNH"
type input "20.000"
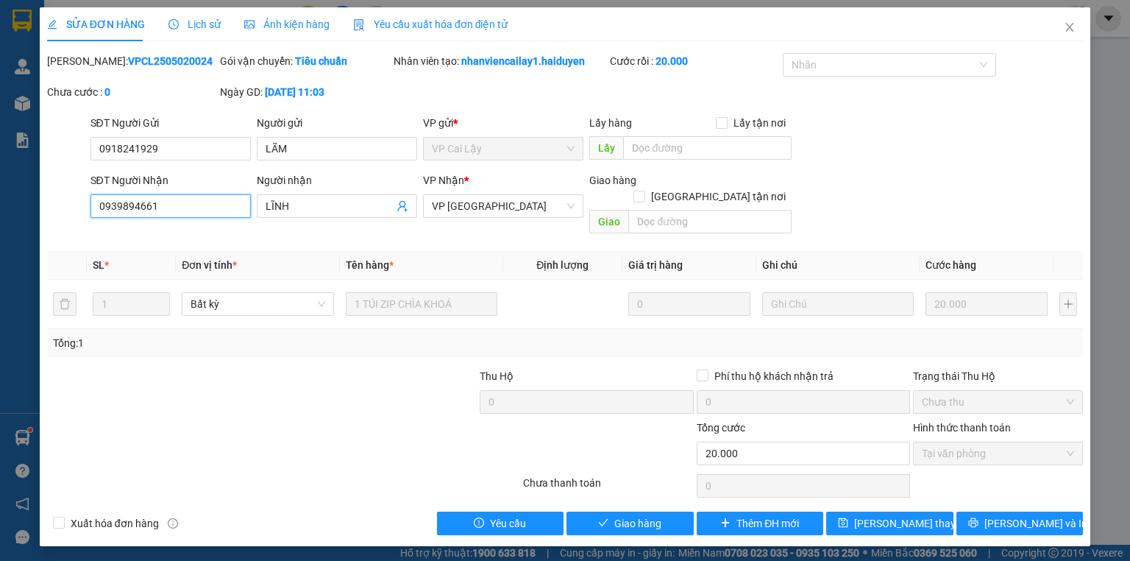
click at [188, 197] on input "0939894661" at bounding box center [170, 206] width 160 height 24
click at [1070, 29] on icon "close" at bounding box center [1070, 27] width 12 height 12
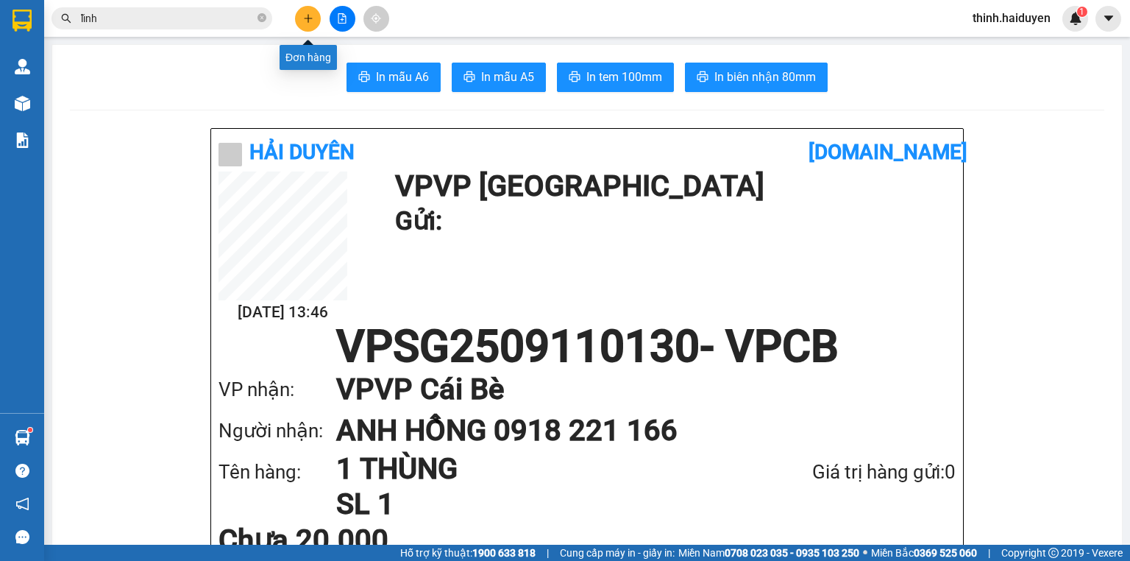
click at [298, 9] on button at bounding box center [308, 19] width 26 height 26
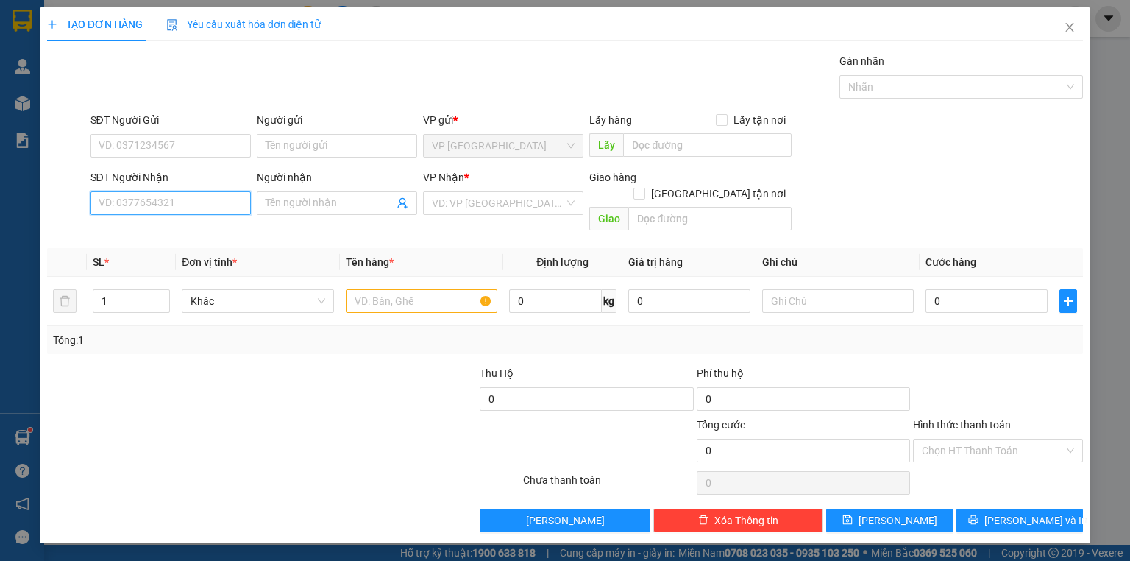
click at [197, 199] on input "SĐT Người Nhận" at bounding box center [170, 203] width 160 height 24
click at [191, 227] on div "0358114509 - HUỆ" at bounding box center [170, 232] width 143 height 16
type input "0358114509"
type input "HUỆ"
type input "20.000"
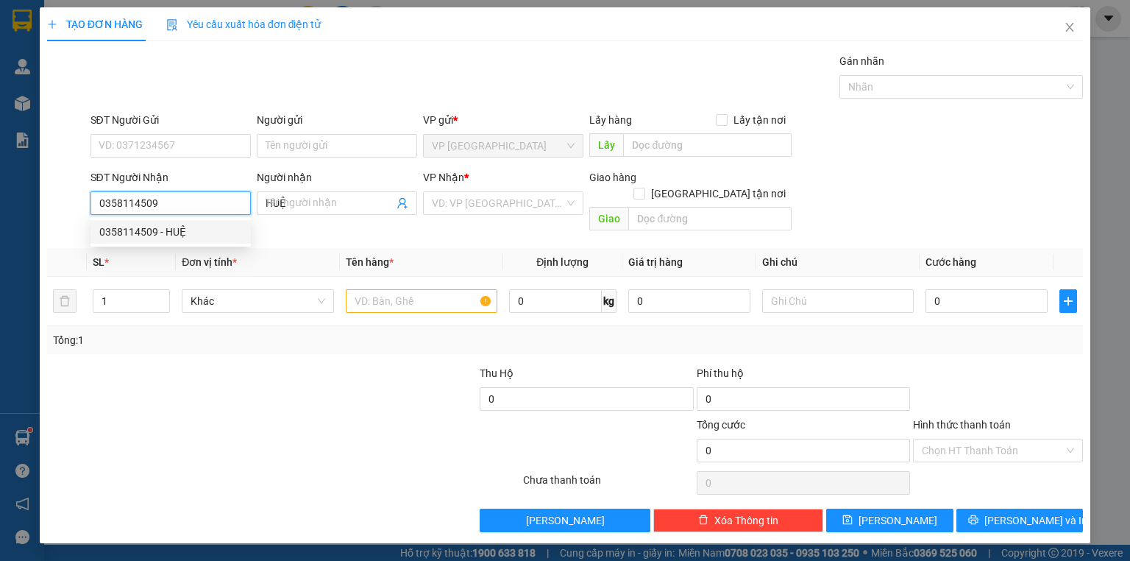
type input "20.000"
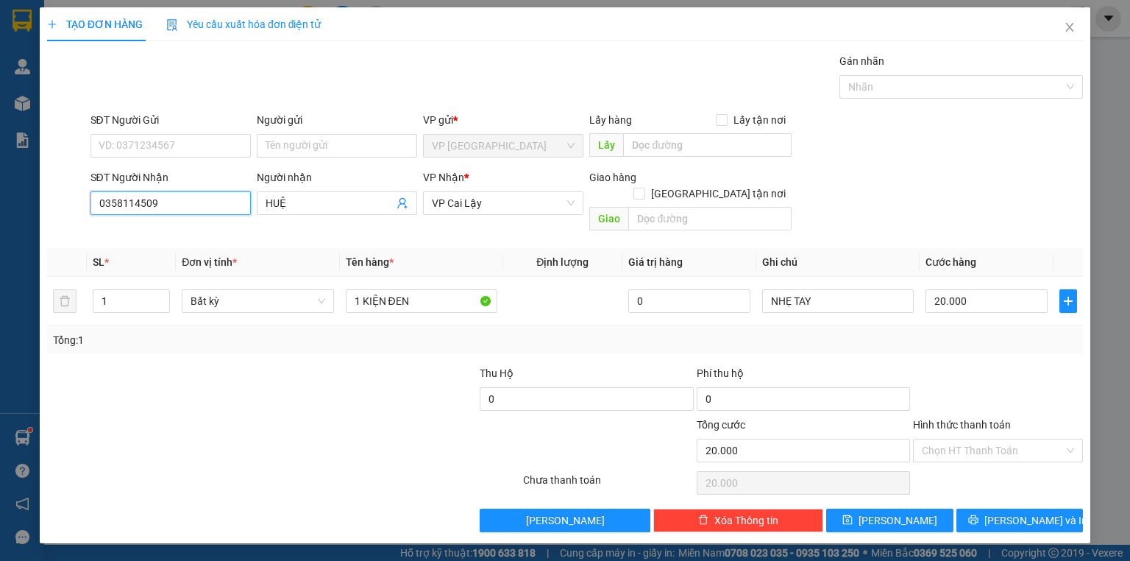
type input "0358114509"
click at [120, 290] on input "1" at bounding box center [131, 301] width 76 height 22
type input "3"
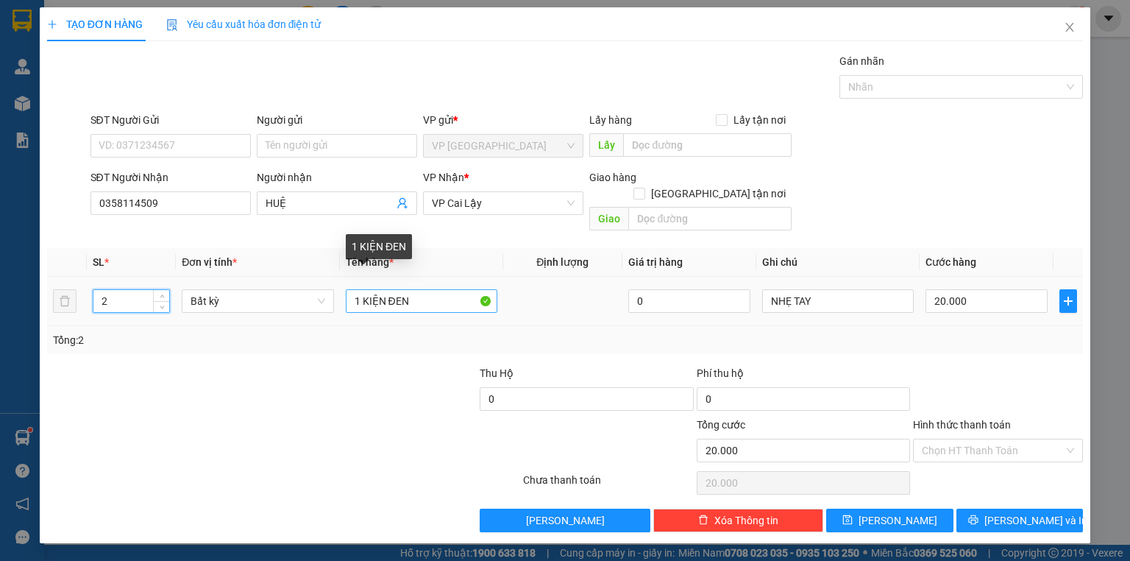
type input "2"
click at [357, 289] on input "1 KIỆN ĐEN" at bounding box center [422, 301] width 152 height 24
type input "KIỆN ĐEN"
type input "0"
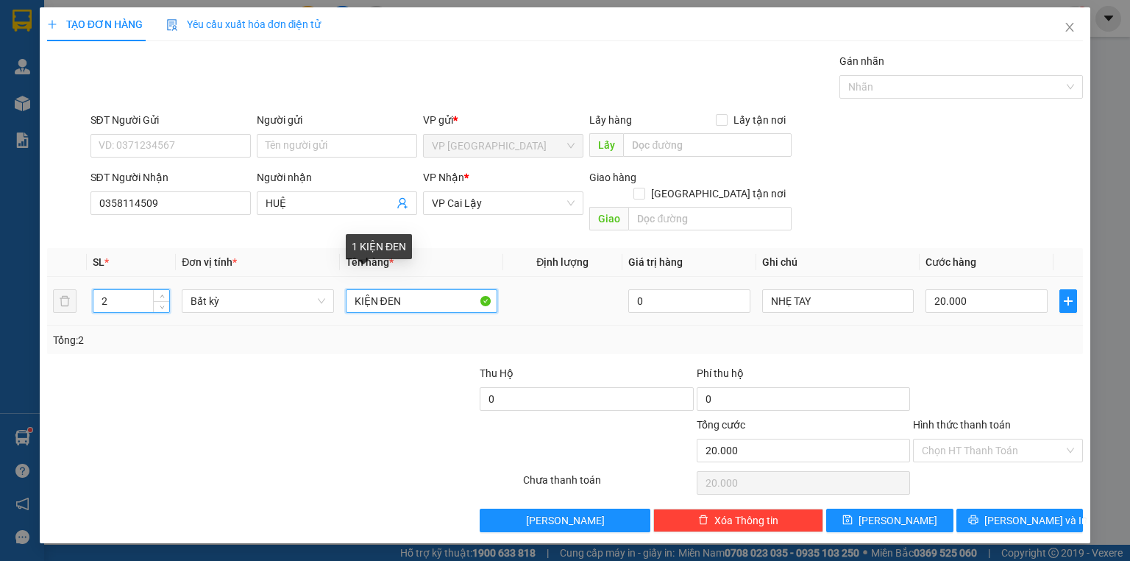
type input "0"
type input "2 KIỆN ĐEN"
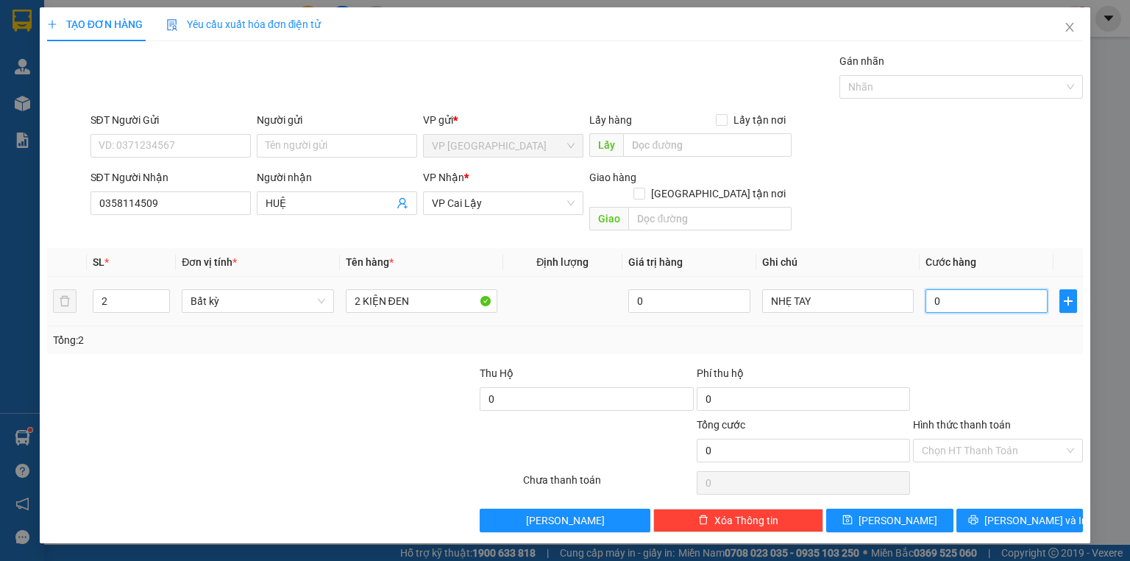
click at [1006, 289] on input "0" at bounding box center [986, 301] width 122 height 24
type input "4"
type input "40"
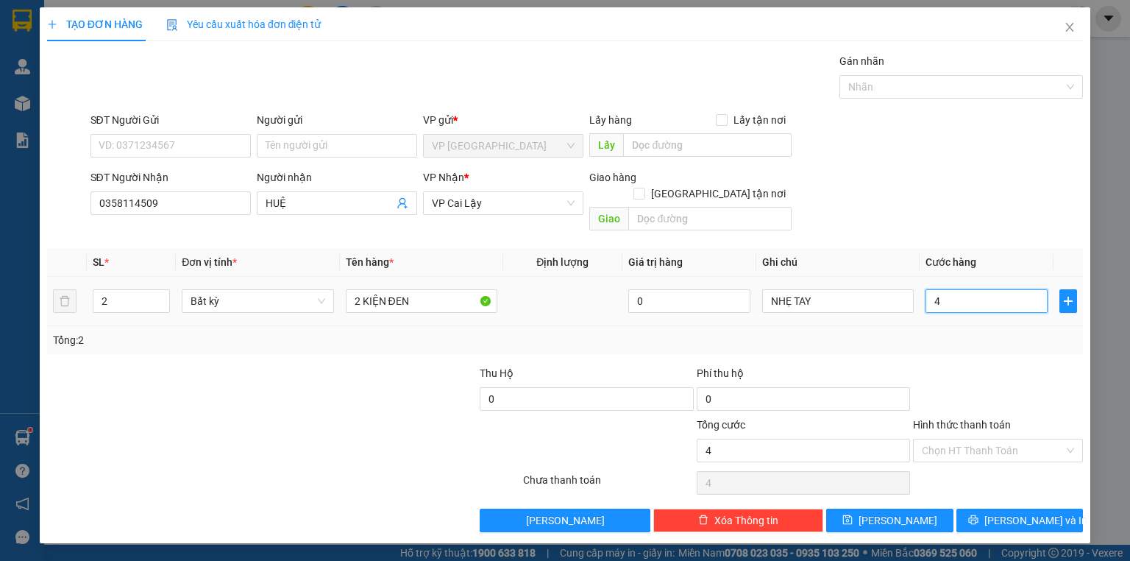
type input "40"
type input "40.000"
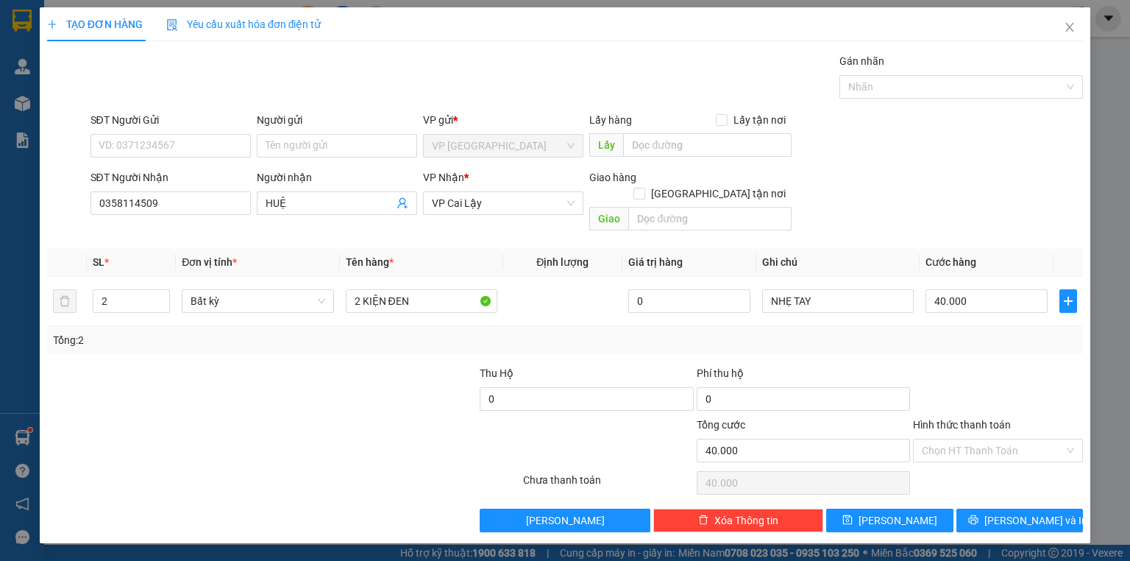
click at [950, 365] on div at bounding box center [997, 390] width 173 height 51
click at [978, 508] on button "[PERSON_NAME] và In" at bounding box center [1019, 520] width 127 height 24
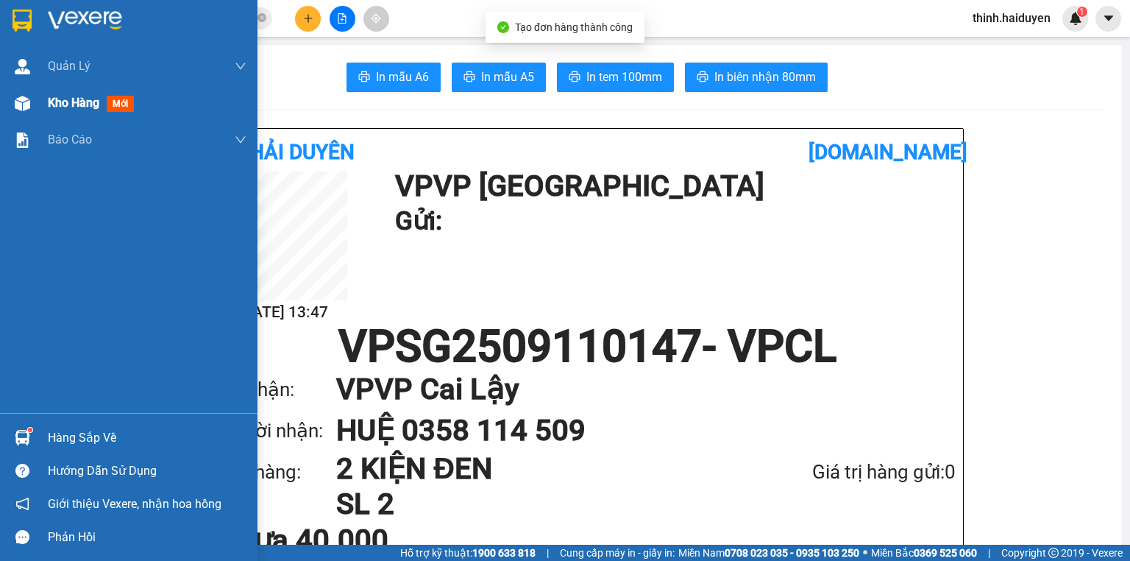
click at [65, 108] on span "Kho hàng" at bounding box center [73, 103] width 51 height 14
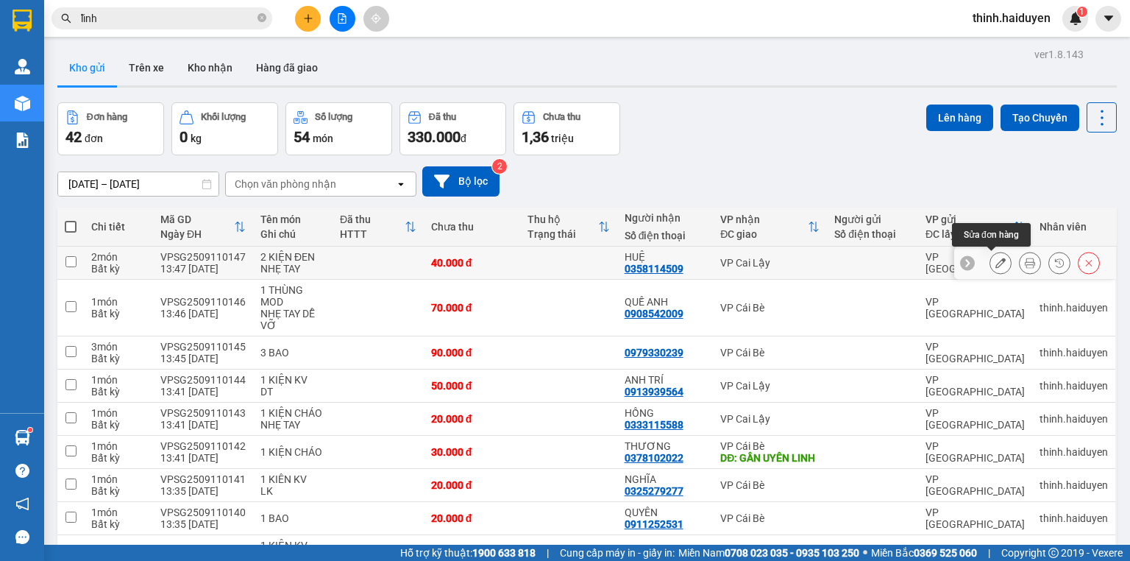
click at [995, 259] on icon at bounding box center [1000, 262] width 10 height 10
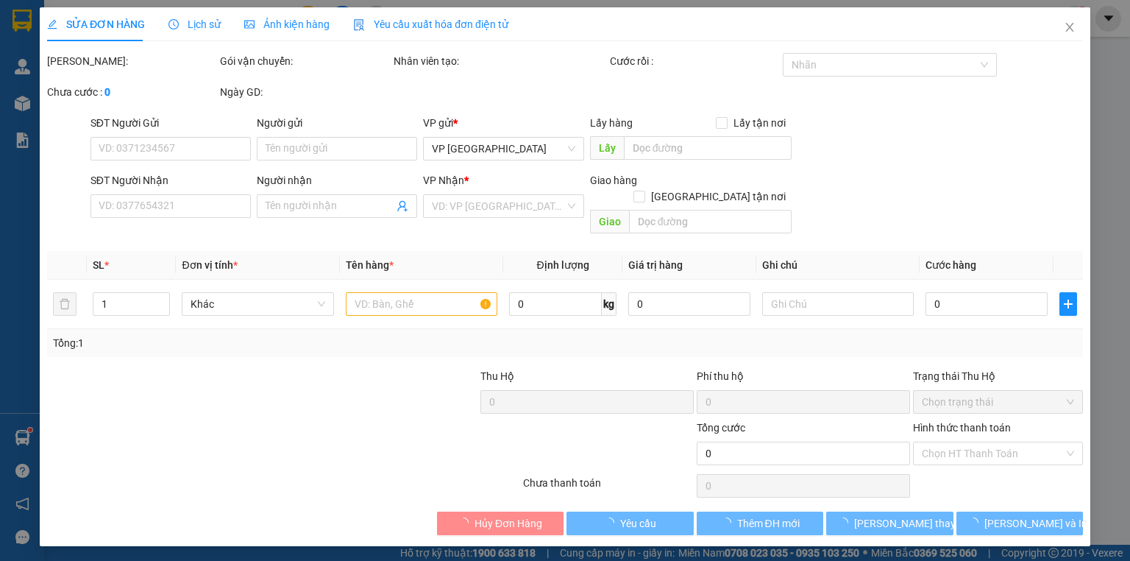
type input "0358114509"
type input "HUỆ"
type input "40.000"
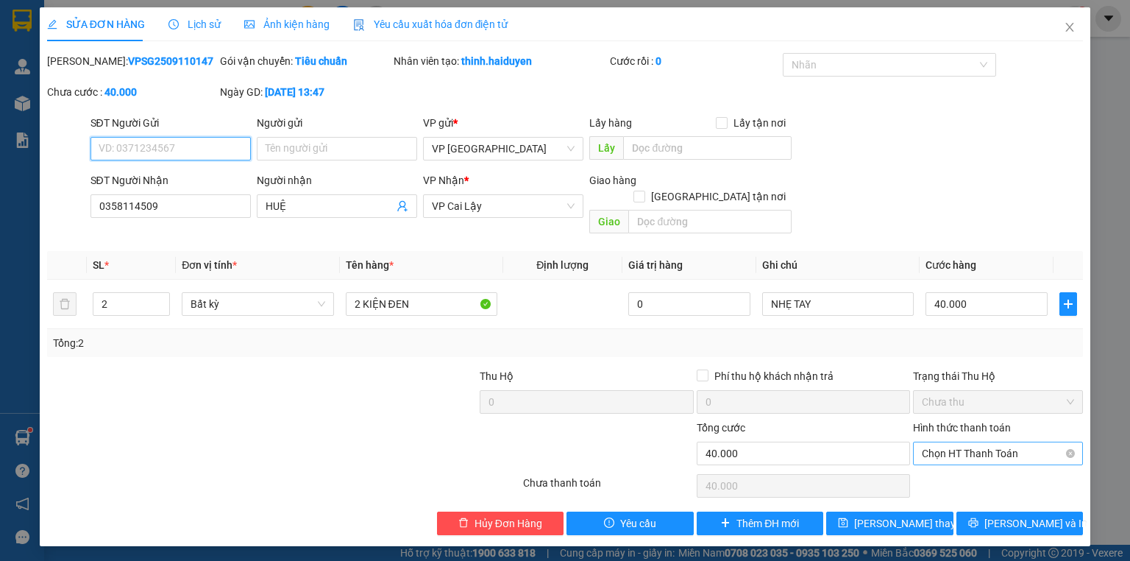
click at [986, 442] on span "Chọn HT Thanh Toán" at bounding box center [998, 453] width 152 height 22
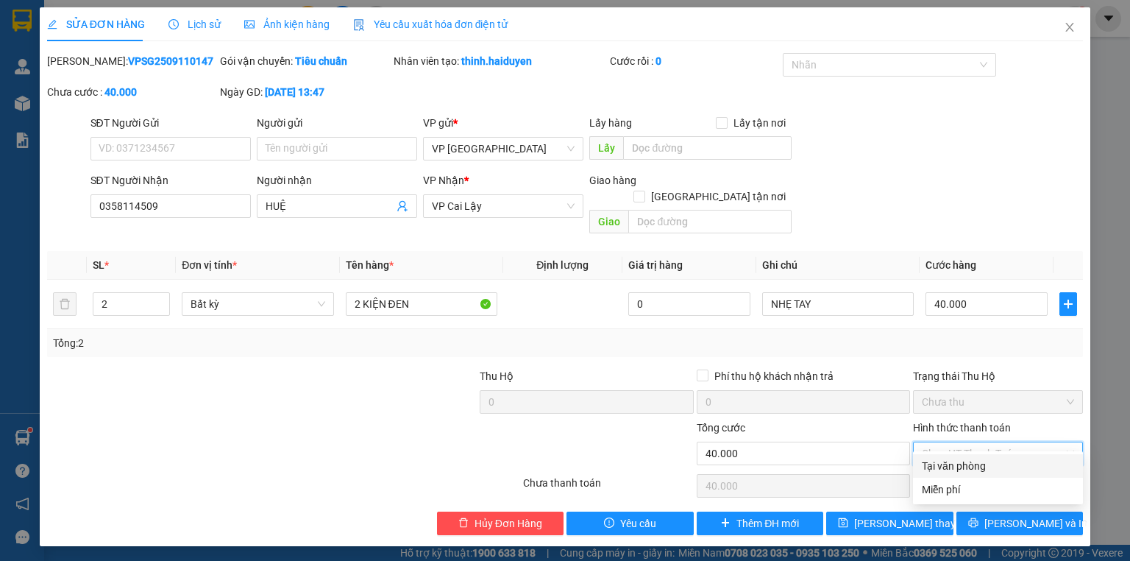
click at [984, 461] on div "Tại văn phòng" at bounding box center [998, 466] width 152 height 16
type input "0"
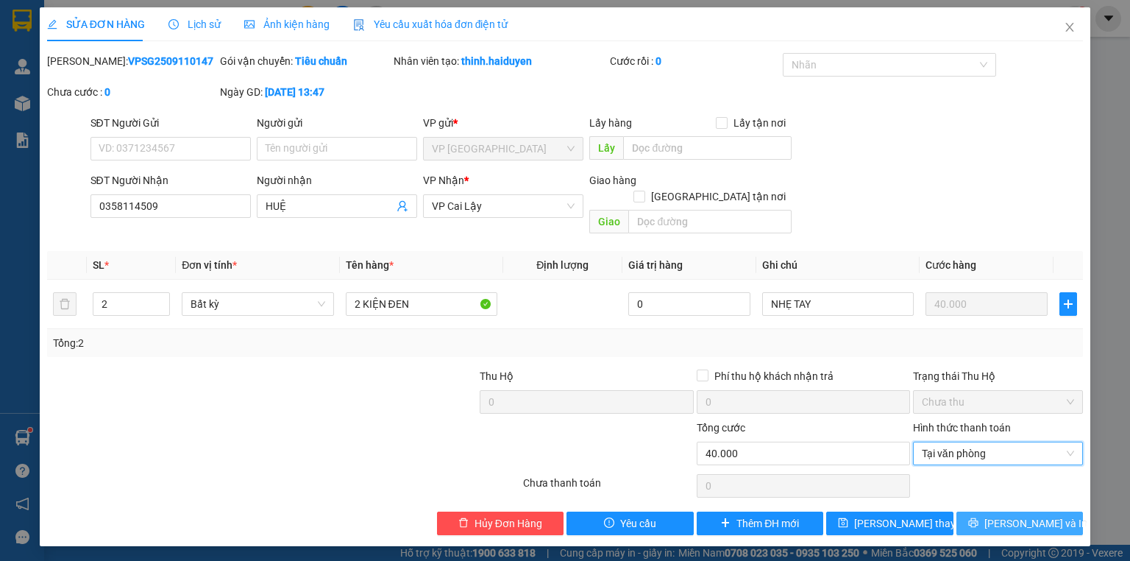
drag, startPoint x: 995, startPoint y: 506, endPoint x: 919, endPoint y: 428, distance: 109.2
click at [978, 517] on icon "printer" at bounding box center [973, 522] width 10 height 10
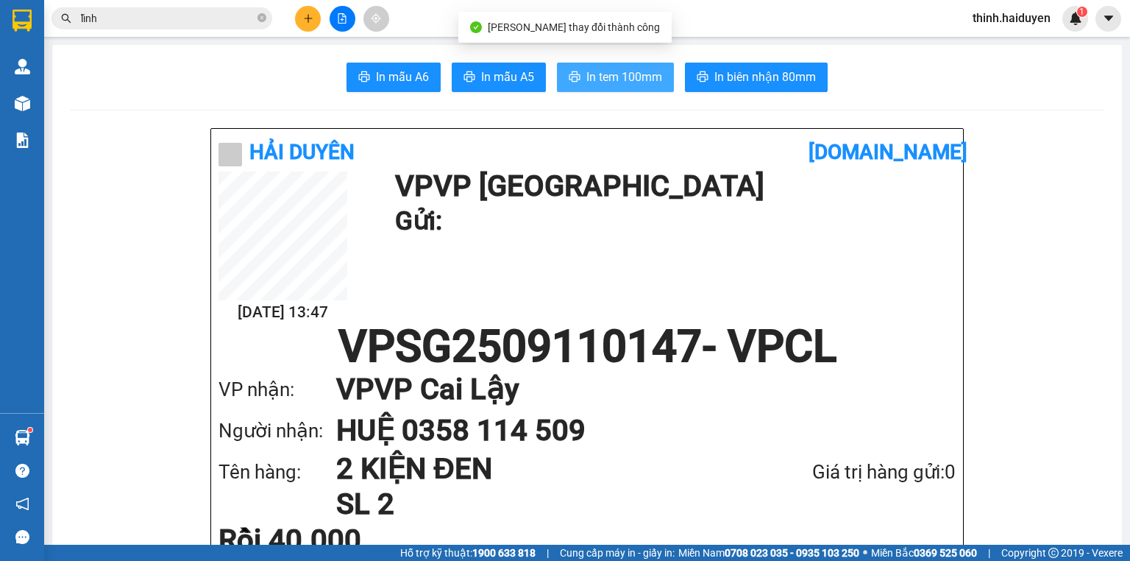
click at [656, 88] on button "In tem 100mm" at bounding box center [615, 77] width 117 height 29
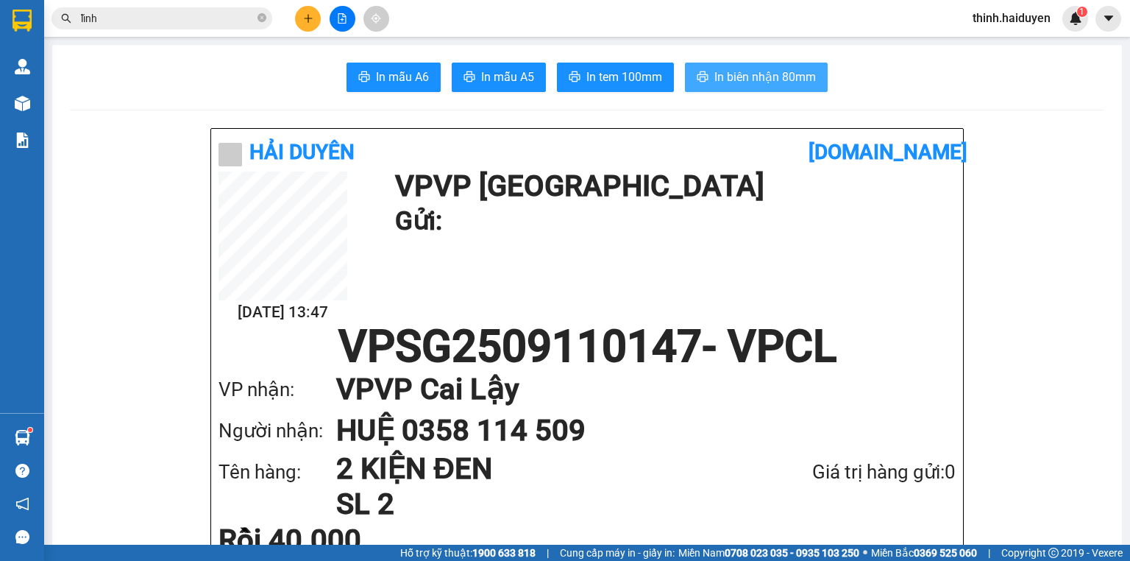
drag, startPoint x: 792, startPoint y: 73, endPoint x: 818, endPoint y: 65, distance: 27.0
click at [793, 72] on span "In biên nhận 80mm" at bounding box center [765, 77] width 102 height 18
click at [303, 13] on icon "plus" at bounding box center [308, 18] width 10 height 10
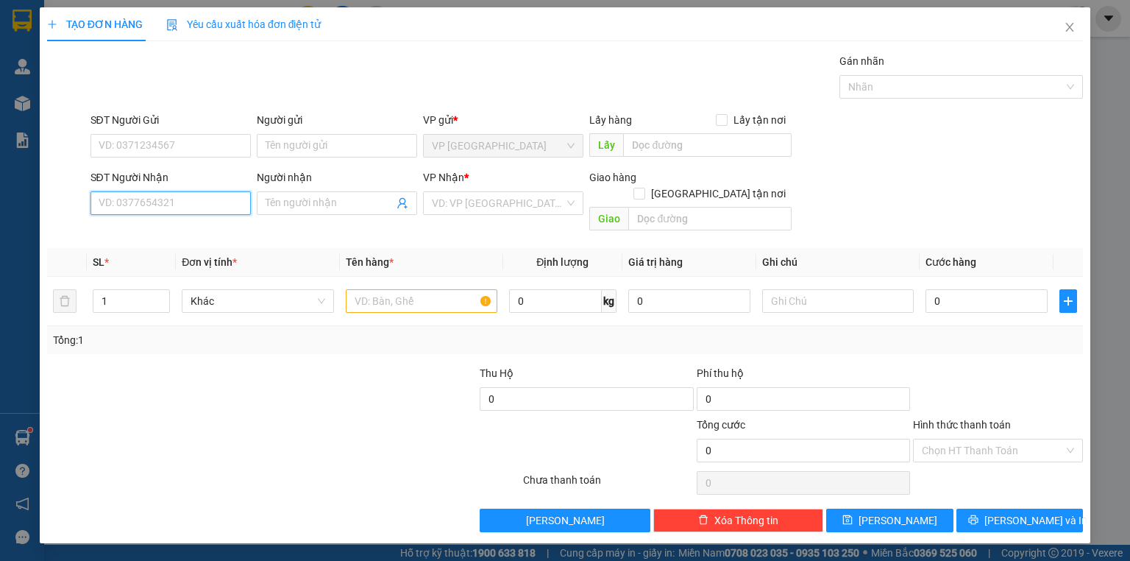
click at [170, 212] on input "SĐT Người Nhận" at bounding box center [170, 203] width 160 height 24
type input "237"
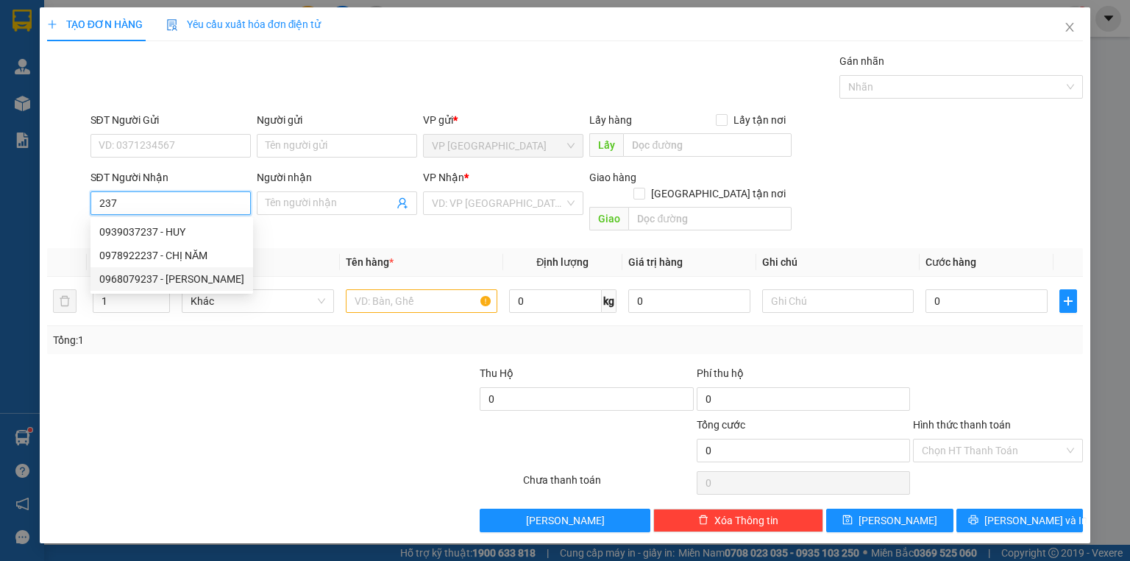
click at [209, 281] on div "0968079237 - [PERSON_NAME]" at bounding box center [171, 279] width 145 height 16
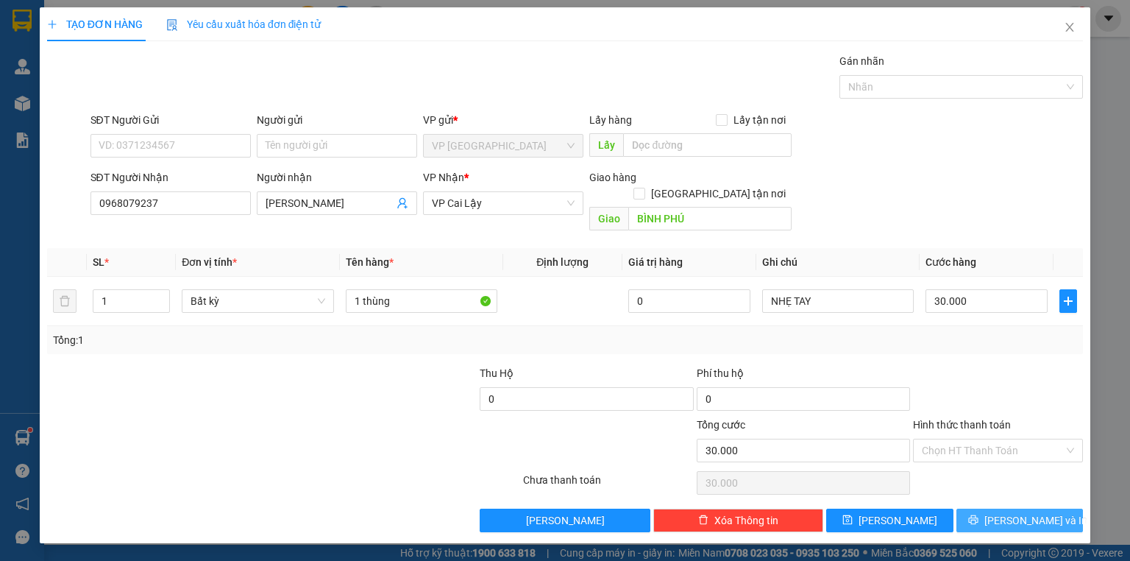
drag, startPoint x: 1002, startPoint y: 504, endPoint x: 978, endPoint y: 477, distance: 36.0
click at [1002, 508] on button "[PERSON_NAME] và In" at bounding box center [1019, 520] width 127 height 24
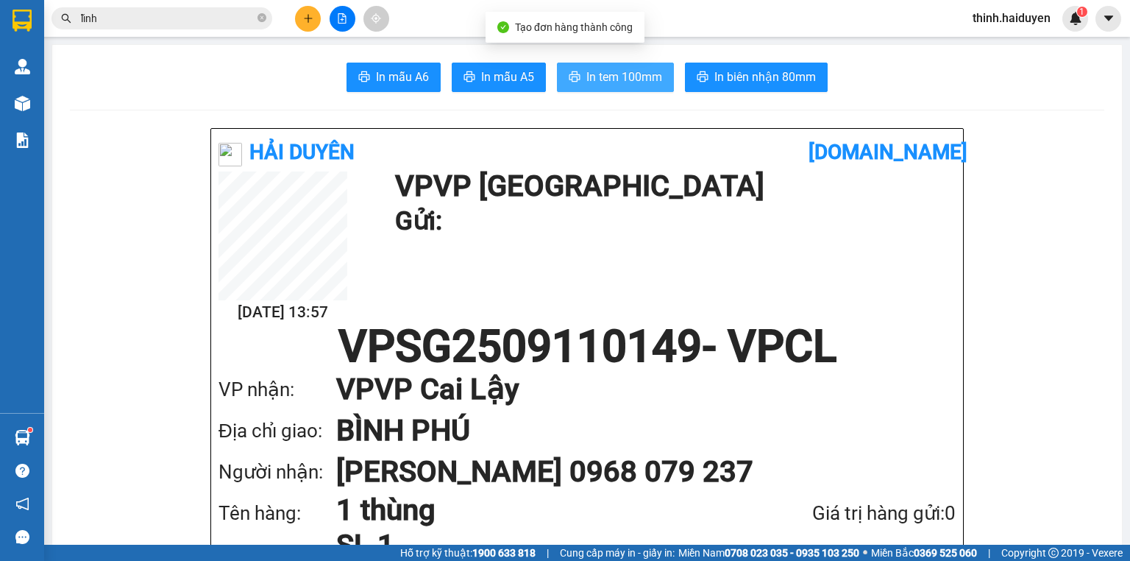
click at [597, 79] on span "In tem 100mm" at bounding box center [624, 77] width 76 height 18
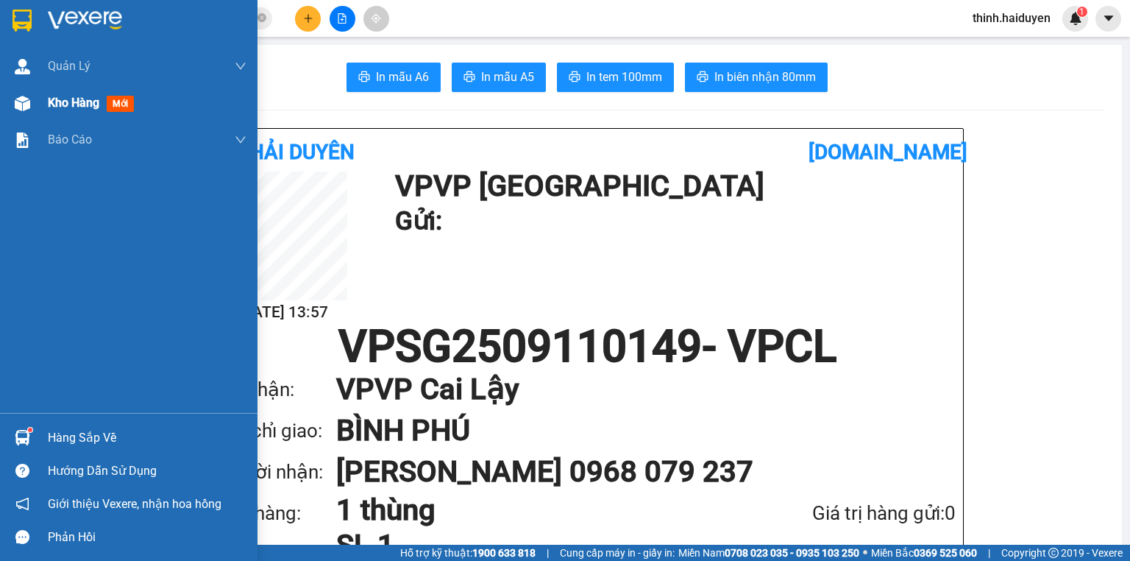
click at [63, 100] on span "Kho hàng" at bounding box center [73, 103] width 51 height 14
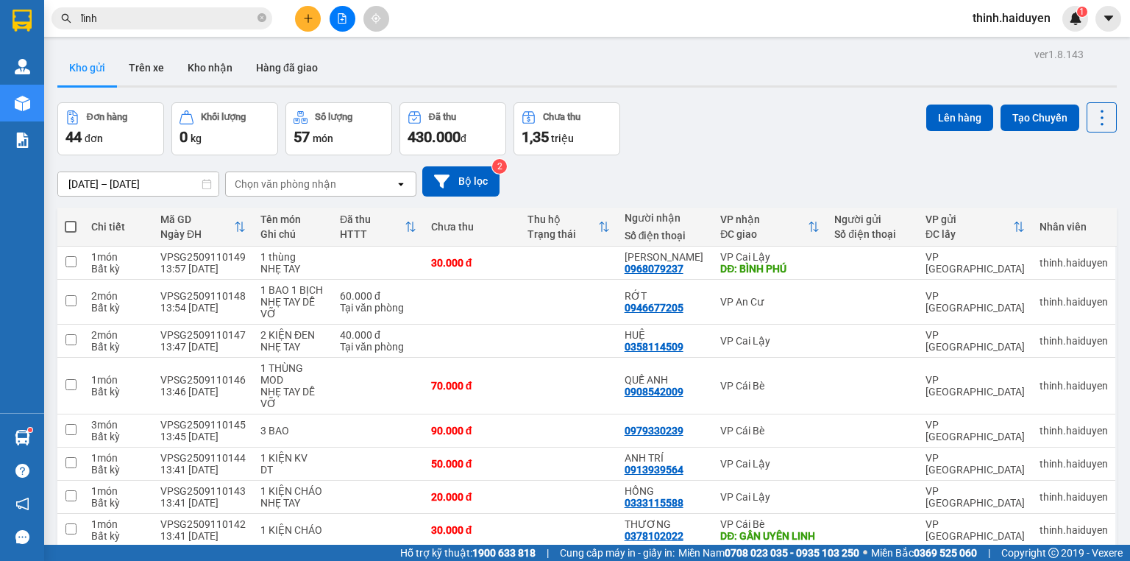
click at [338, 12] on button at bounding box center [343, 19] width 26 height 26
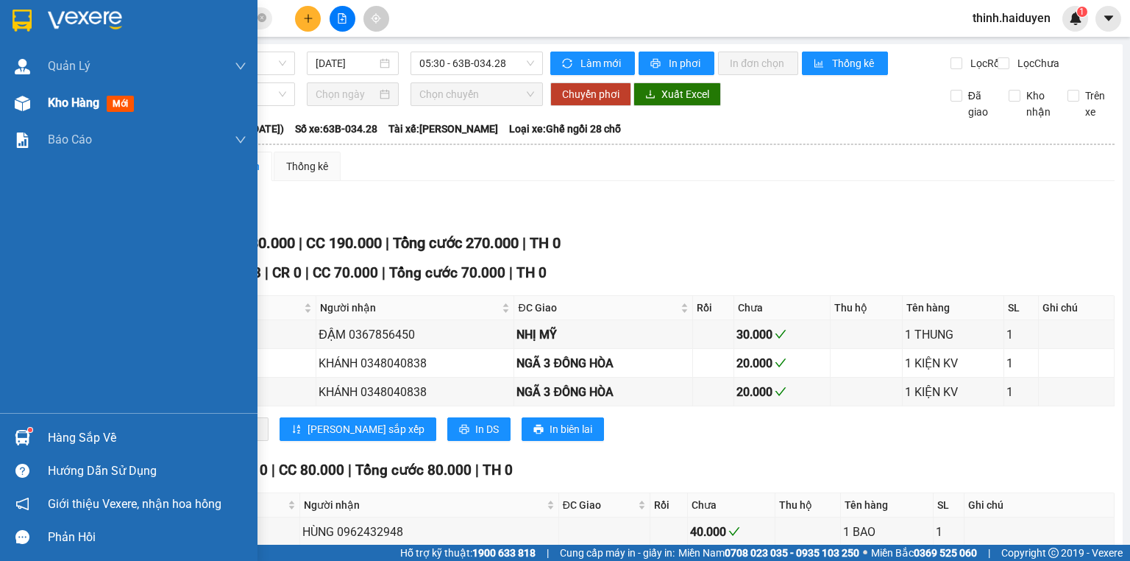
click at [10, 109] on div at bounding box center [23, 103] width 26 height 26
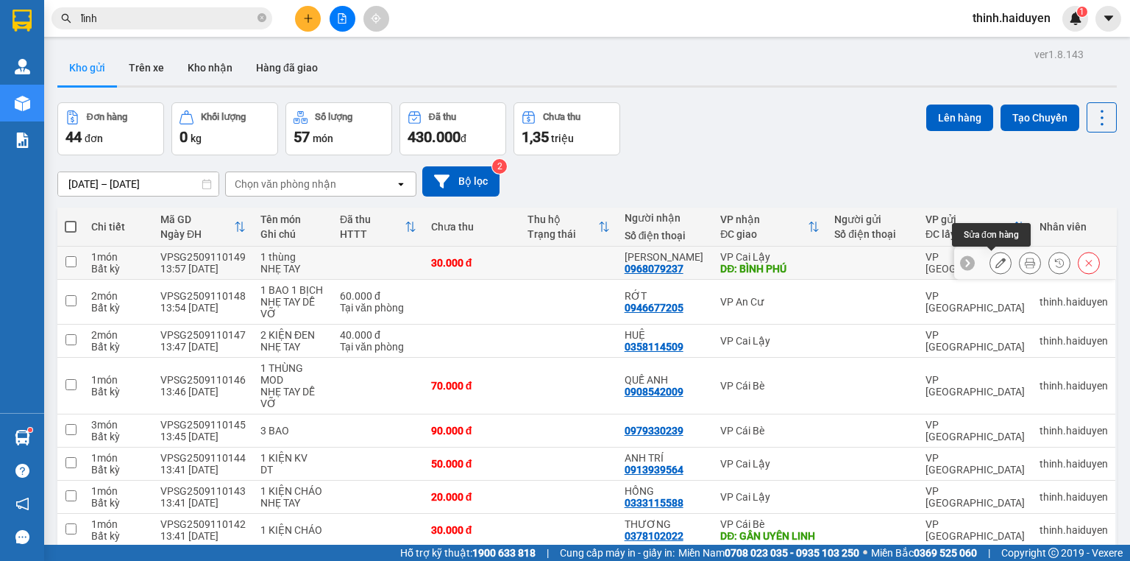
click at [995, 261] on icon at bounding box center [1000, 262] width 10 height 10
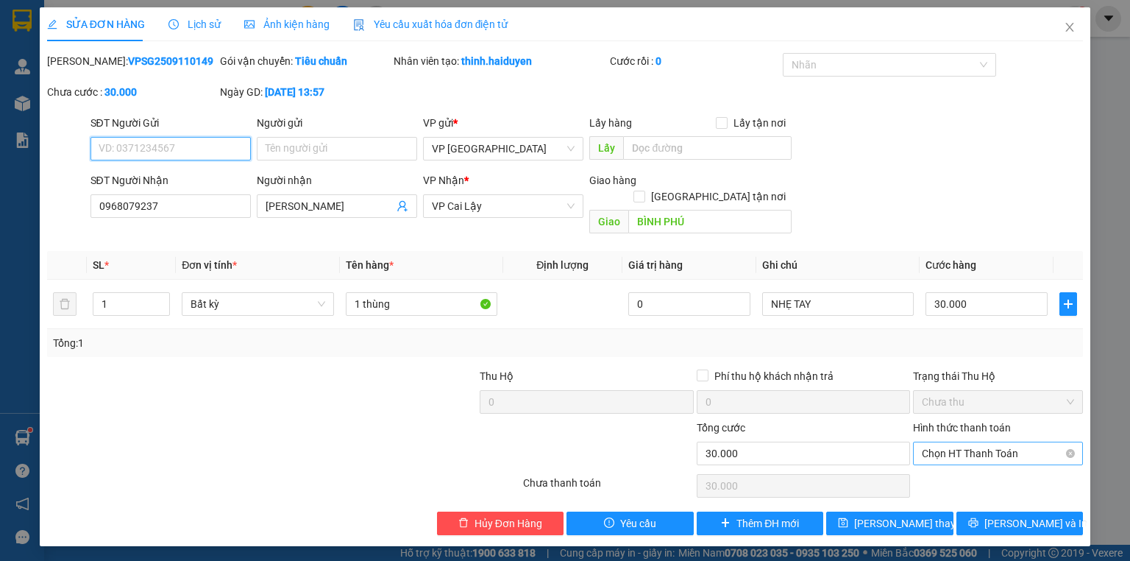
drag, startPoint x: 957, startPoint y: 430, endPoint x: 959, endPoint y: 437, distance: 7.5
click at [959, 442] on span "Chọn HT Thanh Toán" at bounding box center [998, 453] width 152 height 22
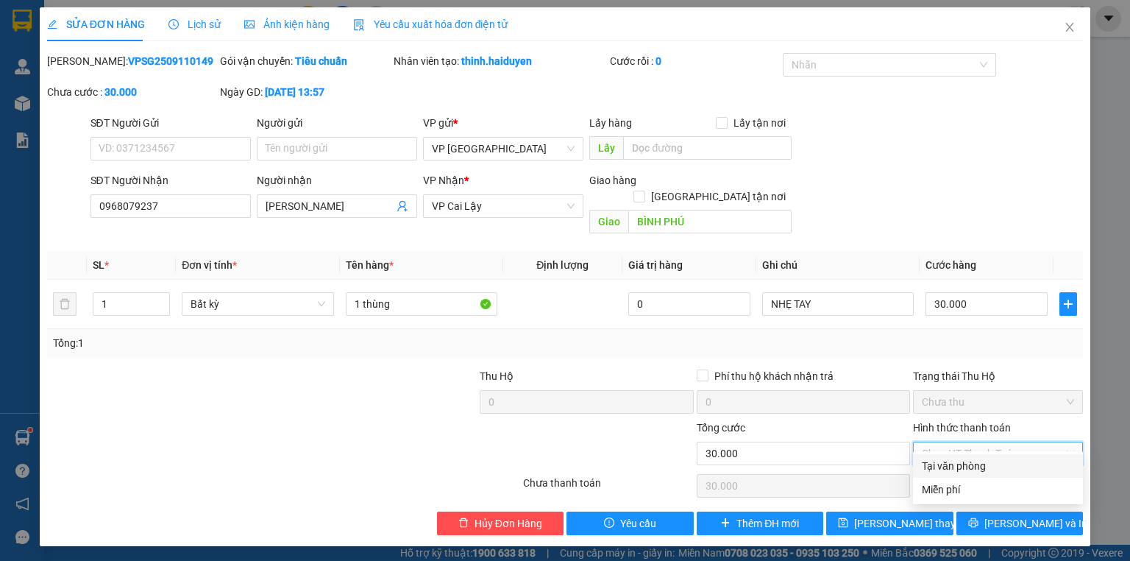
click at [956, 461] on div "Tại văn phòng" at bounding box center [998, 466] width 152 height 16
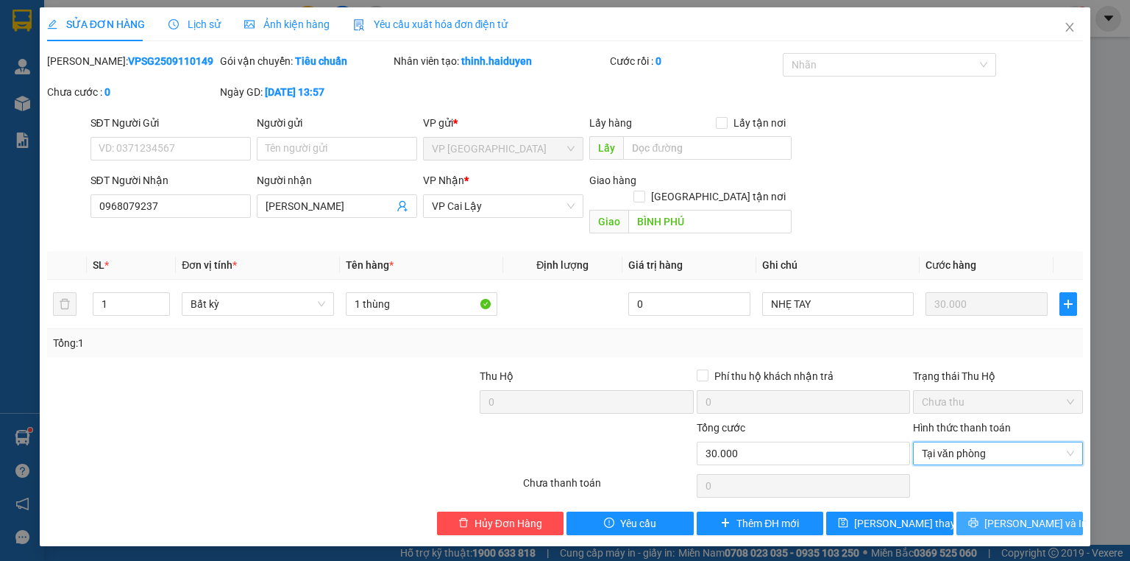
click at [983, 511] on button "[PERSON_NAME] và In" at bounding box center [1019, 523] width 127 height 24
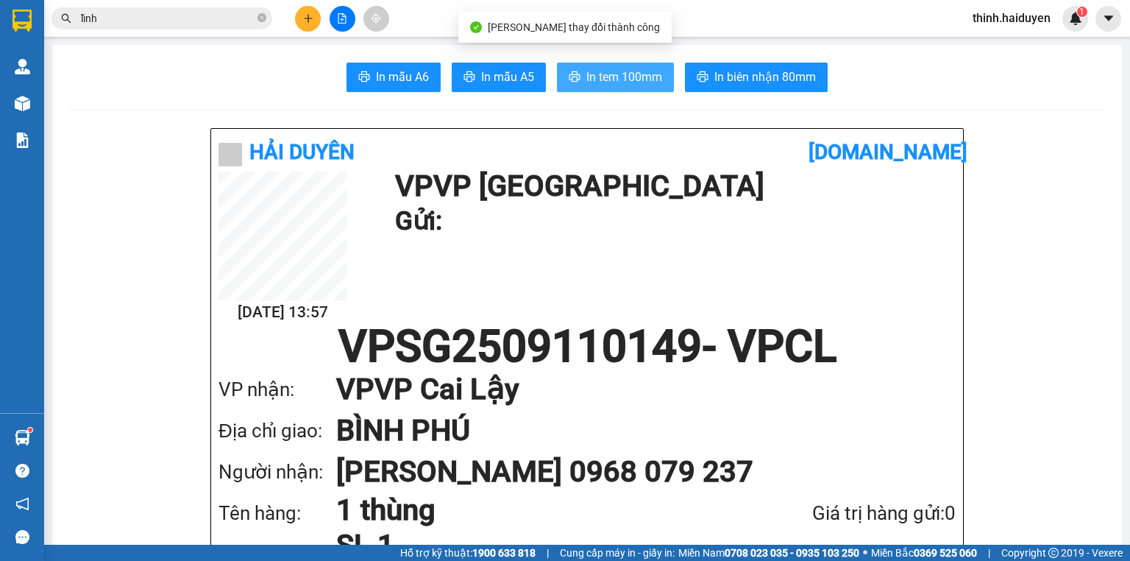
click at [601, 82] on span "In tem 100mm" at bounding box center [624, 77] width 76 height 18
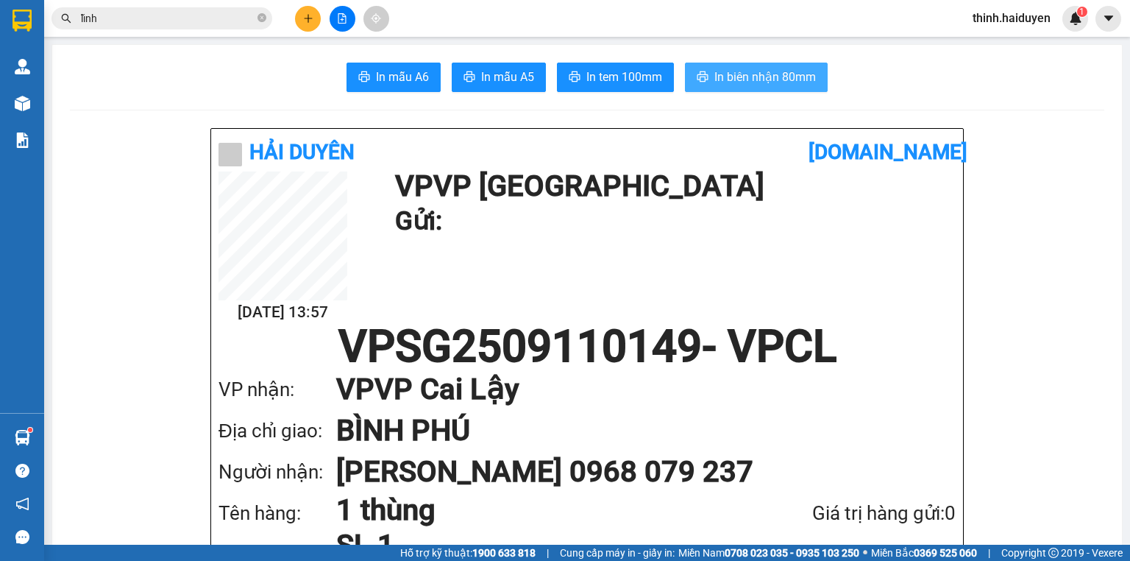
click at [733, 70] on span "In biên nhận 80mm" at bounding box center [765, 77] width 102 height 18
click at [318, 24] on button at bounding box center [308, 19] width 26 height 26
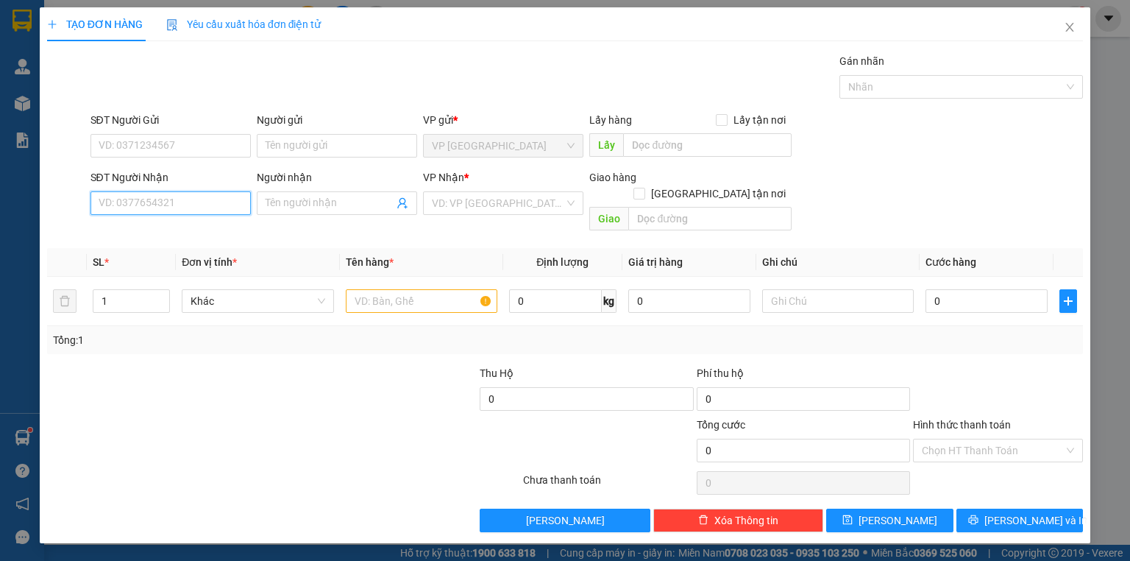
click at [146, 200] on input "SĐT Người Nhận" at bounding box center [170, 203] width 160 height 24
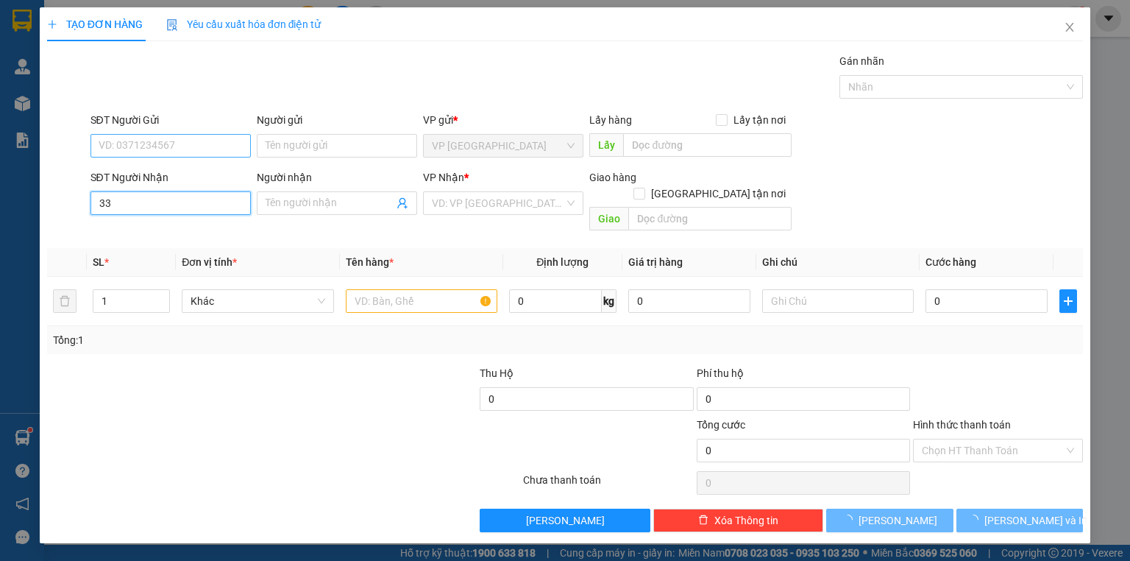
type input "336"
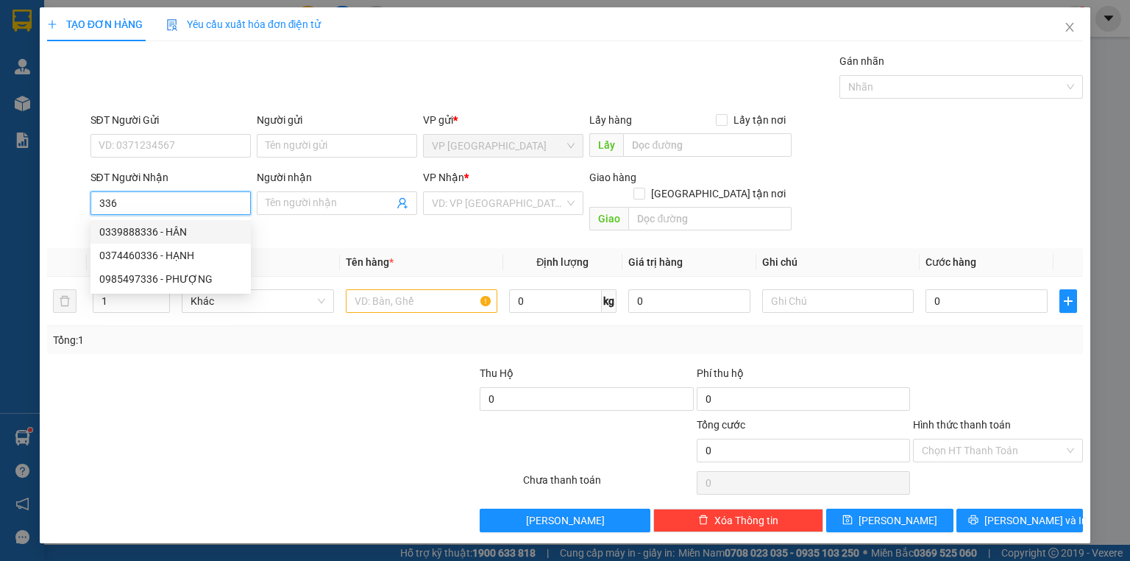
click at [187, 227] on div "0339888336 - HÂN" at bounding box center [170, 232] width 143 height 16
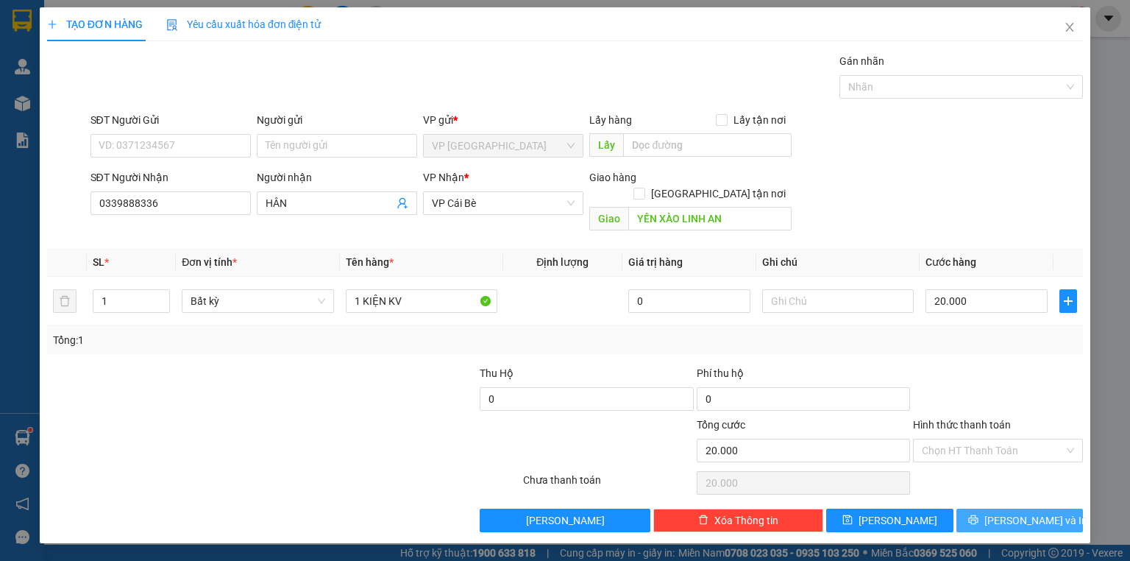
click at [1003, 508] on button "[PERSON_NAME] và In" at bounding box center [1019, 520] width 127 height 24
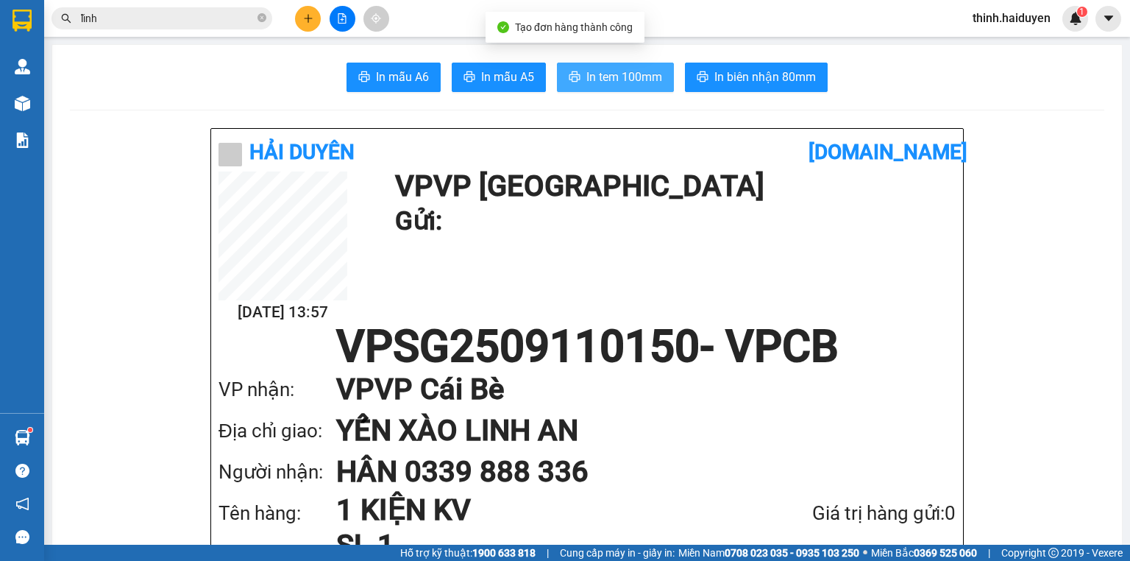
drag, startPoint x: 672, startPoint y: 63, endPoint x: 644, endPoint y: 72, distance: 28.6
click at [670, 64] on div "In mẫu A6 In mẫu A5 In tem 100mm In biên nhận 80mm" at bounding box center [587, 77] width 1034 height 29
click at [641, 74] on span "In tem 100mm" at bounding box center [624, 77] width 76 height 18
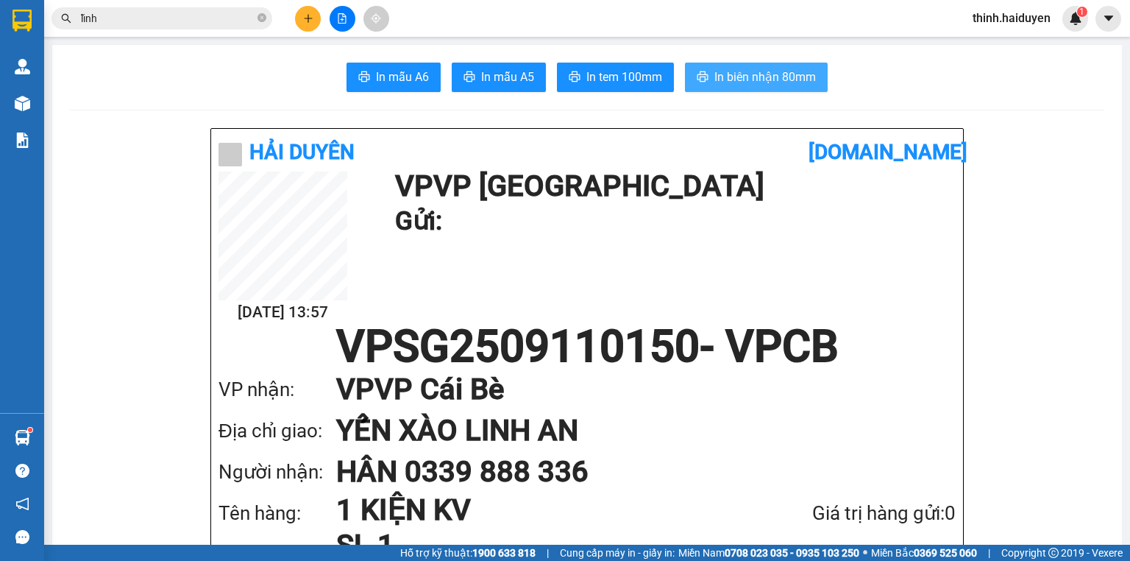
click at [717, 82] on span "In biên nhận 80mm" at bounding box center [765, 77] width 102 height 18
click at [312, 14] on icon "plus" at bounding box center [308, 18] width 10 height 10
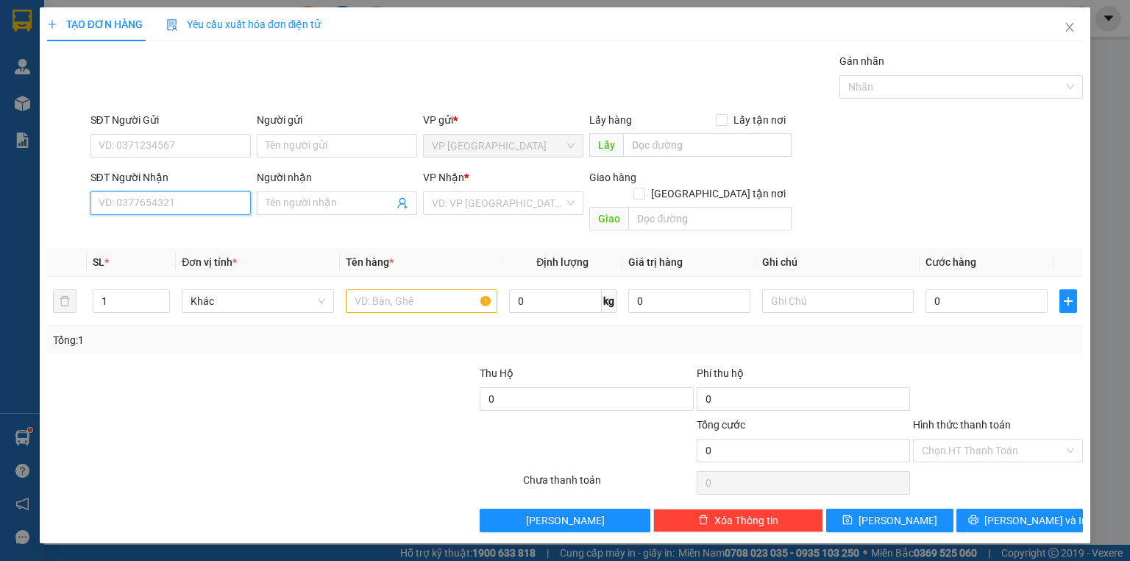
click at [185, 191] on input "SĐT Người Nhận" at bounding box center [170, 203] width 160 height 24
click at [187, 254] on div "0939343047 - THƯ" at bounding box center [170, 255] width 143 height 16
type input "0939343047"
type input "THƯ"
type input "30.000"
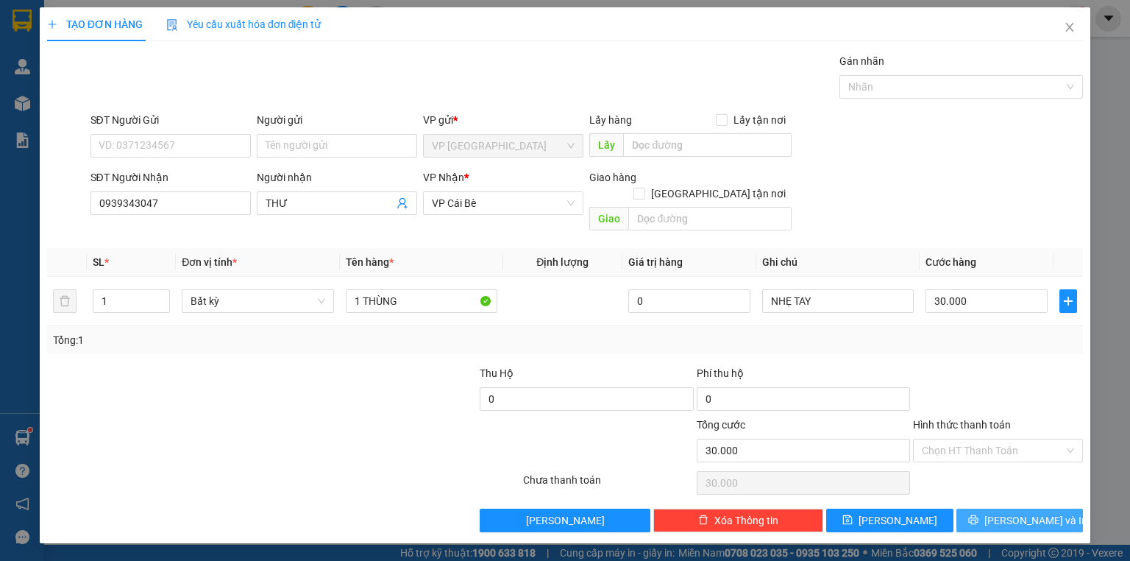
drag, startPoint x: 976, startPoint y: 493, endPoint x: 855, endPoint y: 321, distance: 210.6
click at [855, 321] on div "Transit Pickup Surcharge Ids Transit Deliver Surcharge Ids Transit Deliver Surc…" at bounding box center [565, 292] width 1036 height 479
click at [995, 509] on button "[PERSON_NAME] và In" at bounding box center [1019, 520] width 127 height 24
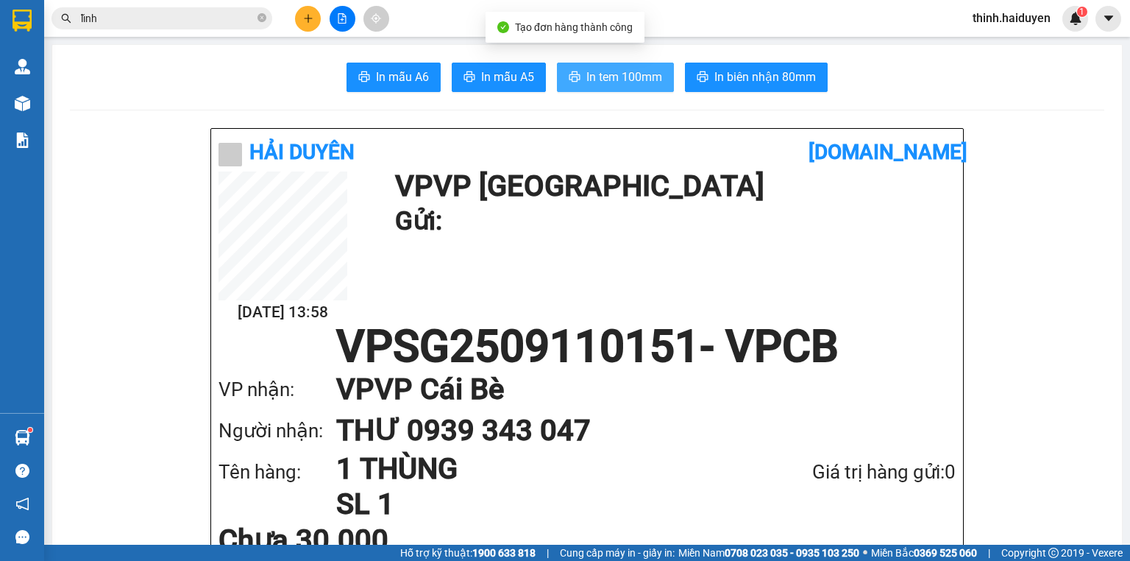
click at [572, 85] on button "In tem 100mm" at bounding box center [615, 77] width 117 height 29
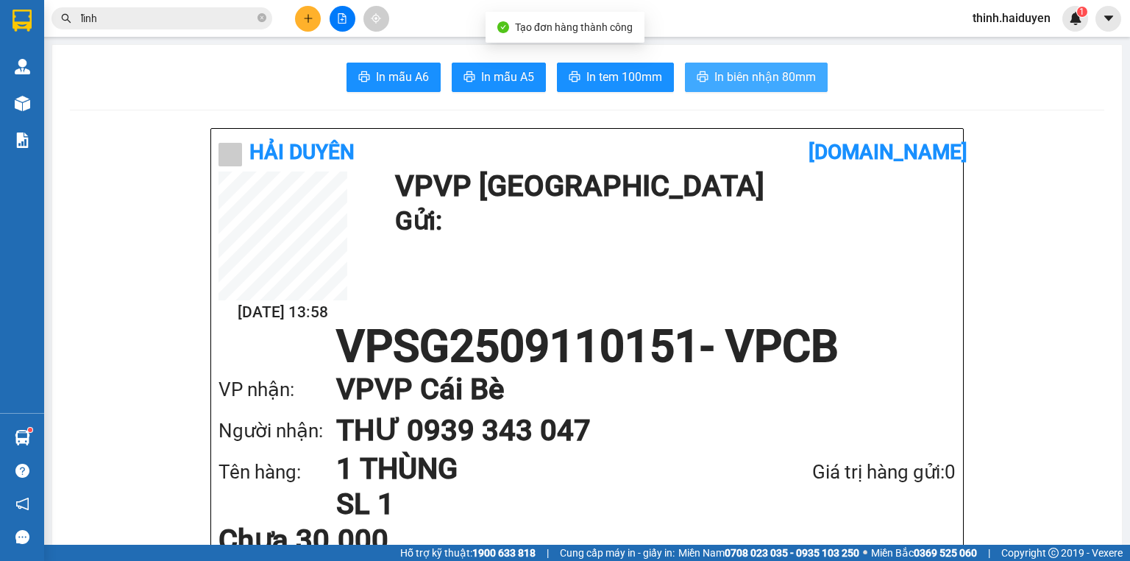
click at [764, 74] on span "In biên nhận 80mm" at bounding box center [765, 77] width 102 height 18
click at [310, 15] on icon "plus" at bounding box center [308, 18] width 10 height 10
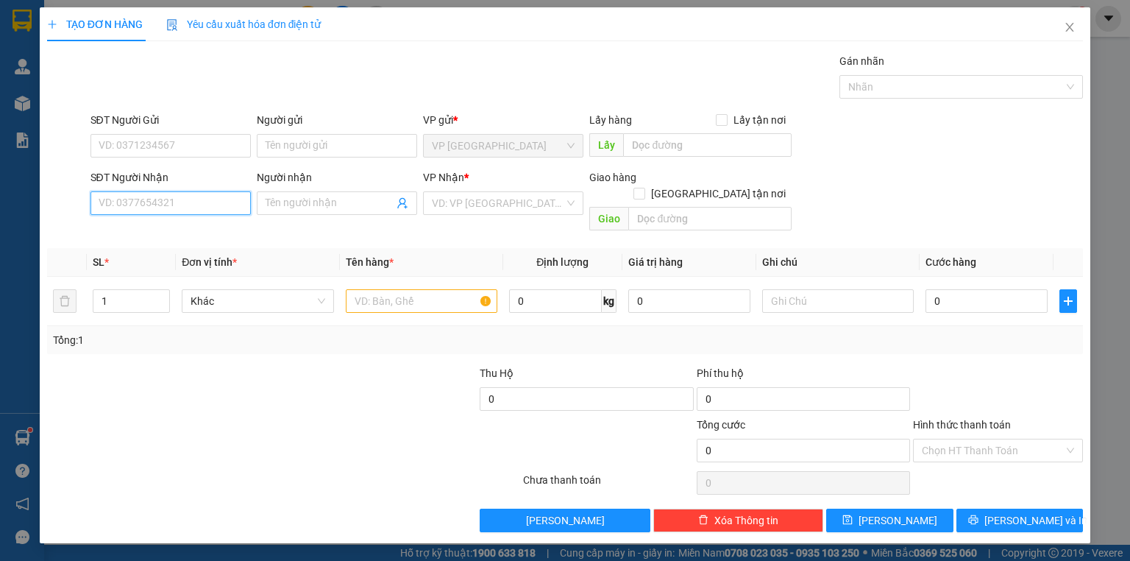
click at [141, 199] on input "SĐT Người Nhận" at bounding box center [170, 203] width 160 height 24
click at [150, 235] on div "0901060078 - [PERSON_NAME]" at bounding box center [171, 232] width 145 height 16
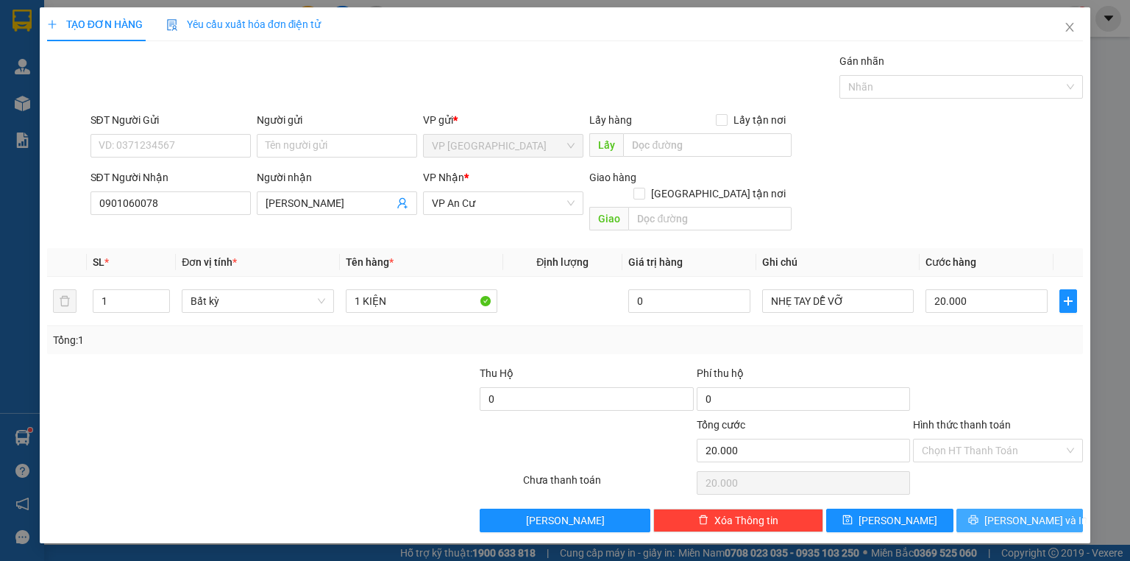
click at [988, 508] on button "[PERSON_NAME] và In" at bounding box center [1019, 520] width 127 height 24
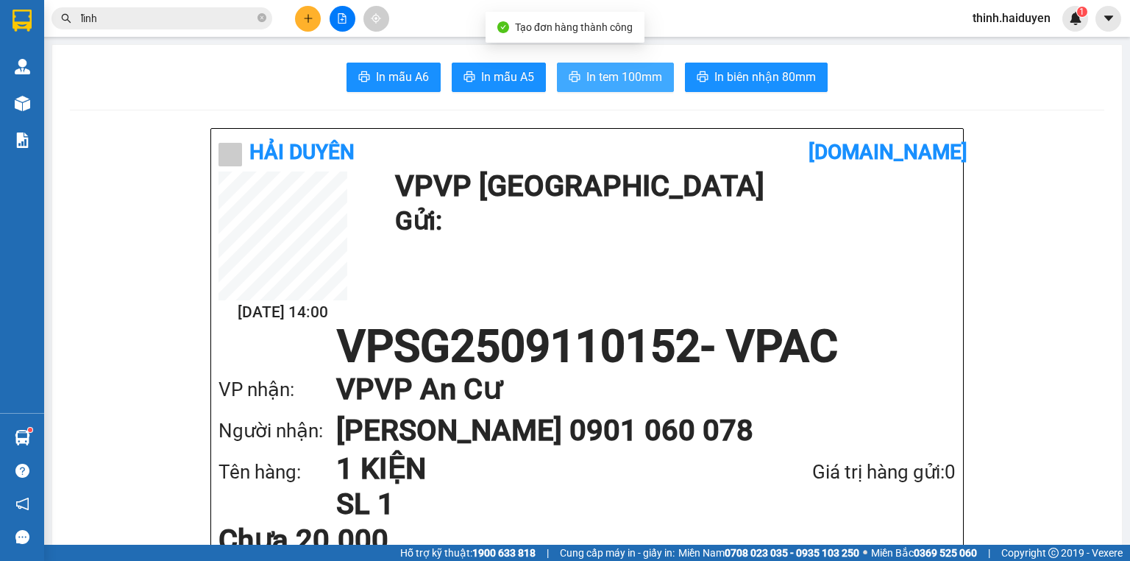
click at [608, 71] on span "In tem 100mm" at bounding box center [624, 77] width 76 height 18
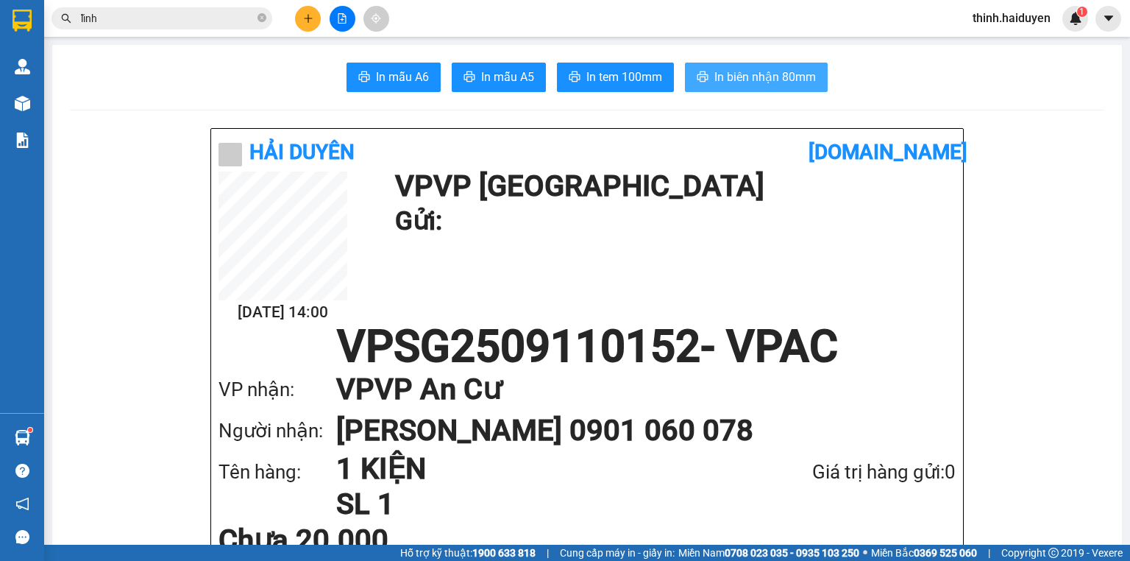
click at [736, 79] on span "In biên nhận 80mm" at bounding box center [765, 77] width 102 height 18
click at [314, 21] on button at bounding box center [308, 19] width 26 height 26
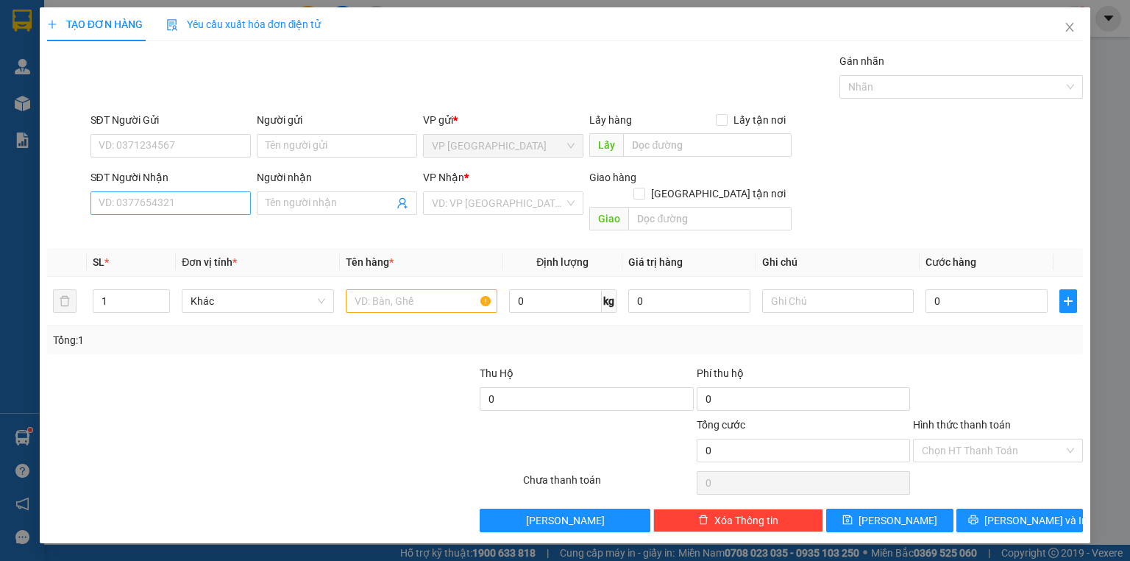
drag, startPoint x: 177, startPoint y: 215, endPoint x: 193, endPoint y: 204, distance: 19.6
click at [180, 213] on div "SĐT Người Nhận VD: 0377654321" at bounding box center [170, 194] width 160 height 51
click at [193, 204] on input "SĐT Người Nhận" at bounding box center [170, 203] width 160 height 24
click at [203, 230] on div "0978729518" at bounding box center [170, 232] width 143 height 16
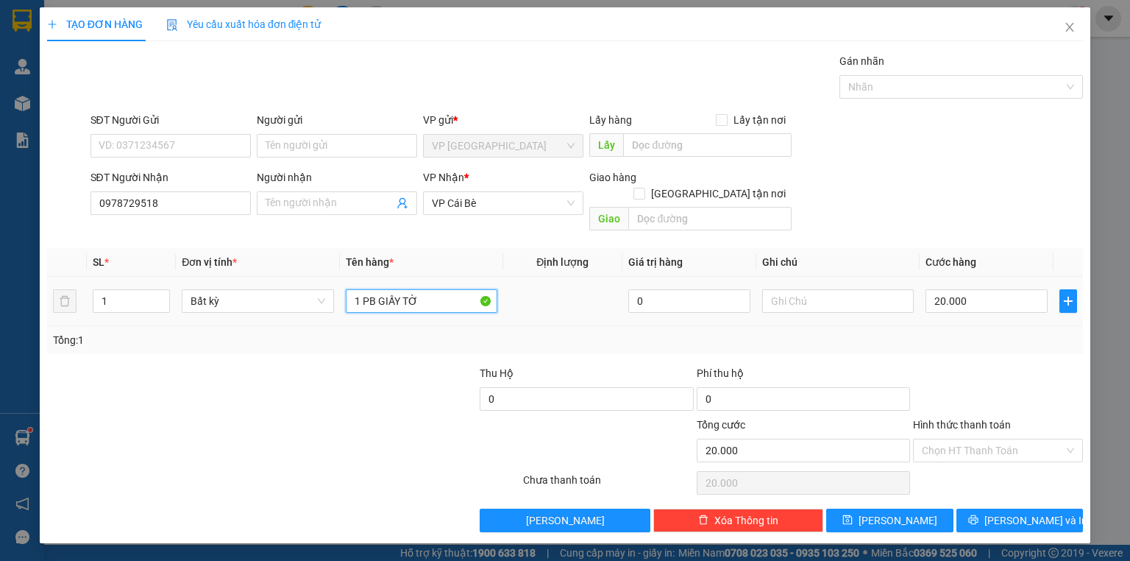
drag, startPoint x: 412, startPoint y: 294, endPoint x: 327, endPoint y: 296, distance: 84.6
click at [327, 296] on tr "1 Bất kỳ 1 PB GIẤY TỜ 0 20.000" at bounding box center [565, 301] width 1036 height 49
click at [998, 290] on input "20.000" at bounding box center [986, 301] width 122 height 24
click at [1014, 365] on div at bounding box center [997, 390] width 173 height 51
click at [978, 514] on icon "printer" at bounding box center [973, 519] width 10 height 10
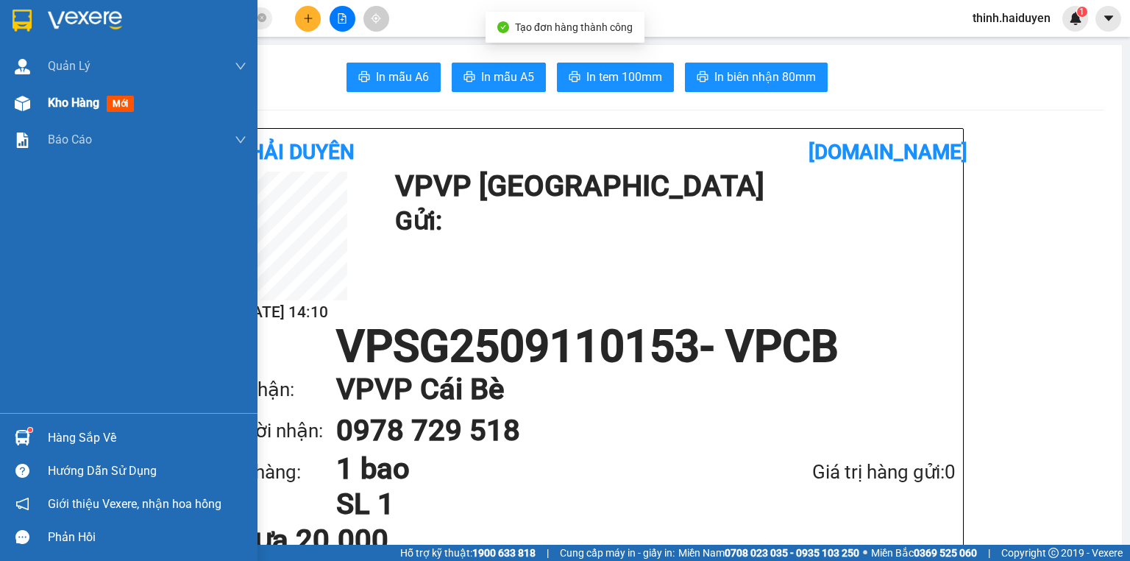
click at [56, 106] on span "Kho hàng" at bounding box center [73, 103] width 51 height 14
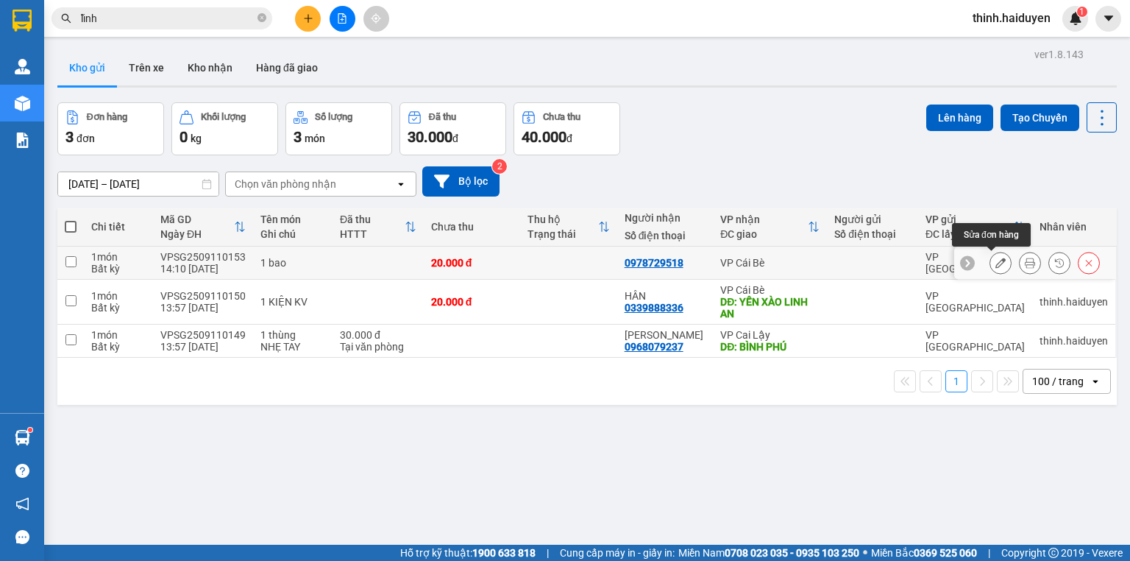
click at [1001, 263] on button at bounding box center [1000, 263] width 21 height 26
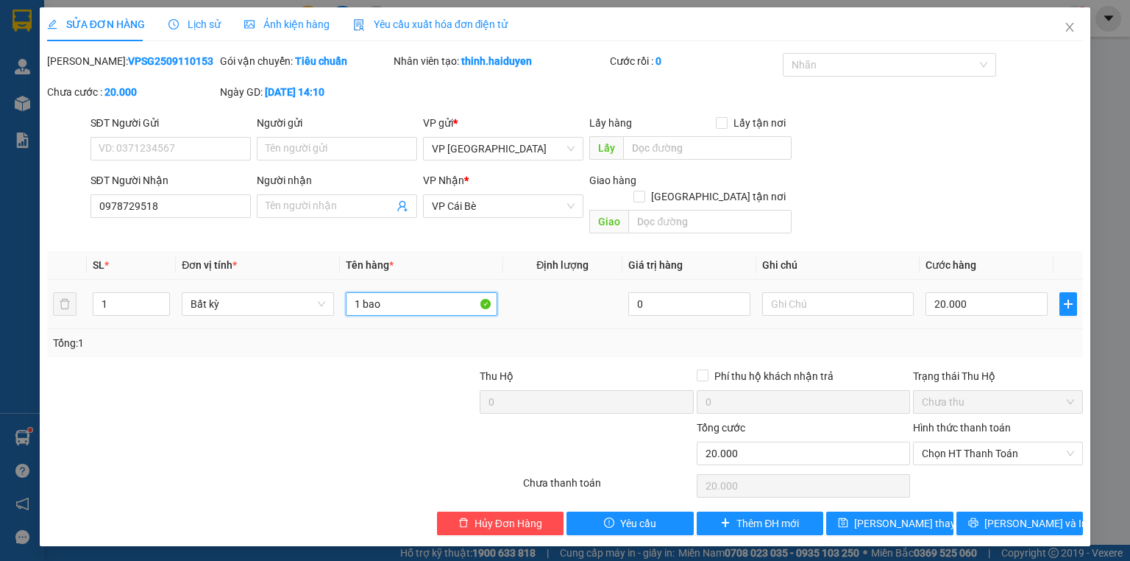
click at [404, 292] on input "1 bao" at bounding box center [422, 304] width 152 height 24
click at [989, 511] on button "[PERSON_NAME] và In" at bounding box center [1019, 523] width 127 height 24
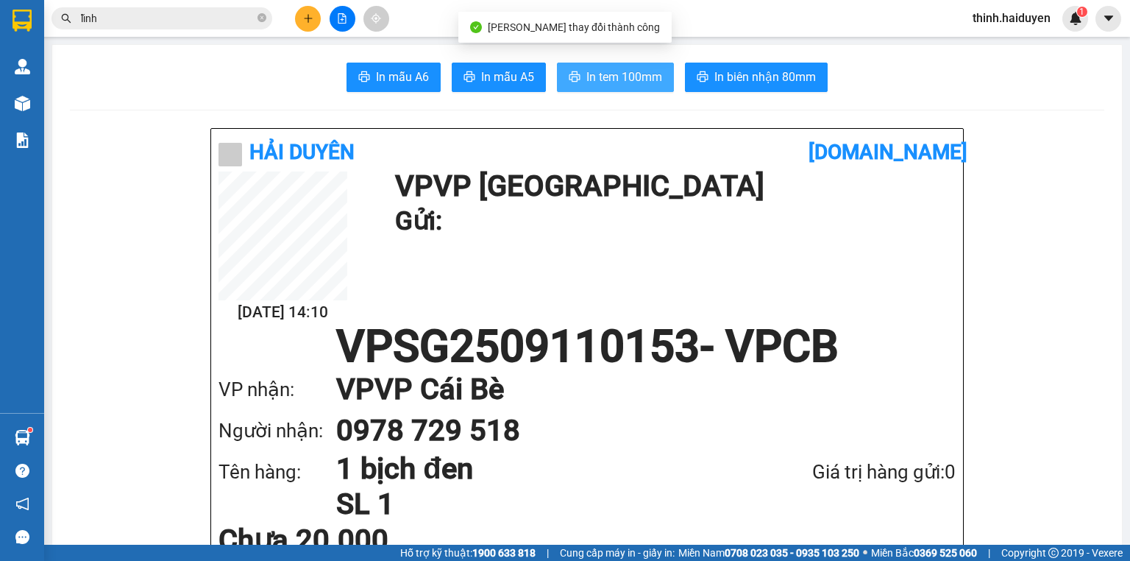
click at [600, 75] on span "In tem 100mm" at bounding box center [624, 77] width 76 height 18
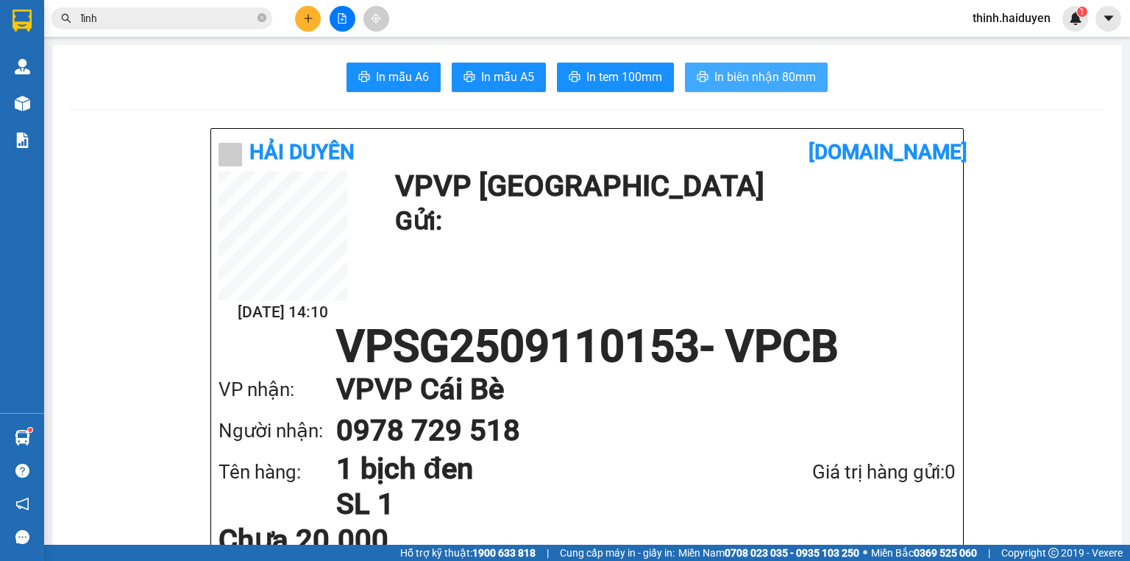
click at [746, 69] on span "In biên nhận 80mm" at bounding box center [765, 77] width 102 height 18
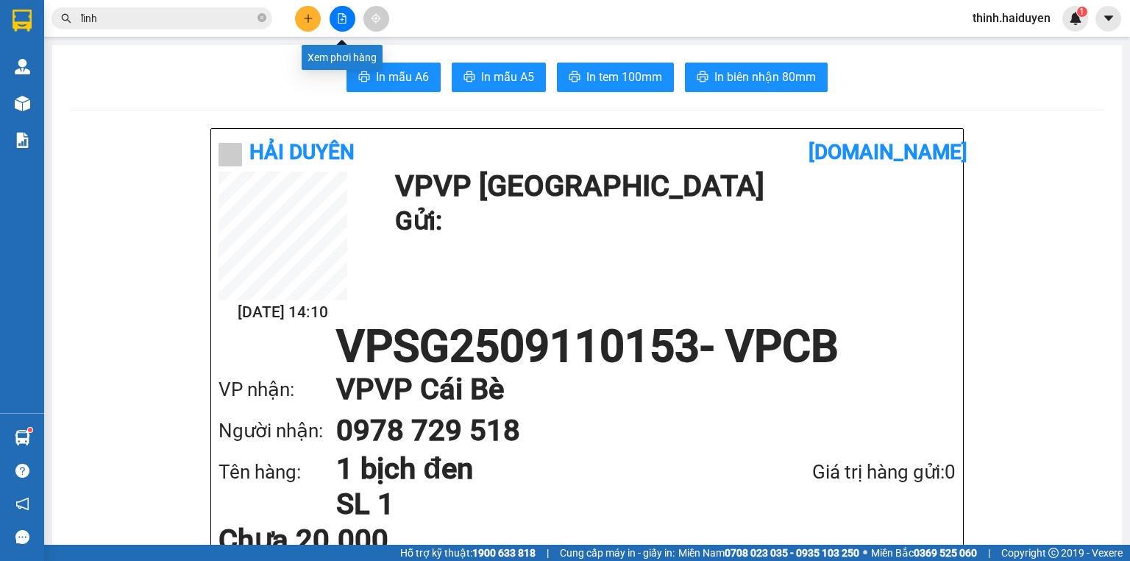
click at [339, 15] on icon "file-add" at bounding box center [342, 18] width 10 height 10
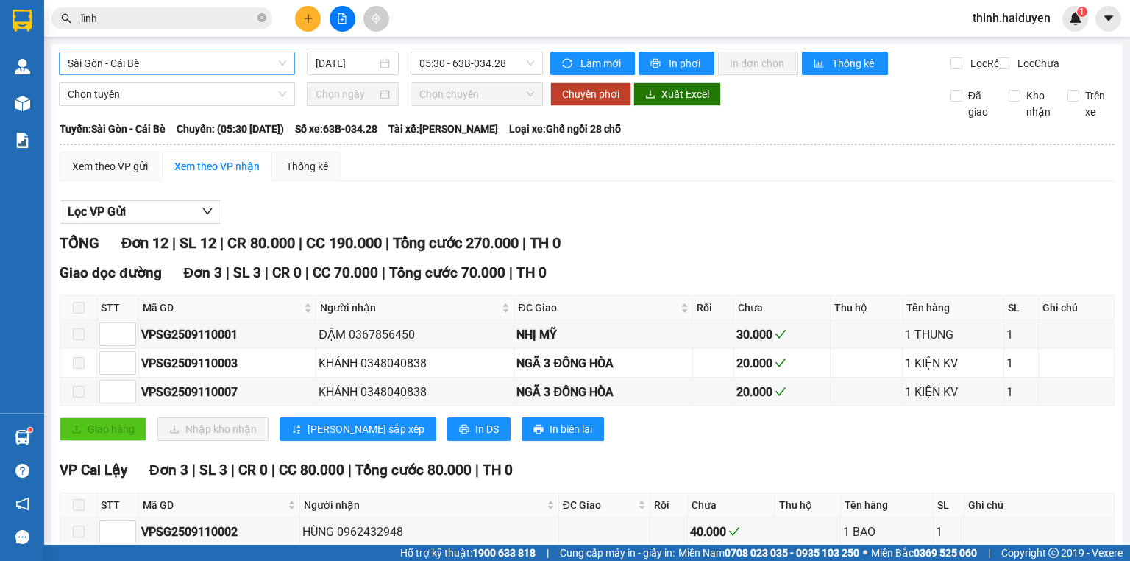
click at [188, 64] on span "Sài Gòn - Cái Bè" at bounding box center [177, 63] width 218 height 22
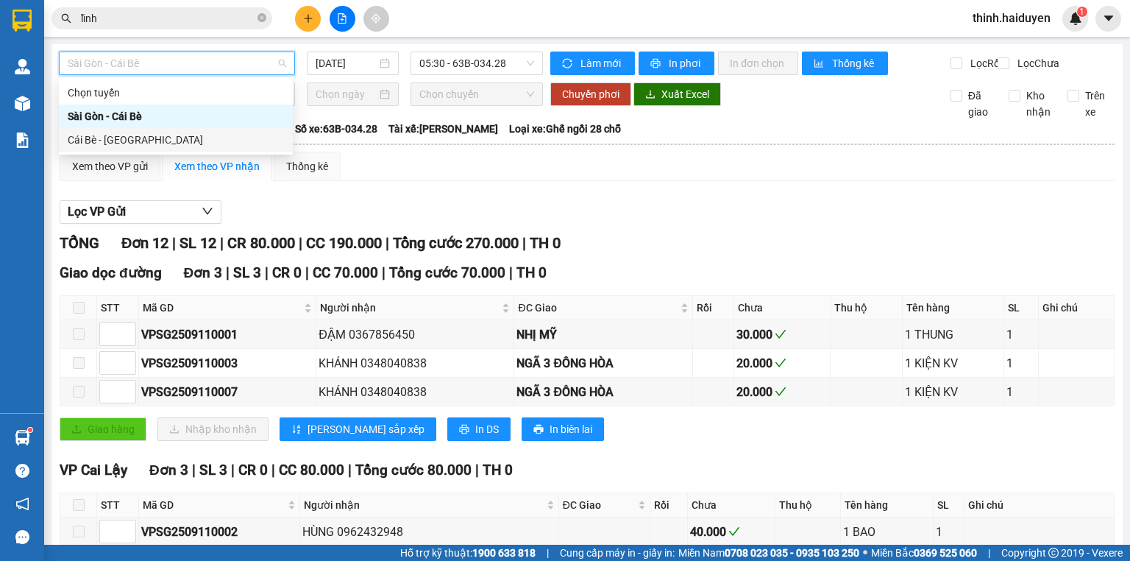
click at [156, 133] on div "Cái Bè - [GEOGRAPHIC_DATA]" at bounding box center [176, 140] width 216 height 16
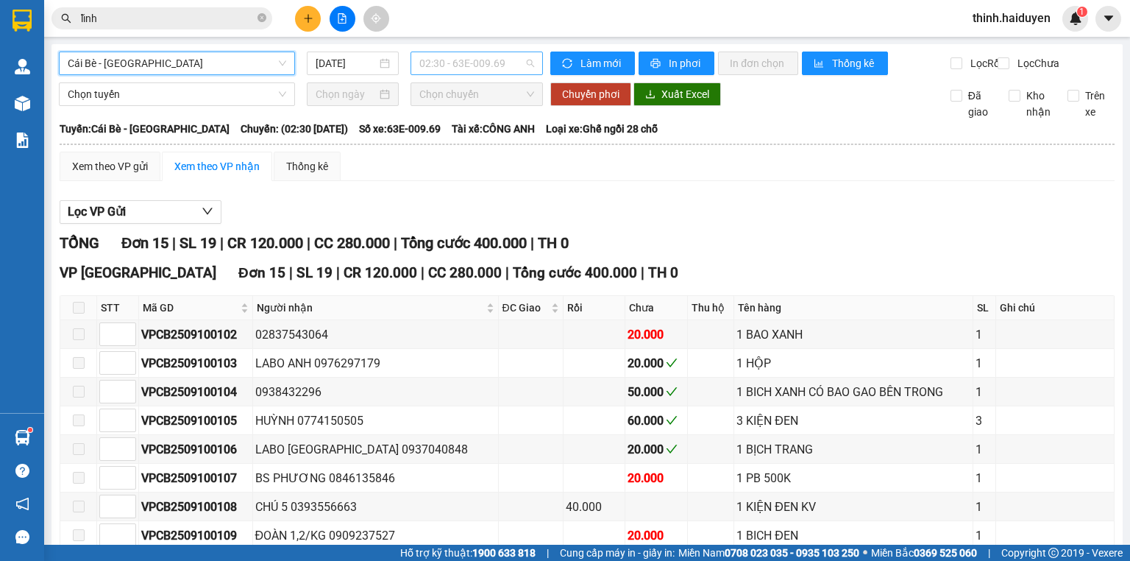
click at [433, 71] on span "02:30 - 63E-009.69" at bounding box center [476, 63] width 115 height 22
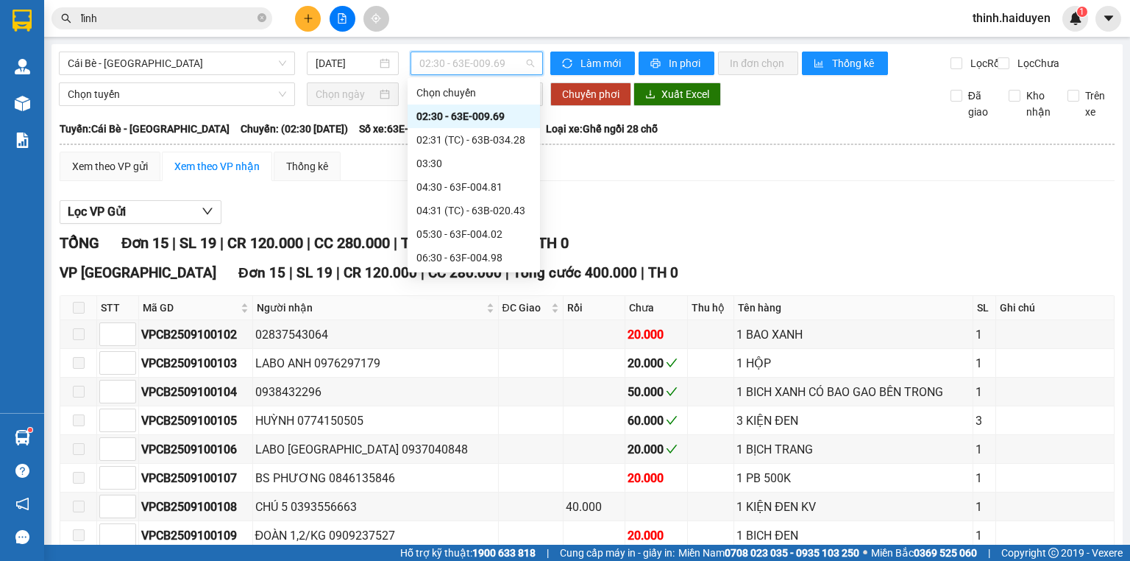
click at [449, 414] on div "10:30 - 63B-021.31" at bounding box center [473, 422] width 115 height 16
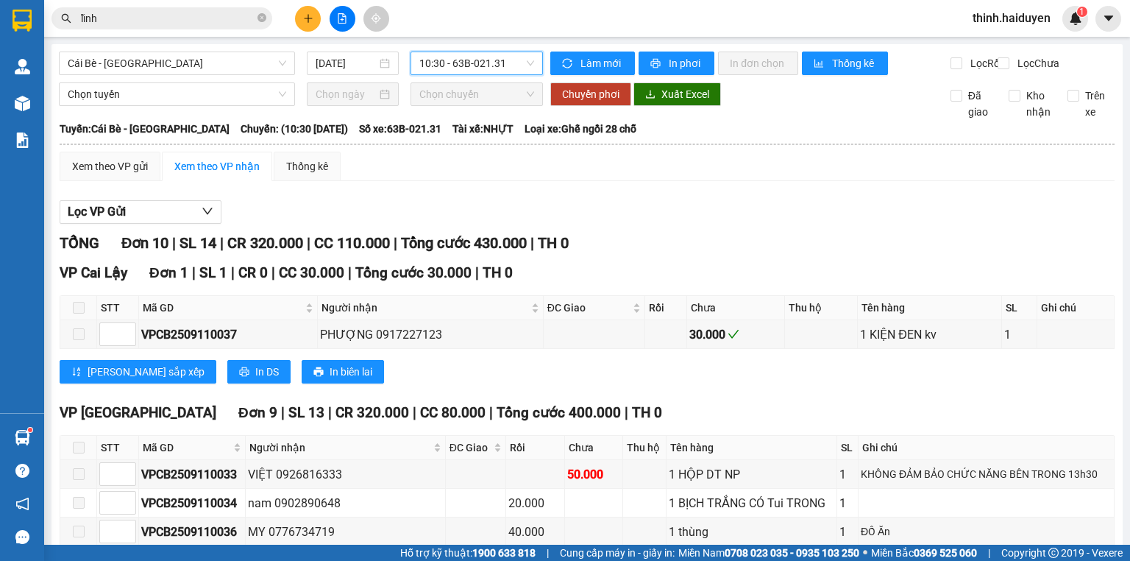
click at [423, 66] on span "10:30 - 63B-021.31" at bounding box center [476, 63] width 115 height 22
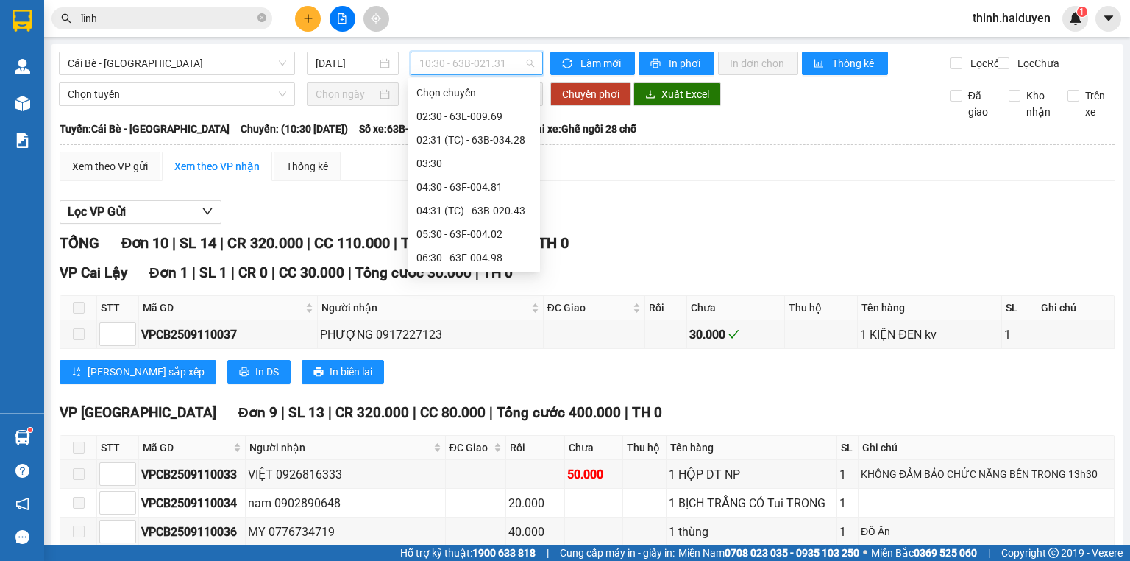
click at [450, 458] on div "12:30 - 63B-020.43" at bounding box center [474, 470] width 132 height 24
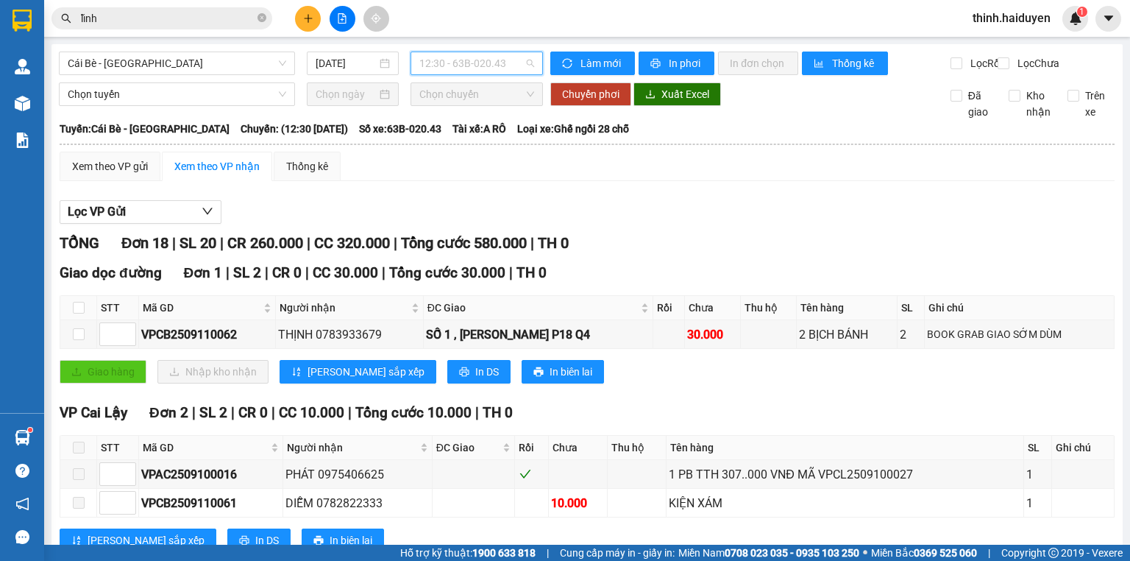
click at [419, 54] on span "12:30 - 63B-020.43" at bounding box center [476, 63] width 115 height 22
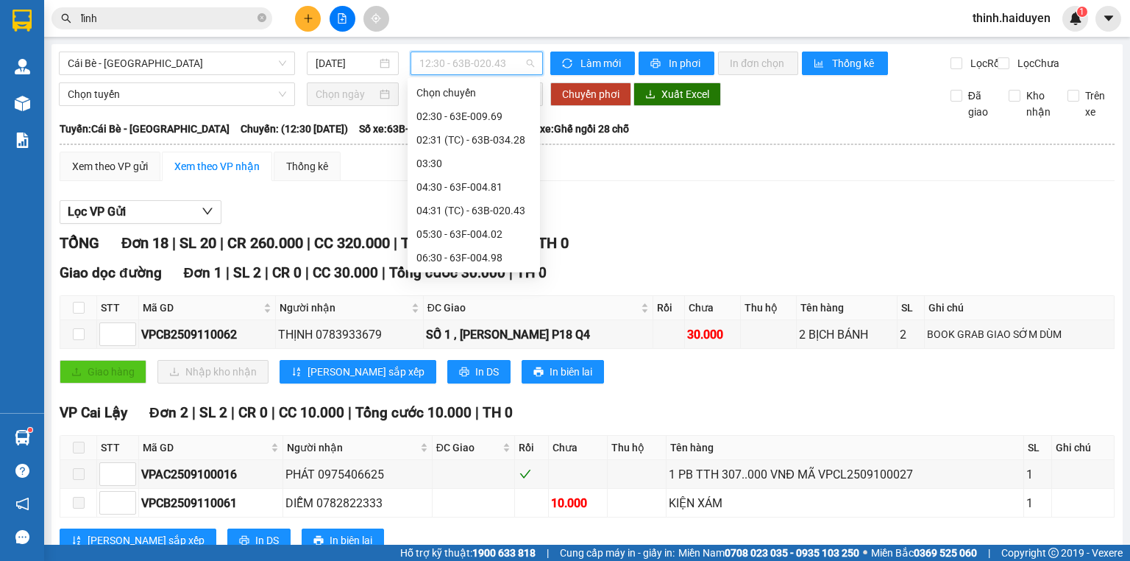
click at [441, 438] on div "11:30 - 63B-021.76" at bounding box center [473, 446] width 115 height 16
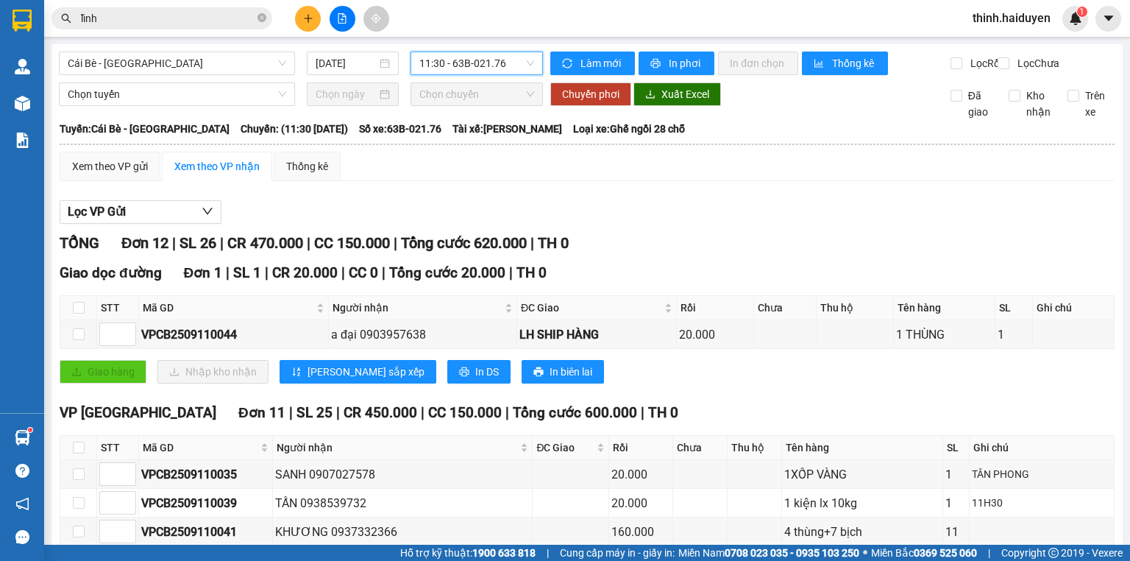
click at [429, 53] on span "11:30 - 63B-021.76" at bounding box center [476, 63] width 115 height 22
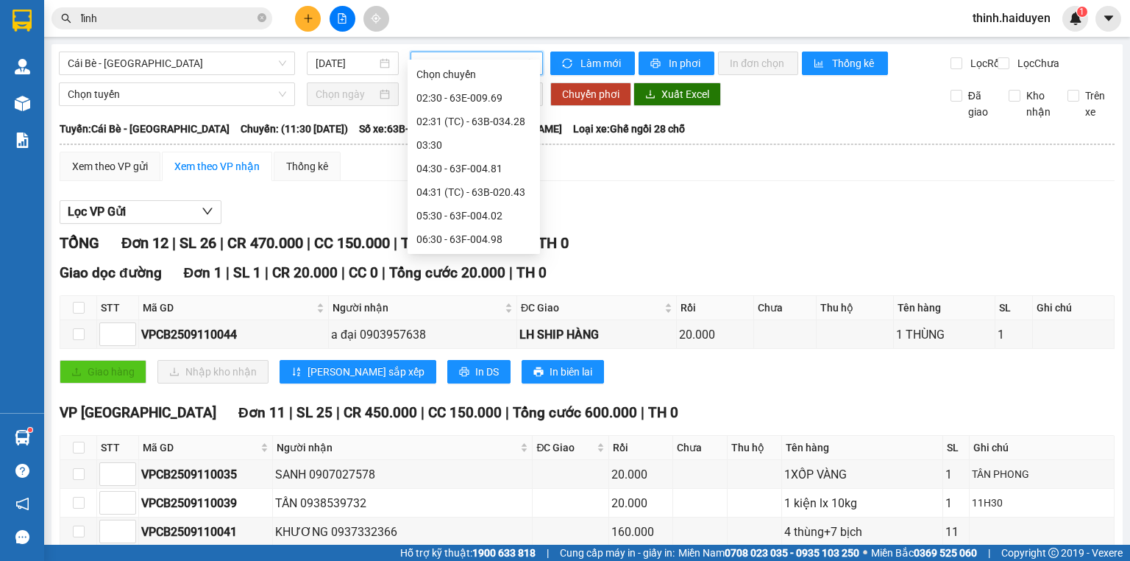
click at [455, 443] on div "12:30 - 63B-020.43" at bounding box center [473, 451] width 115 height 16
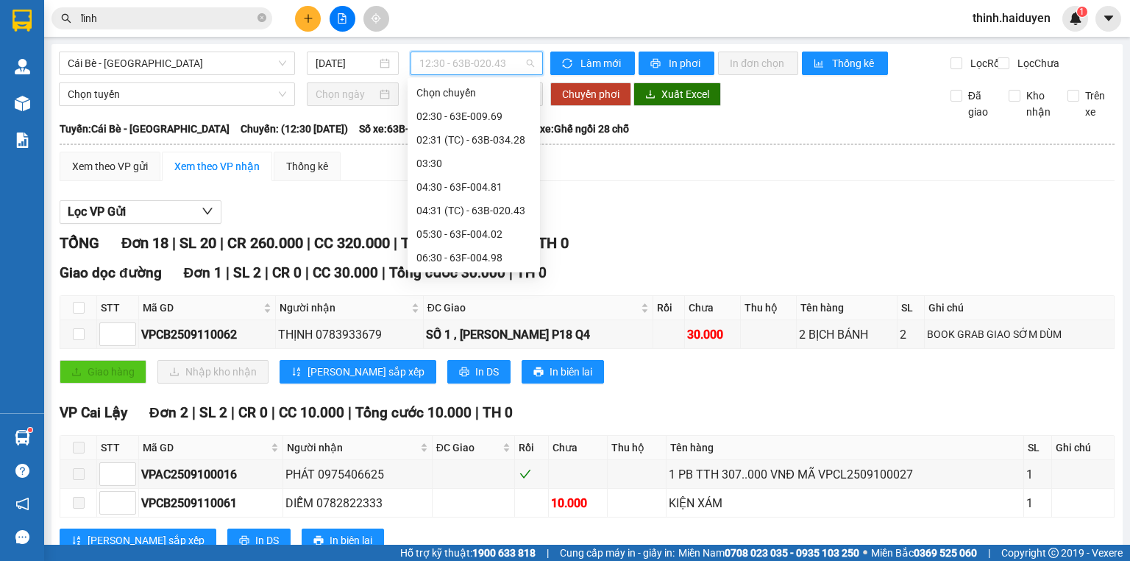
click at [463, 62] on span "12:30 - 63B-020.43" at bounding box center [476, 63] width 115 height 22
click at [447, 485] on div "12:31 (TC) - 63B-021.50" at bounding box center [473, 493] width 115 height 16
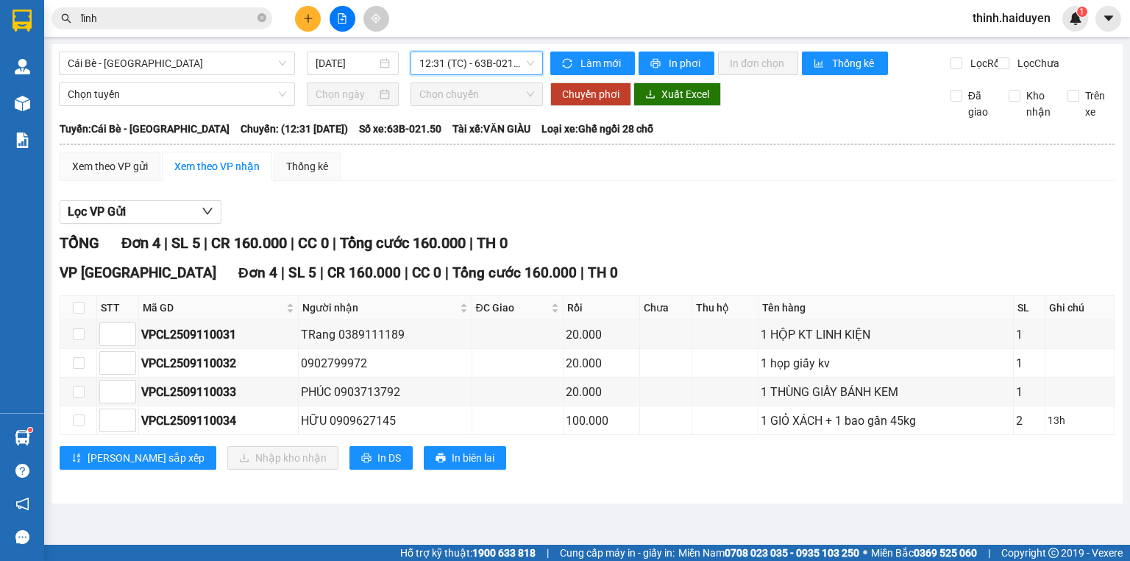
click at [471, 71] on span "12:31 (TC) - 63B-021.50" at bounding box center [476, 63] width 115 height 22
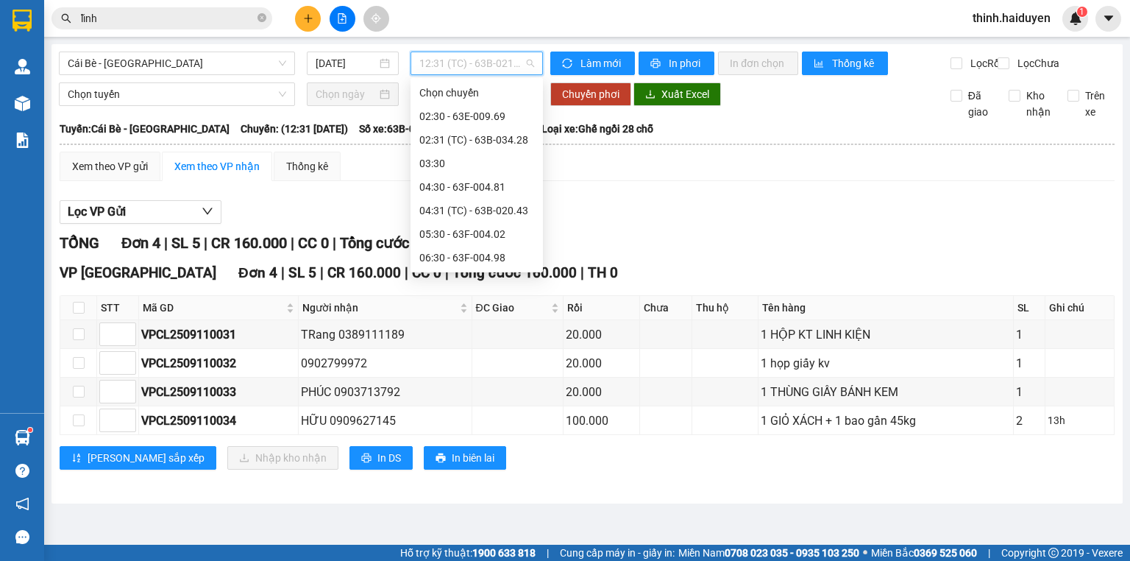
click at [451, 508] on div "13:30 - 63E-010.89" at bounding box center [476, 516] width 115 height 16
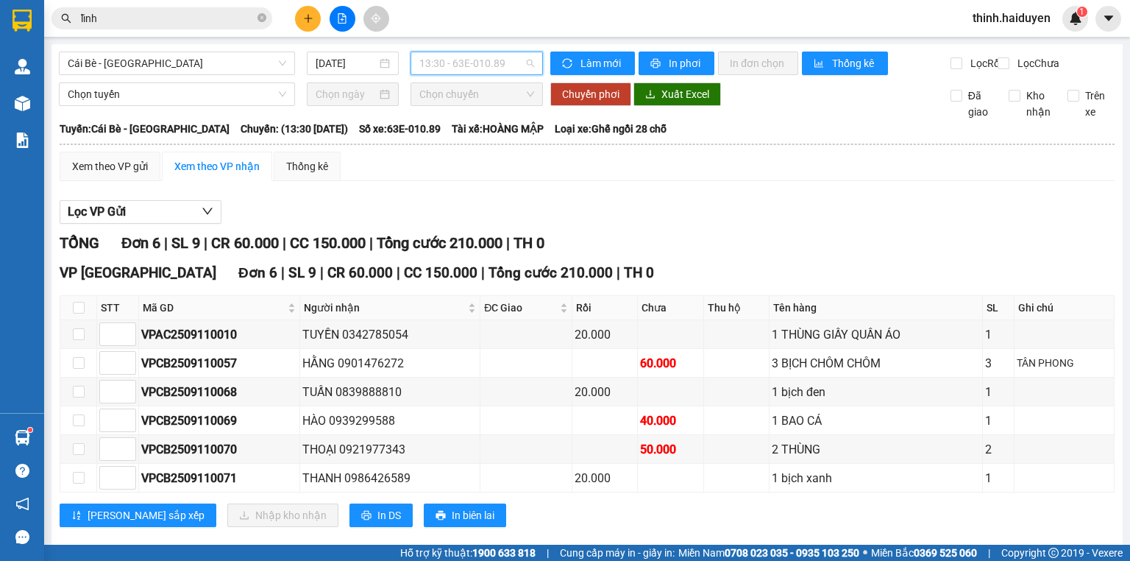
drag, startPoint x: 452, startPoint y: 62, endPoint x: 459, endPoint y: 135, distance: 73.2
click at [449, 62] on span "13:30 - 63E-010.89" at bounding box center [476, 63] width 115 height 22
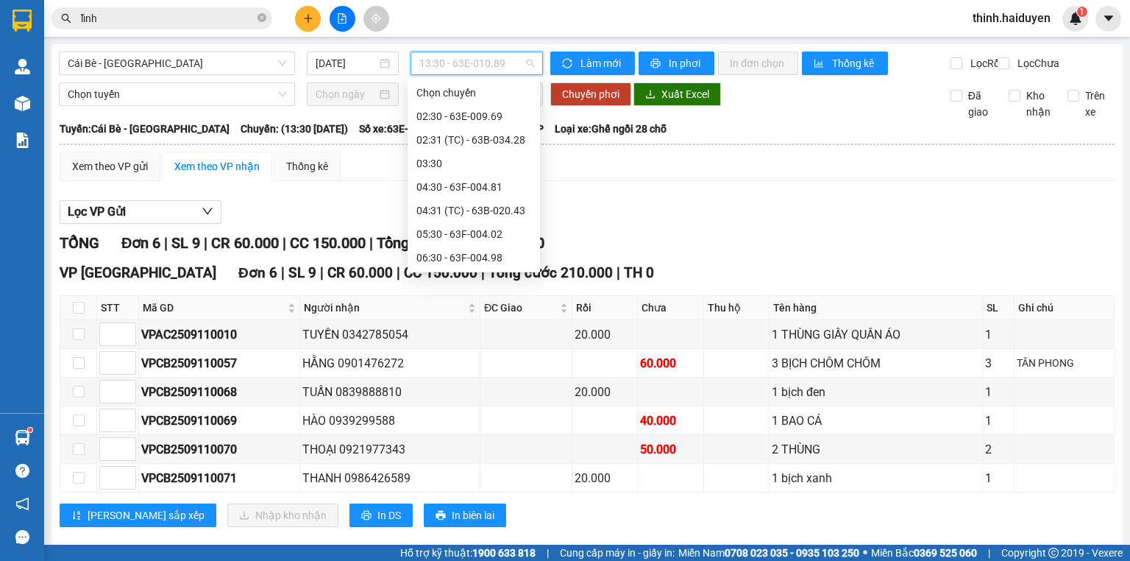
click at [441, 532] on div "13:31 (TC) - 63F-004.81" at bounding box center [473, 540] width 115 height 16
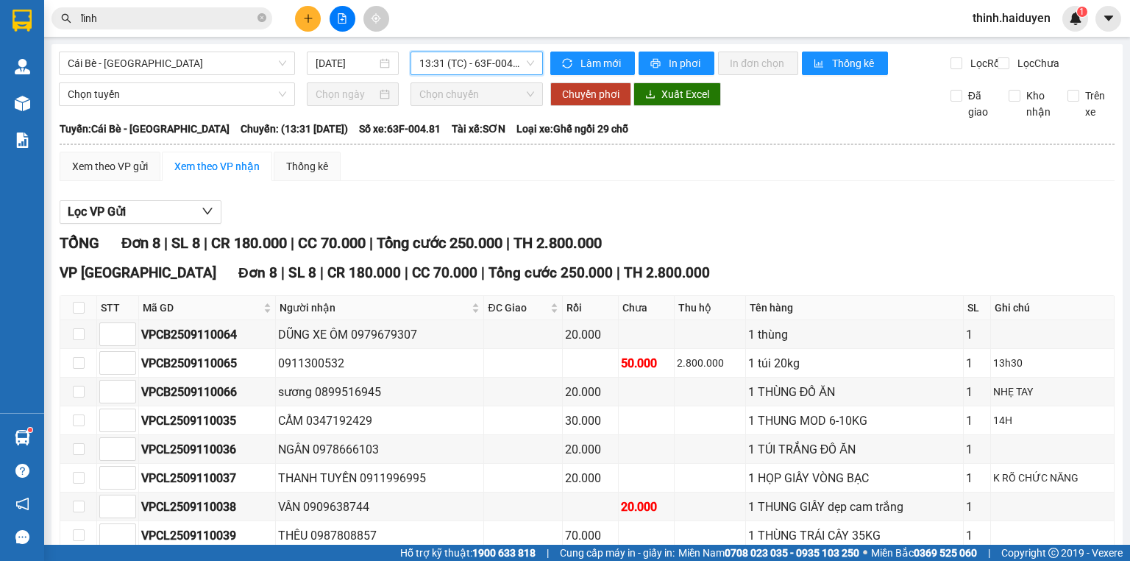
click at [433, 68] on span "13:31 (TC) - 63F-004.81" at bounding box center [476, 63] width 115 height 22
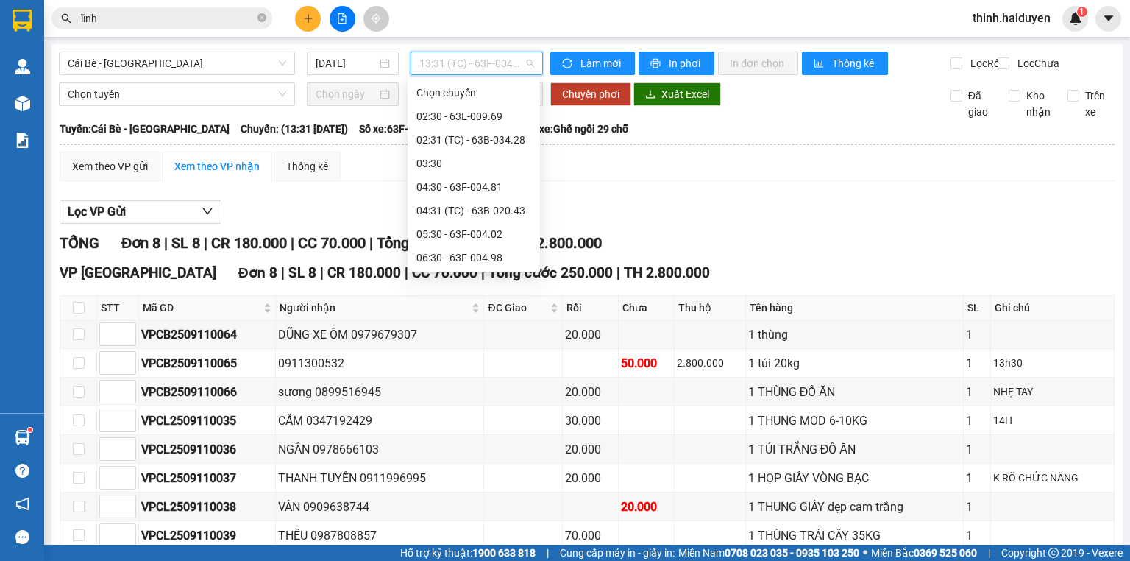
click at [437, 438] on div "11:30 - 63B-021.76" at bounding box center [473, 446] width 115 height 16
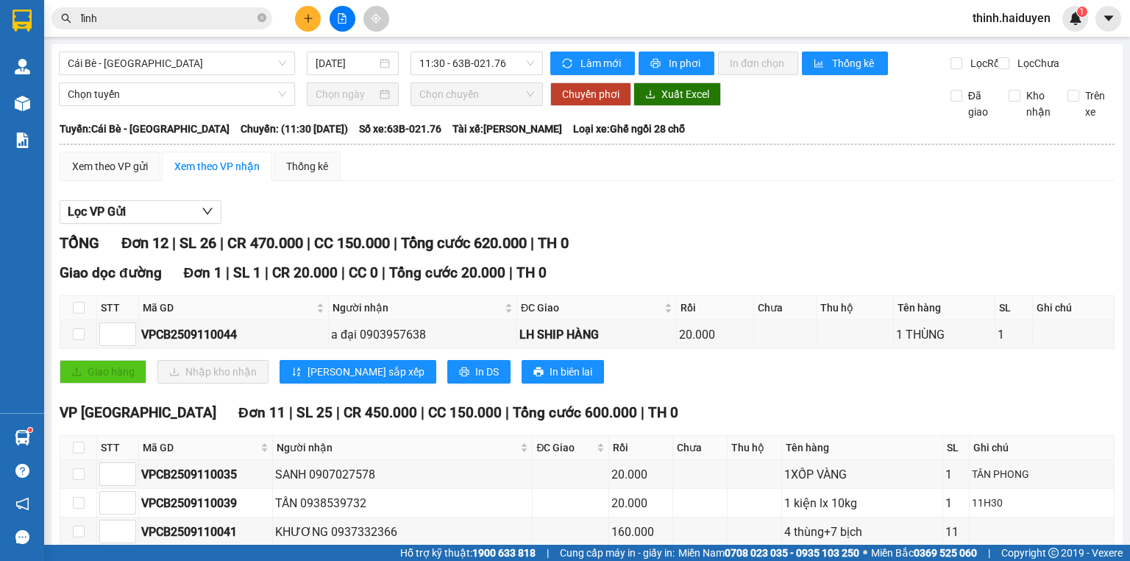
click at [421, 53] on span "11:30 - 63B-021.76" at bounding box center [476, 63] width 115 height 22
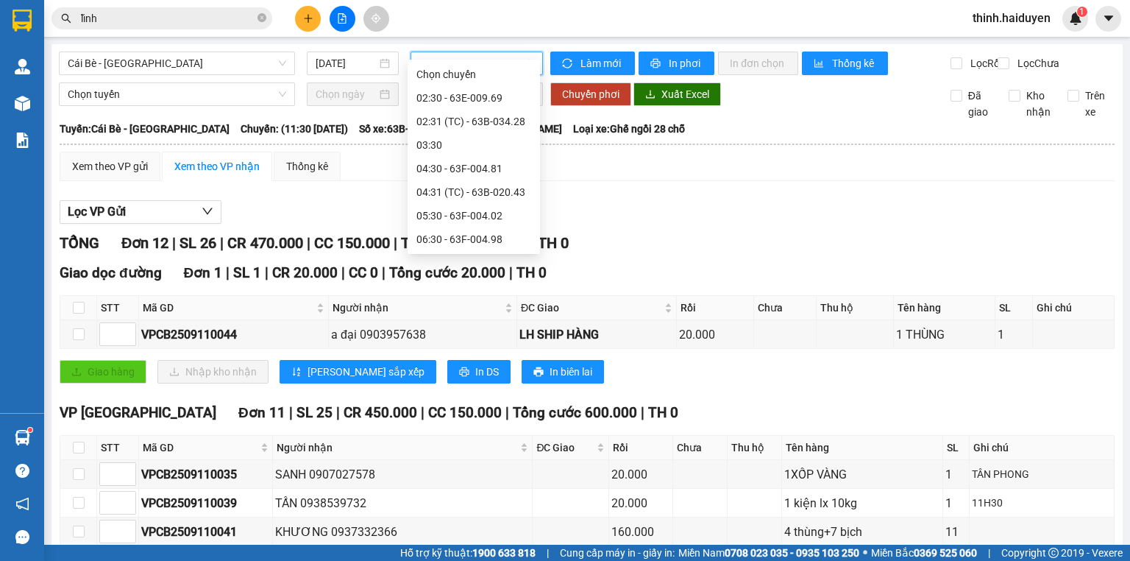
click at [464, 443] on div "12:30 - 63B-020.43" at bounding box center [473, 451] width 115 height 16
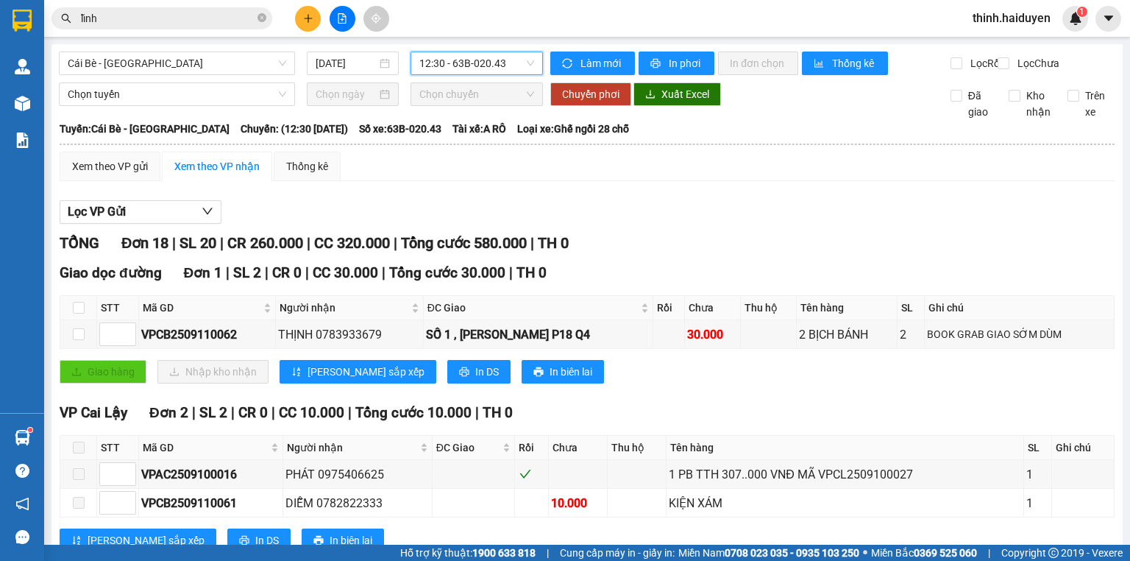
click at [469, 66] on span "12:30 - 63B-020.43" at bounding box center [476, 63] width 115 height 22
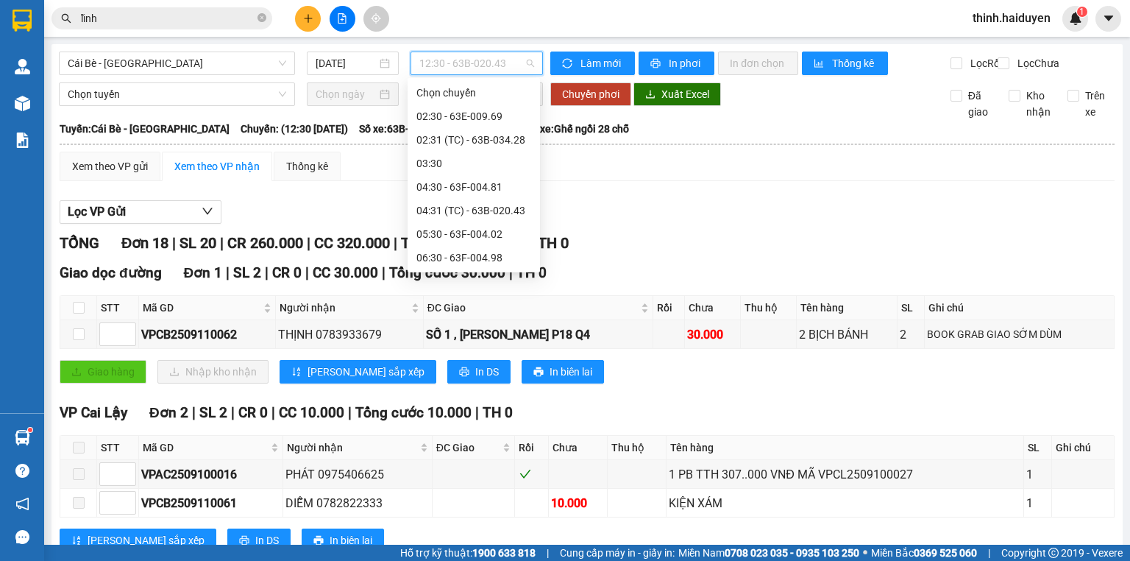
click at [450, 485] on div "12:31 (TC) - 63B-021.50" at bounding box center [473, 493] width 115 height 16
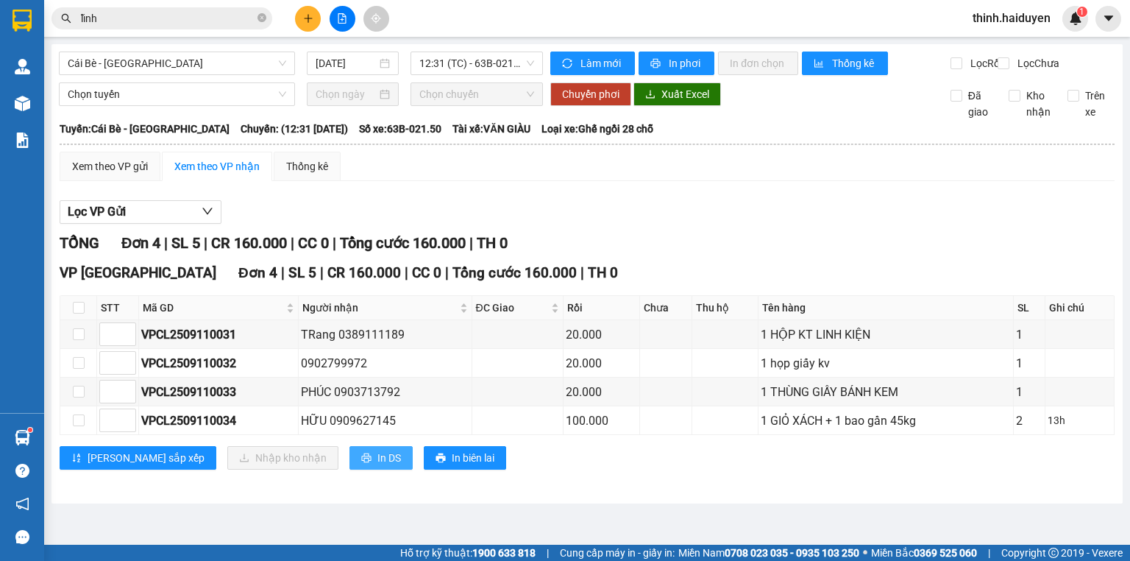
drag, startPoint x: 315, startPoint y: 465, endPoint x: 335, endPoint y: 456, distance: 22.4
click at [377, 465] on span "In DS" at bounding box center [389, 457] width 24 height 16
click at [497, 59] on span "12:31 (TC) - 63B-021.50" at bounding box center [476, 63] width 115 height 22
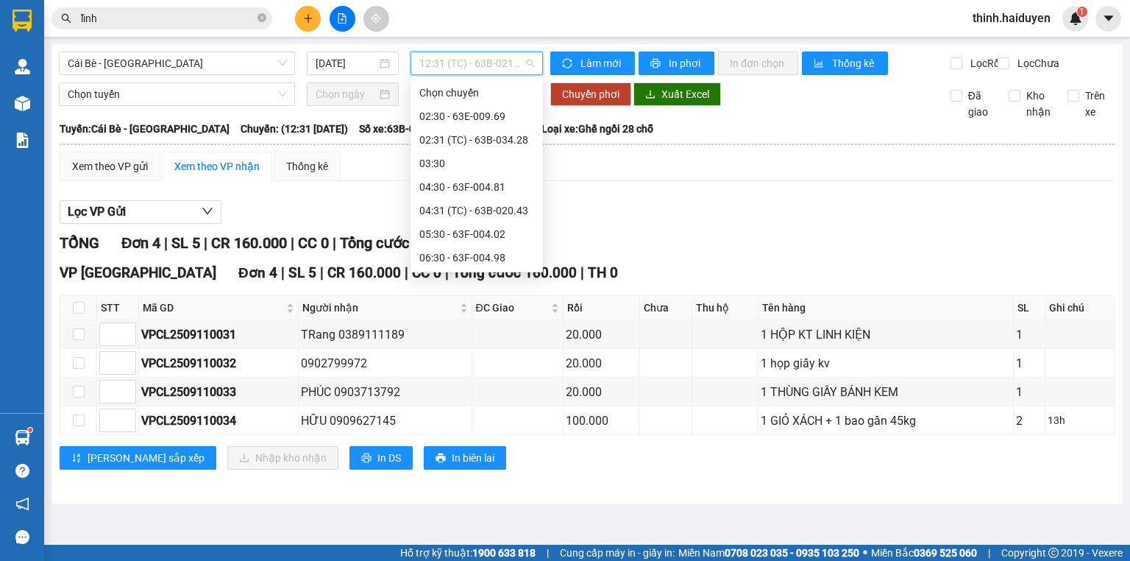
click at [438, 508] on div "13:30 - 63E-010.89" at bounding box center [476, 516] width 115 height 16
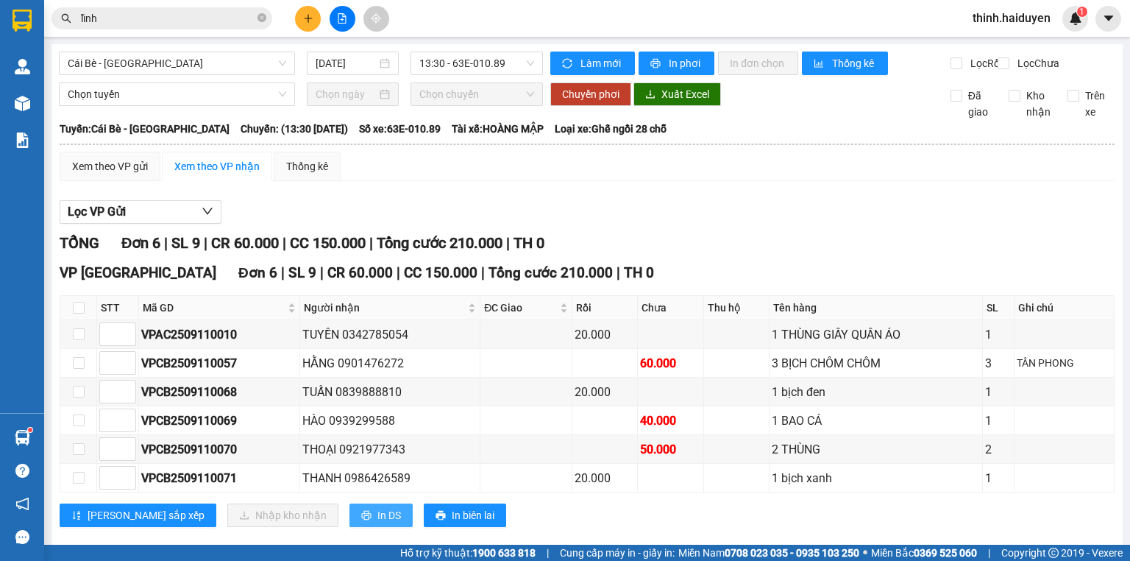
click at [349, 503] on button "In DS" at bounding box center [380, 515] width 63 height 24
click at [475, 66] on span "13:30 - 63E-010.89" at bounding box center [476, 63] width 115 height 22
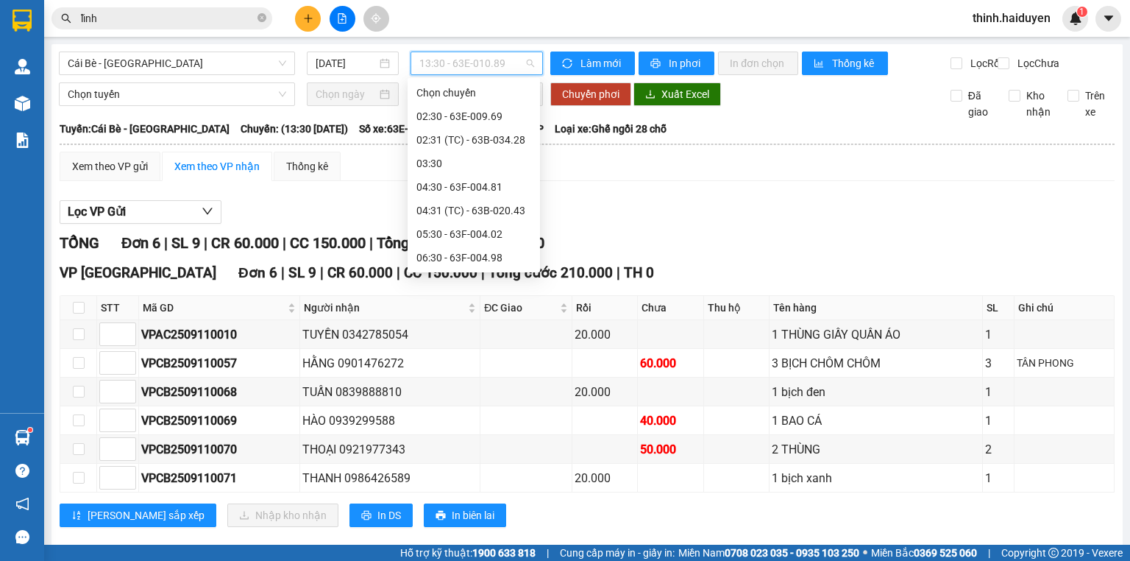
click at [441, 532] on div "13:31 (TC) - 63F-004.81" at bounding box center [473, 540] width 115 height 16
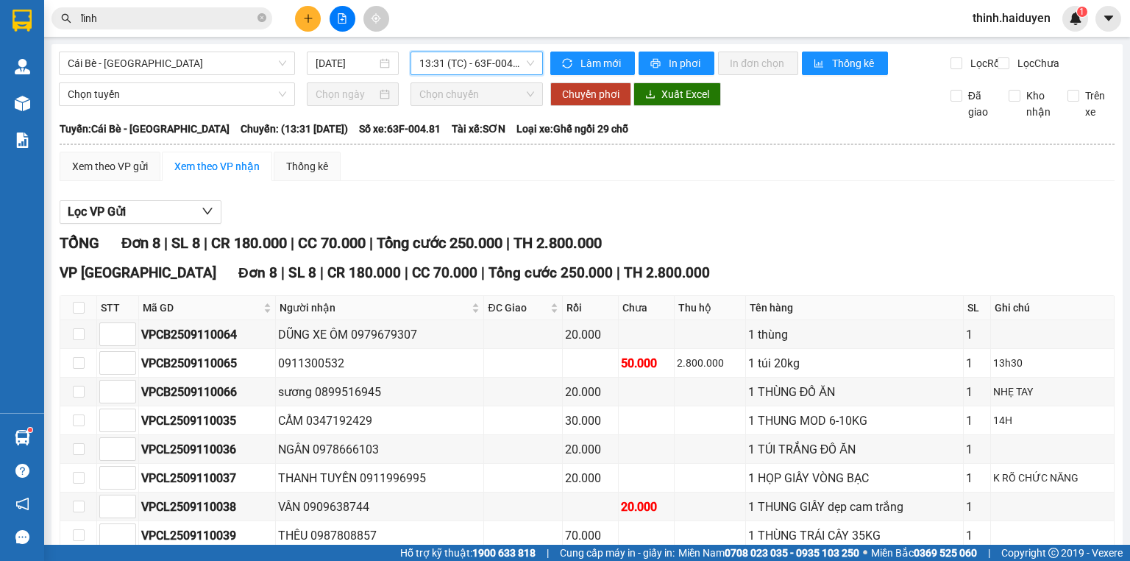
click at [377, 560] on span "In DS" at bounding box center [389, 572] width 24 height 16
drag, startPoint x: 444, startPoint y: 59, endPoint x: 439, endPoint y: 85, distance: 27.0
click at [444, 59] on span "13:31 (TC) - 63F-004.81" at bounding box center [476, 63] width 115 height 22
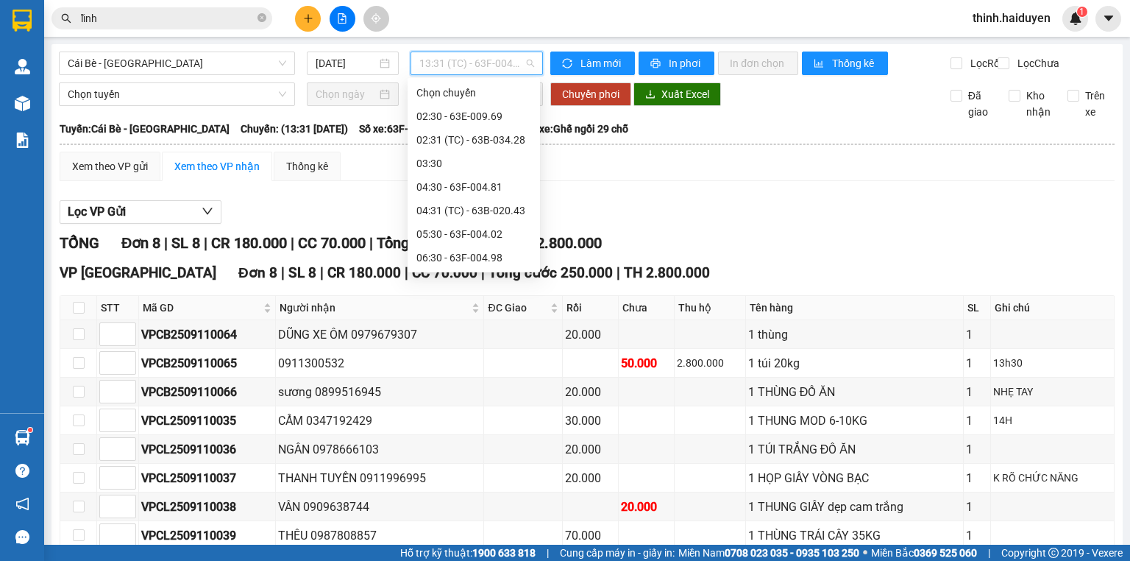
click at [480, 555] on div "14:30 - 63B-020.03" at bounding box center [473, 563] width 115 height 16
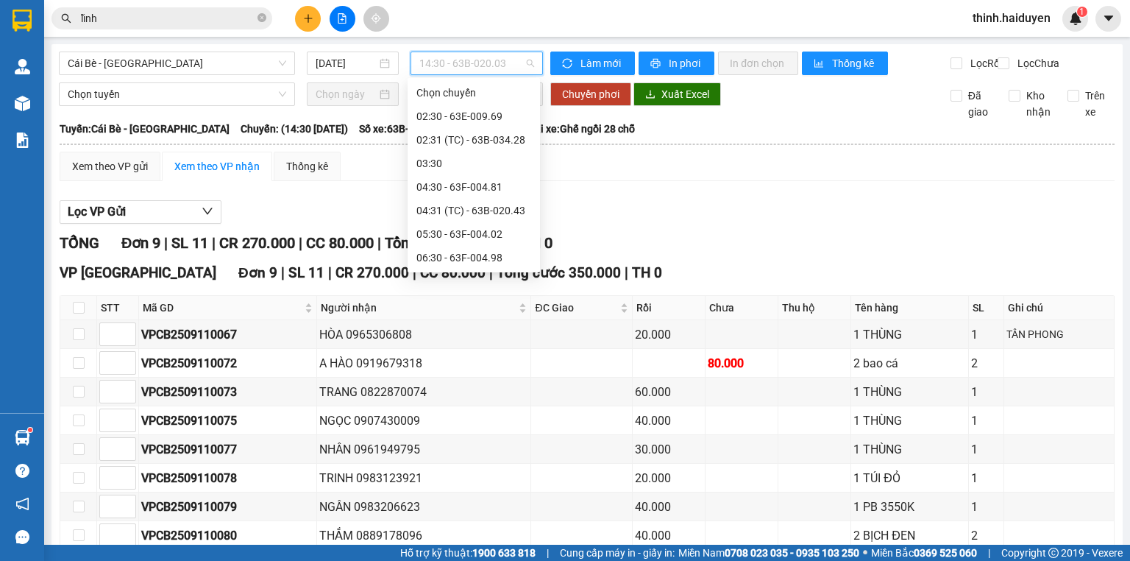
click at [441, 68] on span "14:30 - 63B-020.03" at bounding box center [476, 63] width 115 height 22
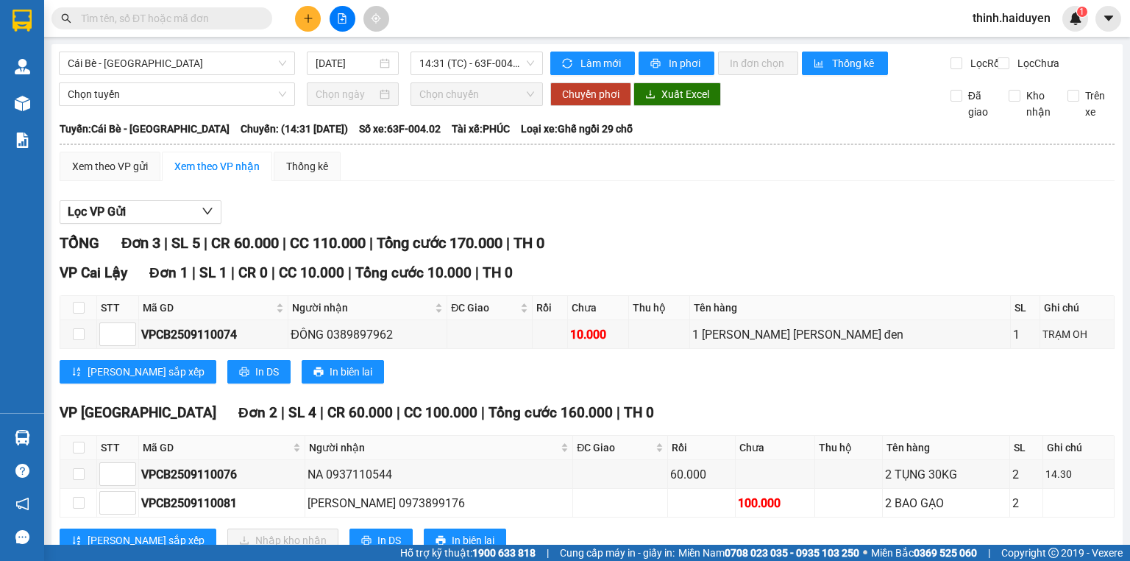
click at [241, 11] on input "text" at bounding box center [168, 18] width 174 height 16
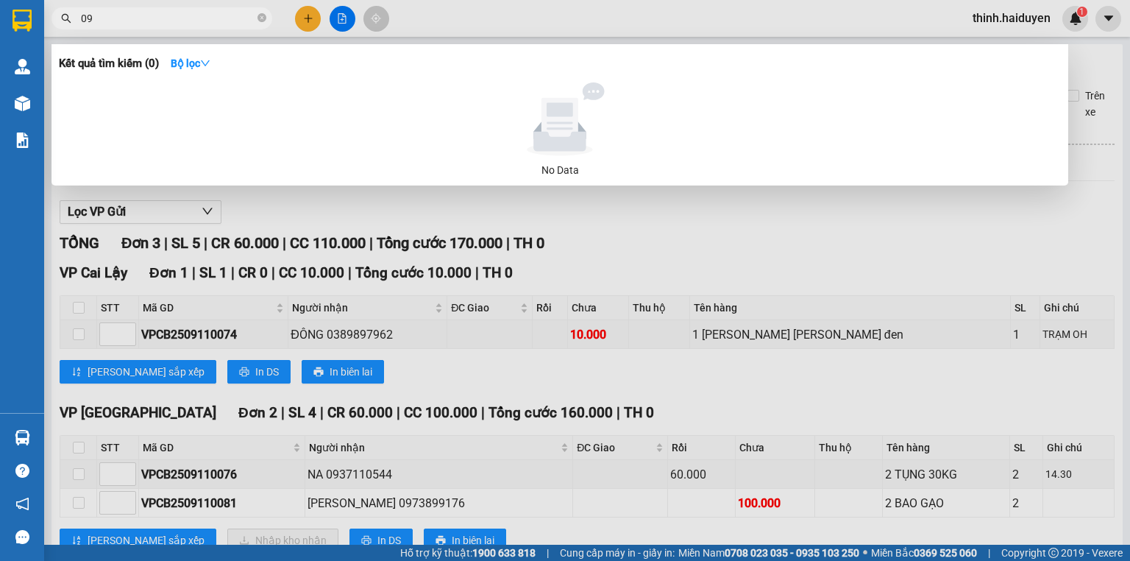
type input "0"
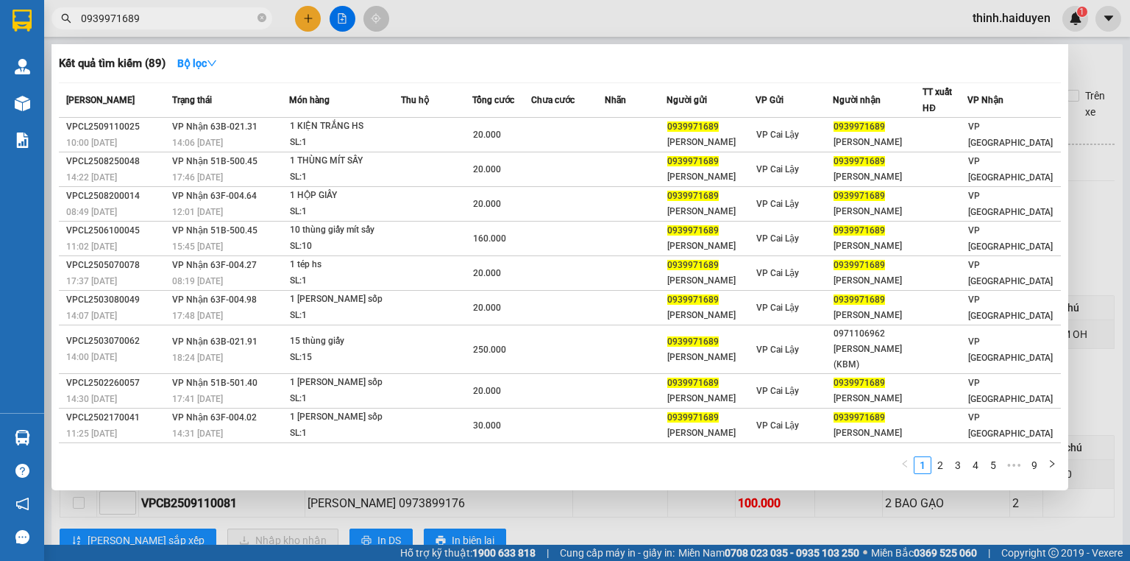
click at [214, 15] on input "0939971689" at bounding box center [168, 18] width 174 height 16
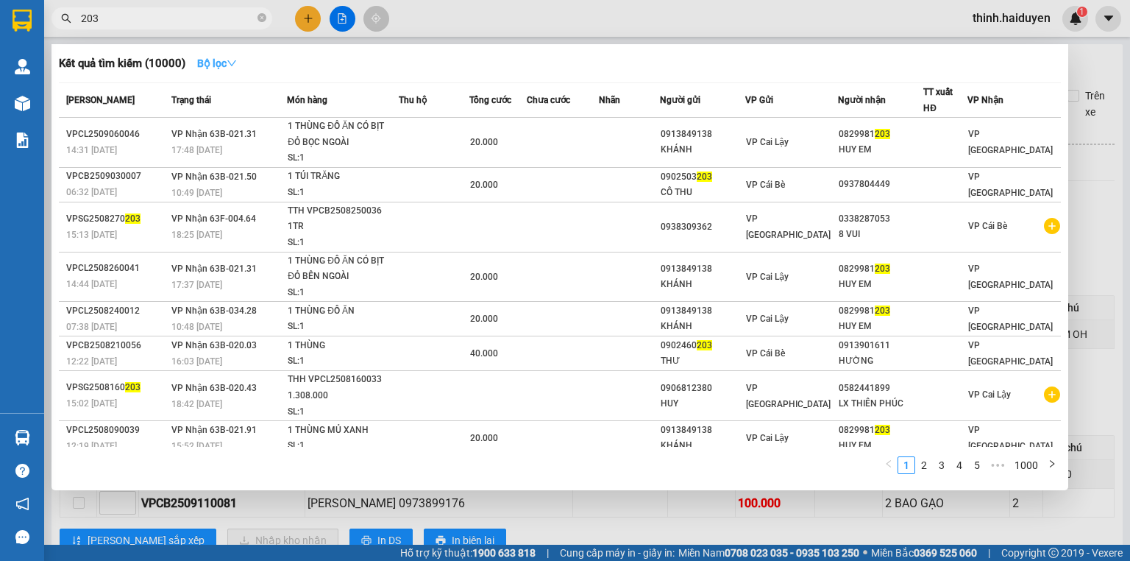
type input "203"
click at [227, 61] on strong "Bộ lọc" at bounding box center [217, 63] width 40 height 12
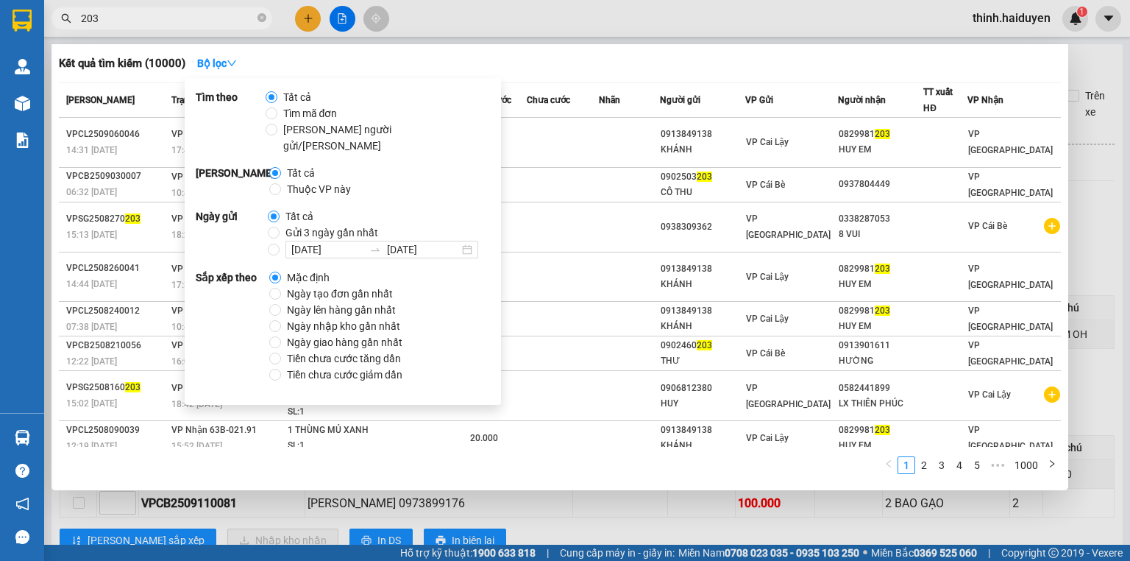
click at [285, 224] on span "Gửi 3 ngày gần nhất" at bounding box center [332, 232] width 104 height 16
click at [280, 227] on input "Gửi 3 ngày gần nhất" at bounding box center [274, 233] width 12 height 12
radio input "true"
radio input "false"
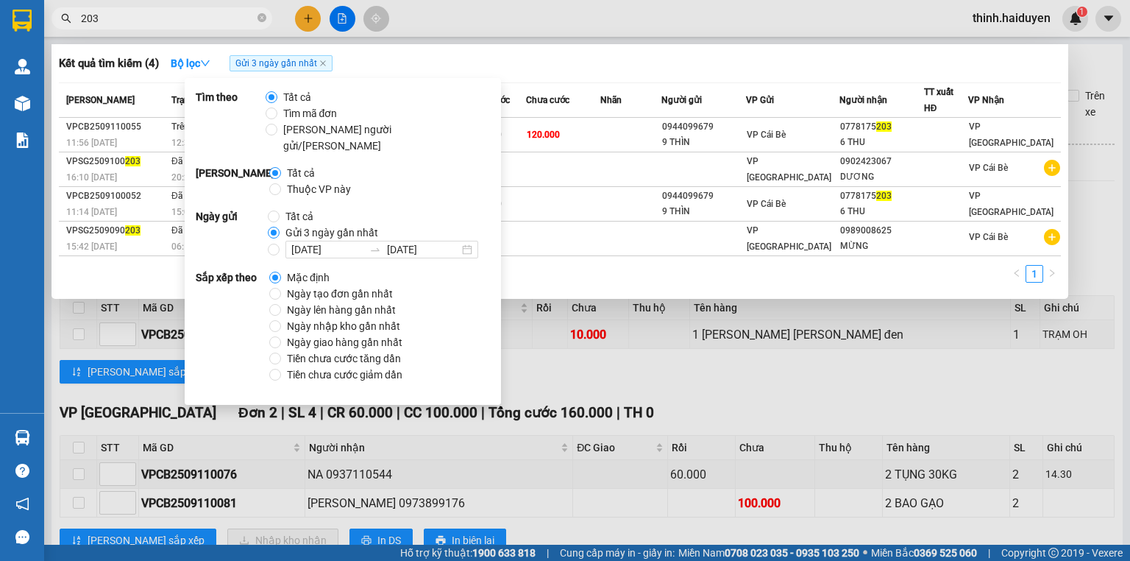
click at [533, 67] on div "Kết quả tìm kiếm ( 4 ) Bộ lọc Gửi 3 ngày gần nhất" at bounding box center [560, 63] width 1002 height 24
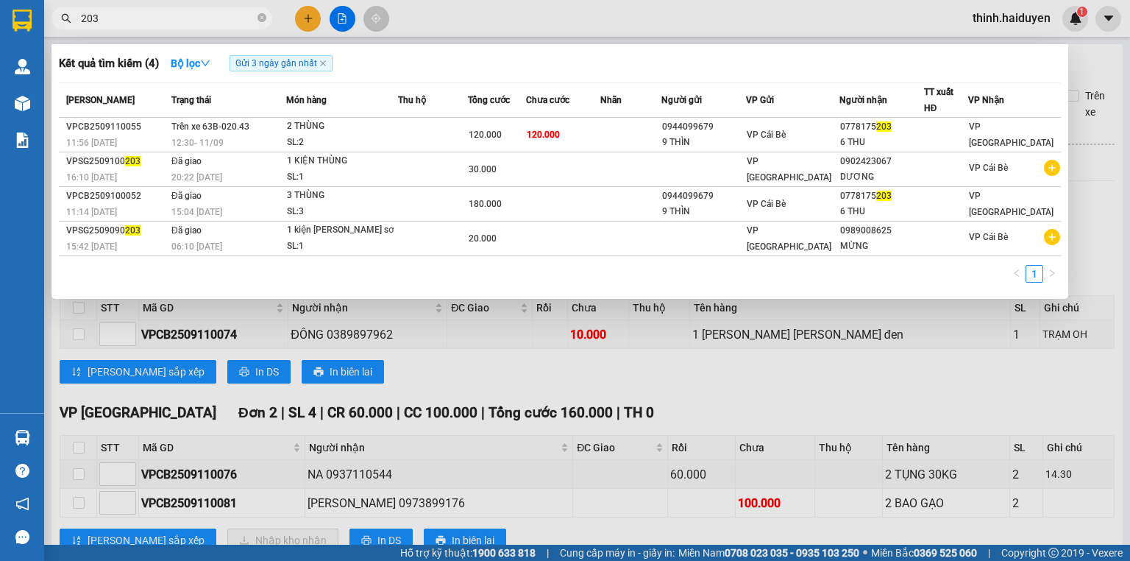
click at [227, 21] on input "203" at bounding box center [168, 18] width 174 height 16
click at [351, 17] on div at bounding box center [565, 280] width 1130 height 561
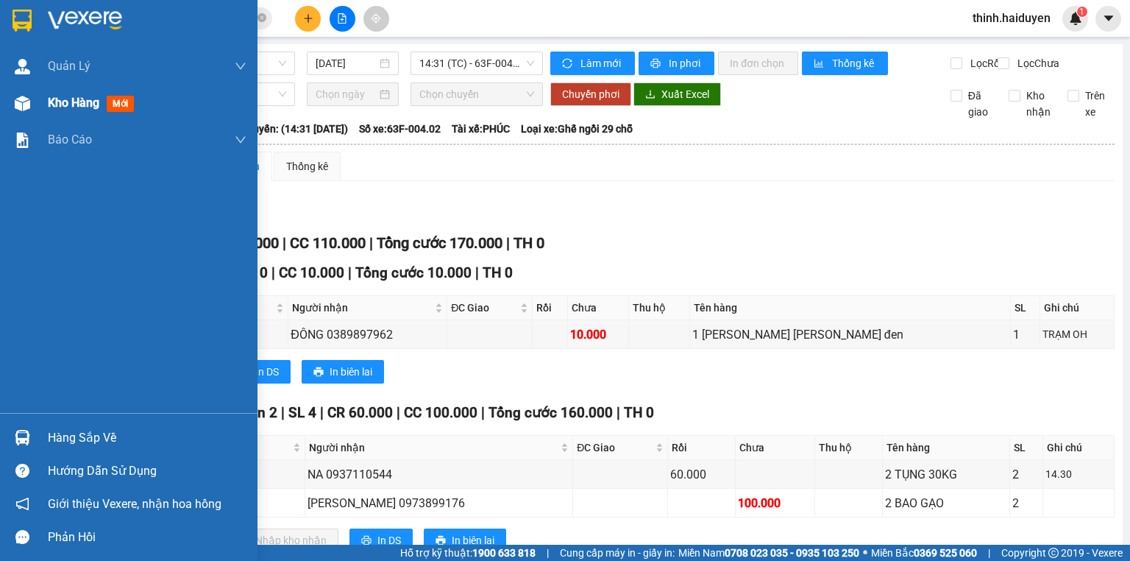
click at [26, 113] on div at bounding box center [23, 103] width 26 height 26
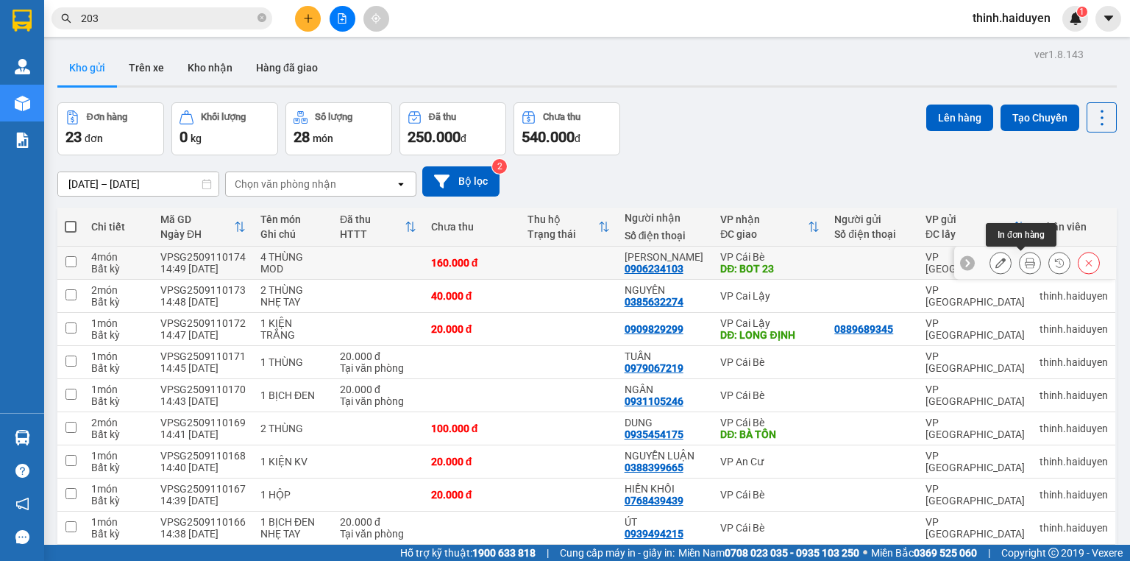
click at [1025, 262] on icon at bounding box center [1030, 262] width 10 height 10
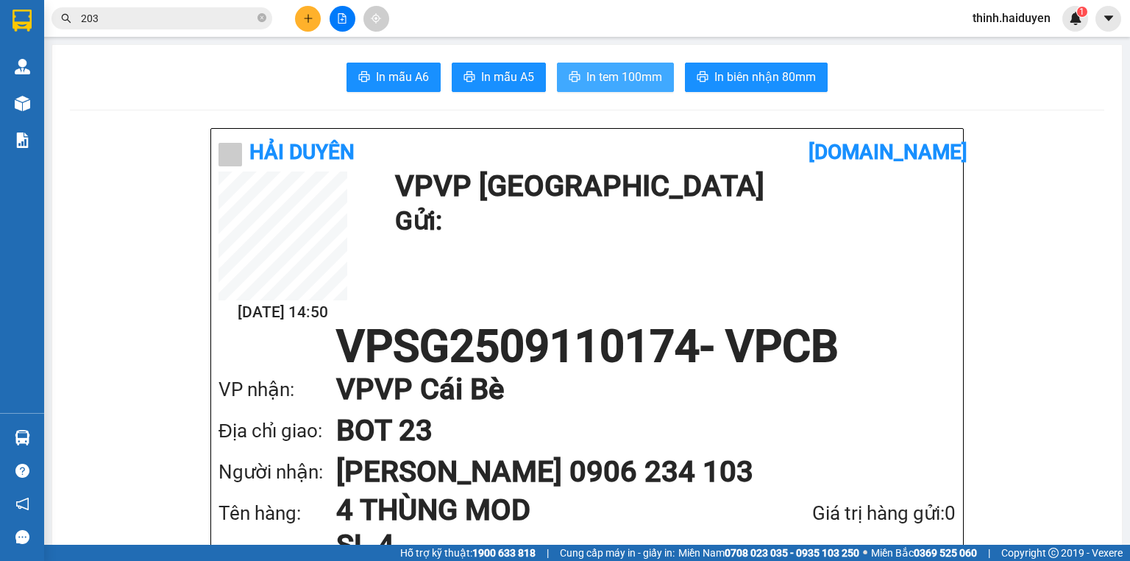
click at [589, 71] on span "In tem 100mm" at bounding box center [624, 77] width 76 height 18
click at [291, 19] on div at bounding box center [342, 19] width 110 height 26
click at [296, 19] on button at bounding box center [308, 19] width 26 height 26
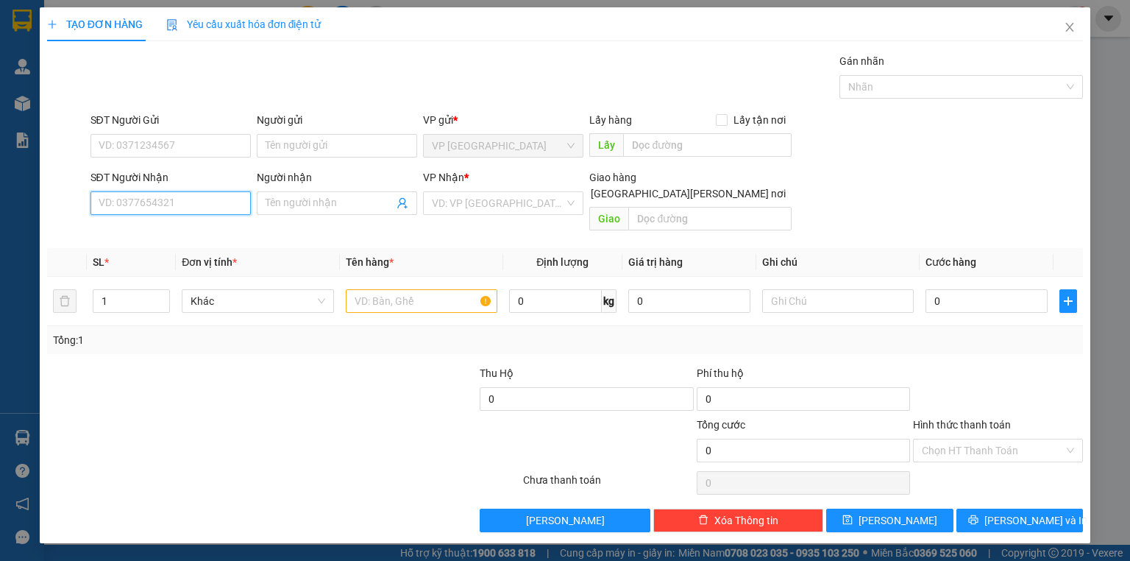
click at [191, 199] on input "SĐT Người Nhận" at bounding box center [170, 203] width 160 height 24
drag, startPoint x: 188, startPoint y: 235, endPoint x: 200, endPoint y: 228, distance: 14.2
click at [188, 234] on div "0972762729 - CHỊ HỒNG" at bounding box center [181, 232] width 164 height 16
type input "0972762729"
type input "CHỊ HỒNG"
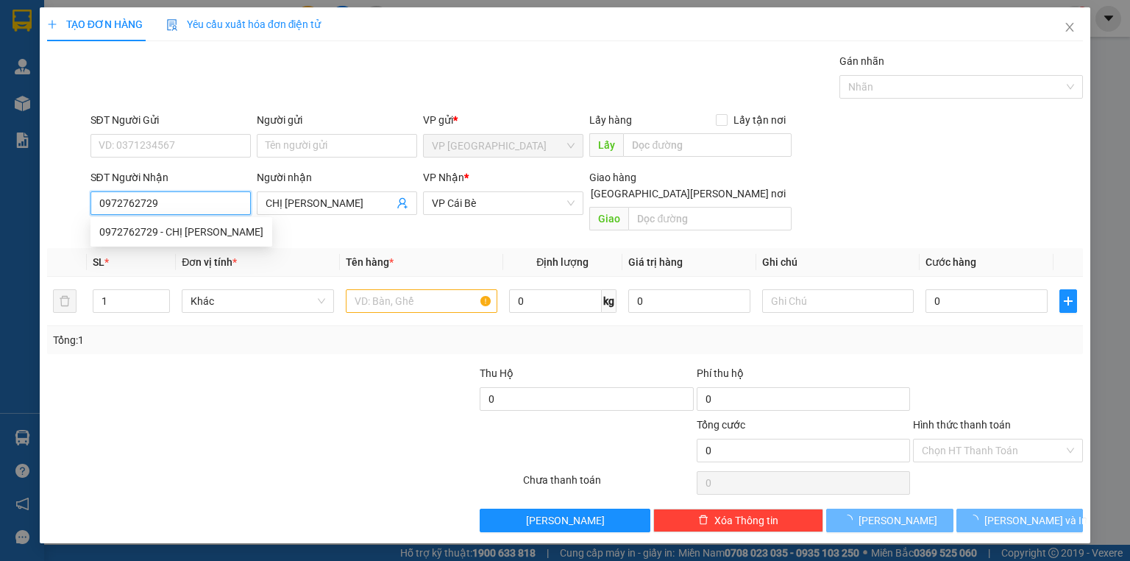
type input "20.000"
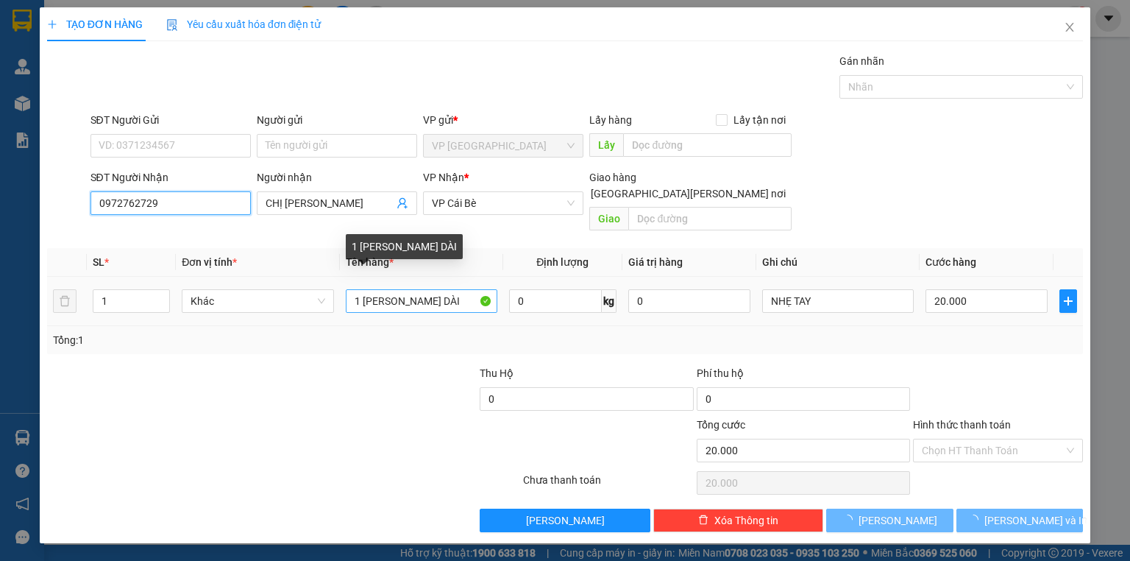
type input "0972762729"
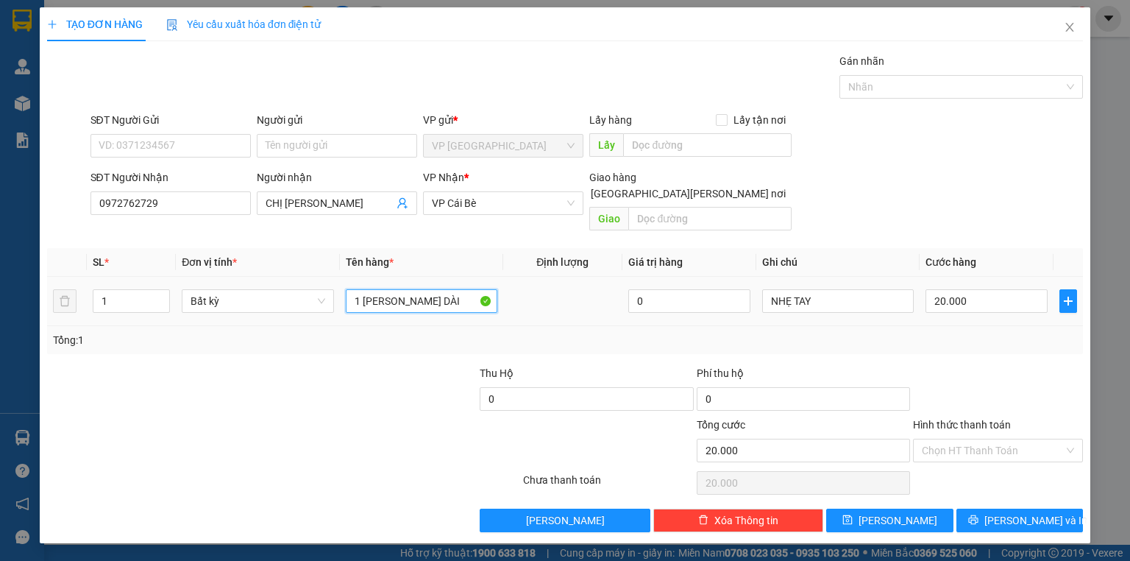
drag, startPoint x: 462, startPoint y: 282, endPoint x: 361, endPoint y: 301, distance: 102.6
click at [361, 301] on td "1 KIỆN TRẮNG DÀI" at bounding box center [421, 301] width 163 height 49
type input "1 túi trắng"
click at [972, 289] on input "20.000" at bounding box center [986, 301] width 122 height 24
type input "3"
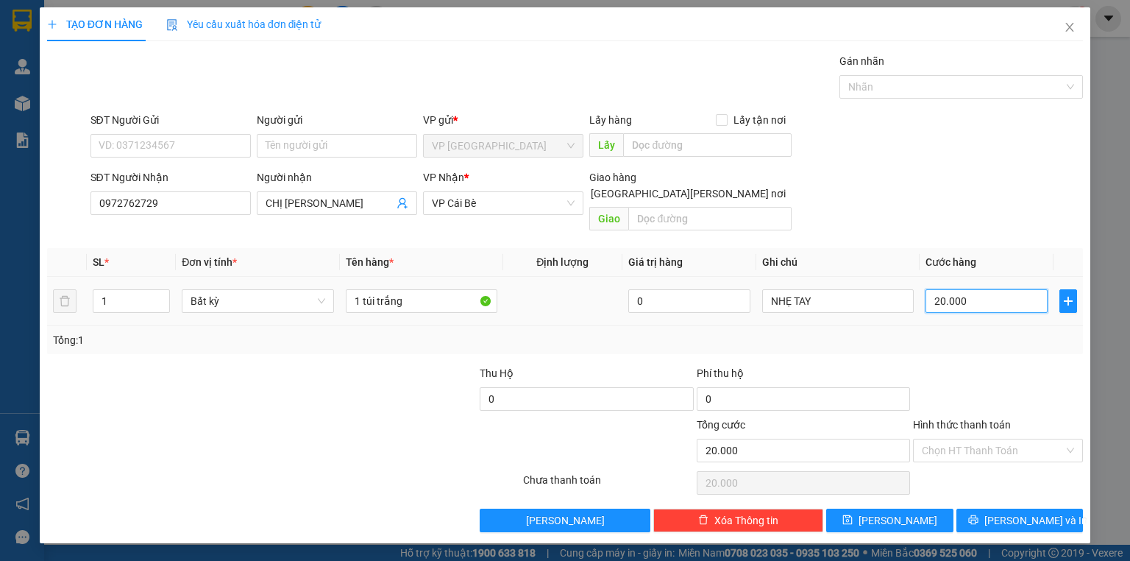
type input "3"
type input "30"
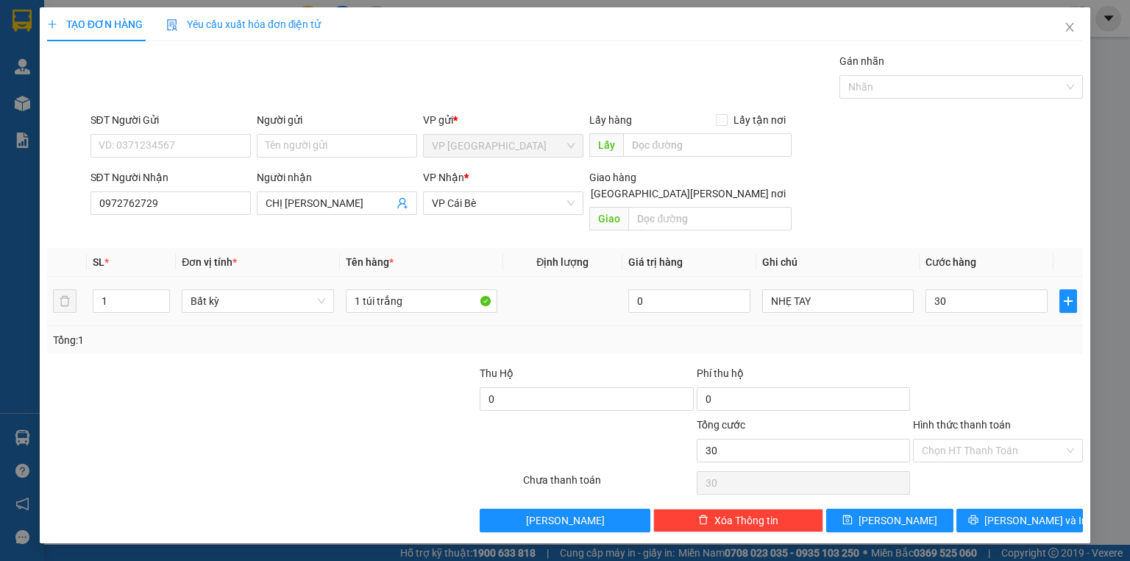
type input "30.000"
drag, startPoint x: 973, startPoint y: 354, endPoint x: 980, endPoint y: 368, distance: 15.5
click at [980, 368] on div "Transit Pickup Surcharge Ids Transit Deliver Surcharge Ids Transit Deliver Surc…" at bounding box center [565, 292] width 1036 height 479
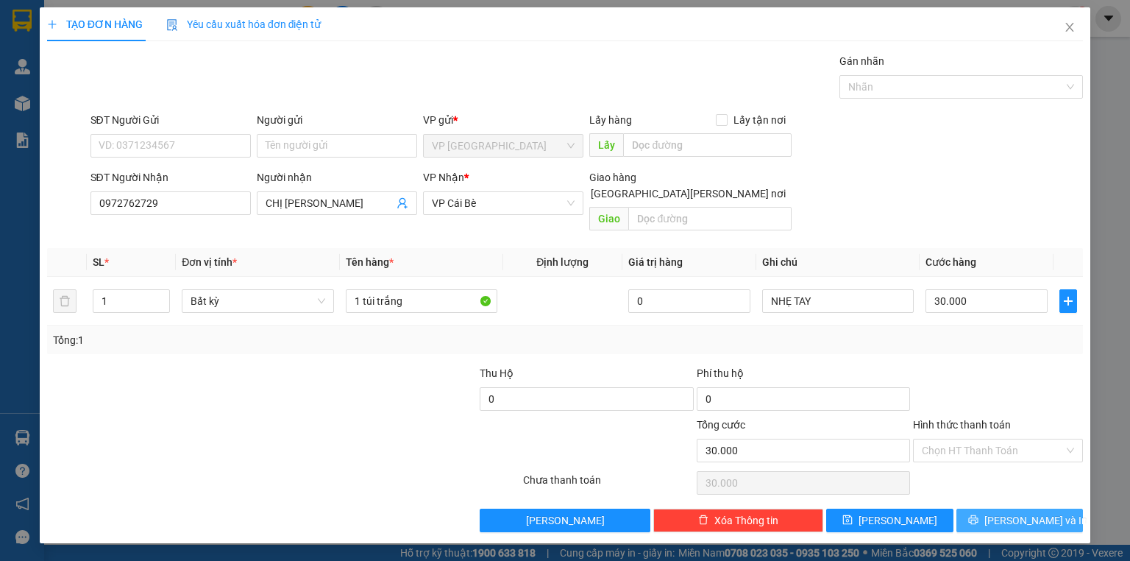
click at [1001, 510] on button "[PERSON_NAME] và In" at bounding box center [1019, 520] width 127 height 24
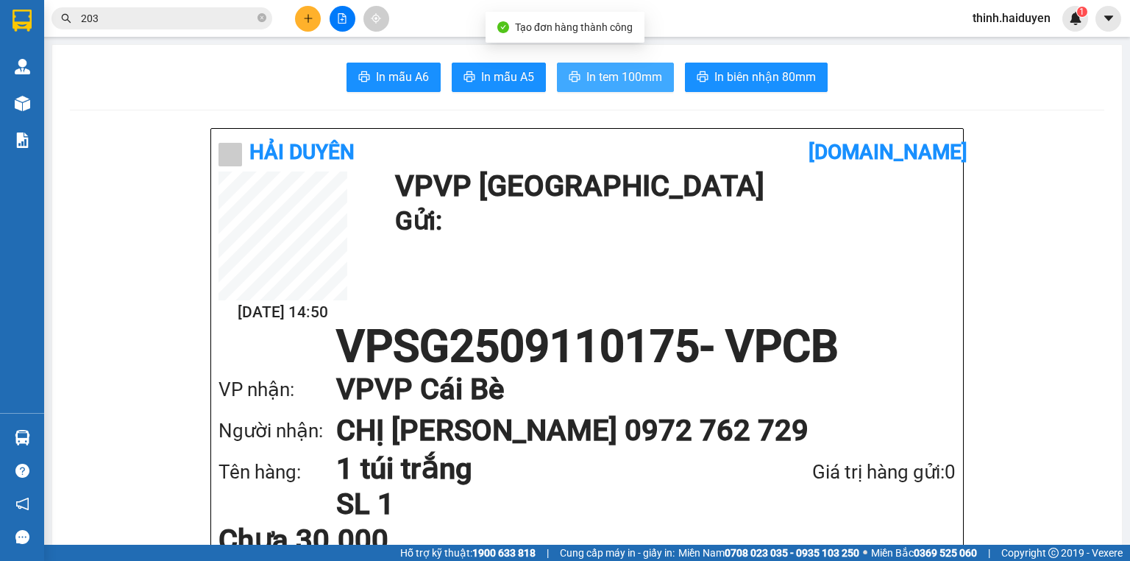
click at [597, 77] on span "In tem 100mm" at bounding box center [624, 77] width 76 height 18
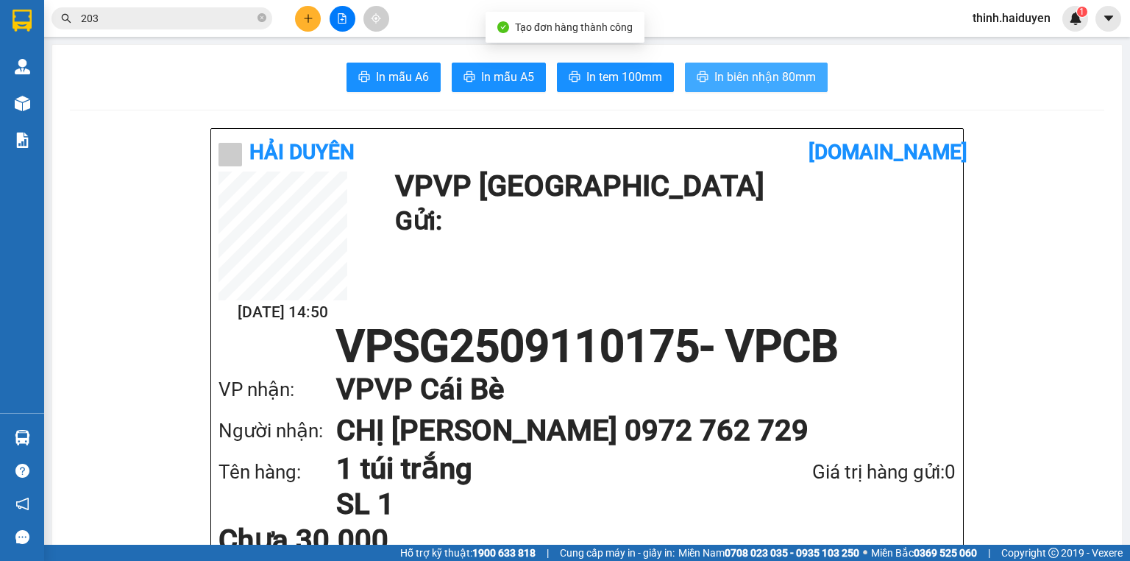
drag, startPoint x: 755, startPoint y: 70, endPoint x: 868, endPoint y: 70, distance: 113.3
click at [765, 72] on span "In biên nhận 80mm" at bounding box center [765, 77] width 102 height 18
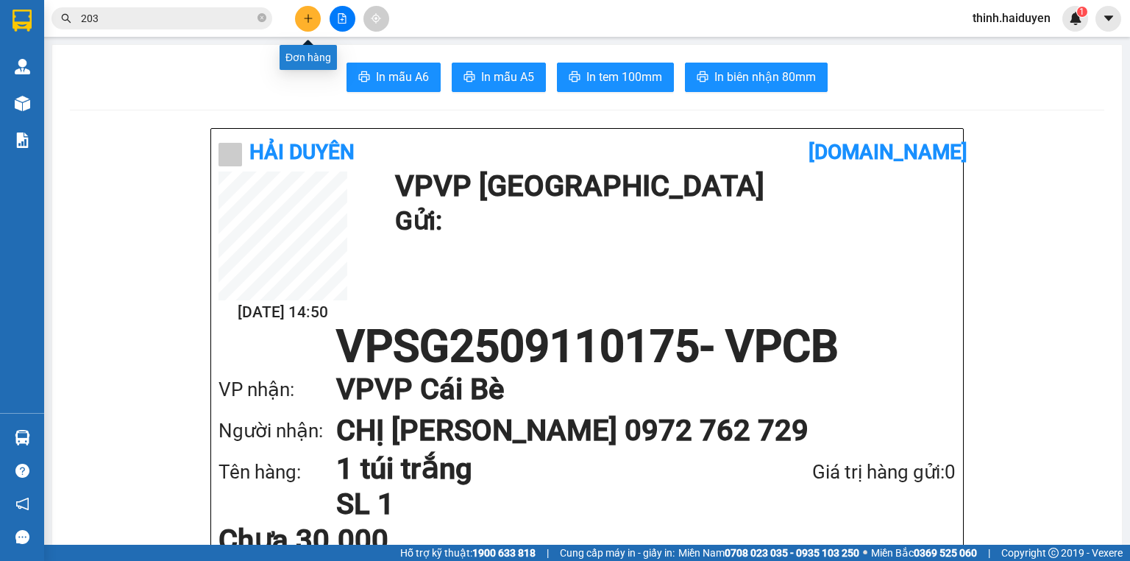
click at [308, 12] on button at bounding box center [308, 19] width 26 height 26
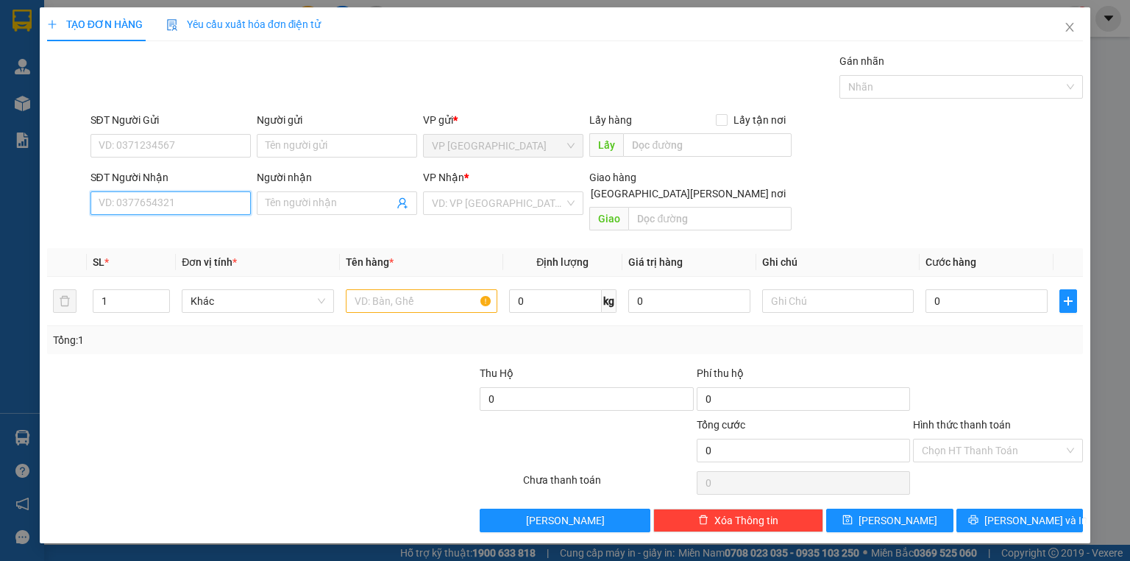
click at [160, 206] on input "SĐT Người Nhận" at bounding box center [170, 203] width 160 height 24
type input "0961801106"
click at [172, 226] on div "0961801106 - BÁNH KEM DOREMON" at bounding box center [197, 232] width 197 height 16
type input "BÁNH KEM DOREMON"
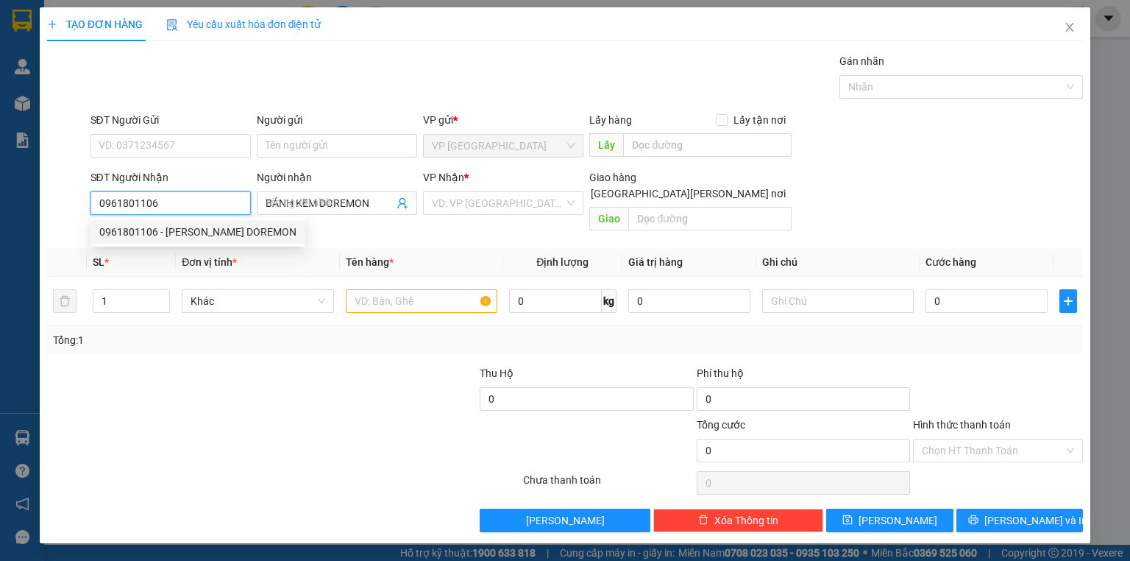
type input "80.000"
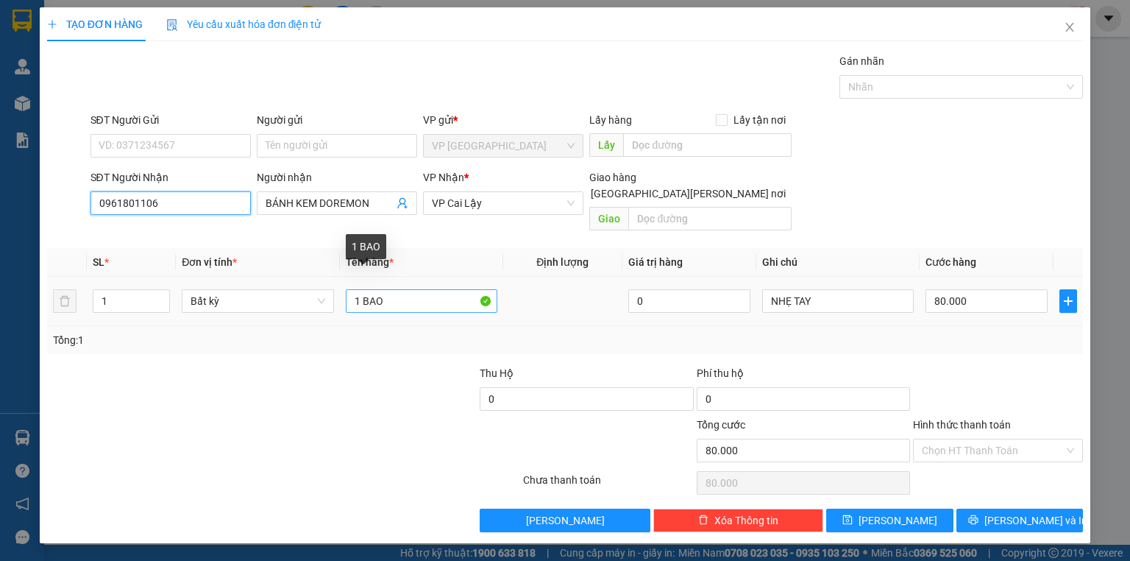
type input "0961801106"
click at [441, 289] on input "1 BAO" at bounding box center [422, 301] width 152 height 24
type input "2"
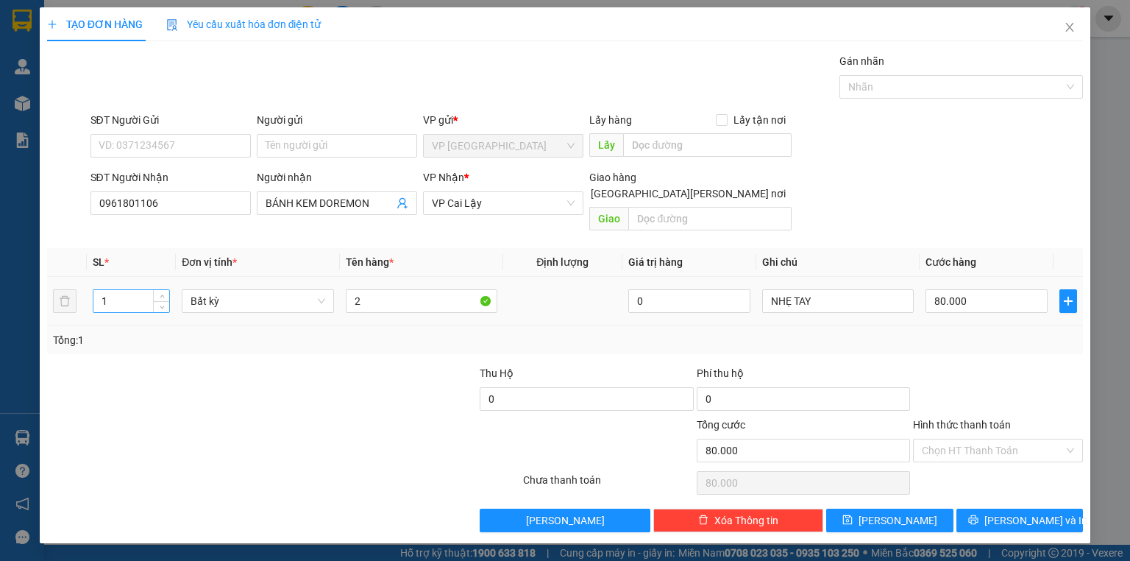
click at [117, 290] on input "1" at bounding box center [131, 301] width 76 height 22
drag, startPoint x: 116, startPoint y: 280, endPoint x: 105, endPoint y: 285, distance: 12.2
click at [106, 290] on input "1" at bounding box center [131, 301] width 76 height 22
type input "2"
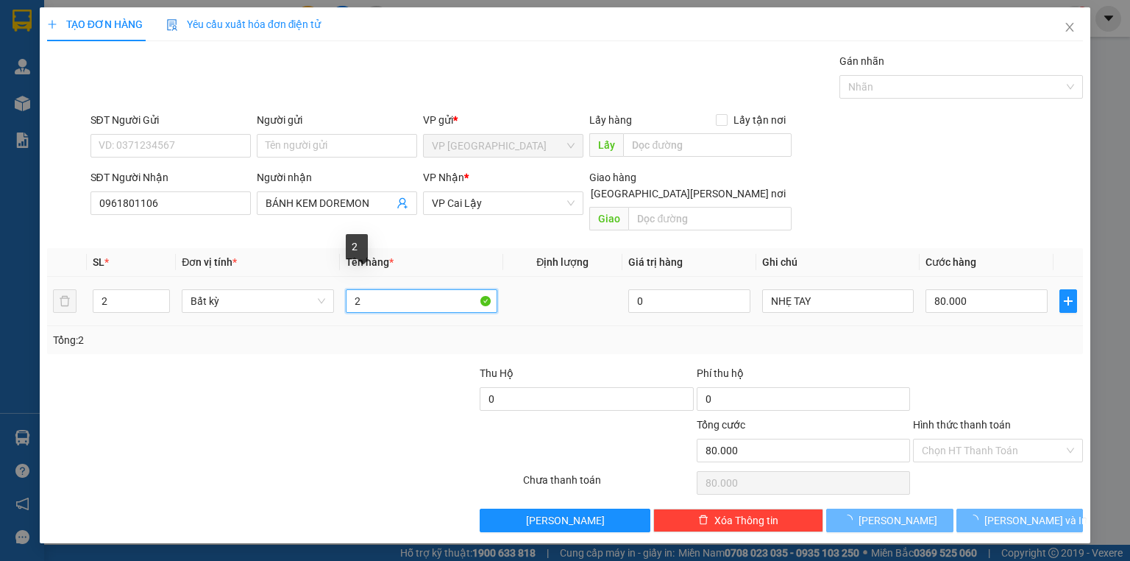
click at [397, 289] on input "2" at bounding box center [422, 301] width 152 height 24
type input "2"
type input "0"
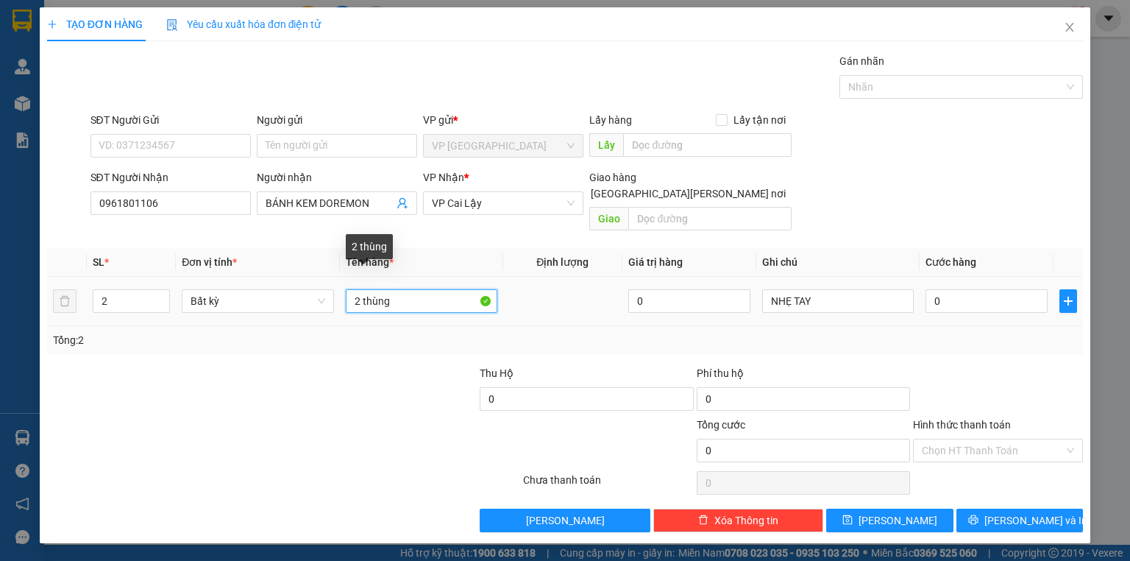
type input "2 thùng"
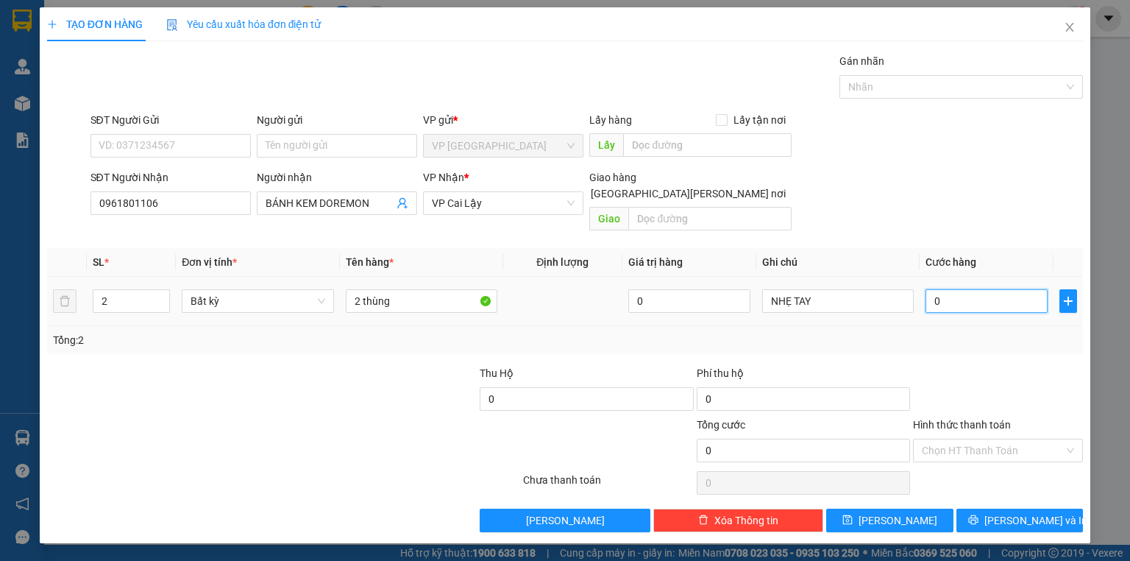
click at [1014, 289] on input "0" at bounding box center [986, 301] width 122 height 24
drag, startPoint x: 1014, startPoint y: 359, endPoint x: 1013, endPoint y: 405, distance: 46.4
click at [1014, 365] on div at bounding box center [997, 390] width 173 height 51
click at [1025, 512] on span "[PERSON_NAME] và In" at bounding box center [1035, 520] width 103 height 16
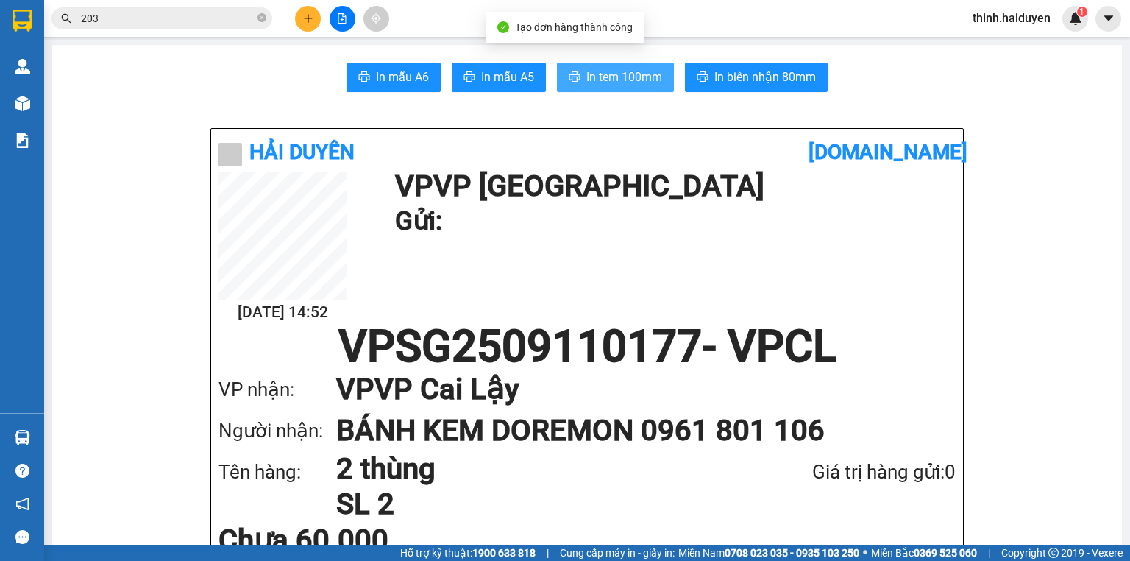
click at [630, 67] on button "In tem 100mm" at bounding box center [615, 77] width 117 height 29
drag, startPoint x: 665, startPoint y: 75, endPoint x: 705, endPoint y: 66, distance: 41.4
click at [665, 74] on button "In tem 100mm" at bounding box center [615, 77] width 117 height 29
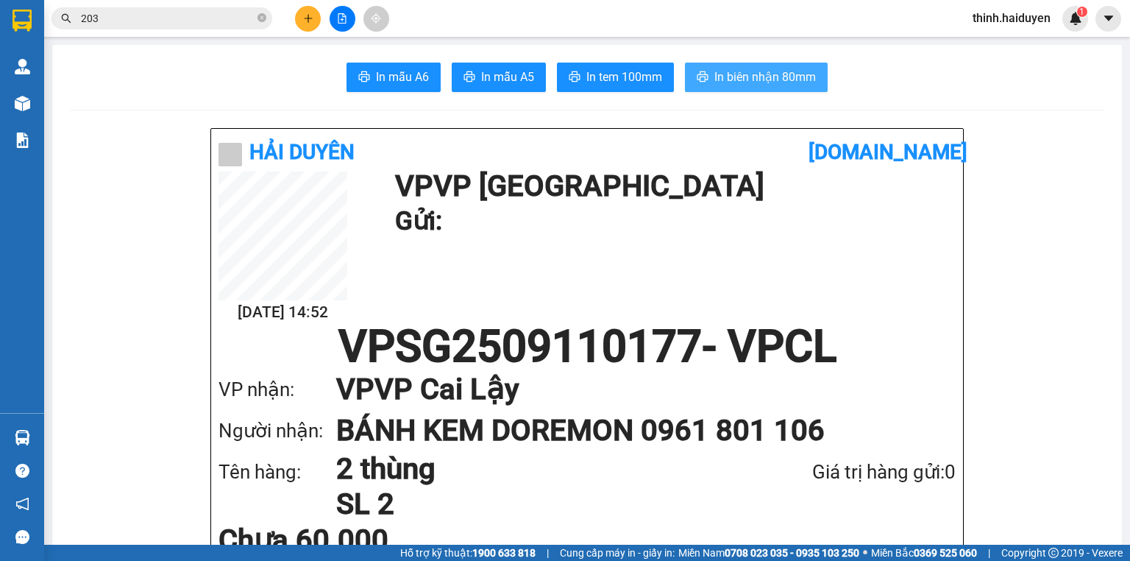
click at [705, 66] on button "In biên nhận 80mm" at bounding box center [756, 77] width 143 height 29
click at [300, 18] on button at bounding box center [308, 19] width 26 height 26
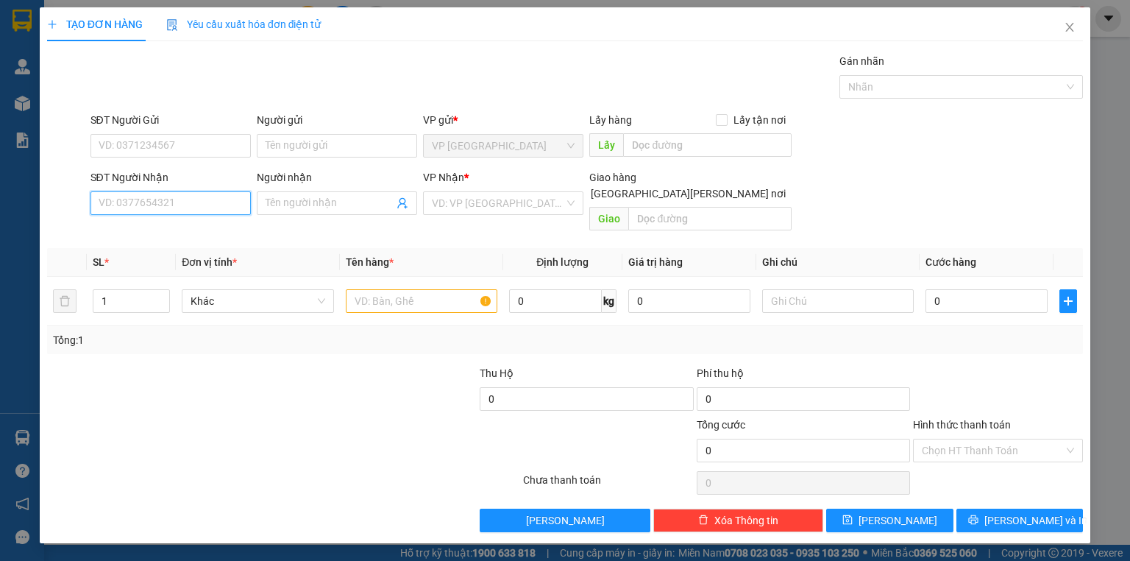
click at [191, 208] on input "SĐT Người Nhận" at bounding box center [170, 203] width 160 height 24
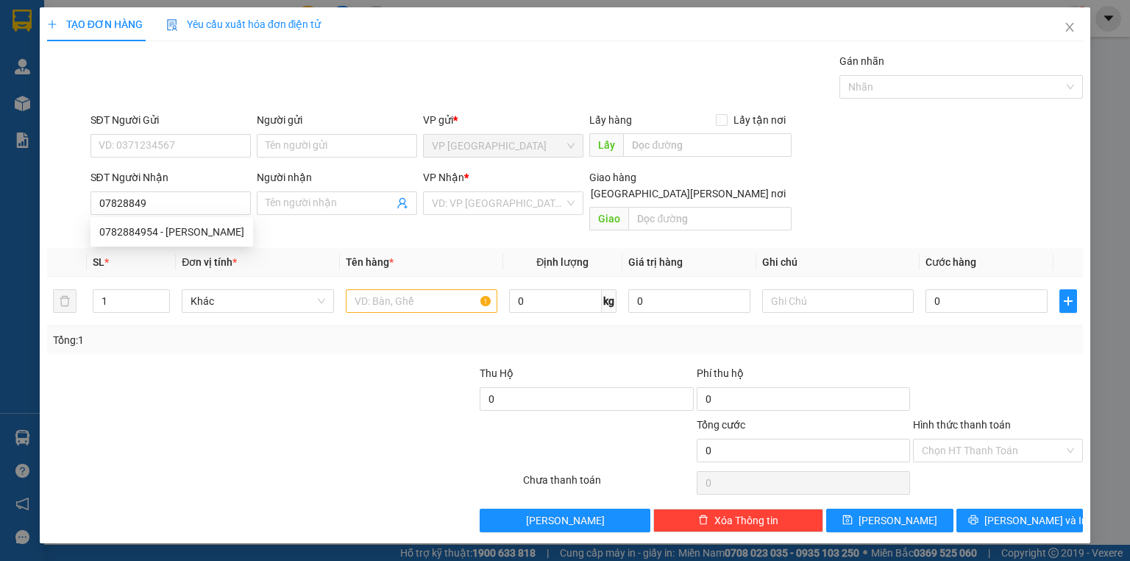
click at [205, 218] on div "0782884954 0782884954 - TUẤN" at bounding box center [171, 231] width 163 height 29
click at [206, 221] on div "Transit Pickup Surcharge Ids Transit Deliver Surcharge Ids Transit Deliver Surc…" at bounding box center [565, 292] width 1036 height 479
drag, startPoint x: 182, startPoint y: 195, endPoint x: 163, endPoint y: 224, distance: 34.1
click at [181, 196] on input "07828849" at bounding box center [170, 203] width 160 height 24
click at [174, 235] on div "0782884954 - TUẤN" at bounding box center [171, 232] width 145 height 16
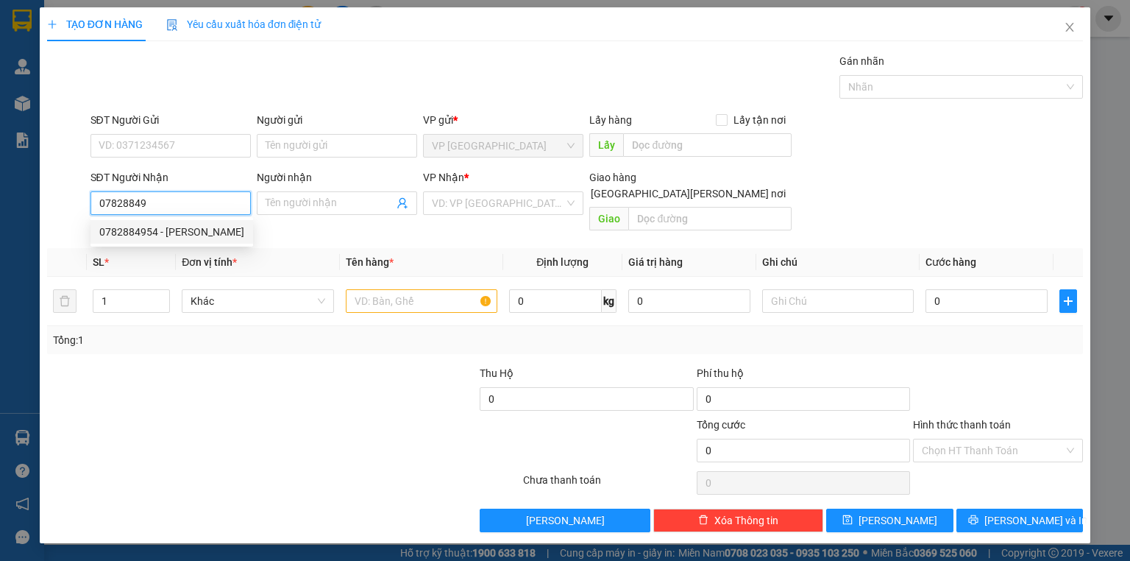
type input "0782884954"
type input "TUẤN"
type input "KS YẾN NGA"
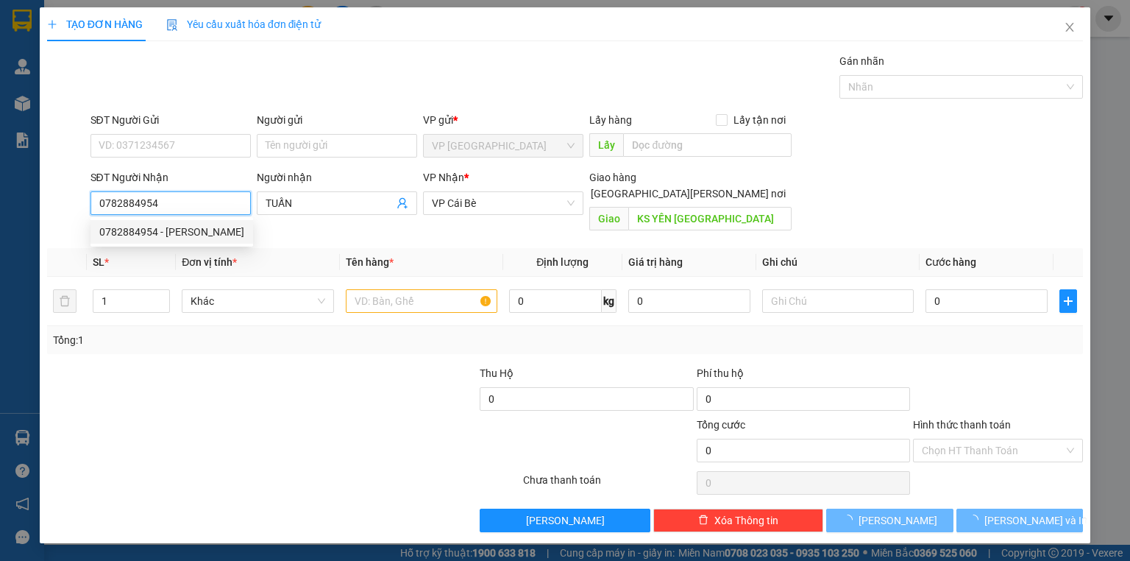
type input "20.000"
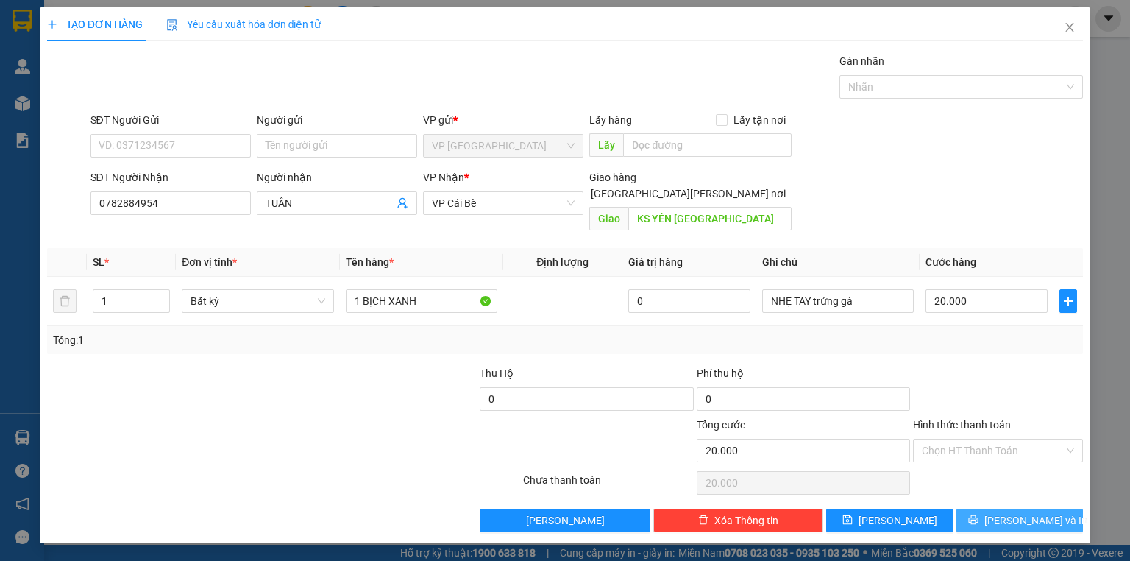
click at [989, 508] on button "[PERSON_NAME] và In" at bounding box center [1019, 520] width 127 height 24
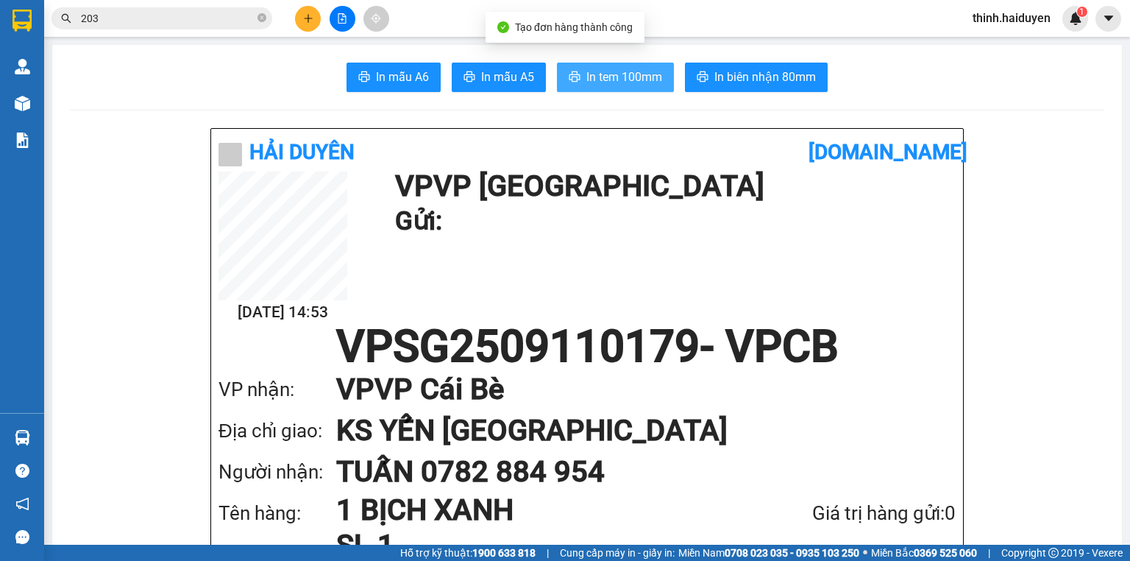
click at [619, 77] on span "In tem 100mm" at bounding box center [624, 77] width 76 height 18
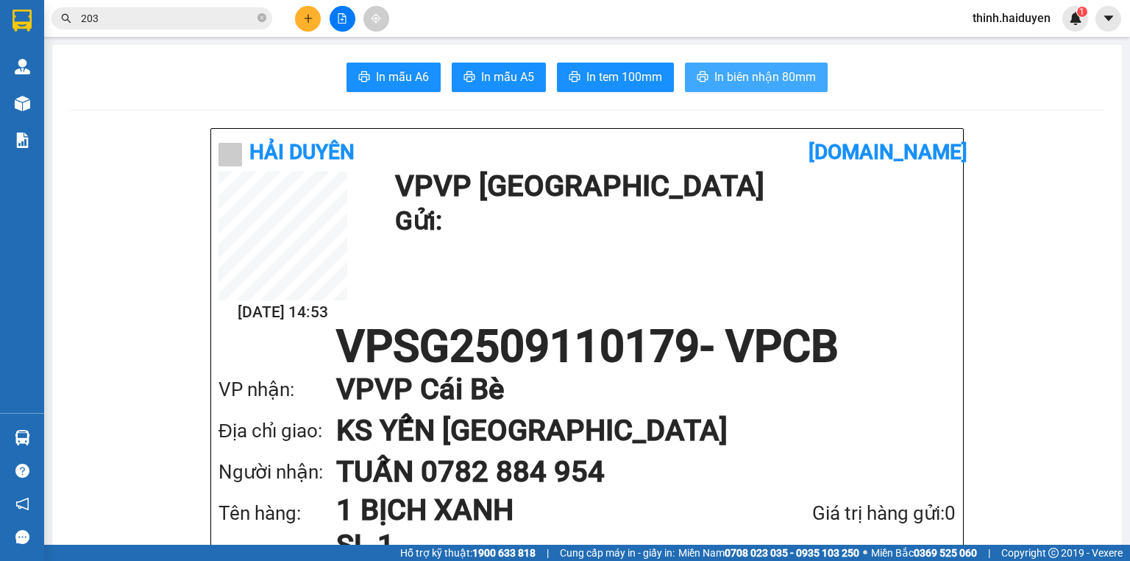
drag, startPoint x: 744, startPoint y: 71, endPoint x: 755, endPoint y: 75, distance: 11.2
click at [750, 74] on span "In biên nhận 80mm" at bounding box center [765, 77] width 102 height 18
click at [112, 8] on span "203" at bounding box center [161, 18] width 221 height 22
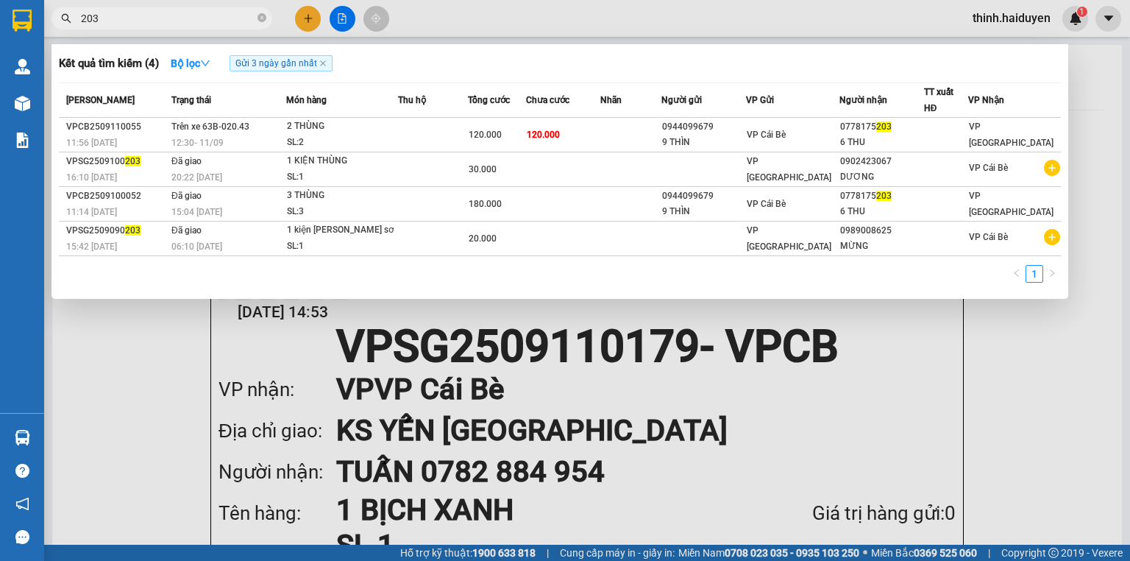
click at [112, 8] on span "203" at bounding box center [161, 18] width 221 height 22
click at [116, 21] on input "203" at bounding box center [168, 18] width 174 height 16
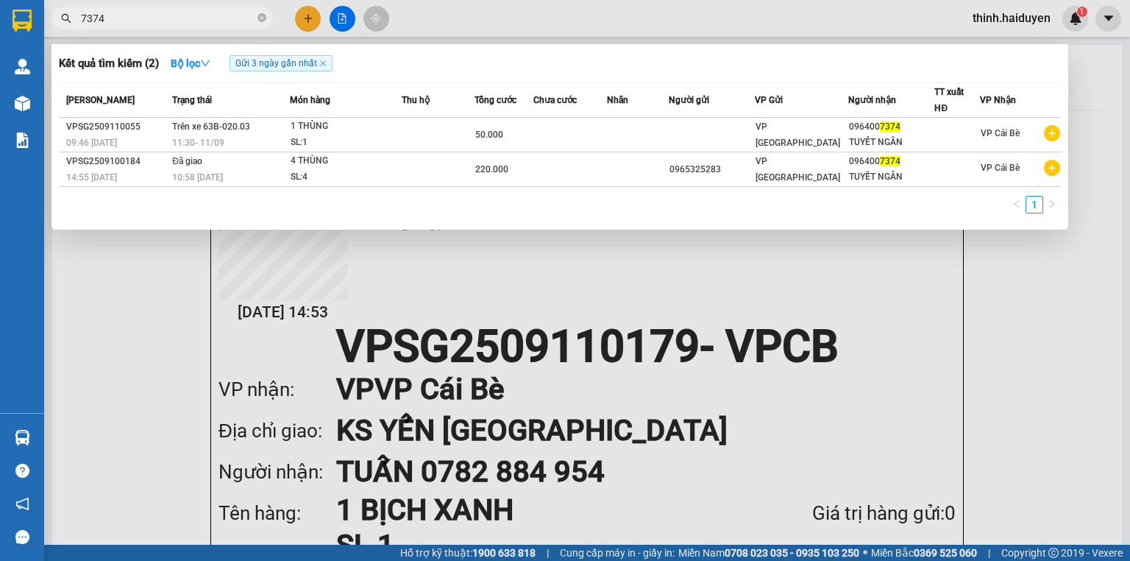
type input "7374"
click at [312, 21] on div at bounding box center [565, 280] width 1130 height 561
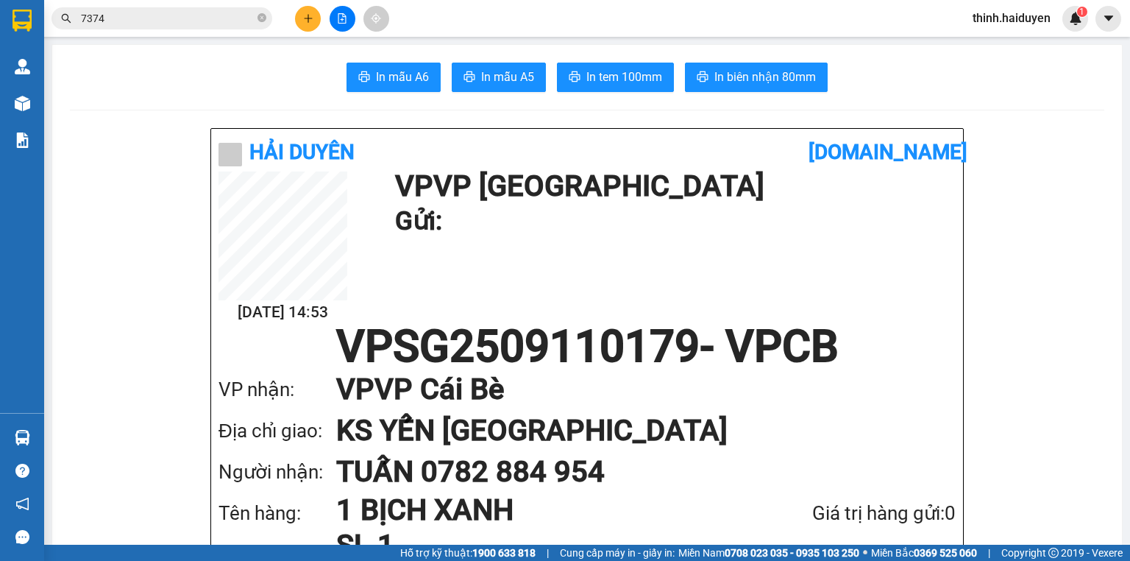
click at [310, 17] on icon "plus" at bounding box center [308, 18] width 10 height 10
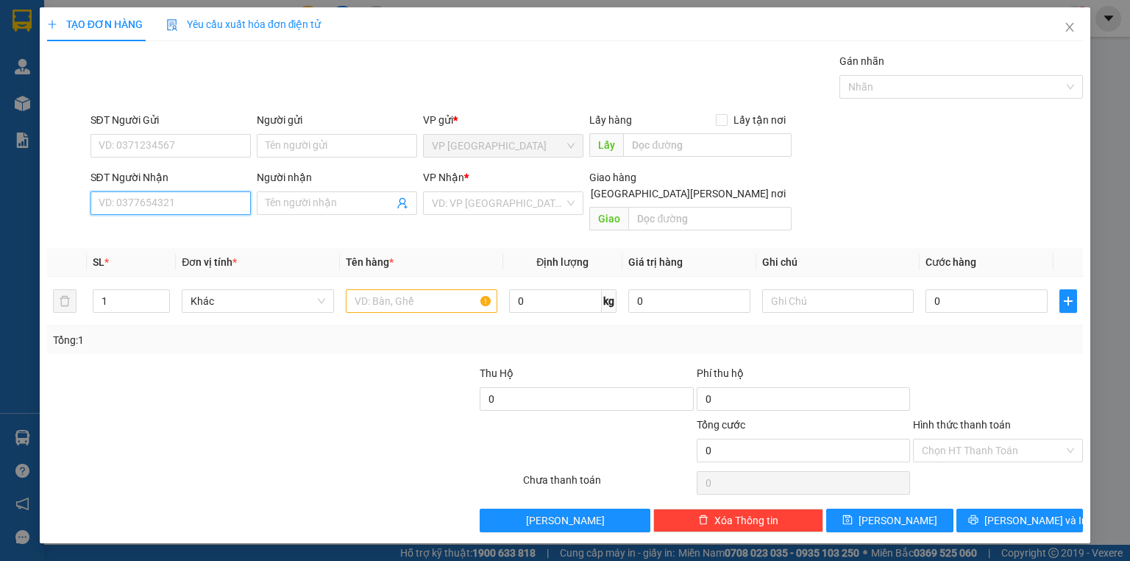
click at [188, 203] on input "SĐT Người Nhận" at bounding box center [170, 203] width 160 height 24
type input "0938335253"
click at [184, 235] on div "0938335253 - THÀNH" at bounding box center [171, 232] width 145 height 16
type input "THÀNH"
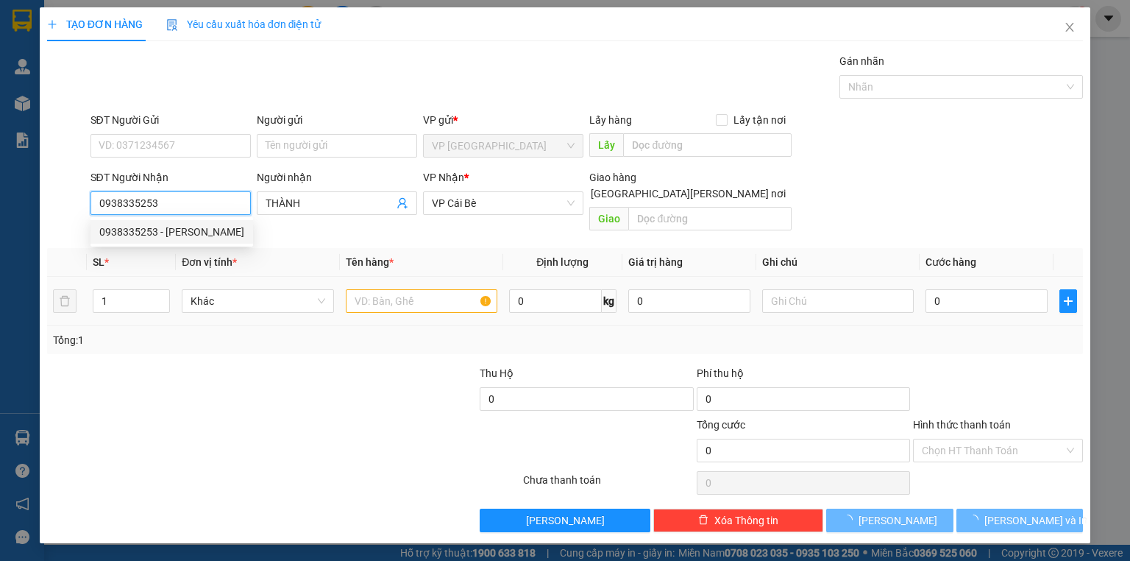
type input "20.000"
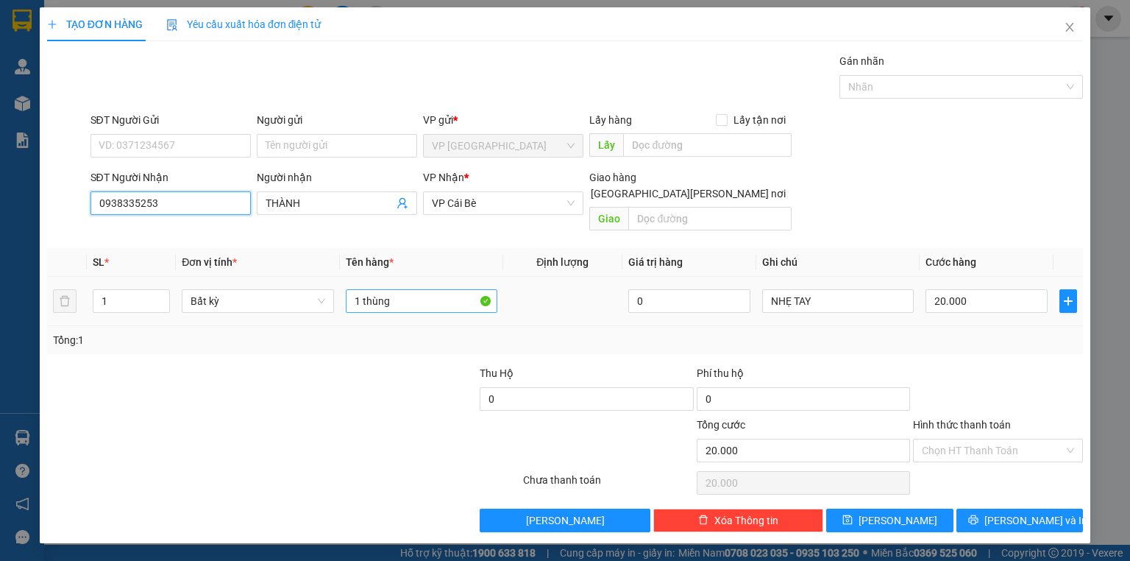
type input "0938335253"
drag, startPoint x: 357, startPoint y: 282, endPoint x: 344, endPoint y: 285, distance: 12.7
click at [344, 285] on td "1 thùng" at bounding box center [421, 301] width 163 height 49
type input "2 thùng"
type input "2"
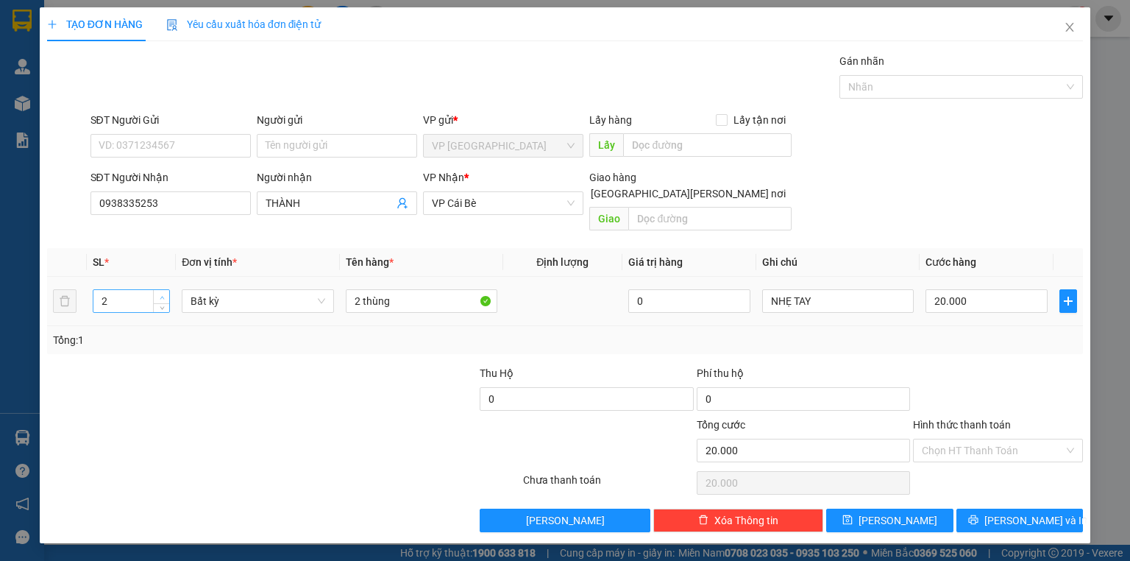
click at [165, 290] on span "Increase Value" at bounding box center [161, 296] width 16 height 13
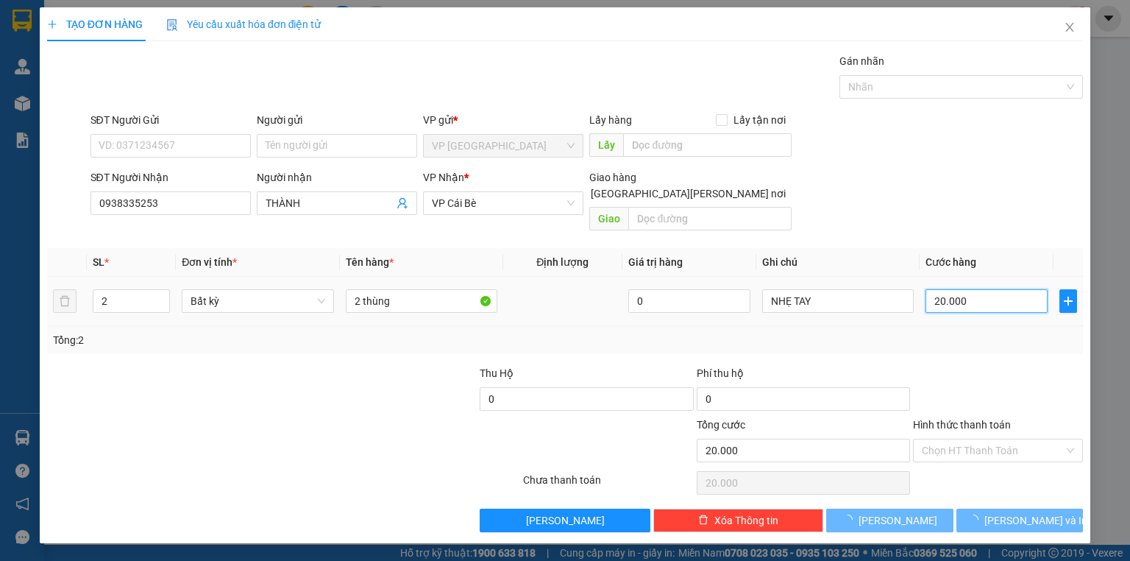
click at [971, 289] on input "20.000" at bounding box center [986, 301] width 122 height 24
type input "0"
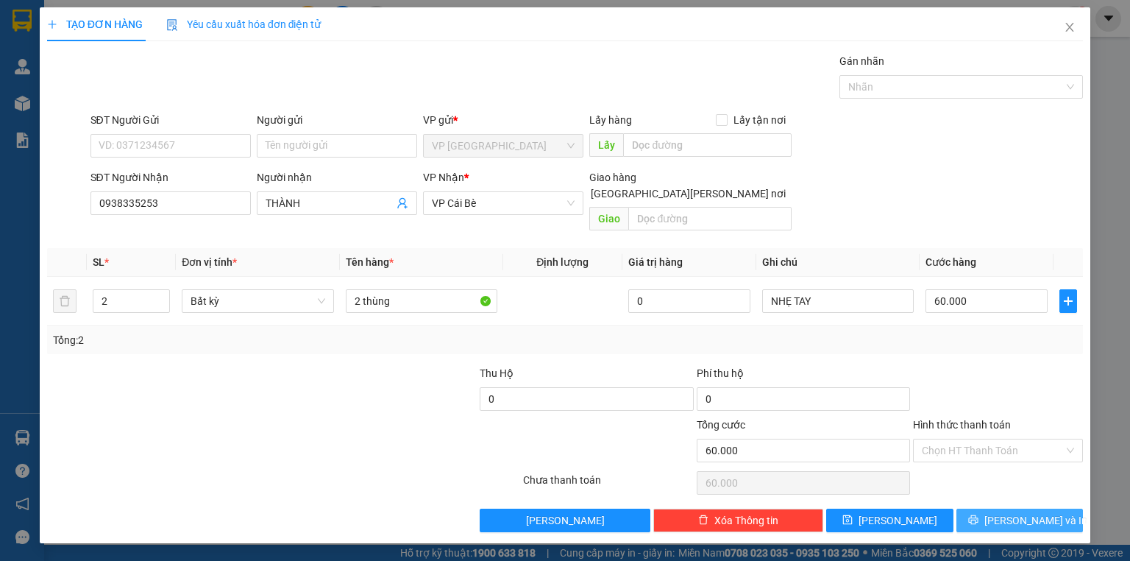
click at [978, 515] on icon "printer" at bounding box center [973, 520] width 10 height 10
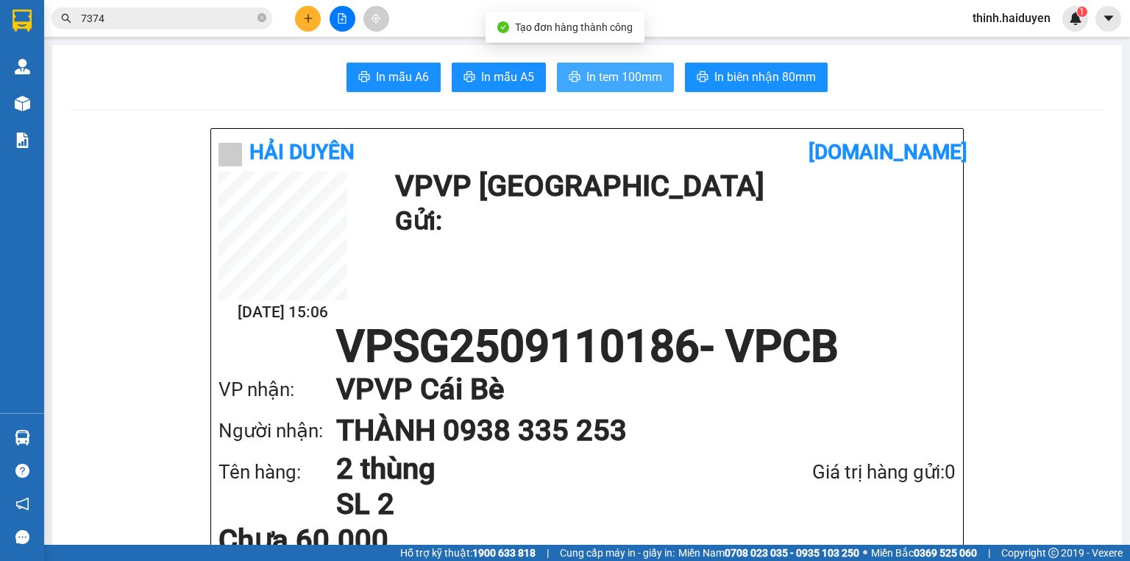
click at [646, 76] on span "In tem 100mm" at bounding box center [624, 77] width 76 height 18
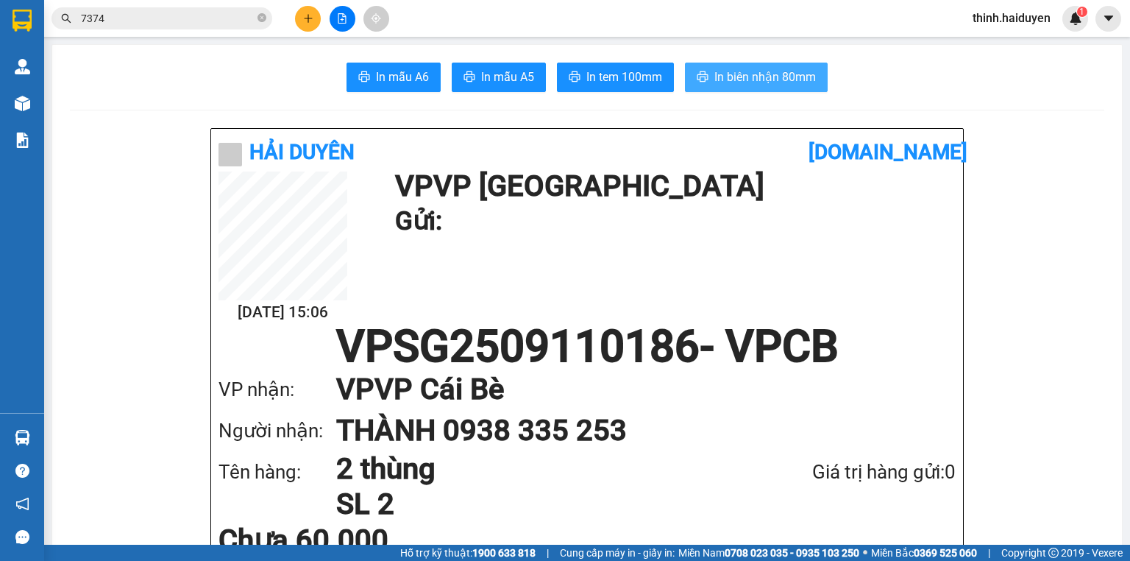
click at [722, 78] on span "In biên nhận 80mm" at bounding box center [765, 77] width 102 height 18
click at [266, 18] on icon "close-circle" at bounding box center [261, 17] width 9 height 9
click at [346, 18] on icon "file-add" at bounding box center [342, 18] width 10 height 10
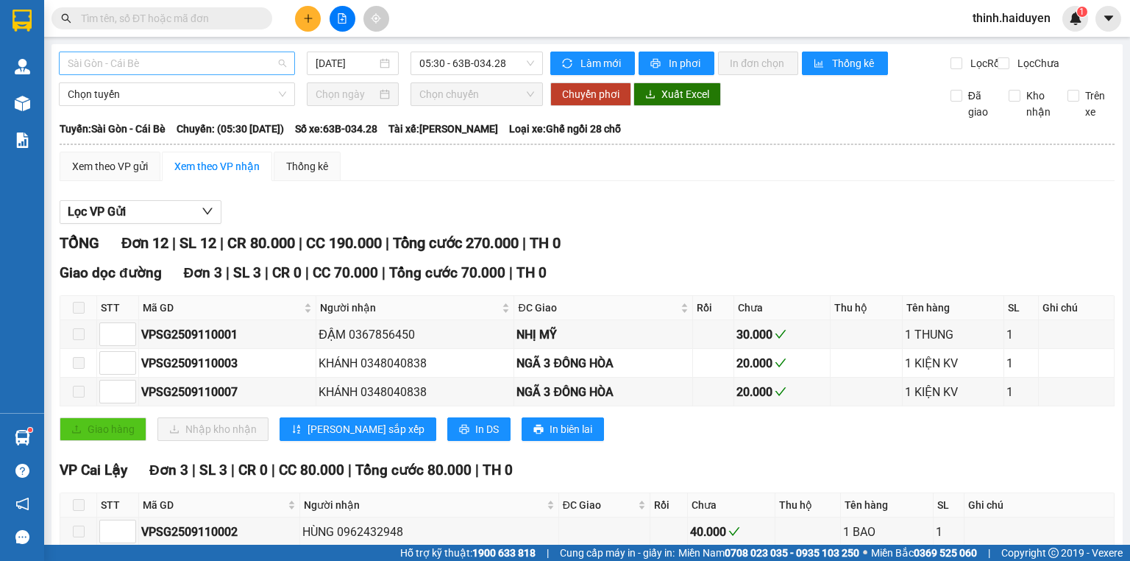
click at [195, 62] on span "Sài Gòn - Cái Bè" at bounding box center [177, 63] width 218 height 22
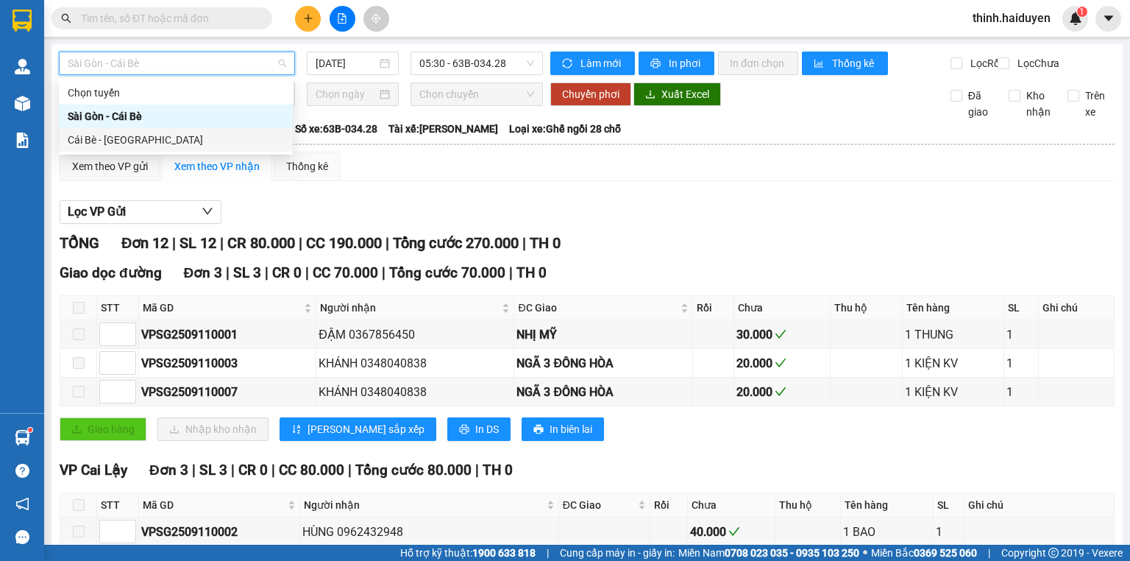
click at [159, 140] on div "Cái Bè - [GEOGRAPHIC_DATA]" at bounding box center [176, 140] width 216 height 16
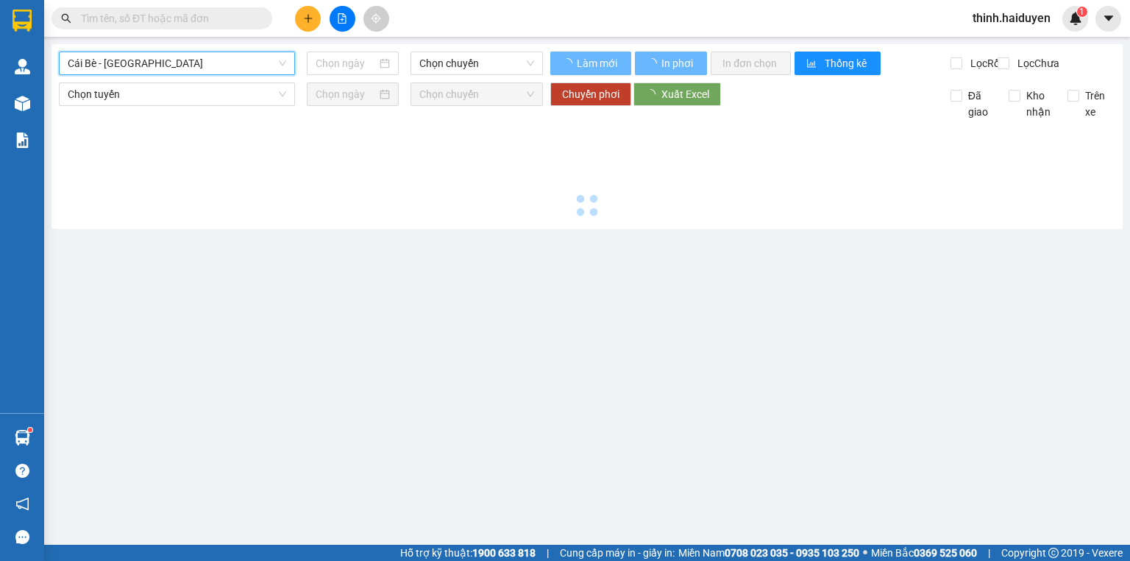
type input "[DATE]"
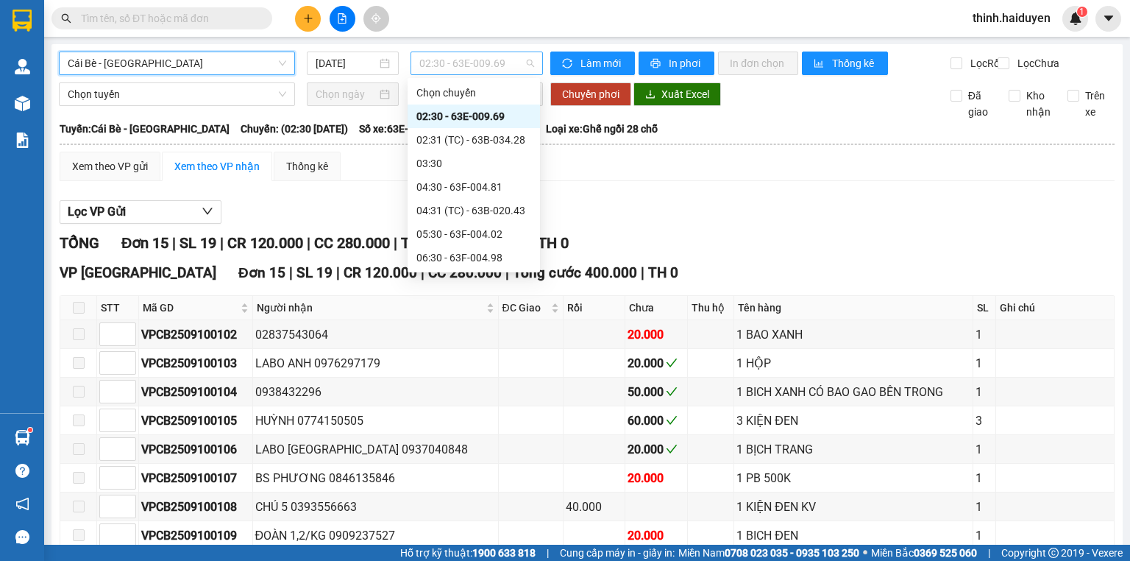
drag, startPoint x: 438, startPoint y: 70, endPoint x: 432, endPoint y: 109, distance: 39.4
click at [438, 71] on span "02:30 - 63E-009.69" at bounding box center [476, 63] width 115 height 22
click at [438, 414] on div "10:30 - 63B-021.31" at bounding box center [473, 422] width 115 height 16
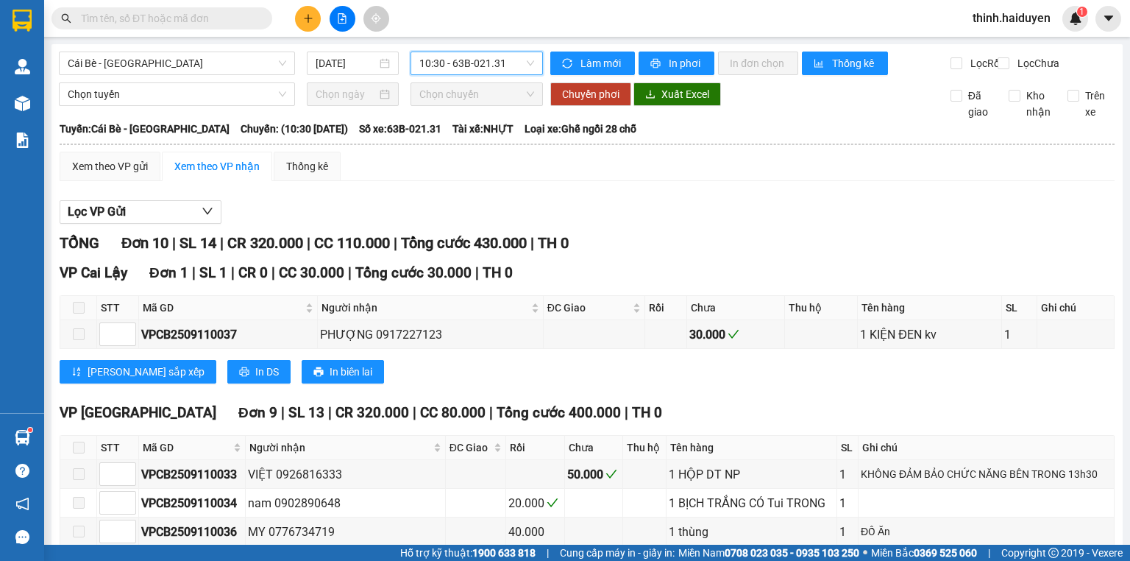
click at [455, 68] on span "10:30 - 63B-021.31" at bounding box center [476, 63] width 115 height 22
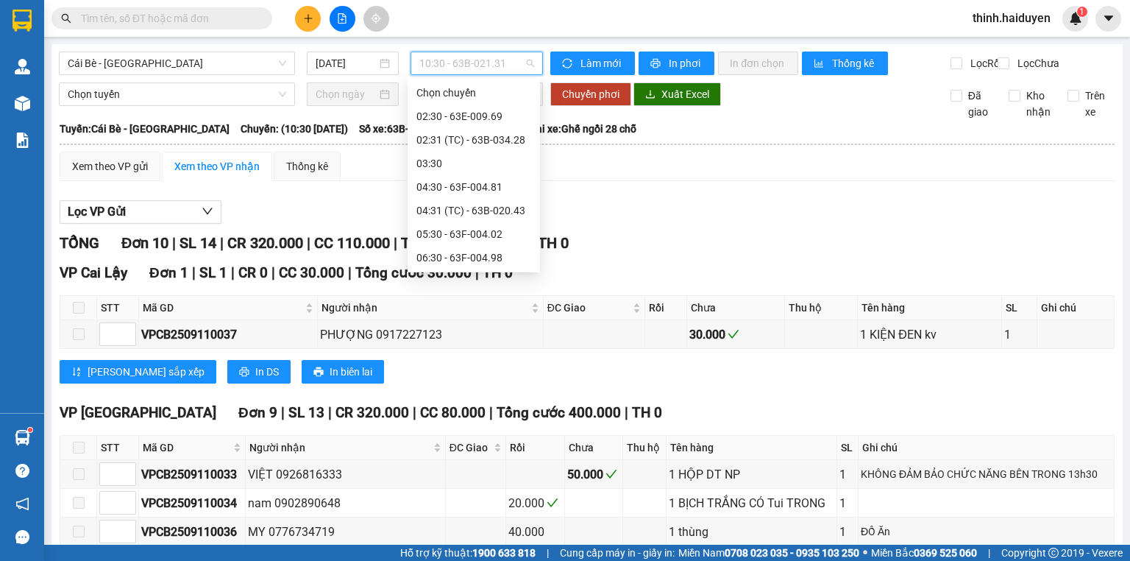
click at [447, 438] on div "11:30 - 63B-021.76" at bounding box center [473, 446] width 115 height 16
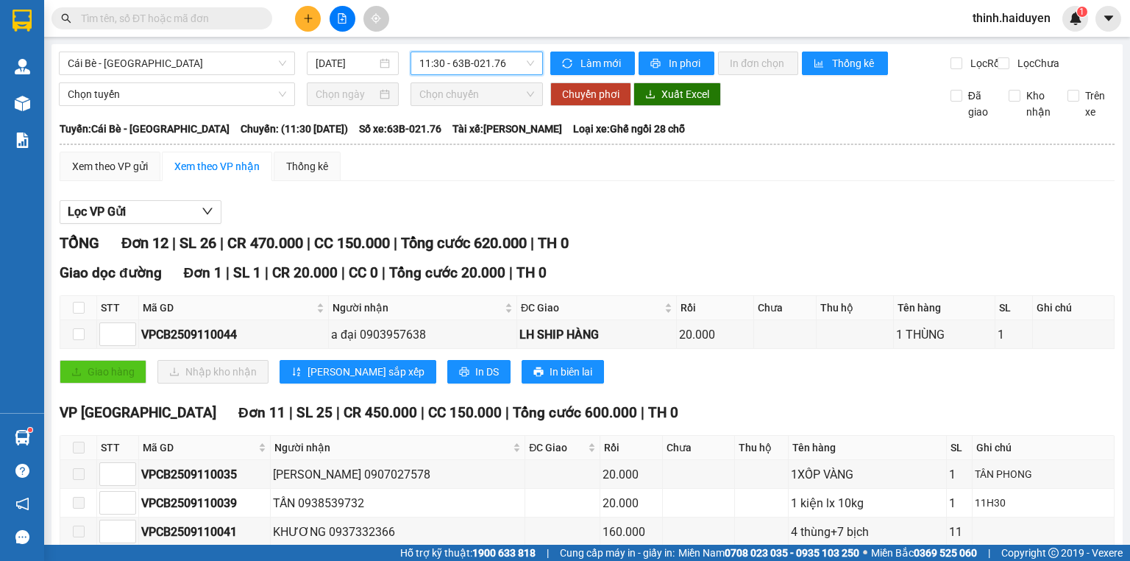
click at [456, 65] on span "11:30 - 63B-021.76" at bounding box center [476, 63] width 115 height 22
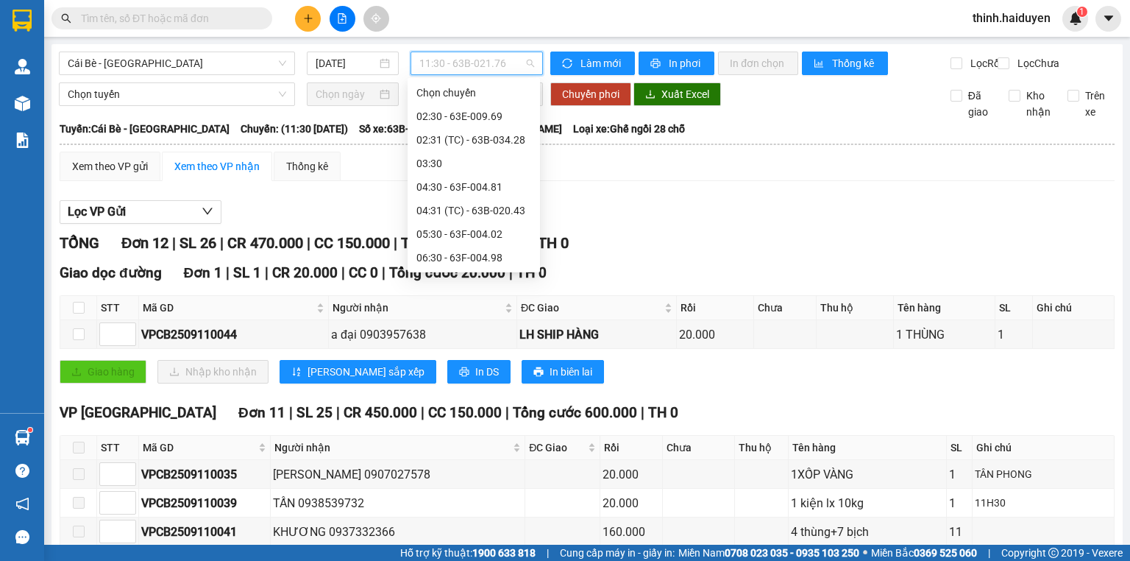
click at [438, 461] on div "12:30 - 63B-020.43" at bounding box center [473, 469] width 115 height 16
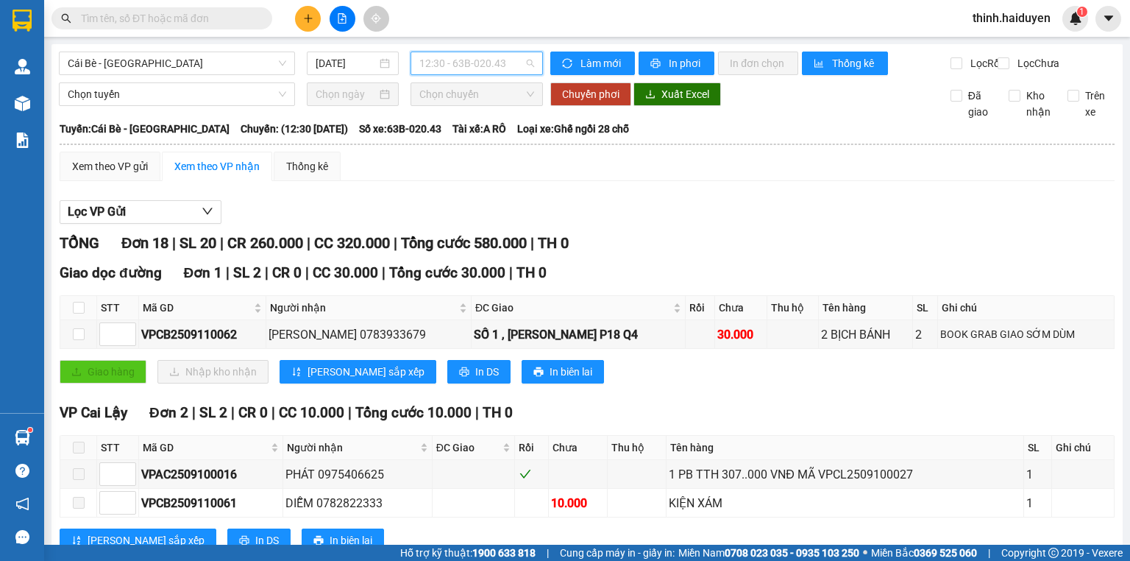
click at [464, 59] on span "12:30 - 63B-020.43" at bounding box center [476, 63] width 115 height 22
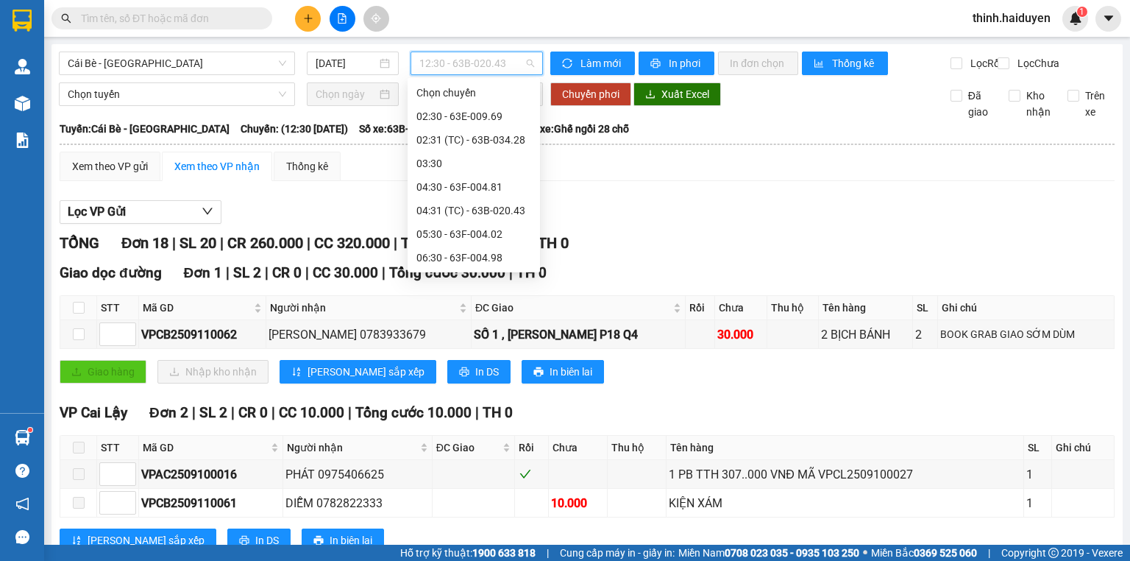
click at [450, 485] on div "12:31 (TC) - 63B-021.50" at bounding box center [473, 493] width 115 height 16
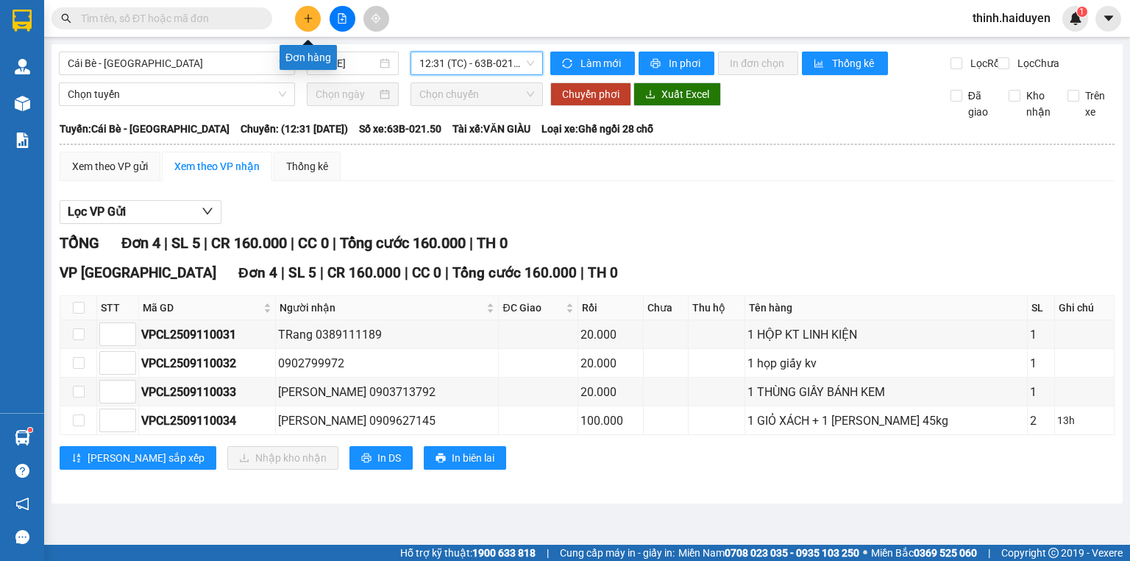
click at [296, 15] on button at bounding box center [308, 19] width 26 height 26
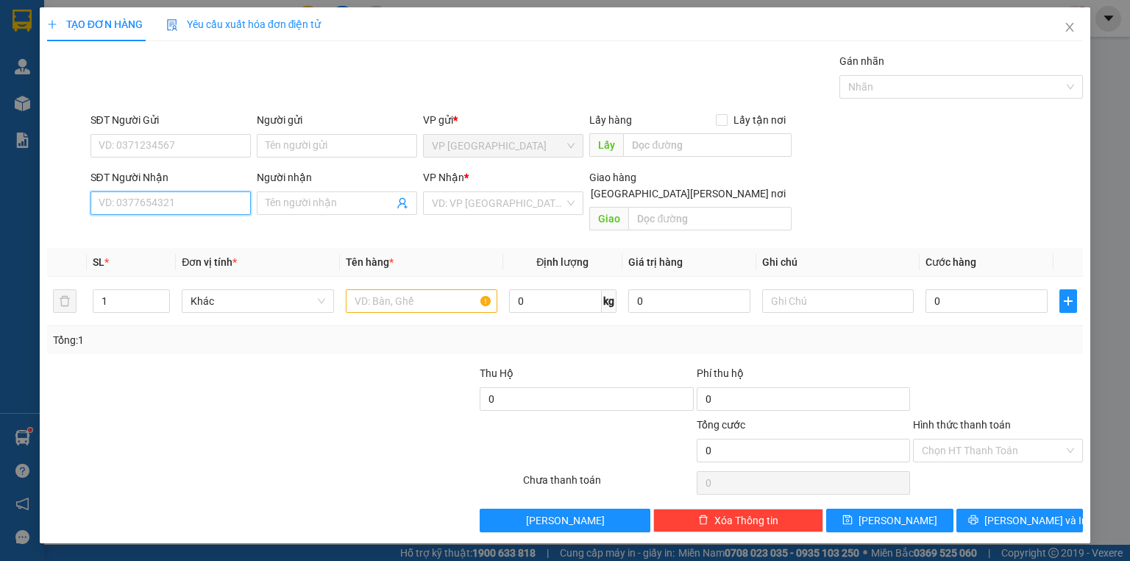
click at [213, 200] on input "SĐT Người Nhận" at bounding box center [170, 203] width 160 height 24
type input "0917419436"
click at [152, 230] on div "0917419436 - BÉ 4" at bounding box center [170, 232] width 143 height 16
type input "BÉ 4"
type input "20.000"
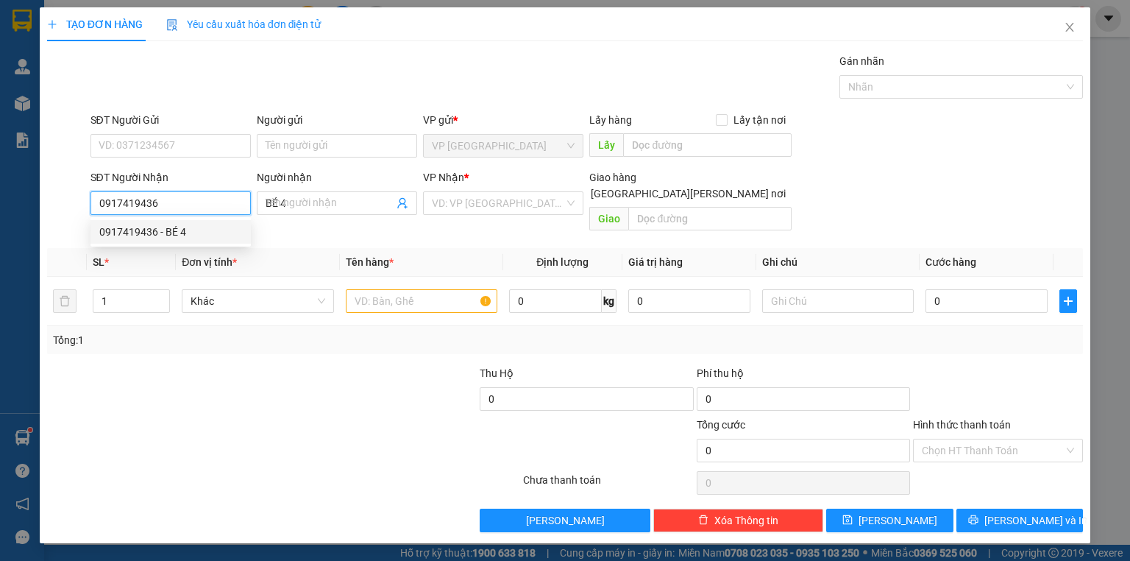
type input "20.000"
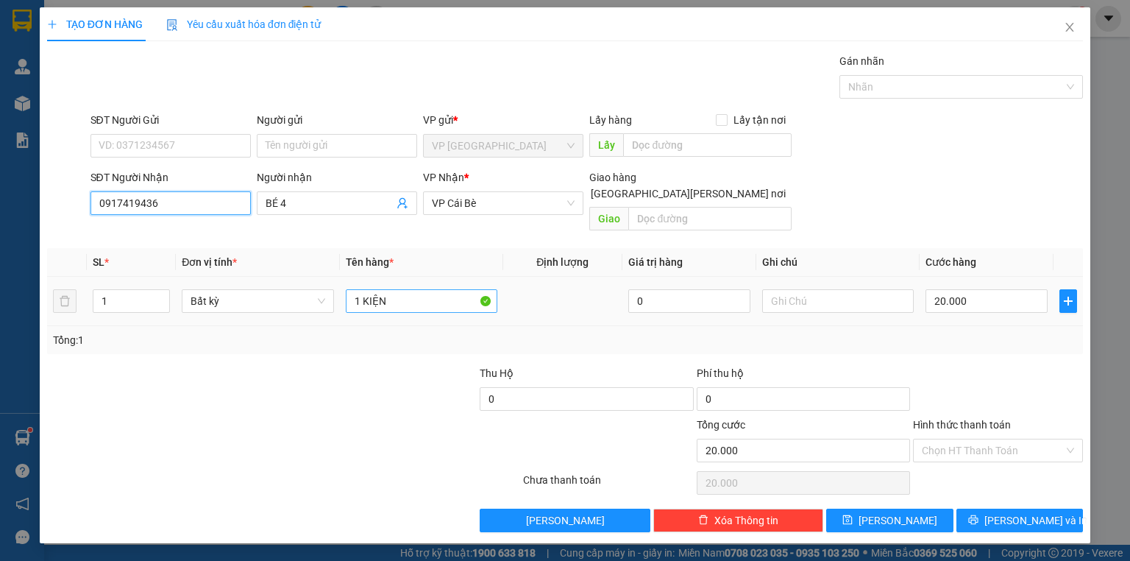
type input "0917419436"
click at [393, 290] on input "1 KIỆN" at bounding box center [422, 301] width 152 height 24
type input "1 thùng"
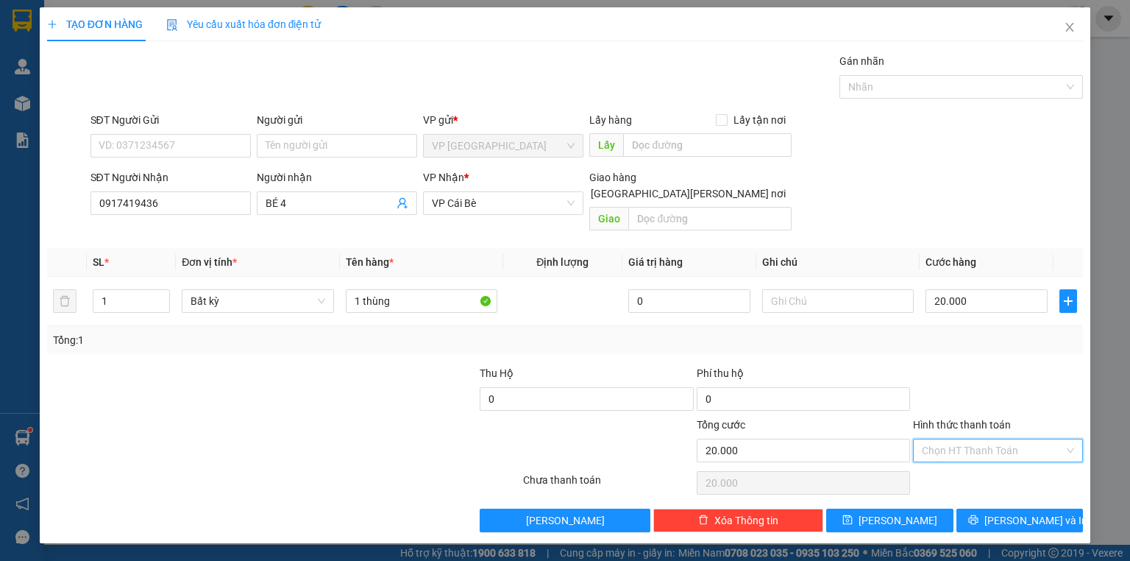
click at [987, 439] on input "Hình thức thanh toán" at bounding box center [993, 450] width 142 height 22
drag, startPoint x: 984, startPoint y: 454, endPoint x: 992, endPoint y: 486, distance: 32.8
click at [981, 455] on div "Tại văn phòng" at bounding box center [998, 462] width 152 height 16
type input "0"
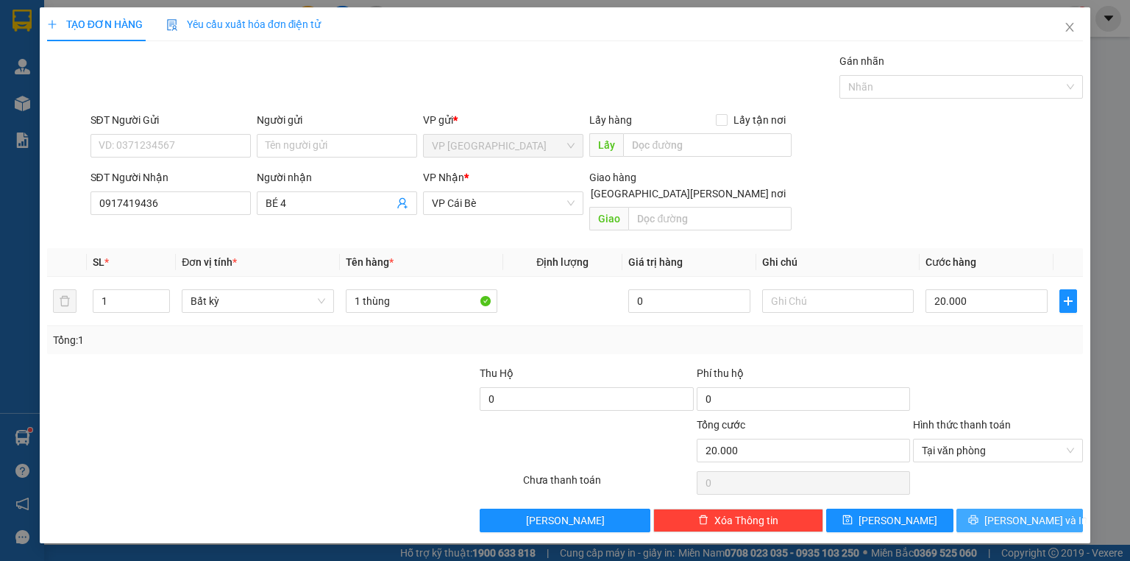
click at [1011, 512] on span "[PERSON_NAME] và In" at bounding box center [1035, 520] width 103 height 16
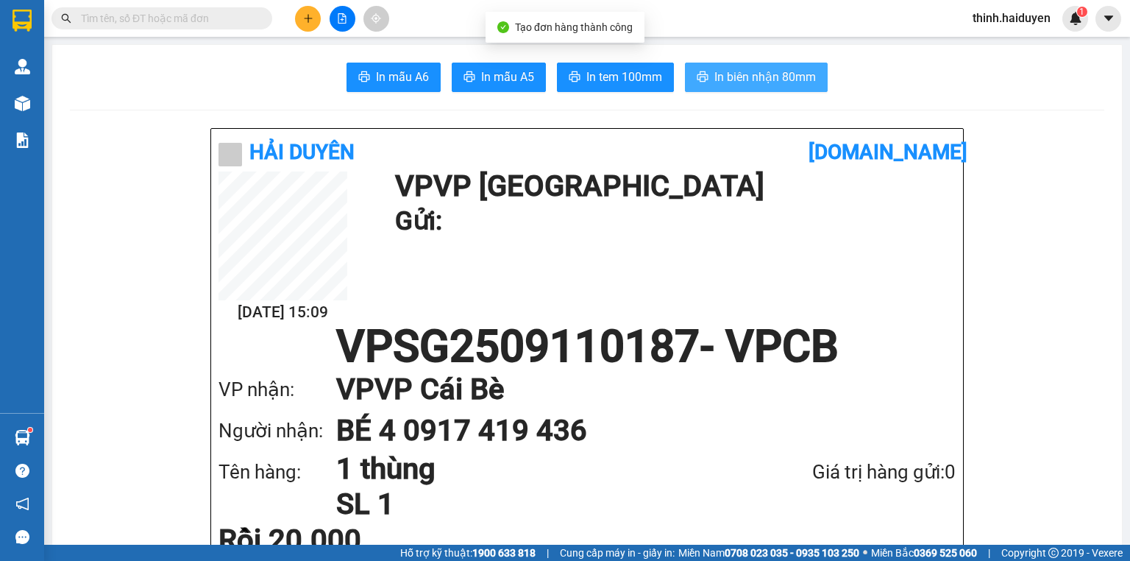
click at [756, 77] on span "In biên nhận 80mm" at bounding box center [765, 77] width 102 height 18
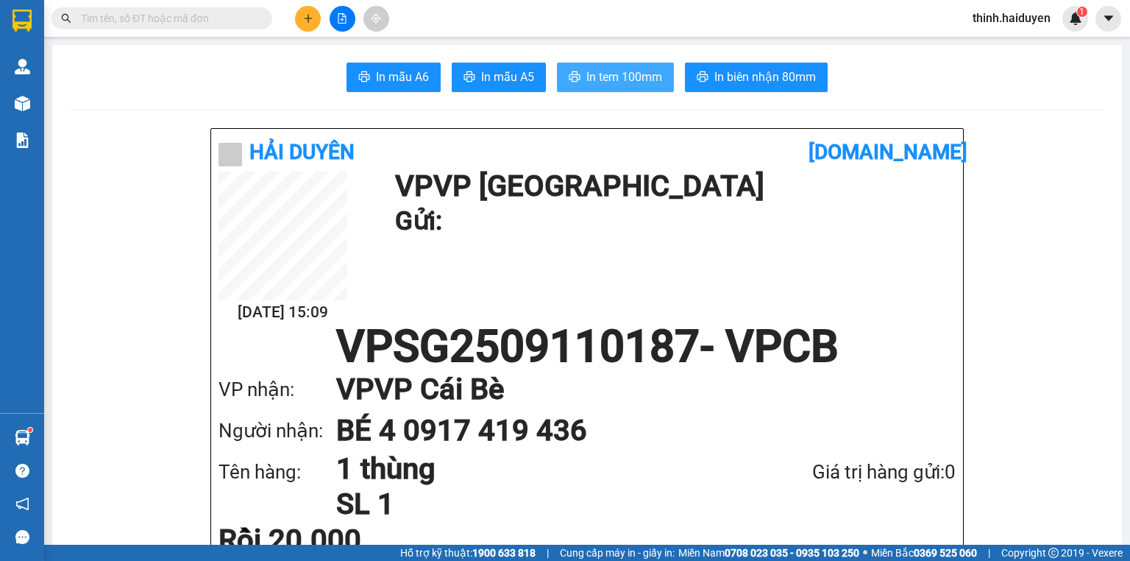
click at [644, 74] on span "In tem 100mm" at bounding box center [624, 77] width 76 height 18
click at [238, 16] on input "text" at bounding box center [168, 18] width 174 height 16
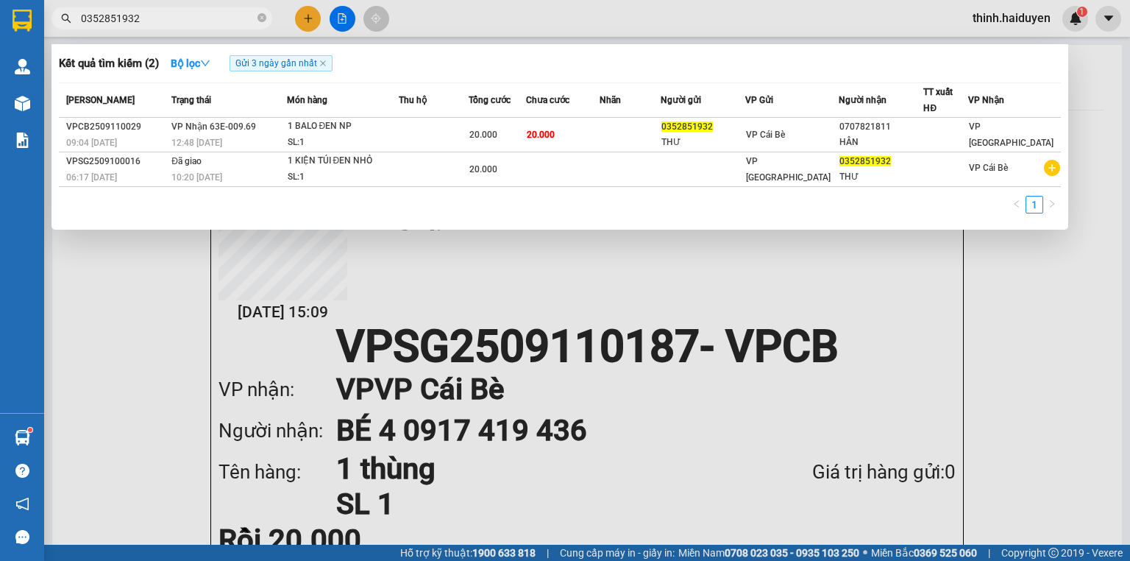
click at [220, 20] on input "0352851932" at bounding box center [168, 18] width 174 height 16
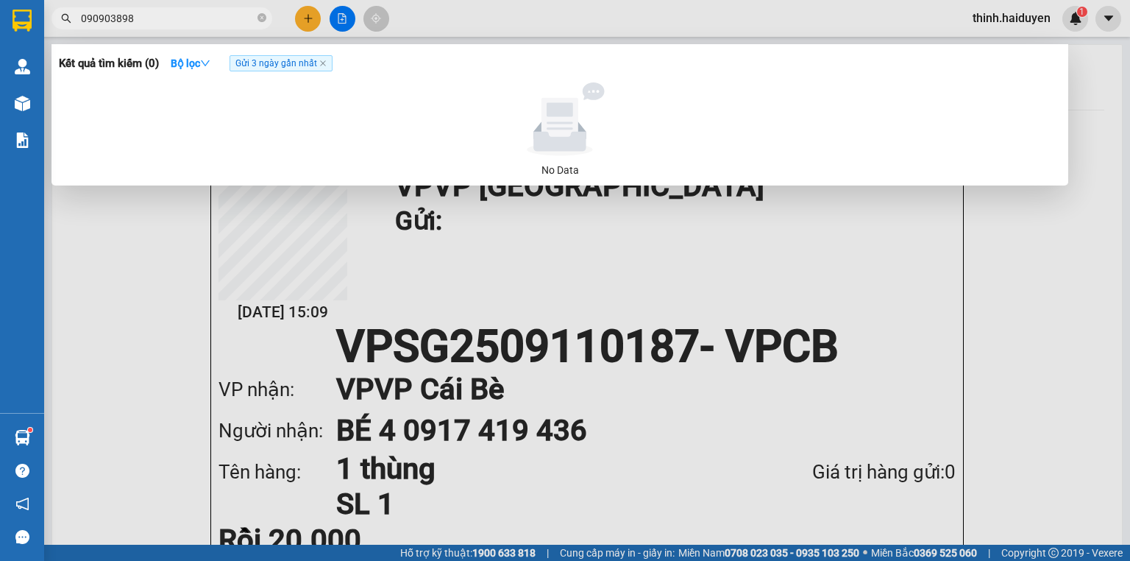
click at [232, 20] on input "090903898" at bounding box center [168, 18] width 174 height 16
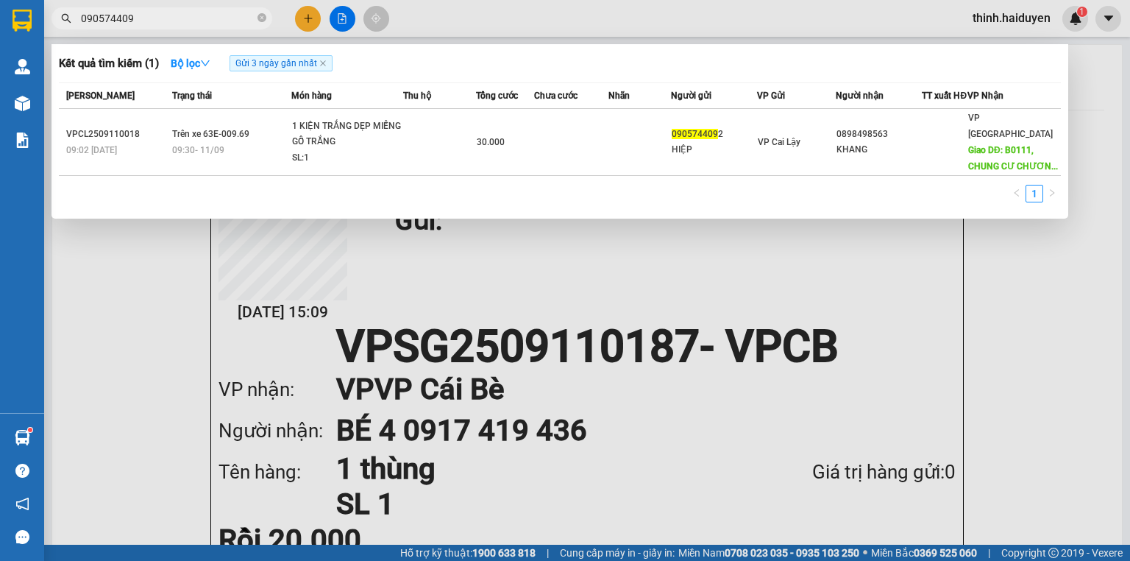
type input "0905744092"
click at [260, 15] on icon "close-circle" at bounding box center [261, 17] width 9 height 9
